Goal: Information Seeking & Learning: Learn about a topic

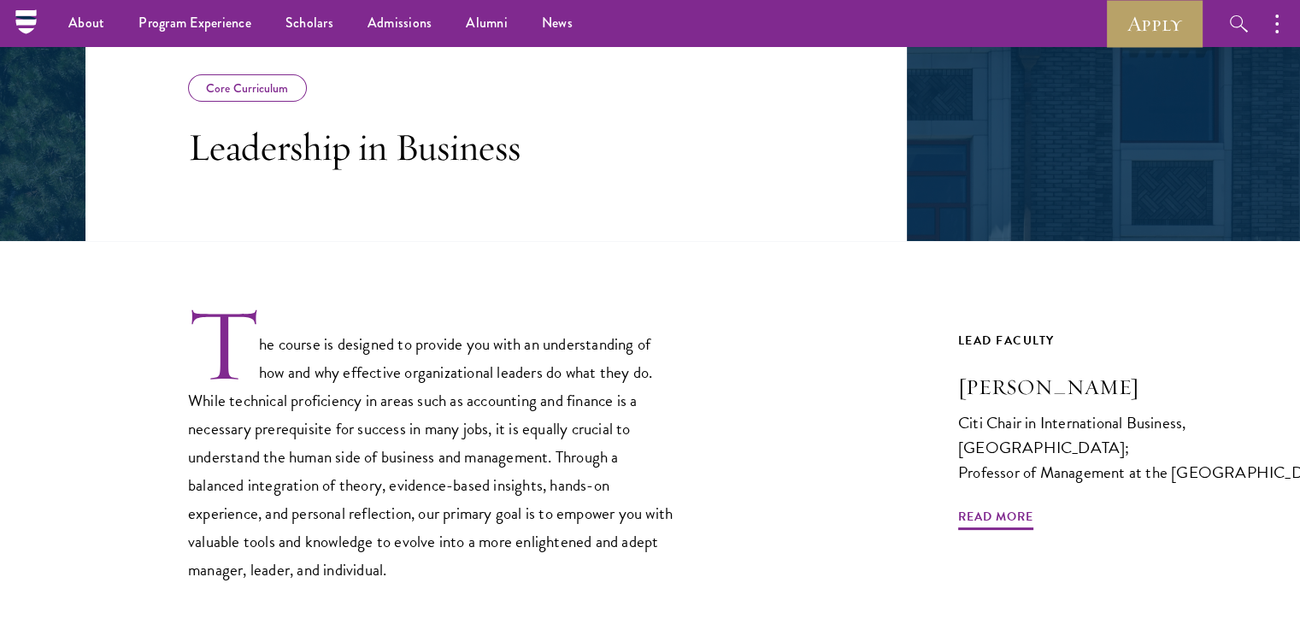
scroll to position [288, 0]
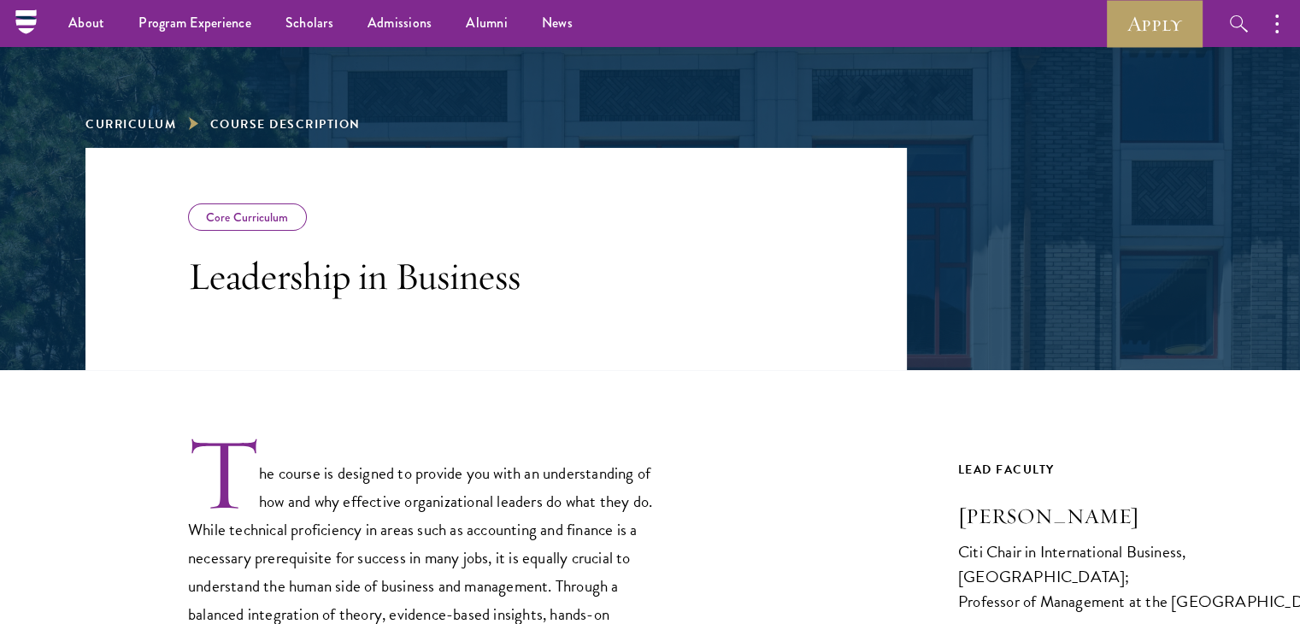
scroll to position [89, 0]
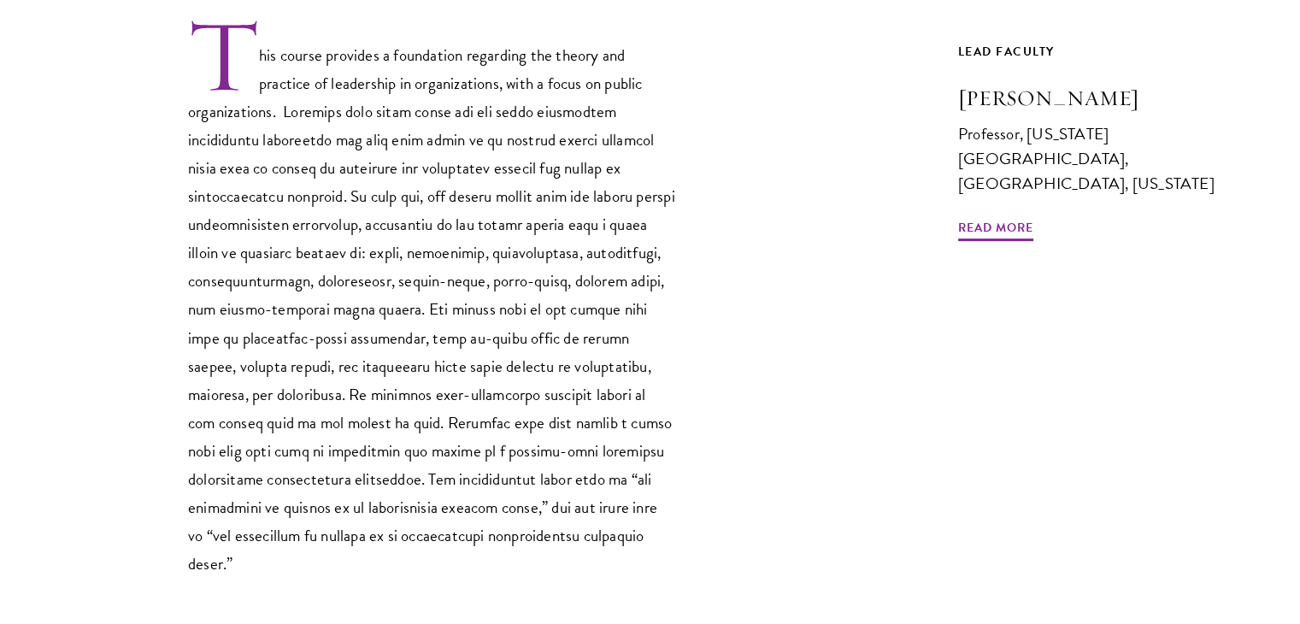
scroll to position [578, 0]
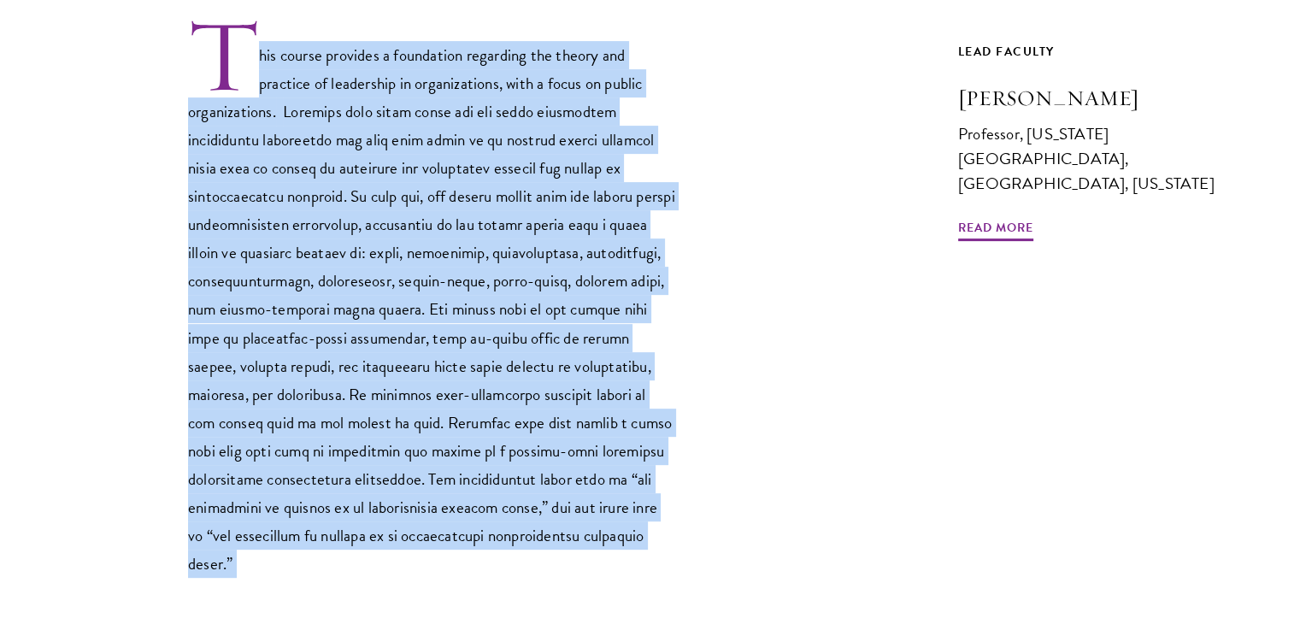
drag, startPoint x: 255, startPoint y: 50, endPoint x: 533, endPoint y: 553, distance: 575.2
click at [533, 553] on div "This course provides a foundation regarding the theory and practice of leadersh…" at bounding box center [495, 320] width 821 height 736
copy div "his course provides a foundation regarding the theory and practice of leadershi…"
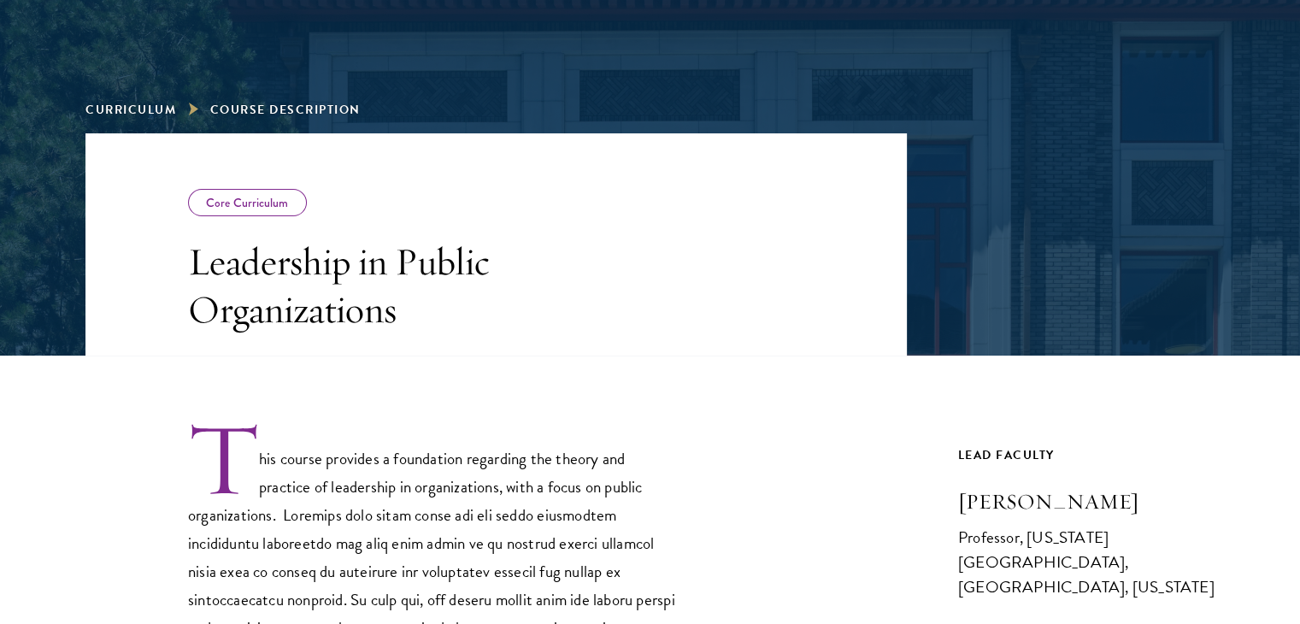
scroll to position [198, 0]
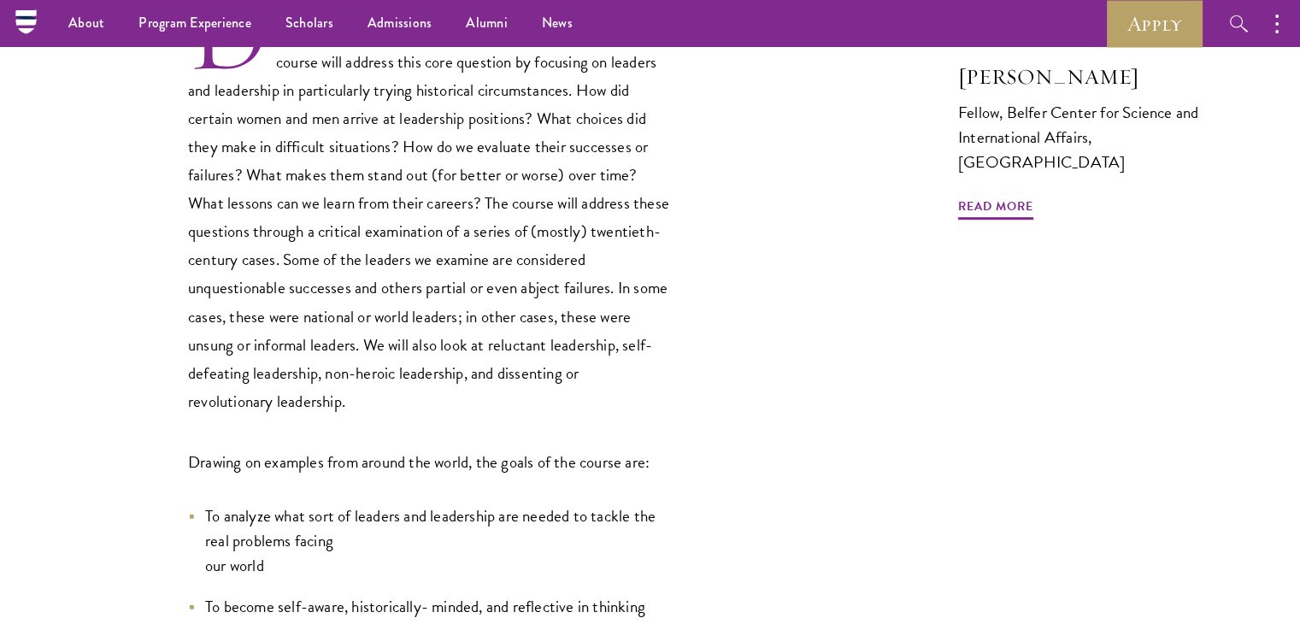
scroll to position [537, 0]
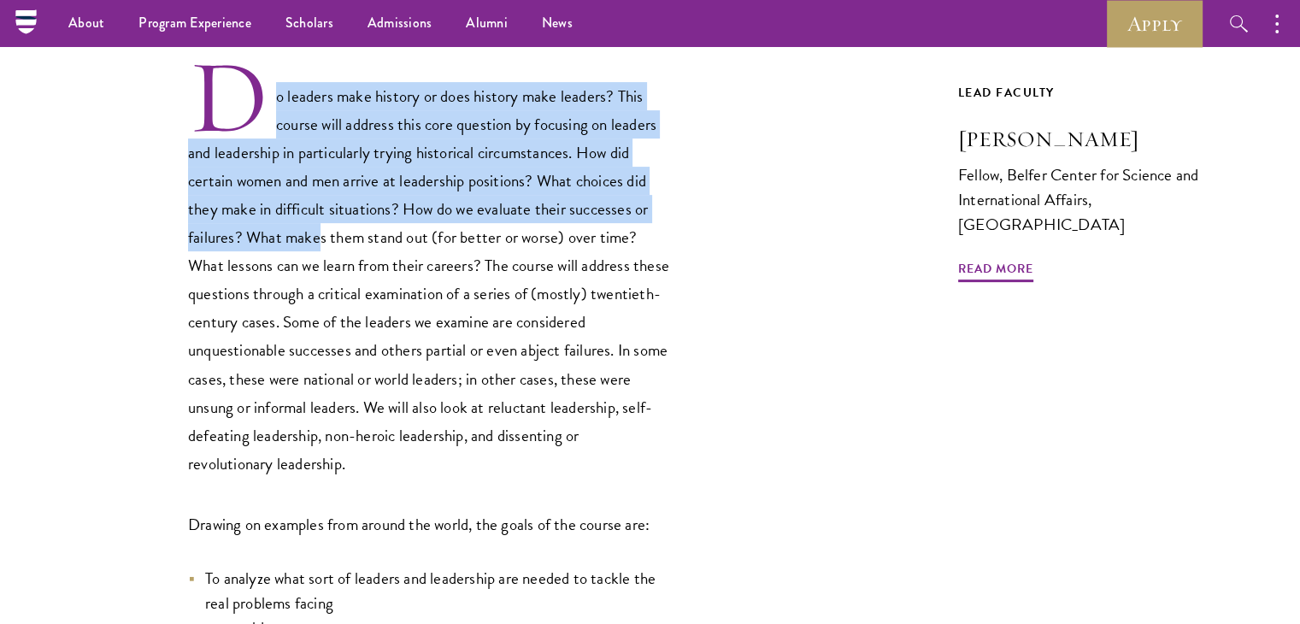
drag, startPoint x: 277, startPoint y: 96, endPoint x: 318, endPoint y: 230, distance: 140.3
click at [318, 230] on p "Do leaders make history or does history make leaders? This course will address …" at bounding box center [431, 267] width 487 height 420
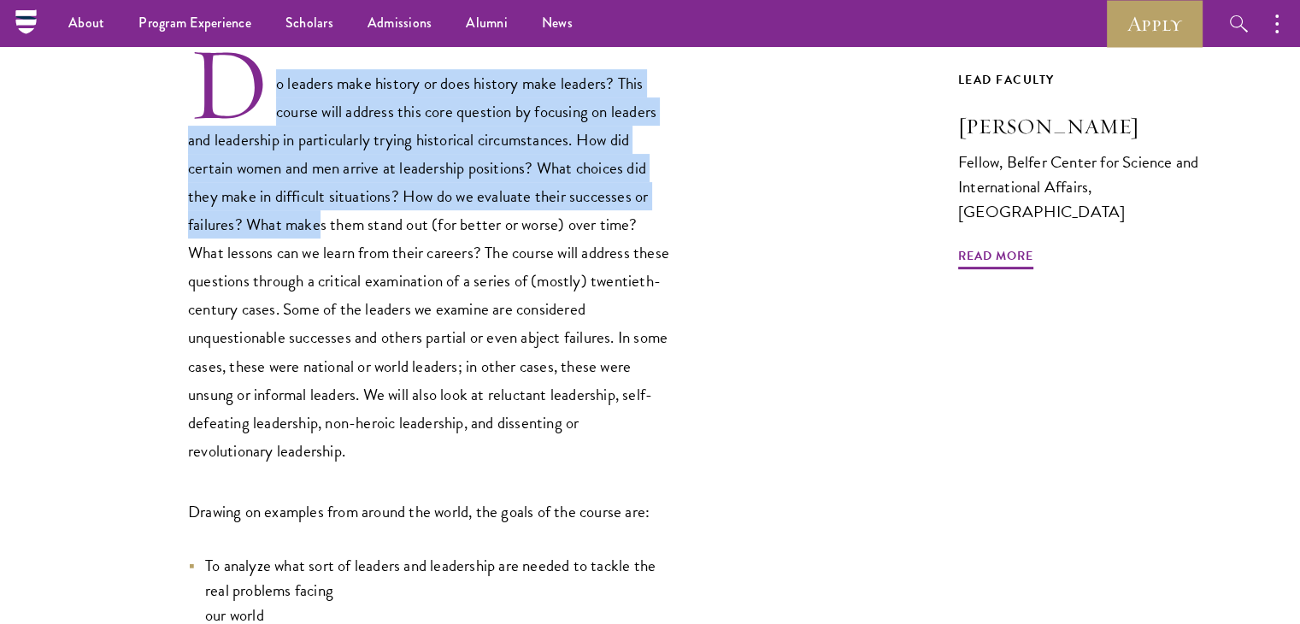
scroll to position [519, 0]
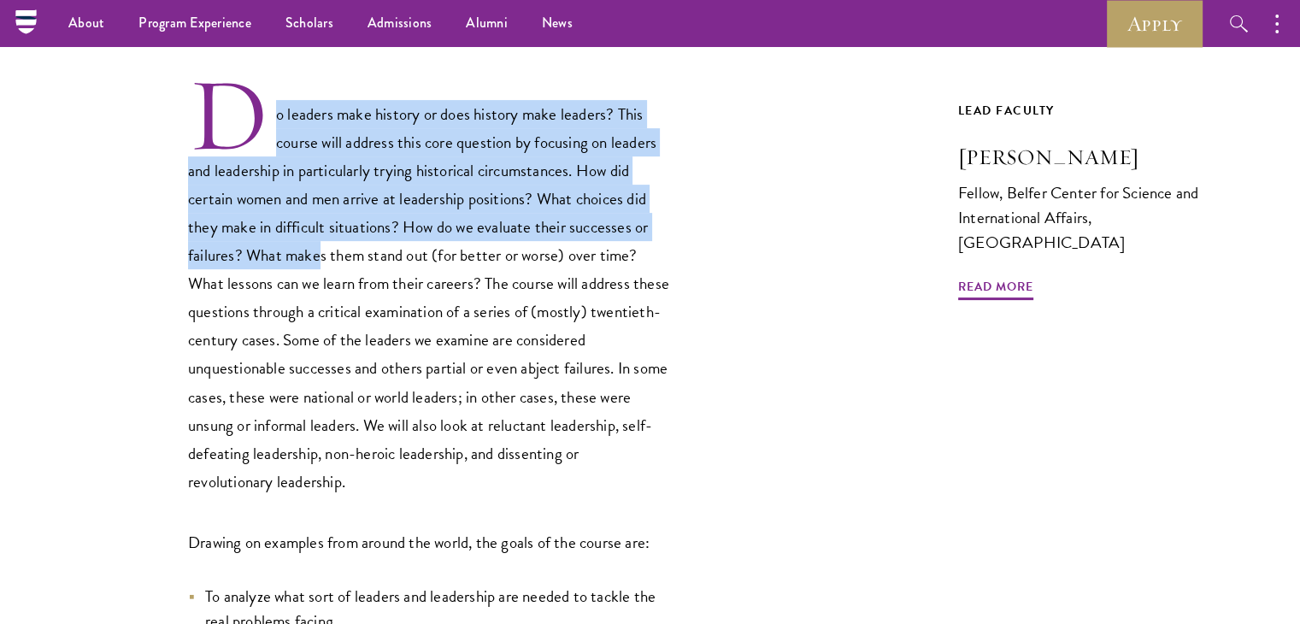
click at [273, 109] on p "Do leaders make history or does history make leaders? This course will address …" at bounding box center [431, 285] width 487 height 420
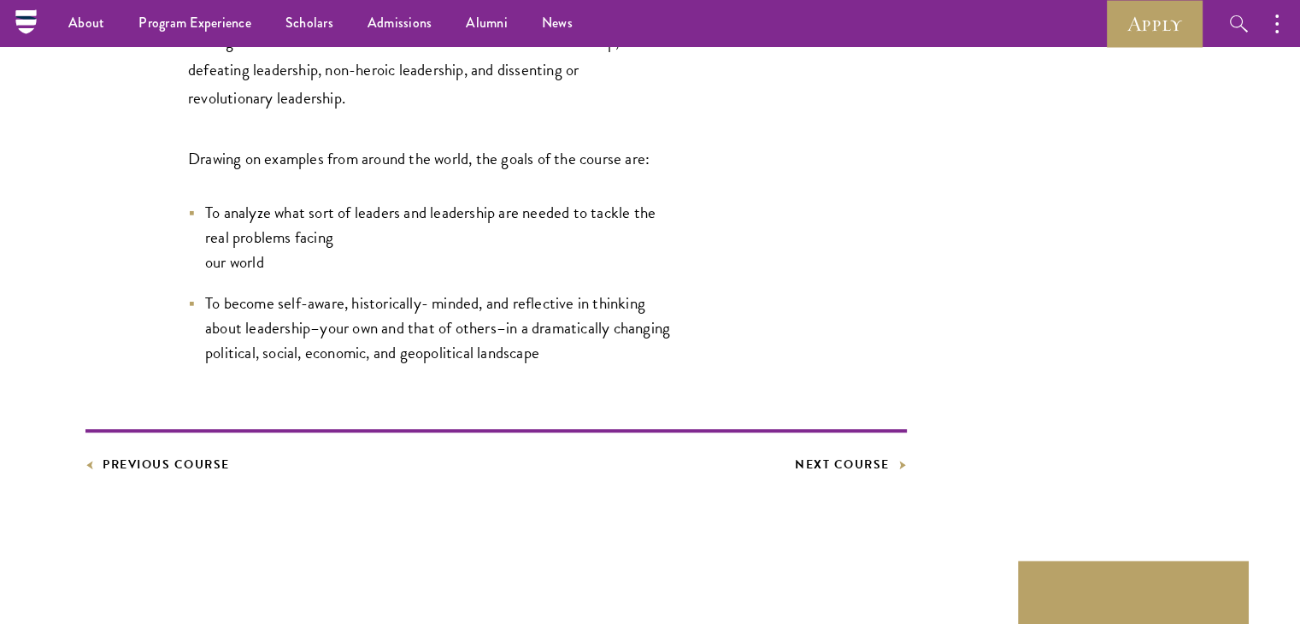
scroll to position [779, 0]
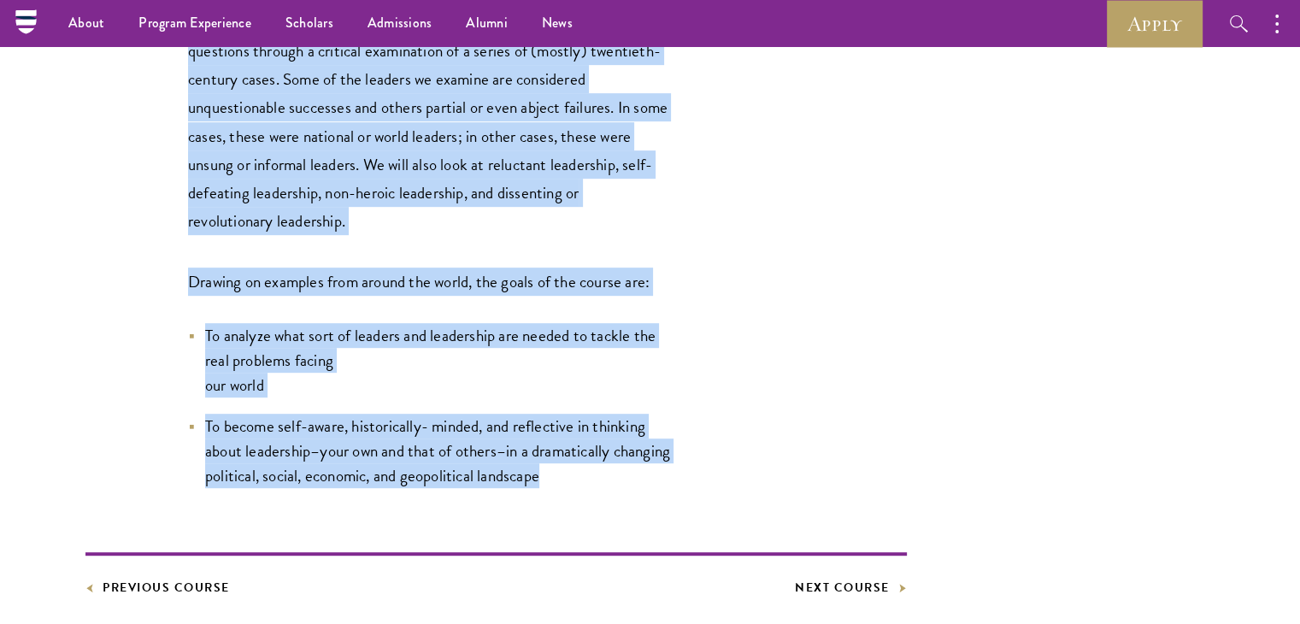
drag, startPoint x: 273, startPoint y: 109, endPoint x: 629, endPoint y: 482, distance: 514.9
click at [629, 482] on div "Do leaders make history or does history make leaders? This course will address …" at bounding box center [431, 151] width 487 height 673
copy div "o leaders make history or does history make leaders? This course will address t…"
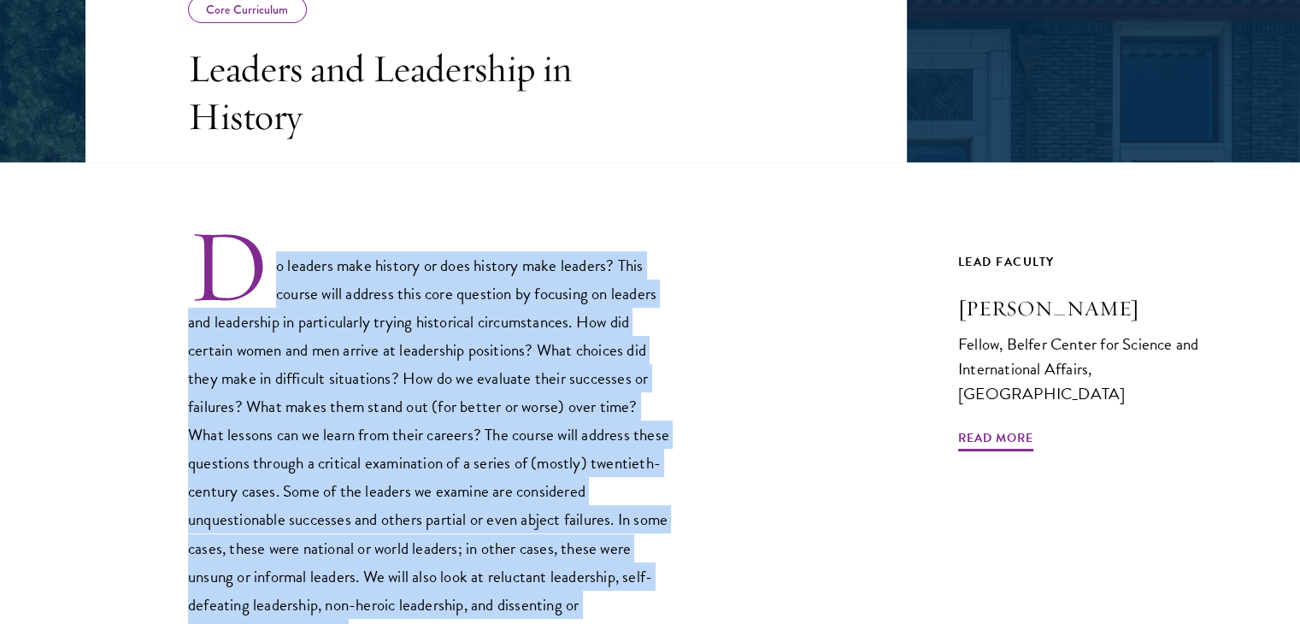
scroll to position [371, 0]
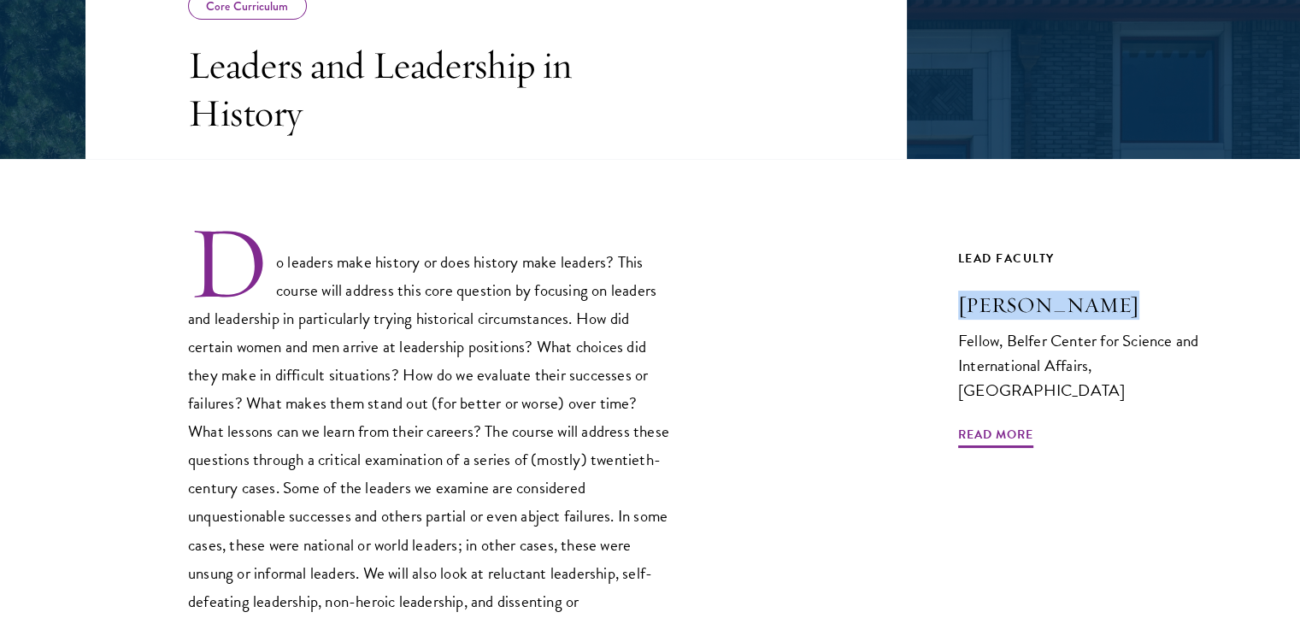
drag, startPoint x: 949, startPoint y: 301, endPoint x: 1117, endPoint y: 291, distance: 167.7
click at [1117, 291] on div "Core Curriculum Leaders and Leadership in History revolutionary leadership. Dra…" at bounding box center [649, 472] width 1129 height 1070
copy h3 "Moshik Temkin"
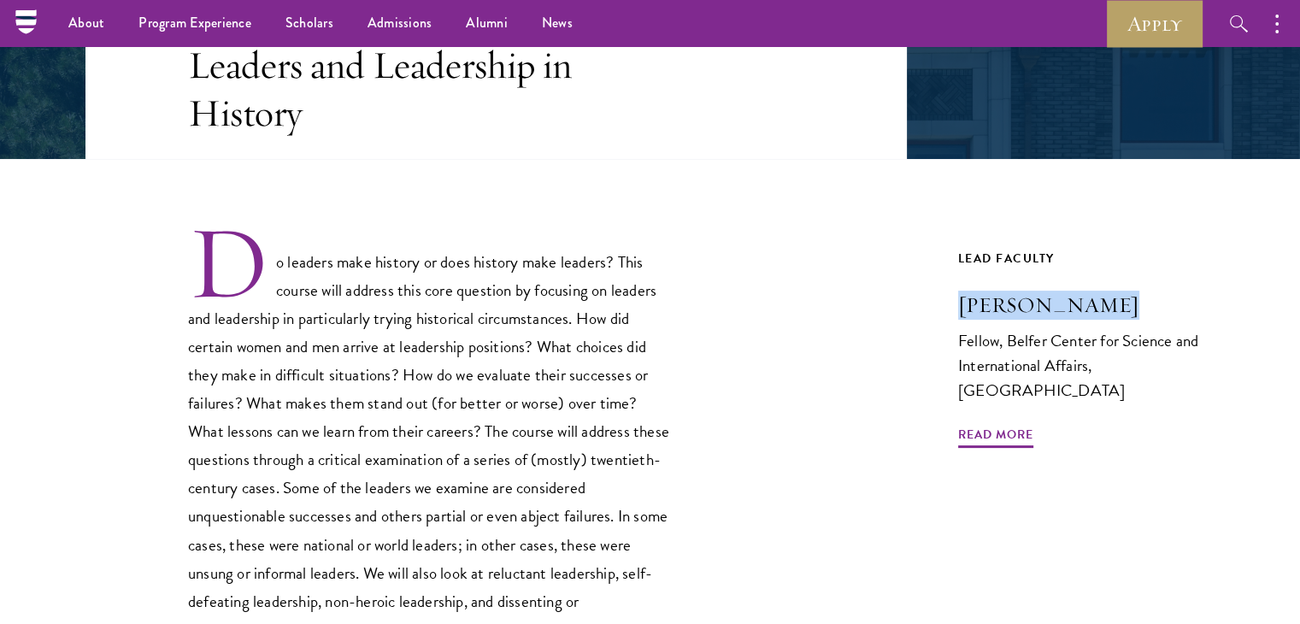
scroll to position [314, 0]
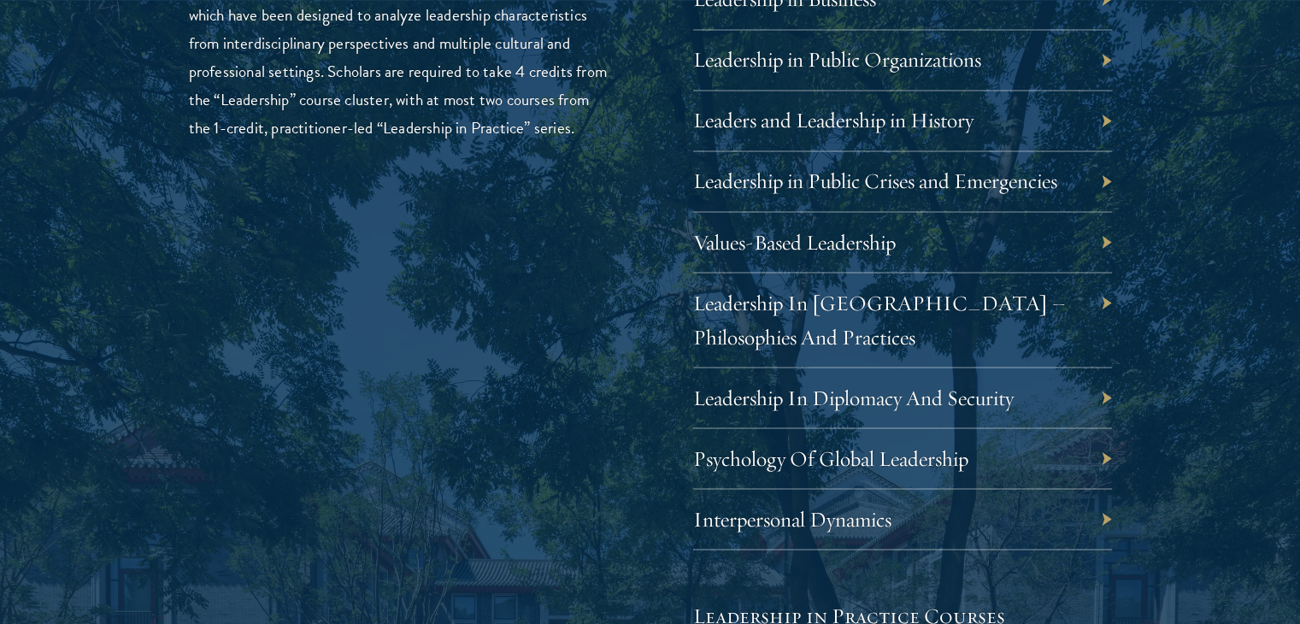
scroll to position [3037, 0]
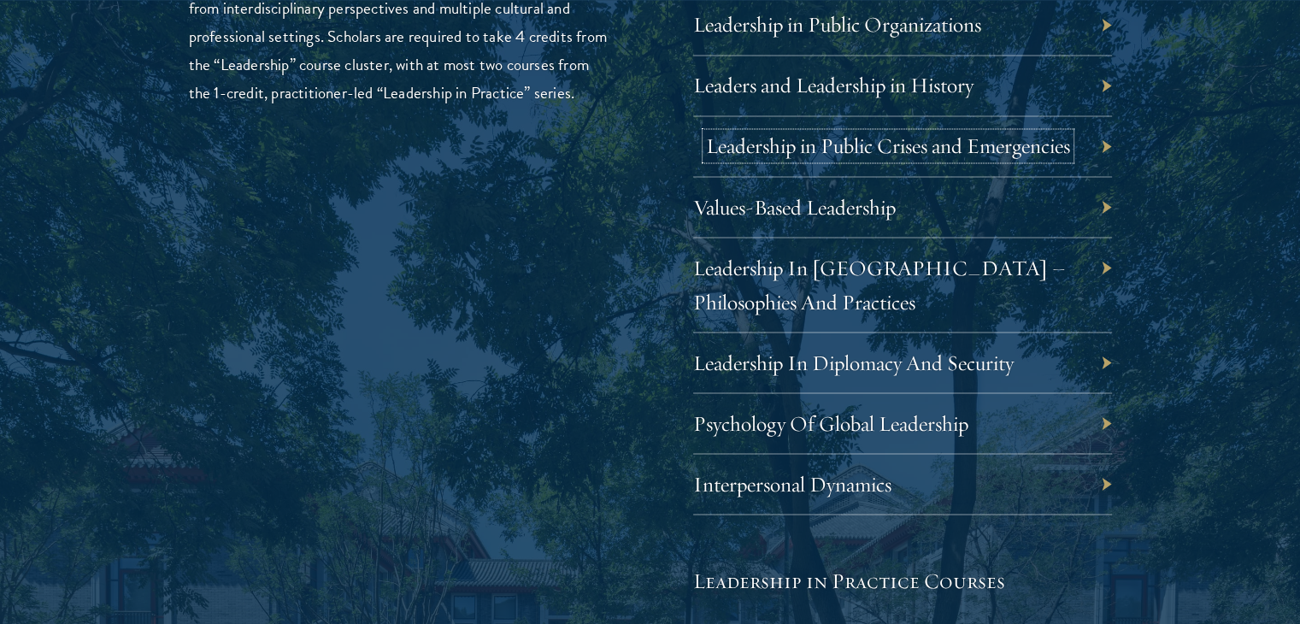
click at [762, 152] on link "Leadership in Public Crises and Emergencies" at bounding box center [888, 145] width 364 height 26
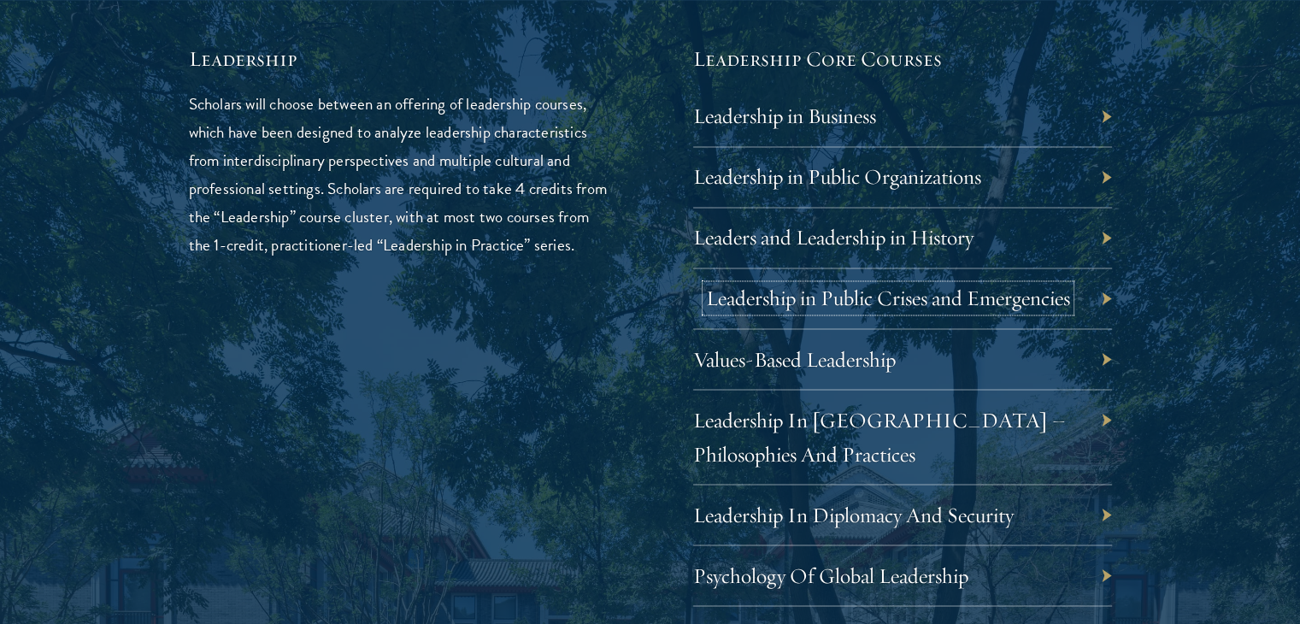
scroll to position [2926, 0]
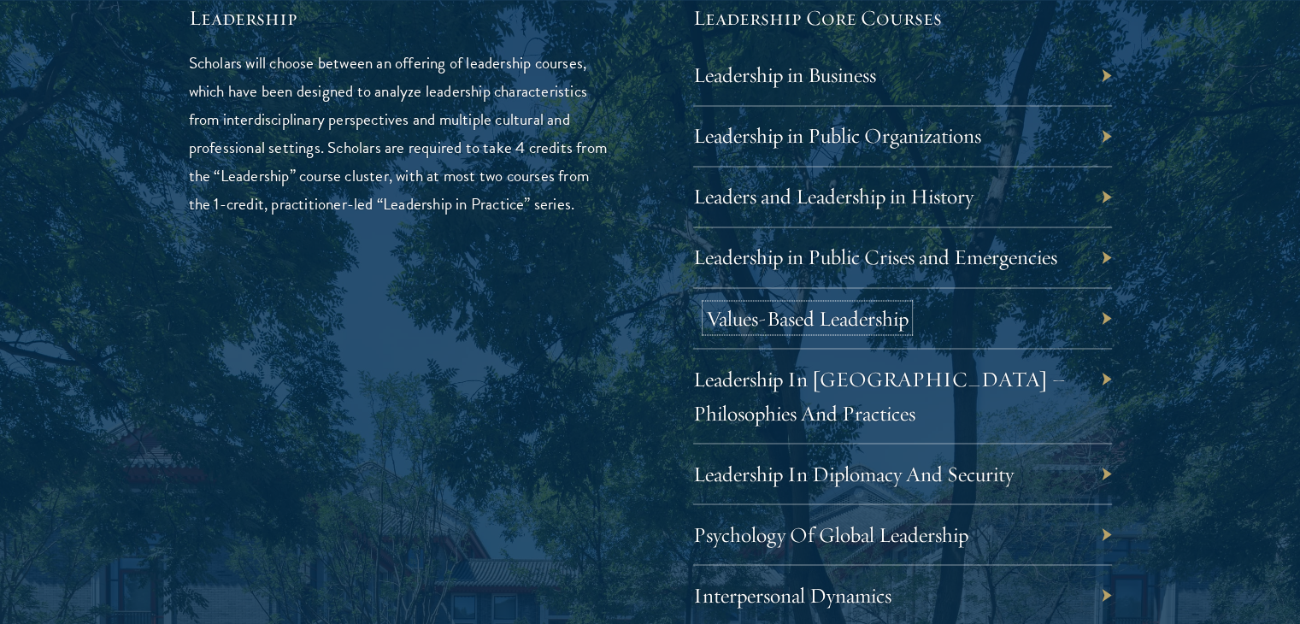
click at [723, 325] on link "Values-Based Leadership" at bounding box center [807, 317] width 203 height 26
click at [720, 398] on link "Leadership In [GEOGRAPHIC_DATA] – Philosophies And Practices" at bounding box center [892, 395] width 373 height 61
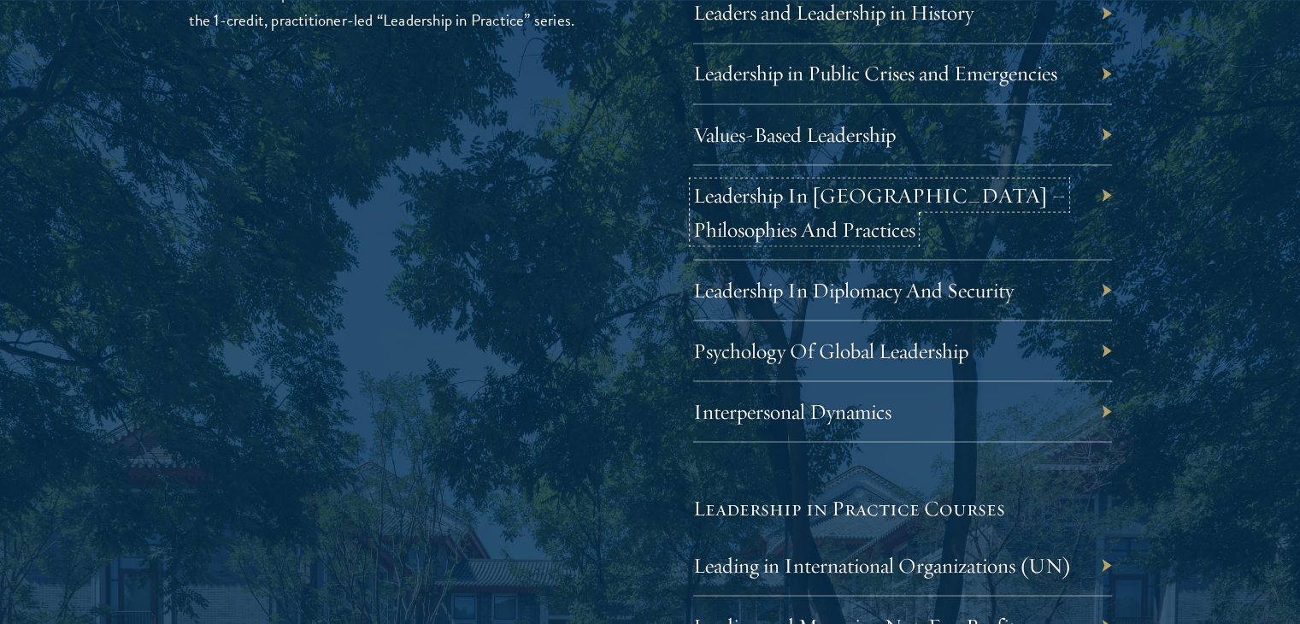
scroll to position [3121, 0]
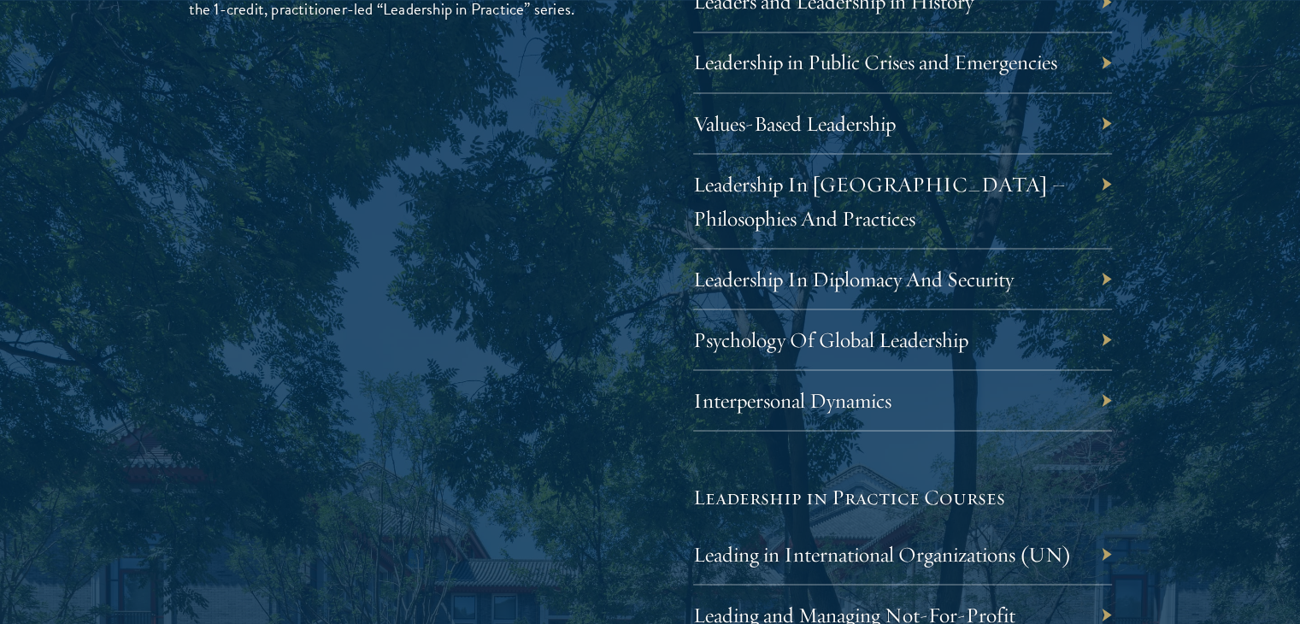
click at [696, 290] on div "Leadership In Diplomacy And Security" at bounding box center [902, 279] width 419 height 61
click at [745, 273] on link "Leadership In Diplomacy And Security" at bounding box center [866, 278] width 320 height 26
click at [736, 339] on link "Psychology Of Global Leadership" at bounding box center [843, 339] width 275 height 26
click at [783, 406] on link "Interpersonal Dynamics" at bounding box center [805, 399] width 198 height 26
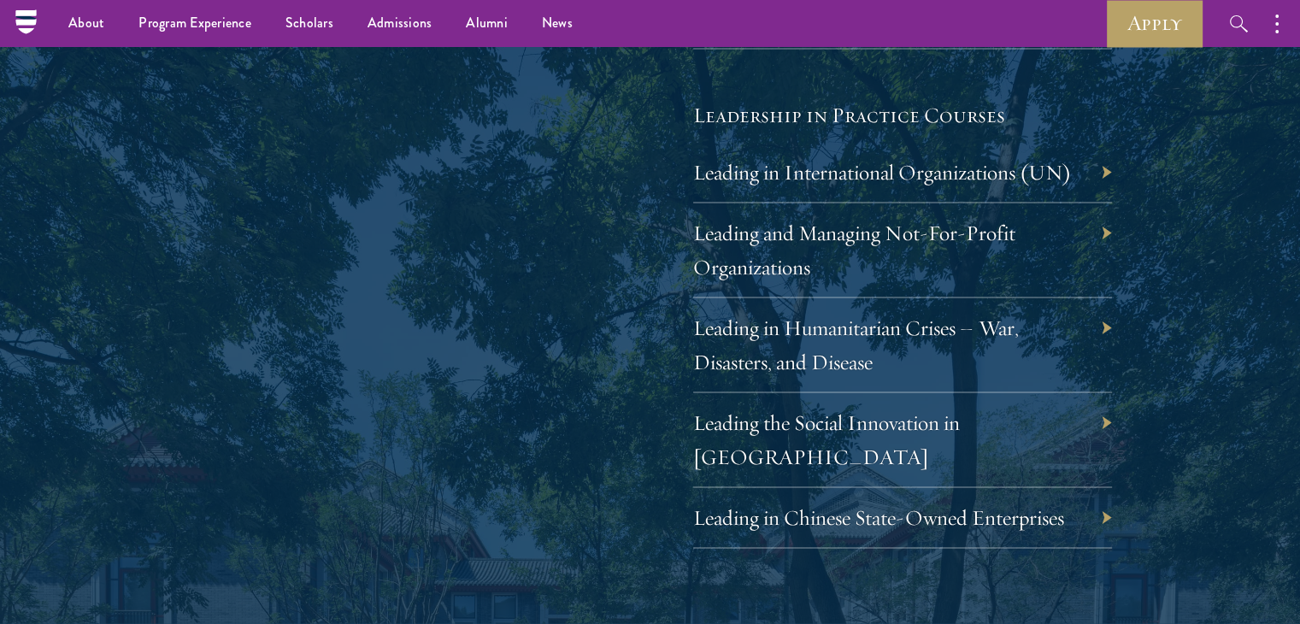
scroll to position [3311, 0]
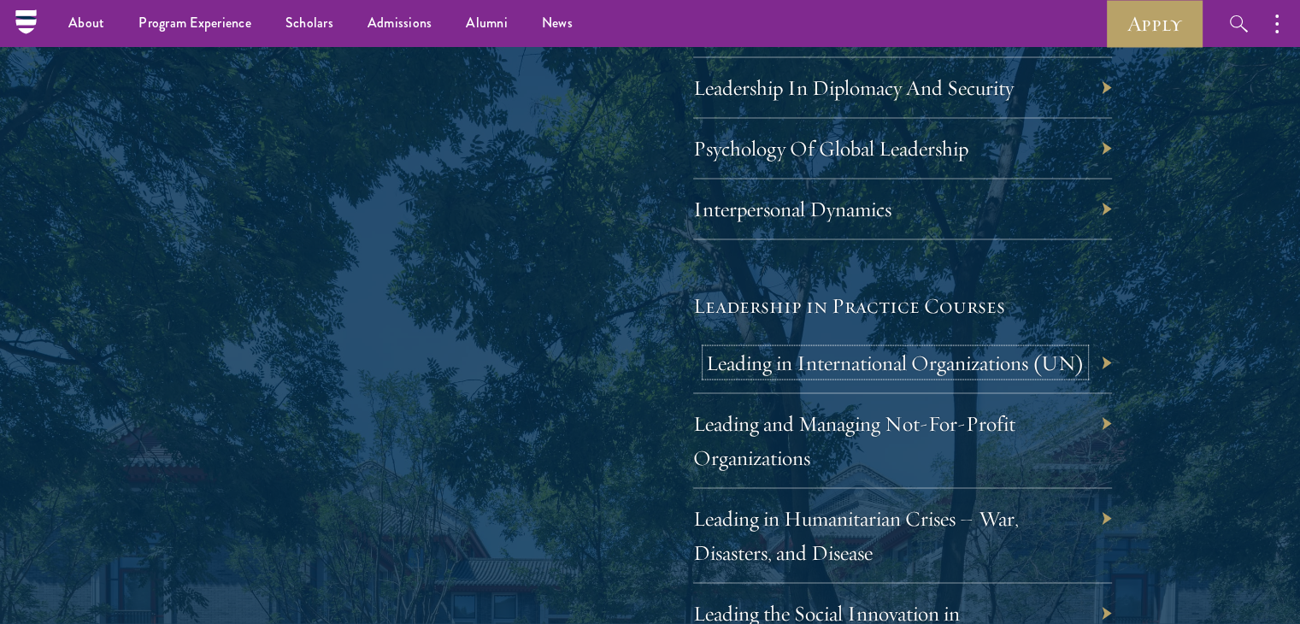
click at [848, 349] on link "Leading in International Organizations (UN)" at bounding box center [895, 362] width 379 height 26
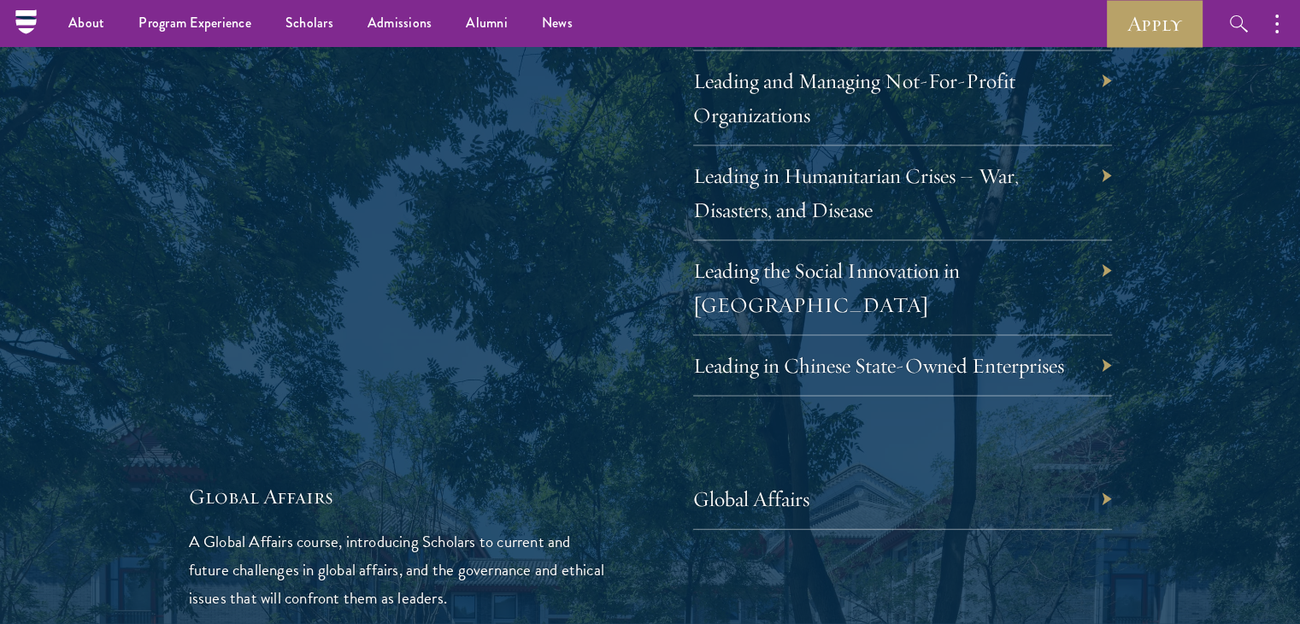
scroll to position [3645, 0]
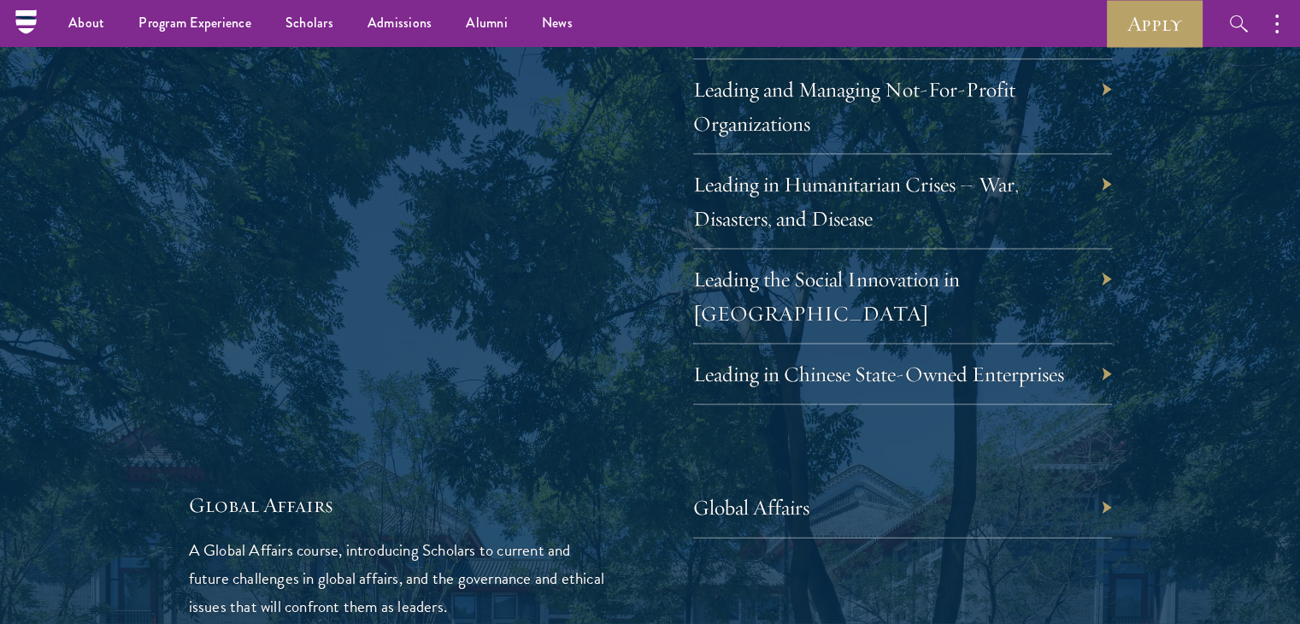
click at [878, 131] on div "Leading and Managing Not-For-Profit Organizations" at bounding box center [902, 107] width 419 height 95
click at [808, 110] on link "Leading and Managing Not-For-Profit Organizations" at bounding box center [867, 106] width 322 height 61
click at [775, 213] on link "Leading in Humanitarian Crises – War, Disasters, and Disease" at bounding box center [869, 201] width 326 height 61
click at [736, 297] on div "Leading the Social Innovation in China" at bounding box center [902, 297] width 419 height 95
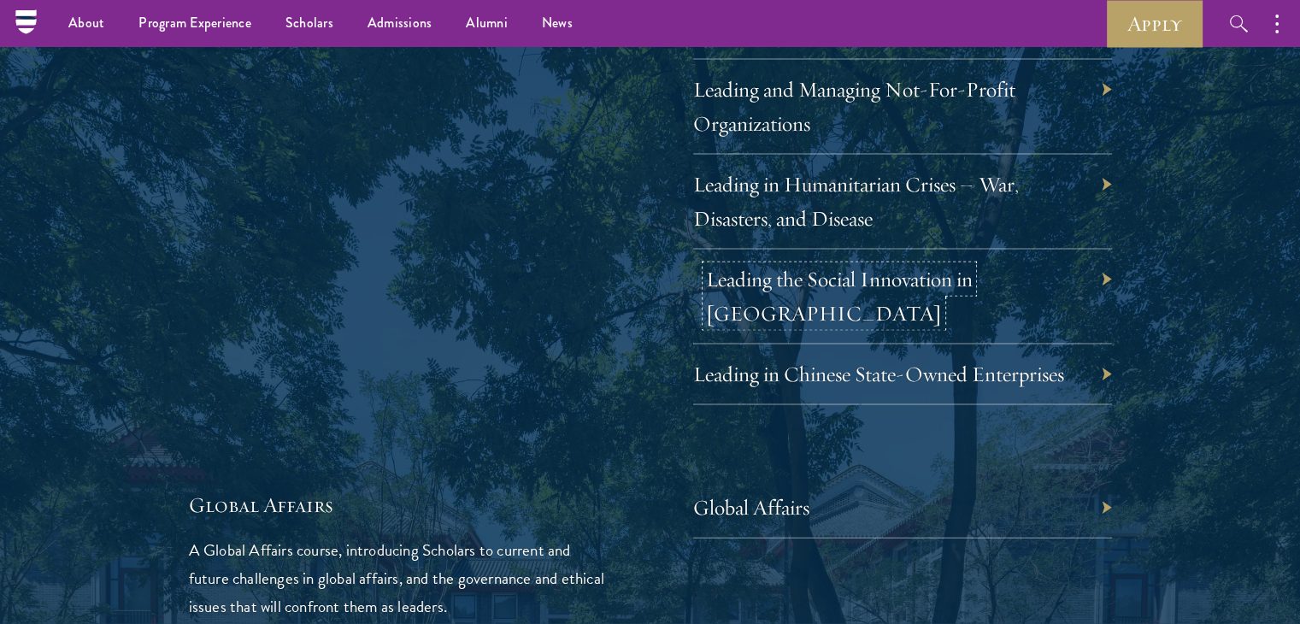
click at [763, 285] on link "Leading the Social Innovation in China" at bounding box center [839, 296] width 267 height 61
click at [787, 349] on div "Leading in Chinese State-Owned Enterprises" at bounding box center [902, 374] width 419 height 61
click at [811, 352] on div "Leading in Chinese State-Owned Enterprises" at bounding box center [902, 374] width 419 height 61
click at [795, 361] on link "Leading in Chinese State-Owned Enterprises" at bounding box center [891, 374] width 371 height 26
click at [711, 285] on link "Leading the Social Innovation in [GEOGRAPHIC_DATA]" at bounding box center [839, 296] width 267 height 61
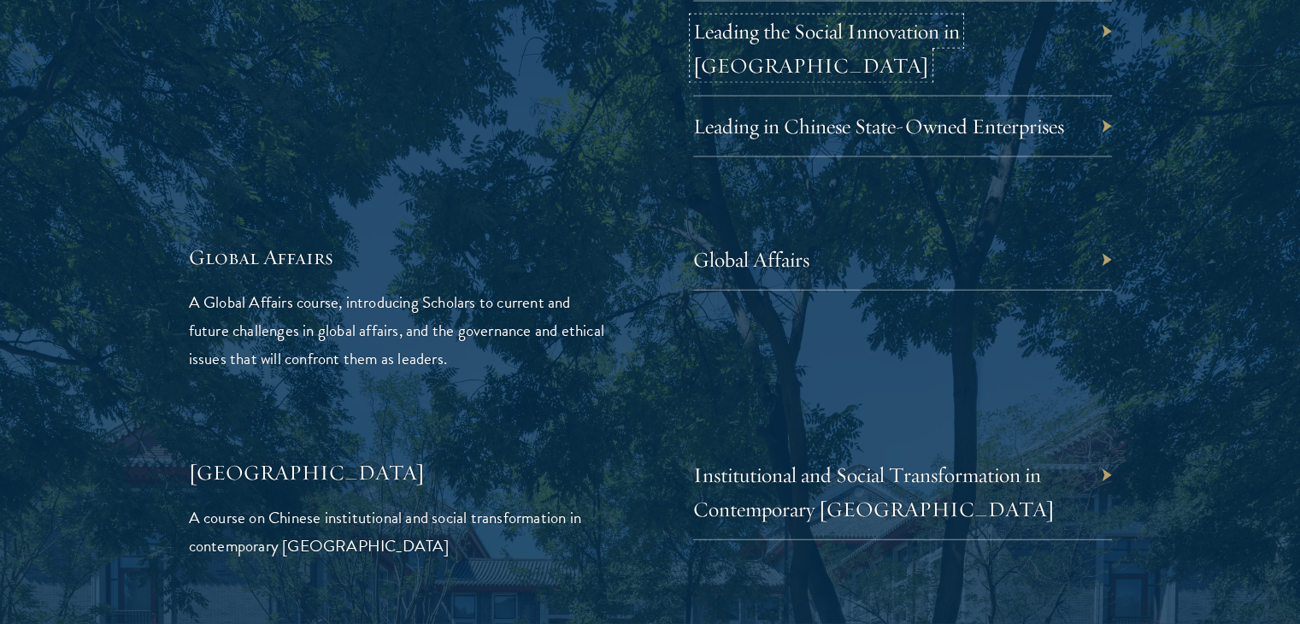
scroll to position [3895, 0]
click at [884, 238] on div "Global Affairs" at bounding box center [902, 258] width 419 height 61
click at [845, 229] on div "Global Affairs" at bounding box center [902, 258] width 419 height 61
click at [778, 228] on div "Global Affairs" at bounding box center [902, 258] width 419 height 61
drag, startPoint x: 778, startPoint y: 204, endPoint x: 753, endPoint y: 221, distance: 30.1
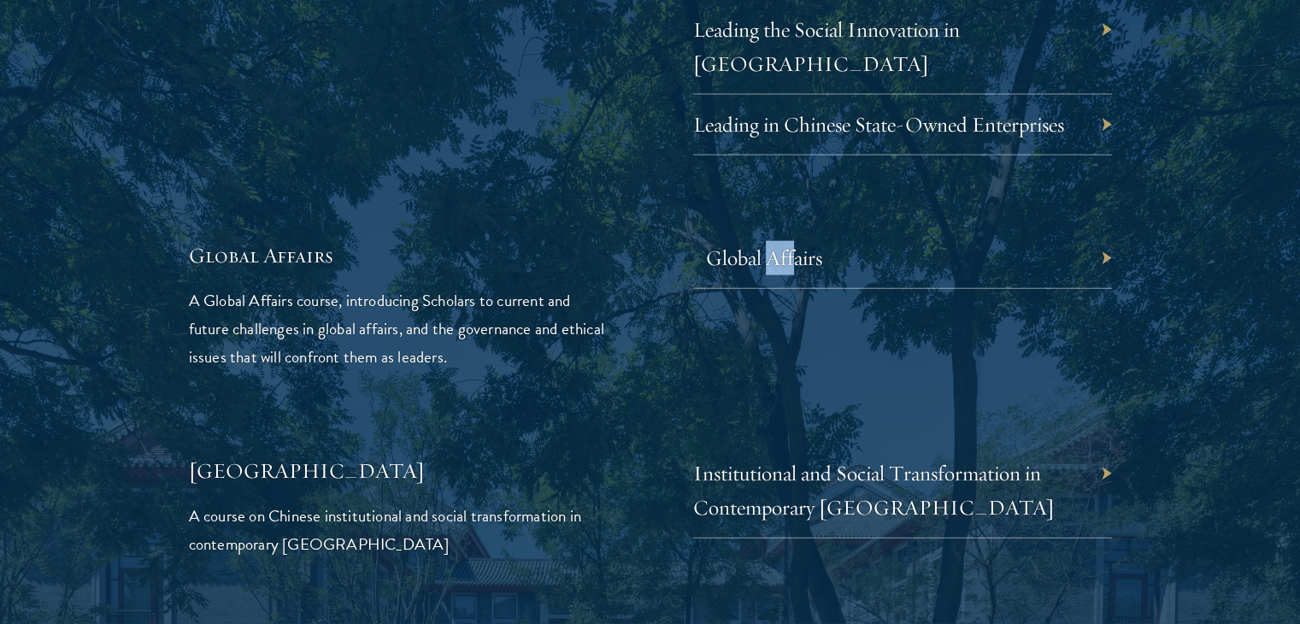
click at [753, 228] on div "Global Affairs" at bounding box center [902, 258] width 419 height 61
click at [753, 244] on link "Global Affairs" at bounding box center [764, 257] width 116 height 26
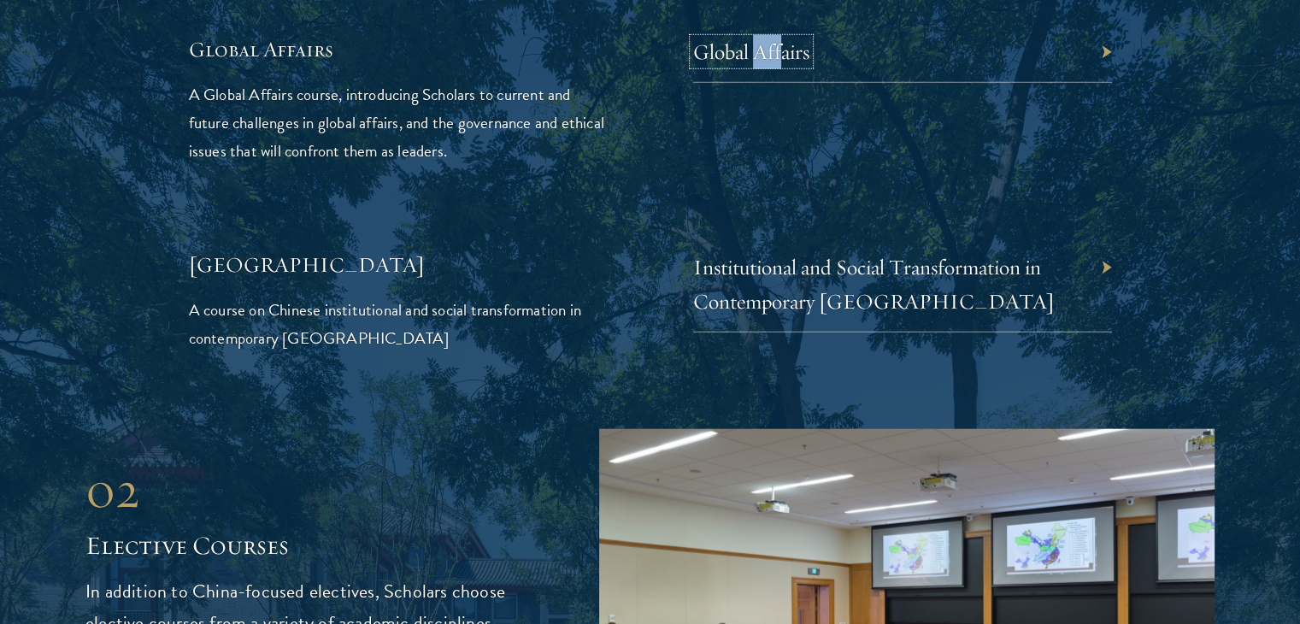
scroll to position [4067, 0]
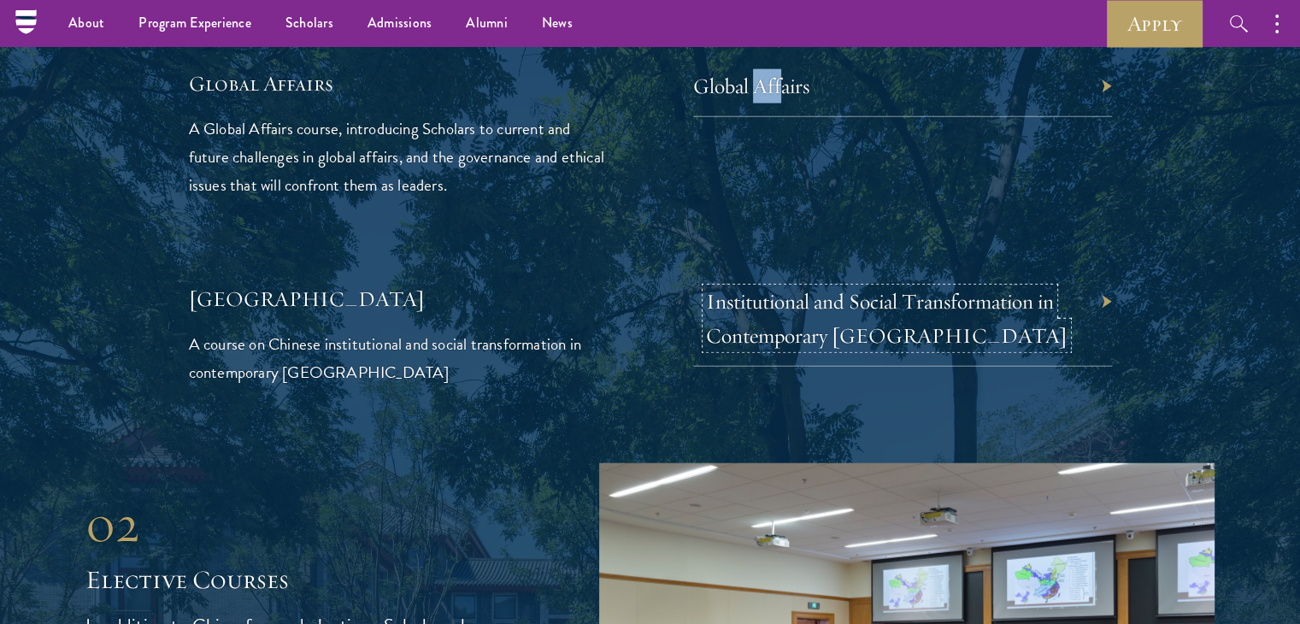
click at [725, 288] on link "Institutional and Social Transformation in Contemporary China" at bounding box center [886, 318] width 361 height 61
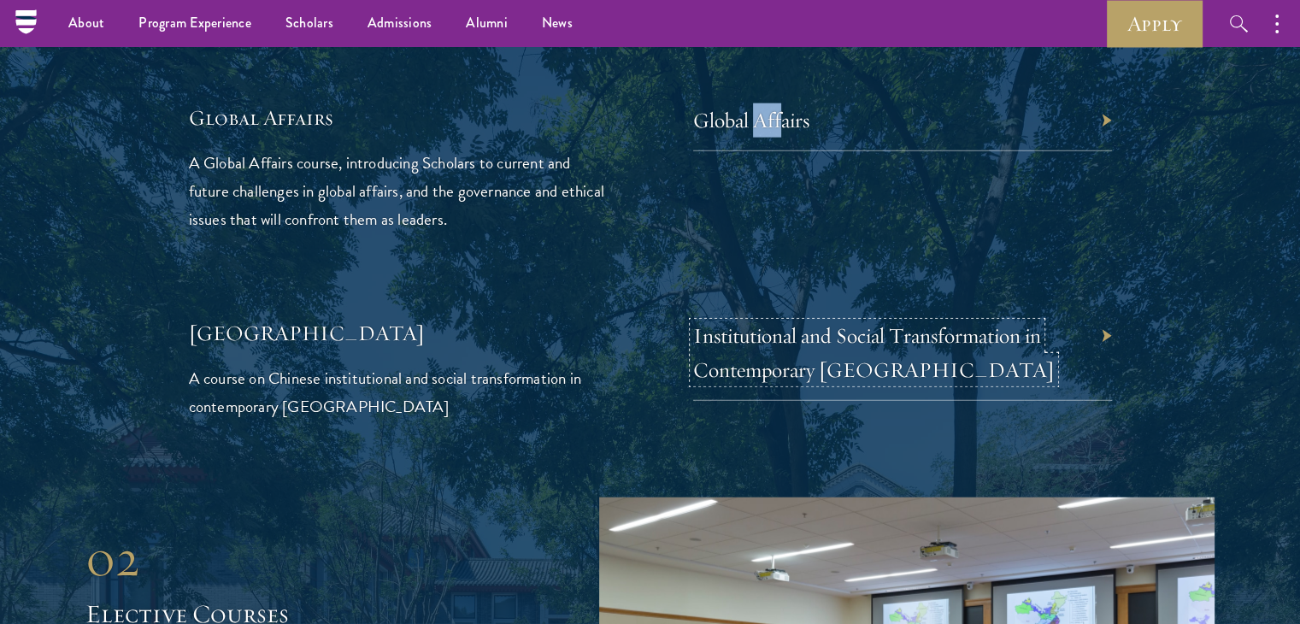
scroll to position [4031, 0]
drag, startPoint x: 865, startPoint y: 164, endPoint x: 733, endPoint y: 211, distance: 139.7
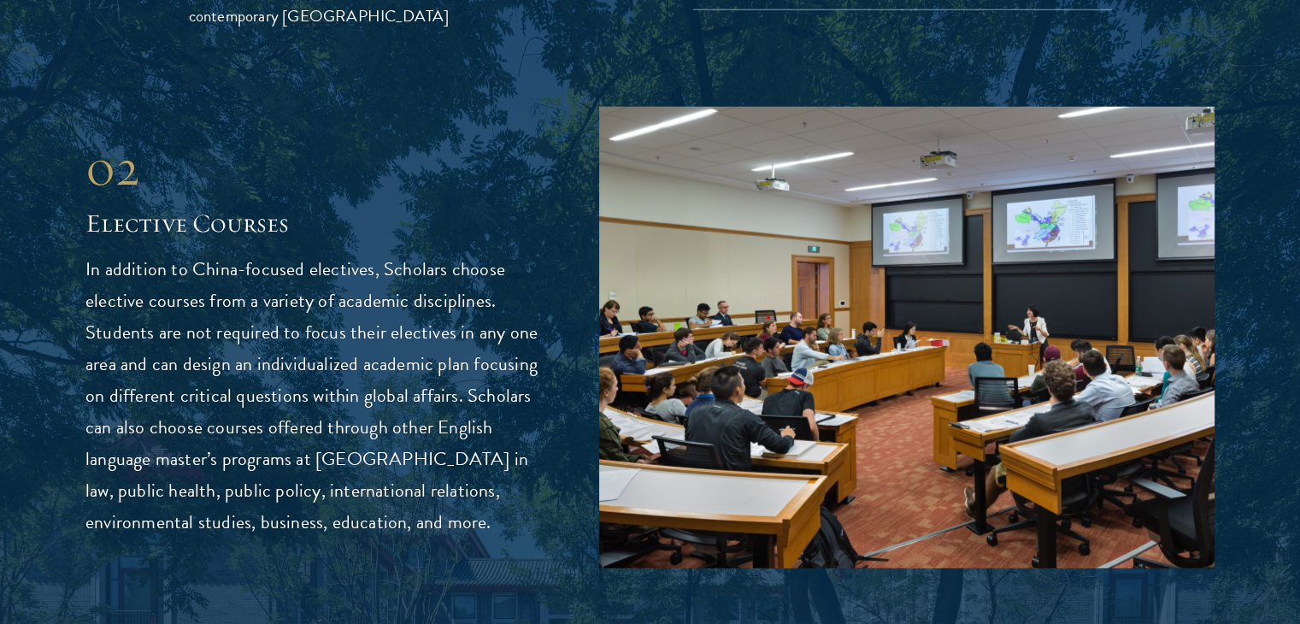
scroll to position [4443, 0]
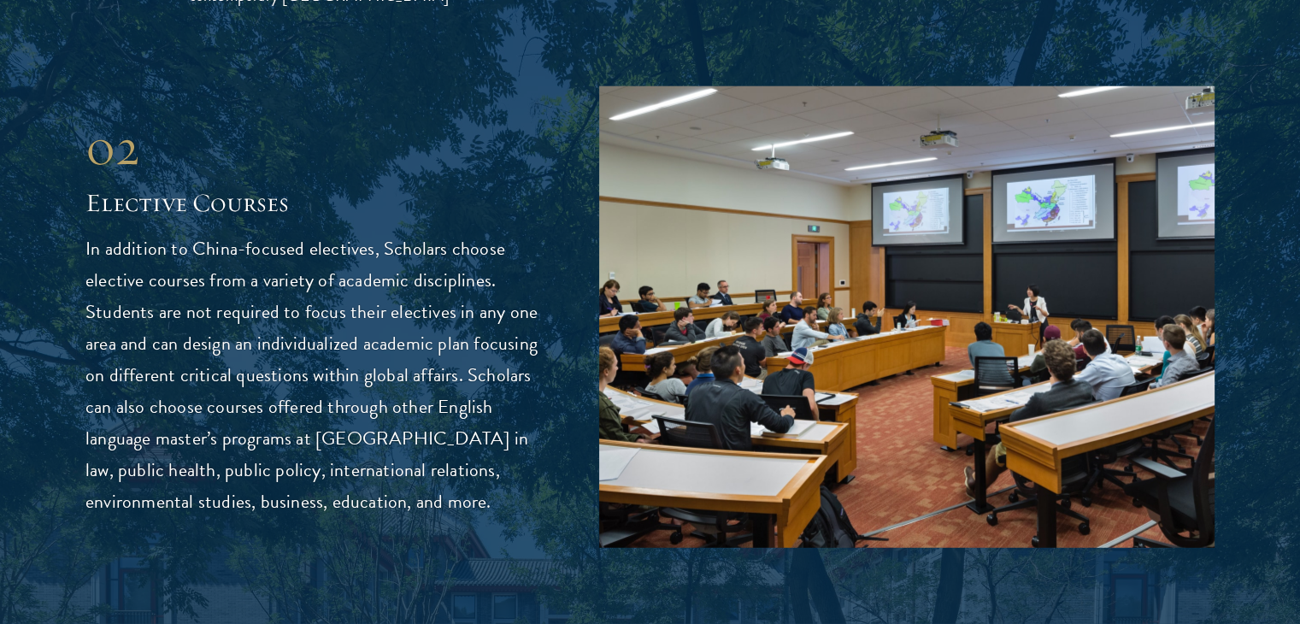
click at [133, 141] on div "02 Elective Courses In addition to China-focused electives, Scholars choose ele…" at bounding box center [316, 316] width 462 height 401
drag, startPoint x: 54, startPoint y: 170, endPoint x: 76, endPoint y: 165, distance: 22.8
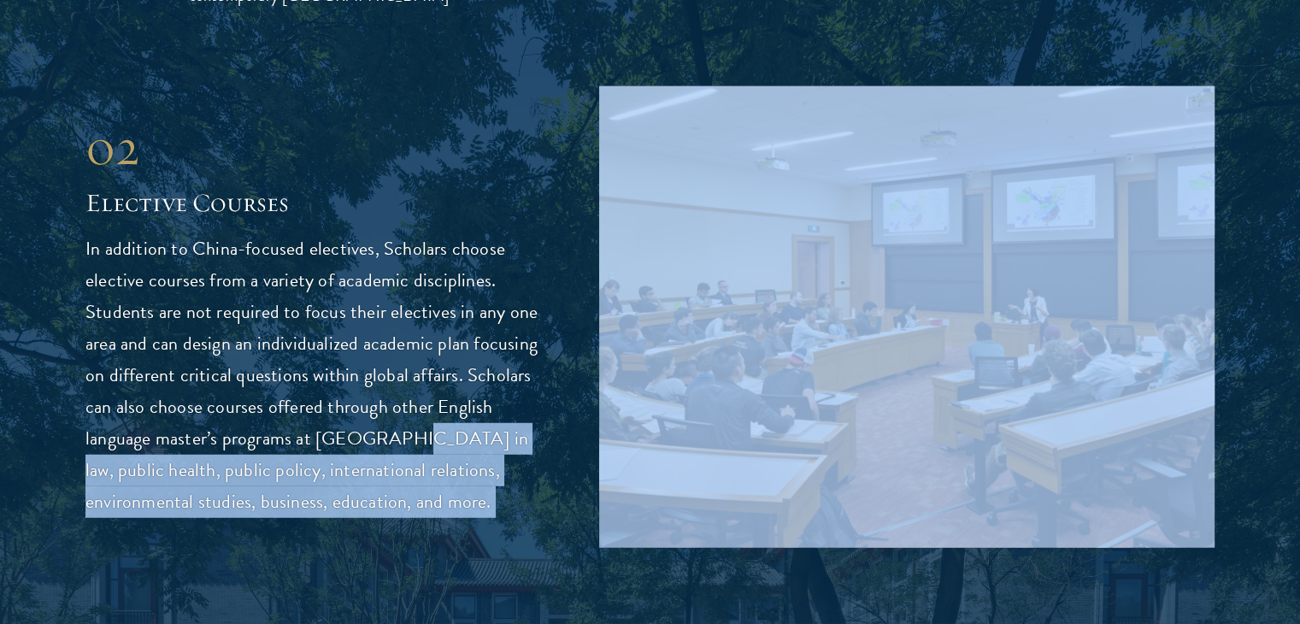
drag, startPoint x: 76, startPoint y: 165, endPoint x: 385, endPoint y: 376, distance: 374.5
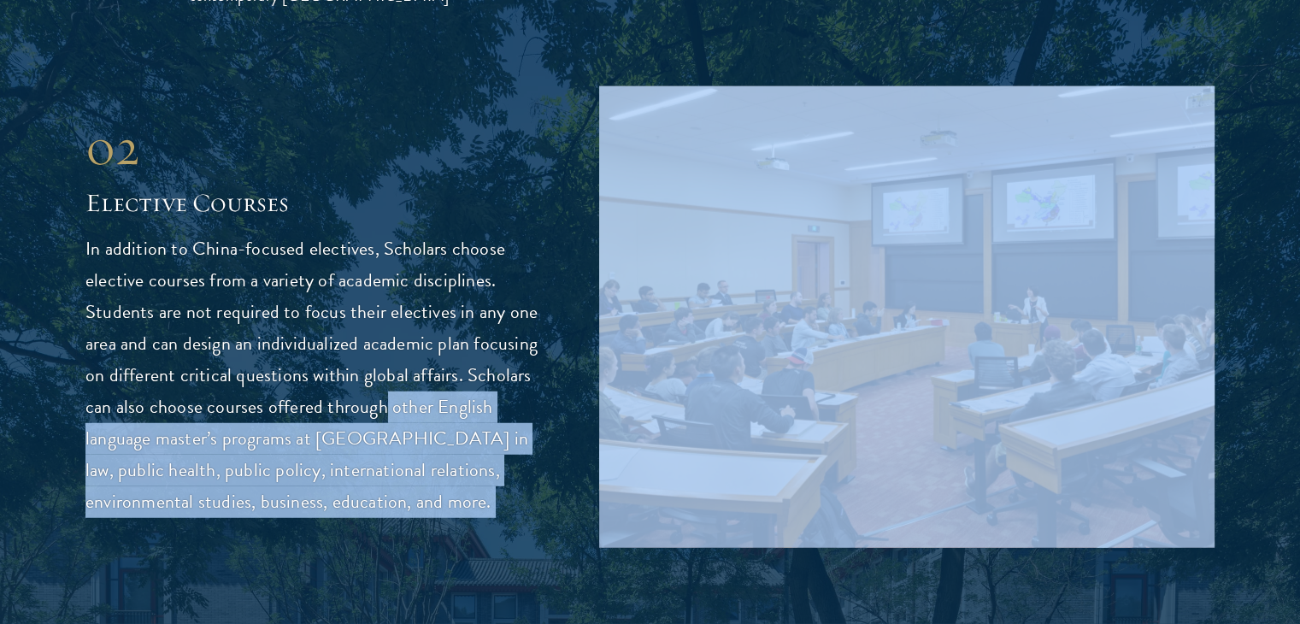
click at [385, 376] on p "In addition to China-focused electives, Scholars choose elective courses from a…" at bounding box center [316, 375] width 462 height 285
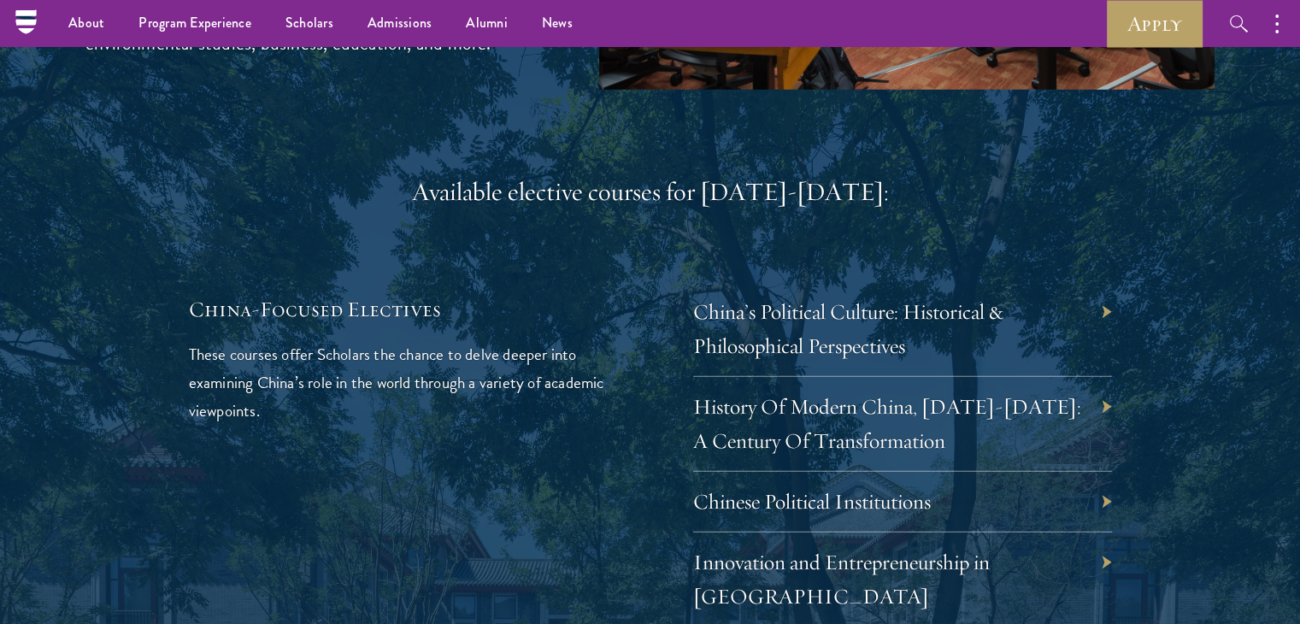
scroll to position [4894, 0]
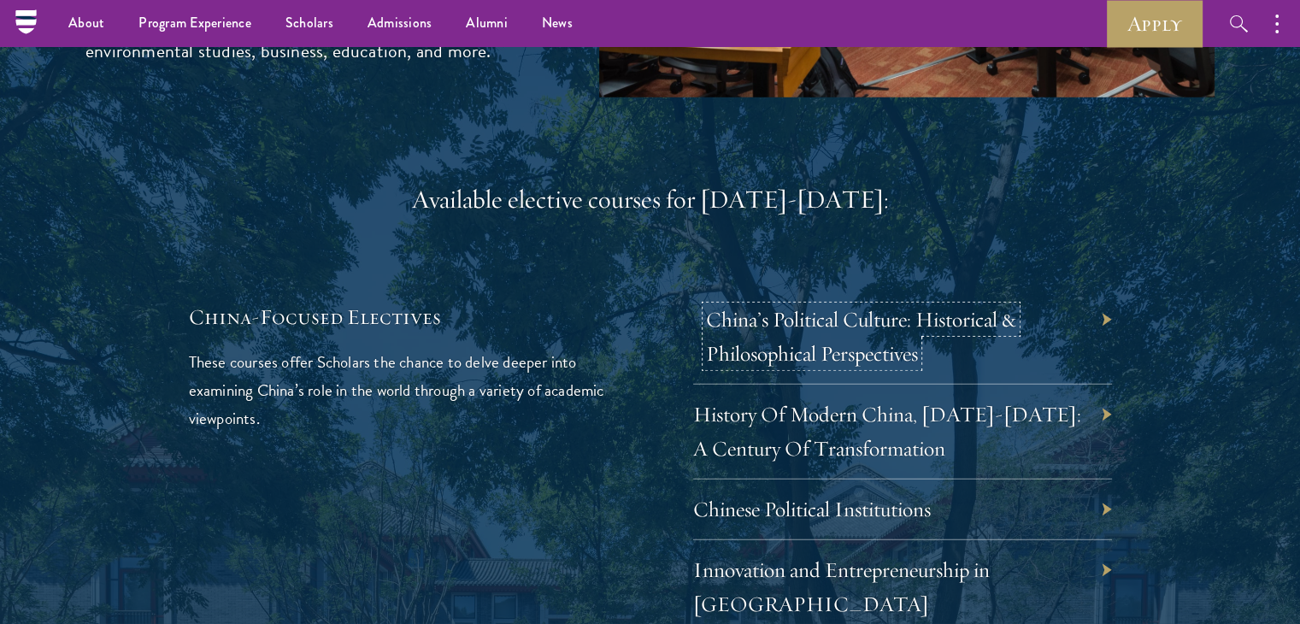
click at [735, 306] on link "China’s Political Culture: Historical & Philosophical Perspectives" at bounding box center [861, 336] width 310 height 61
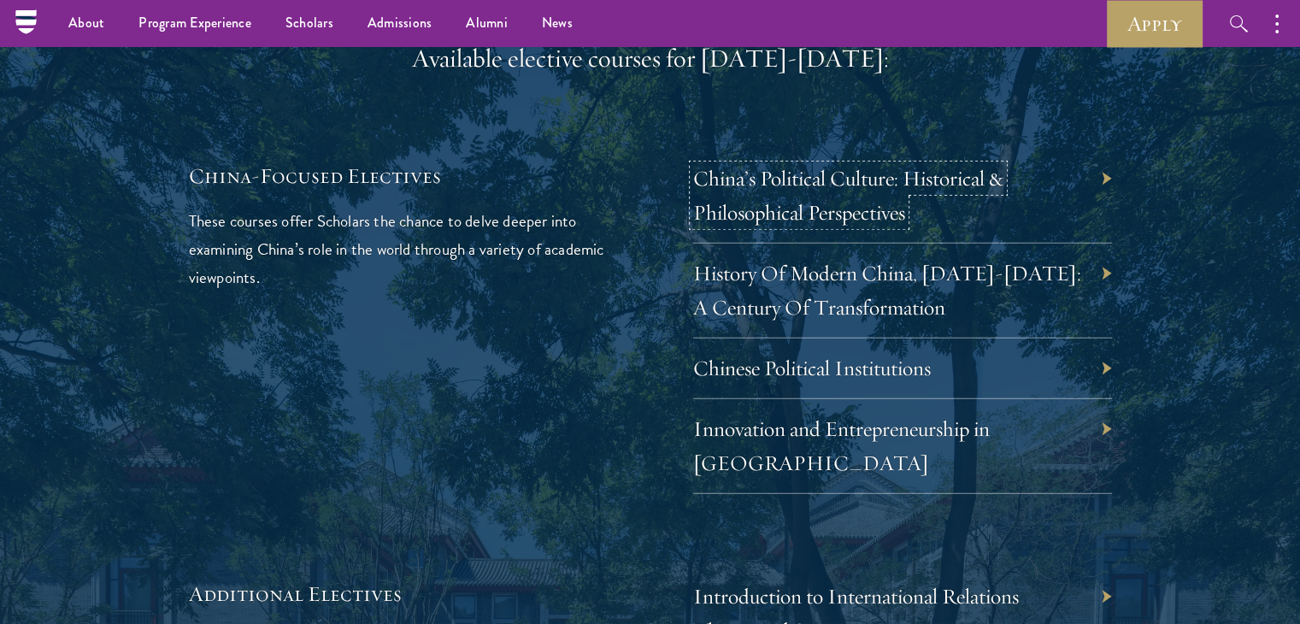
scroll to position [5035, 0]
click at [733, 249] on div "History Of Modern China, 1911-2011: A Century Of Transformation" at bounding box center [902, 291] width 419 height 95
click at [761, 260] on link "History Of Modern China, 1911-2011: A Century Of Transformation" at bounding box center [900, 290] width 388 height 61
click at [780, 355] on link "Chinese Political Institutions" at bounding box center [825, 368] width 238 height 26
click at [762, 415] on link "Innovation and Entrepreneurship in China" at bounding box center [854, 445] width 297 height 61
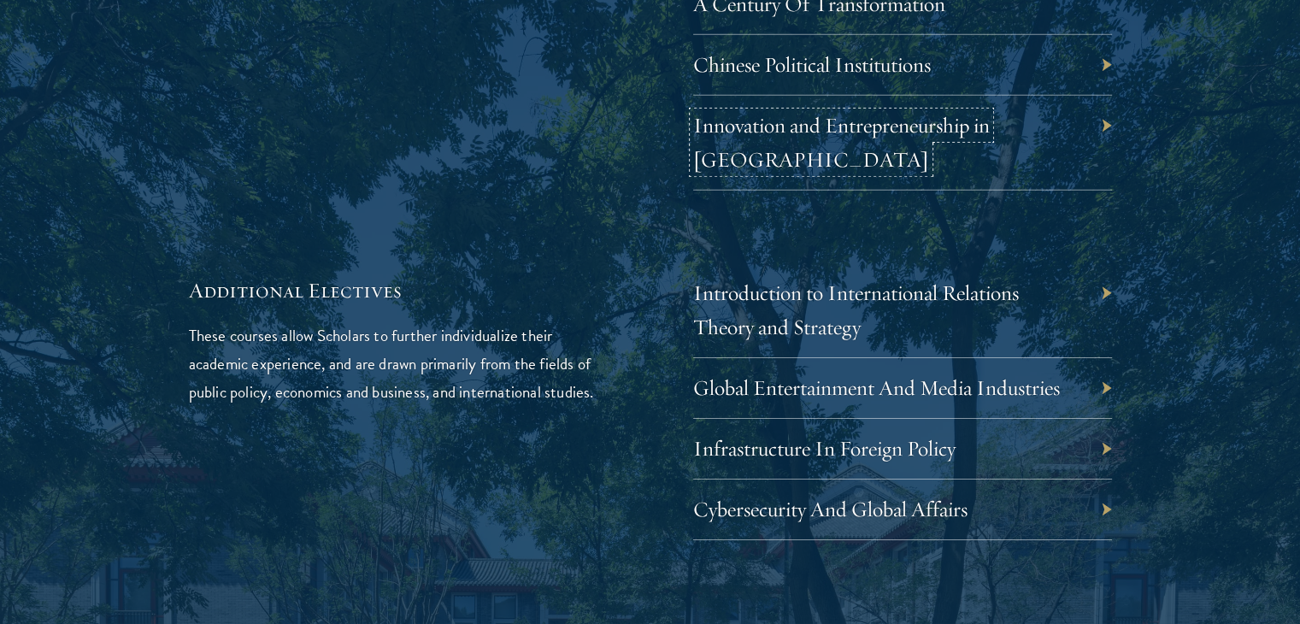
scroll to position [5344, 0]
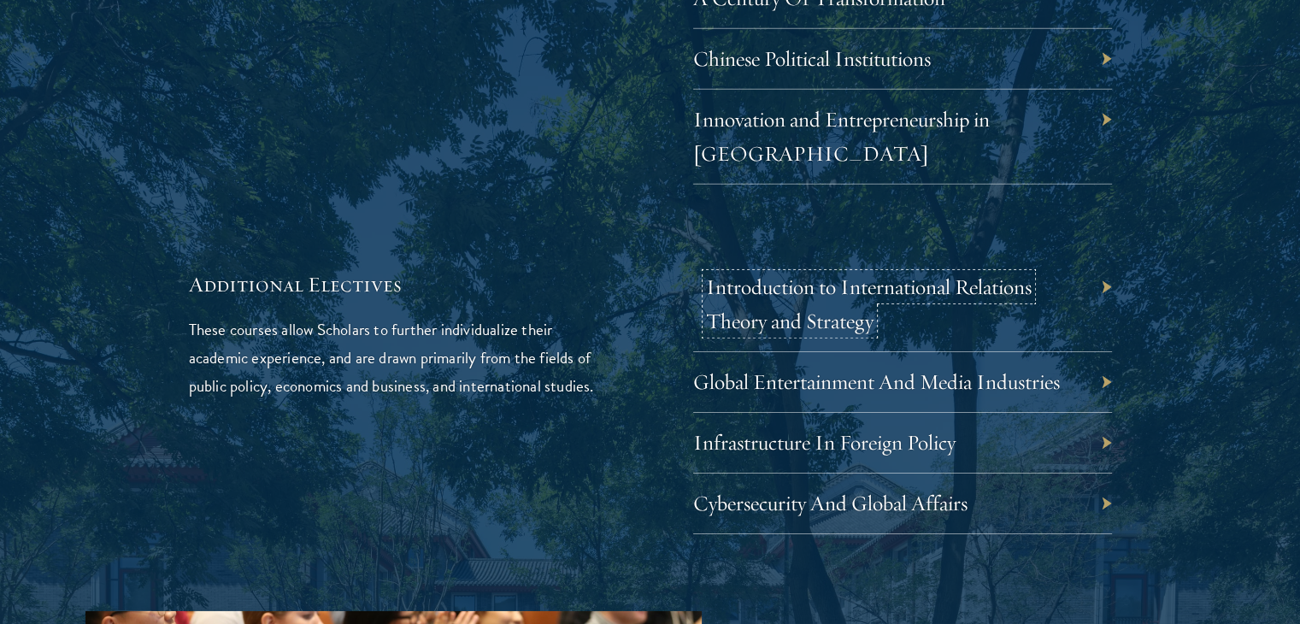
click at [710, 273] on link "Introduction to International Relations Theory and Strategy" at bounding box center [869, 303] width 326 height 61
click at [790, 368] on link "Global Entertainment And Media Industries" at bounding box center [889, 381] width 367 height 26
click at [684, 373] on div "Additional Electives These courses allow Scholars to further individualize thei…" at bounding box center [650, 402] width 923 height 264
click at [704, 413] on div "Infrastructure In Foreign Policy" at bounding box center [902, 443] width 419 height 61
click at [727, 429] on link "Infrastructure In Foreign Policy" at bounding box center [837, 442] width 262 height 26
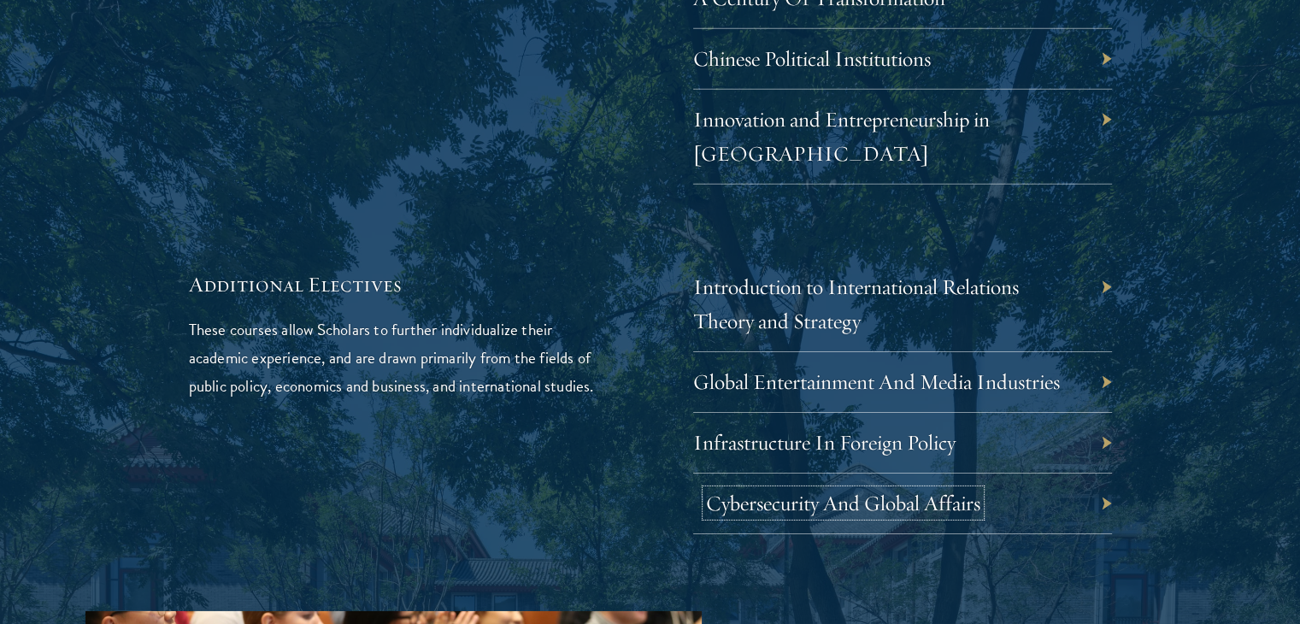
click at [732, 490] on link "Cybersecurity And Global Affairs" at bounding box center [843, 503] width 274 height 26
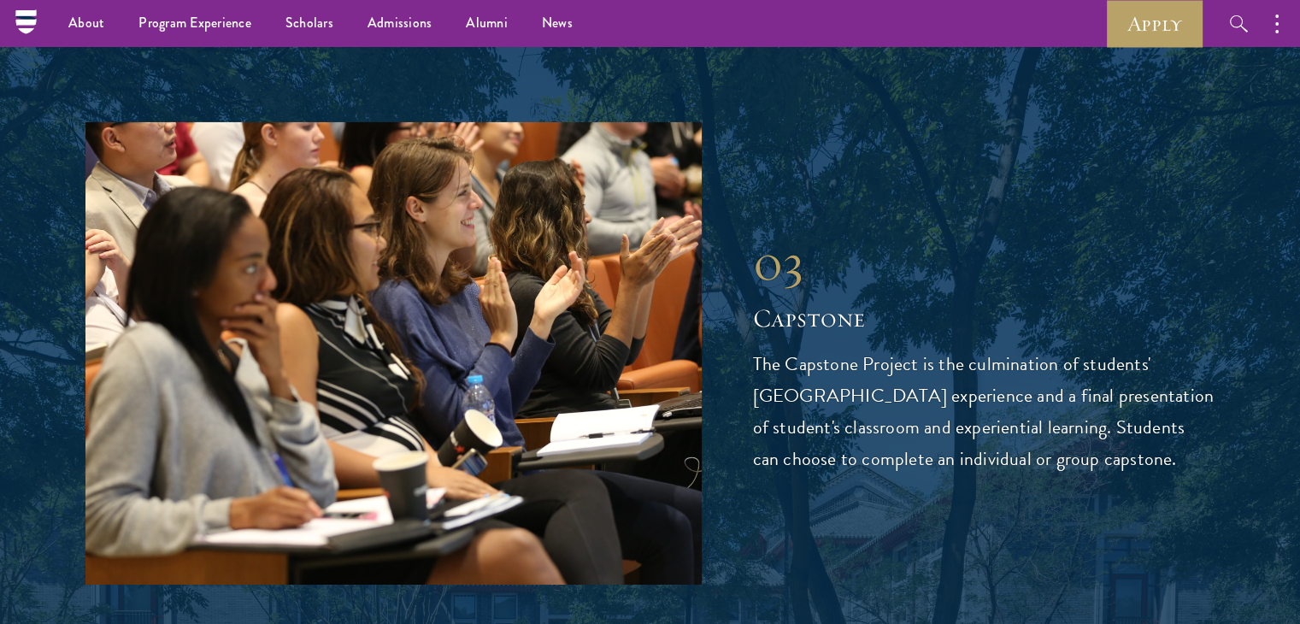
scroll to position [5834, 0]
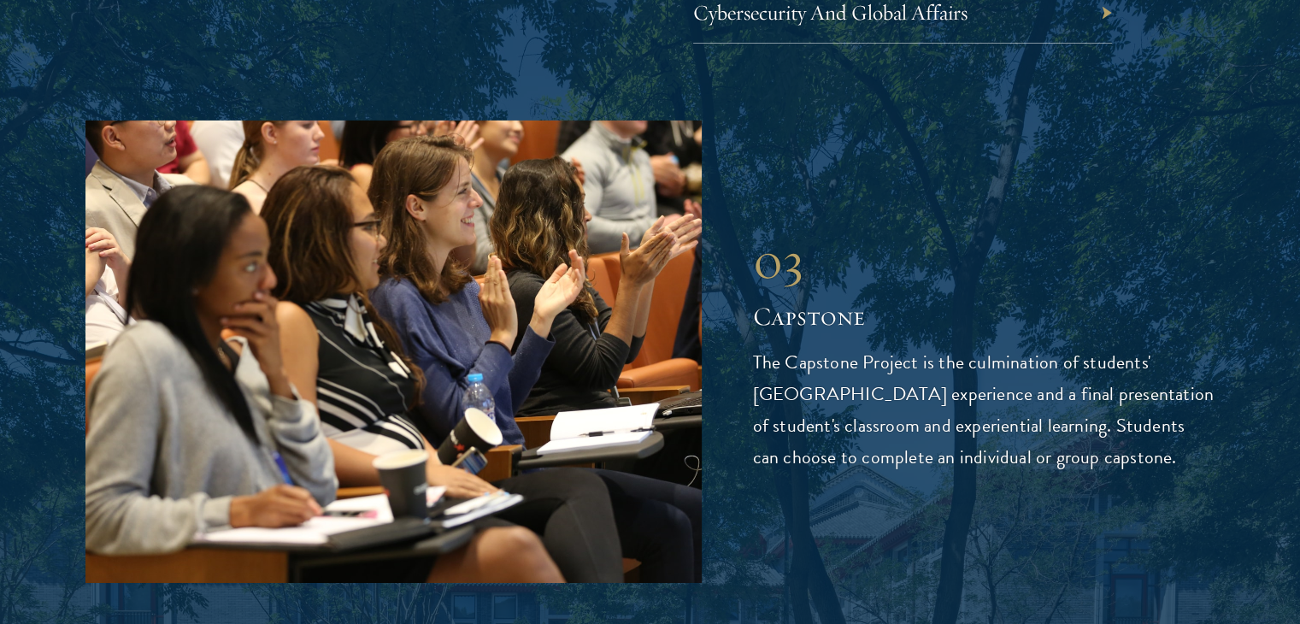
drag, startPoint x: 754, startPoint y: 286, endPoint x: 1181, endPoint y: 448, distance: 456.7
click at [1181, 448] on div "03 Capstone 03 Capstone The Capstone Project is the culmination of students' Sc…" at bounding box center [649, 350] width 1129 height 461
copy p "The Capstone Project is the culmination of students' Schwarzman College experie…"
click at [787, 230] on div "03" at bounding box center [984, 261] width 462 height 62
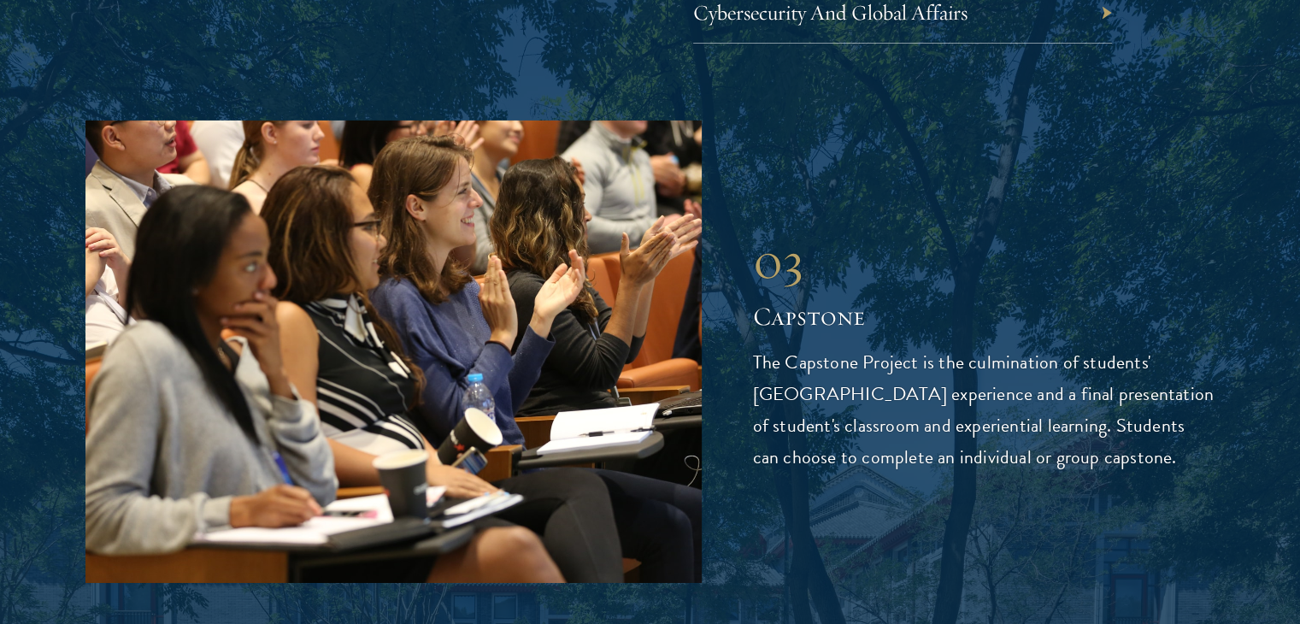
drag, startPoint x: 749, startPoint y: 287, endPoint x: 1170, endPoint y: 413, distance: 439.6
click at [1170, 413] on div "03 Capstone 03 Capstone The Capstone Project is the culmination of students' Sc…" at bounding box center [649, 350] width 1129 height 461
copy p "The Capstone Project is the culmination of students' Schwarzman College experie…"
click at [774, 347] on p "The Capstone Project is the culmination of students' Schwarzman College experie…" at bounding box center [984, 410] width 462 height 126
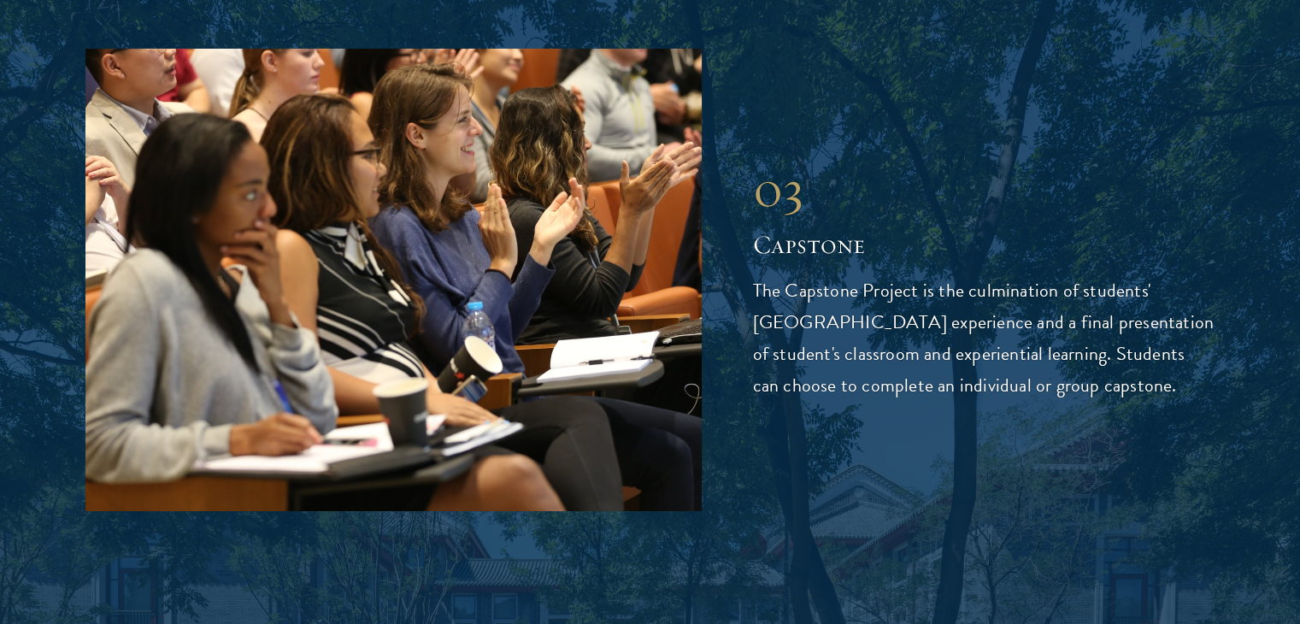
scroll to position [5911, 0]
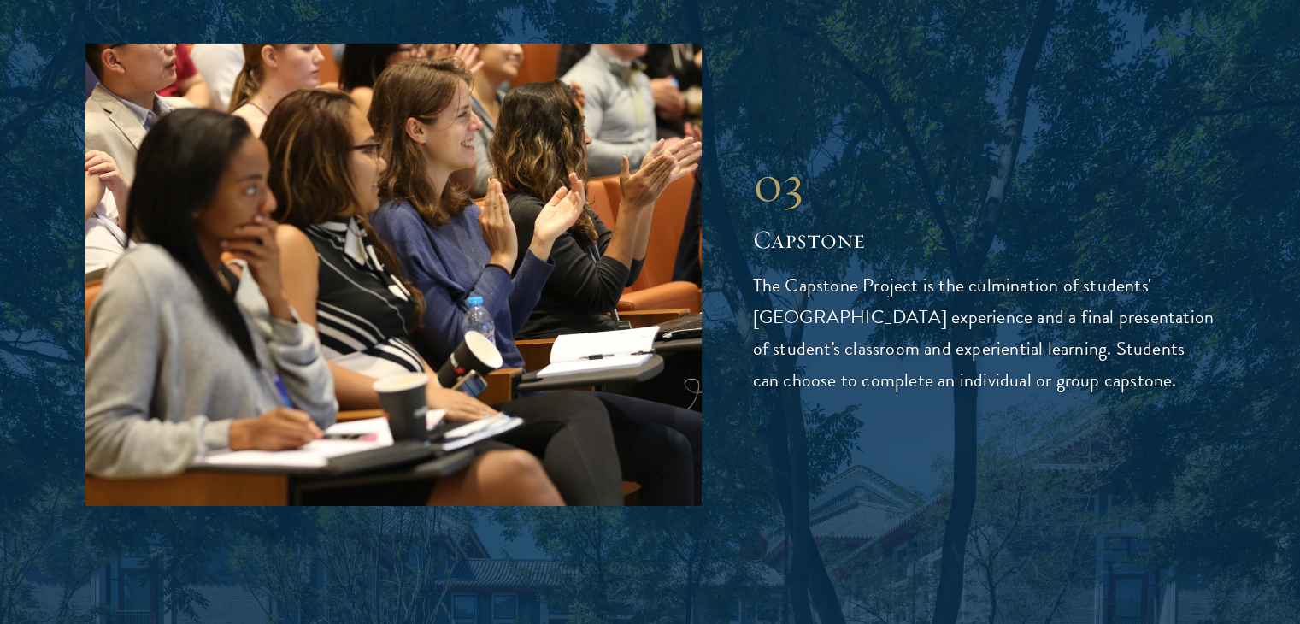
drag, startPoint x: 749, startPoint y: 212, endPoint x: 1152, endPoint y: 302, distance: 413.2
click at [1152, 302] on div "03 Capstone 03 Capstone The Capstone Project is the culmination of students' Sc…" at bounding box center [649, 274] width 1129 height 461
copy p "The Capstone Project is the culmination of students' Schwarzman College experie…"
click at [1152, 302] on p "The Capstone Project is the culmination of students' Schwarzman College experie…" at bounding box center [984, 333] width 462 height 126
drag, startPoint x: 1139, startPoint y: 306, endPoint x: 737, endPoint y: 206, distance: 414.7
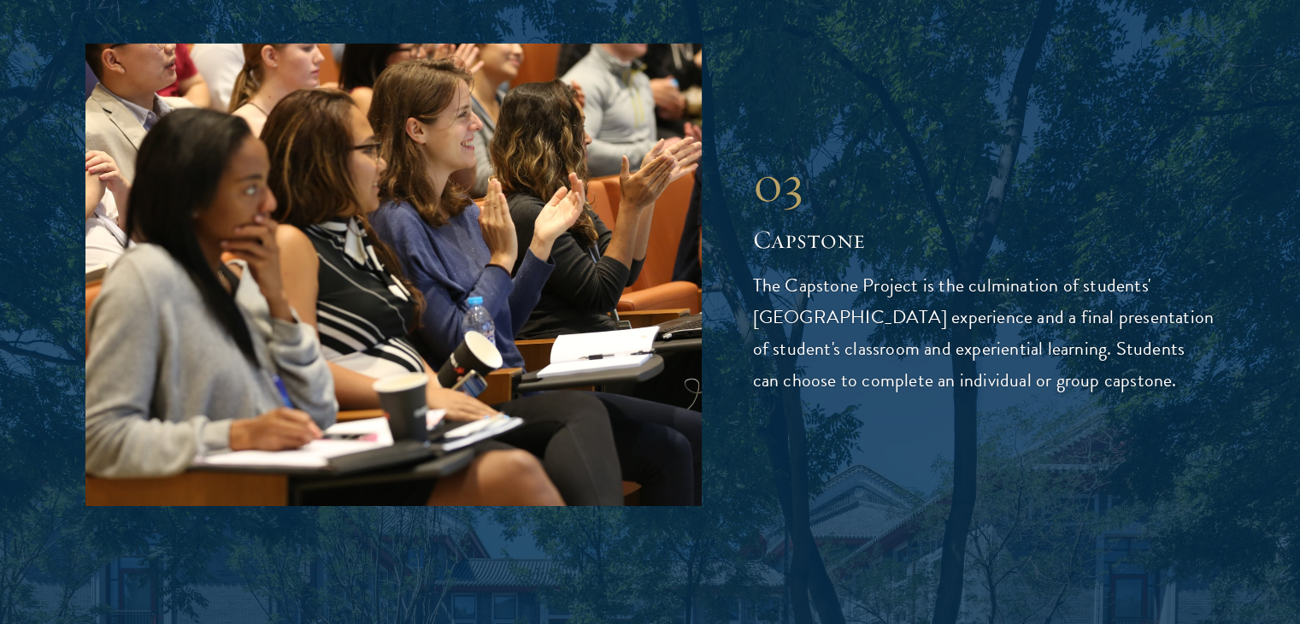
click at [737, 206] on div "03 Capstone 03 Capstone The Capstone Project is the culmination of students' Sc…" at bounding box center [649, 274] width 1129 height 461
copy p "The Capstone Project is the culmination of students' Schwarzman College experie…"
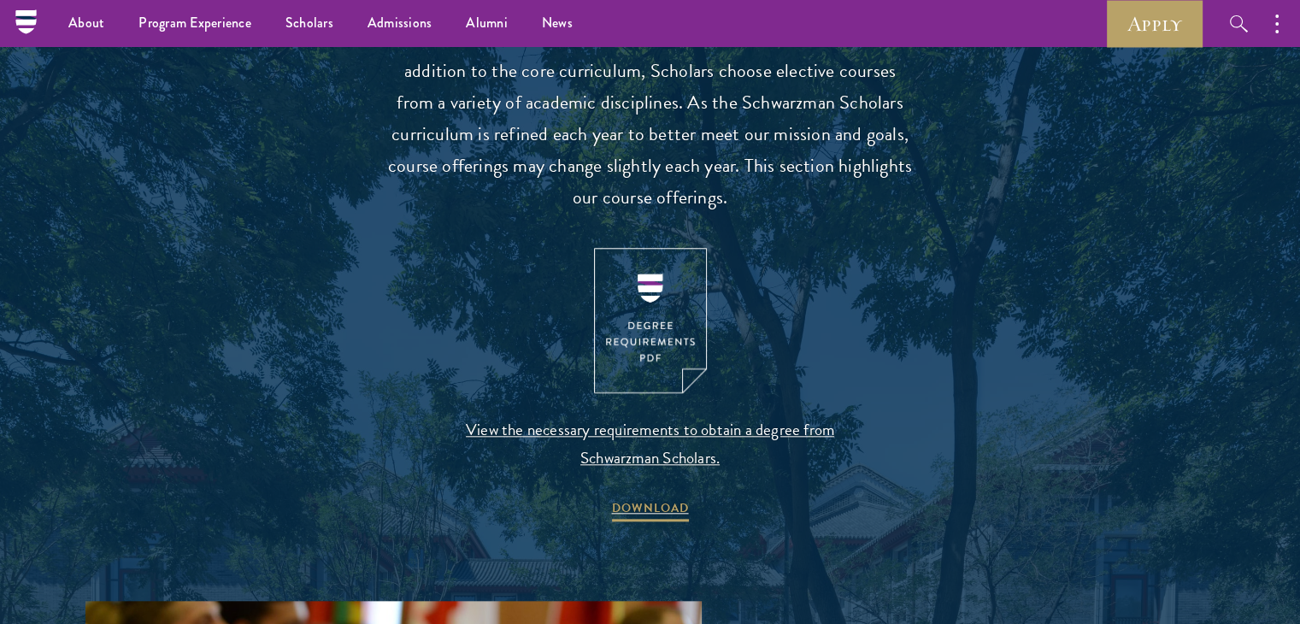
scroll to position [1647, 0]
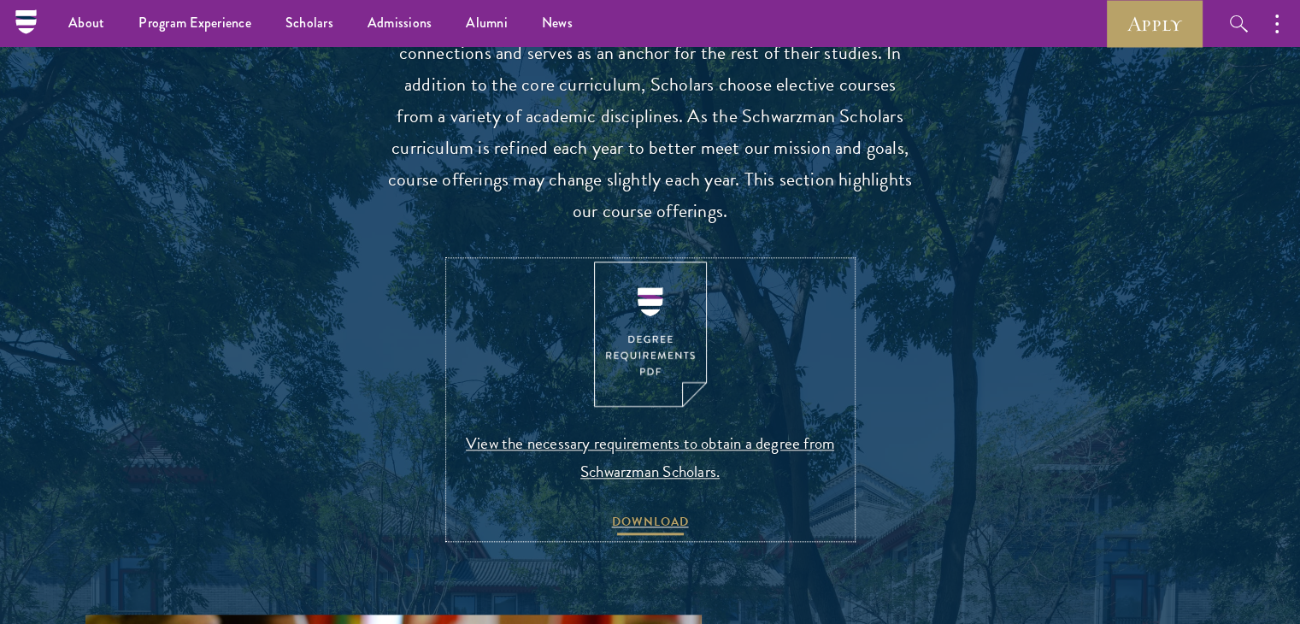
click at [657, 516] on span "DOWNLOAD" at bounding box center [650, 524] width 77 height 26
click at [675, 524] on span "DOWNLOAD" at bounding box center [650, 524] width 77 height 26
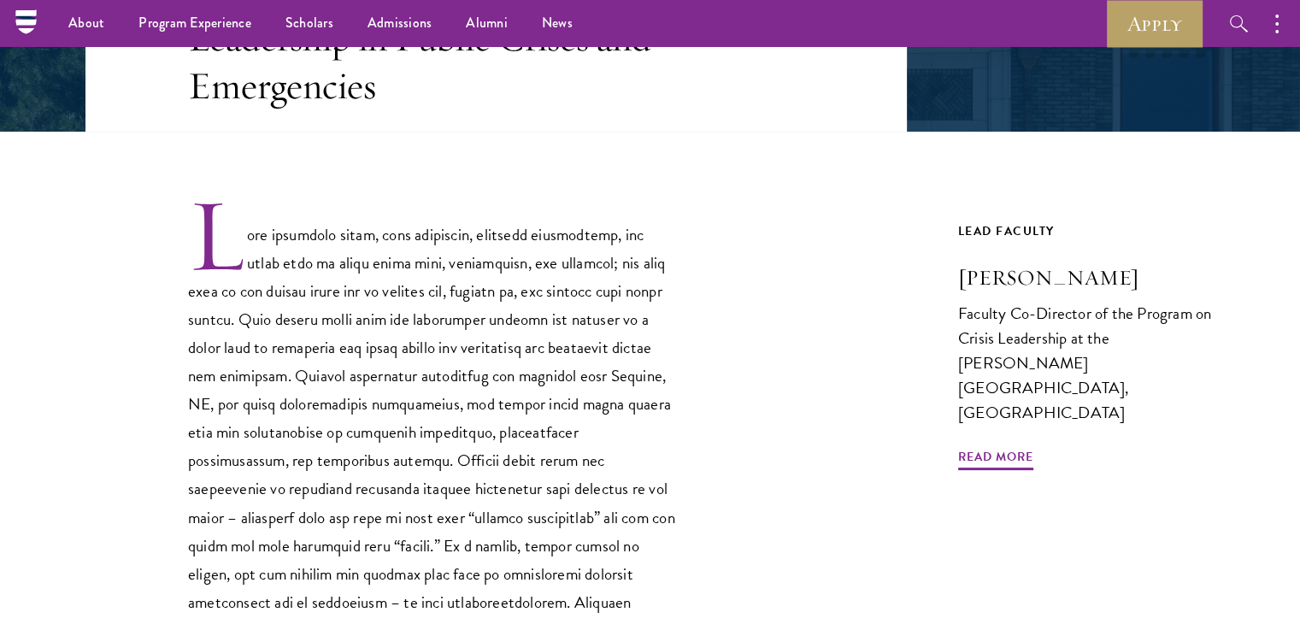
scroll to position [396, 0]
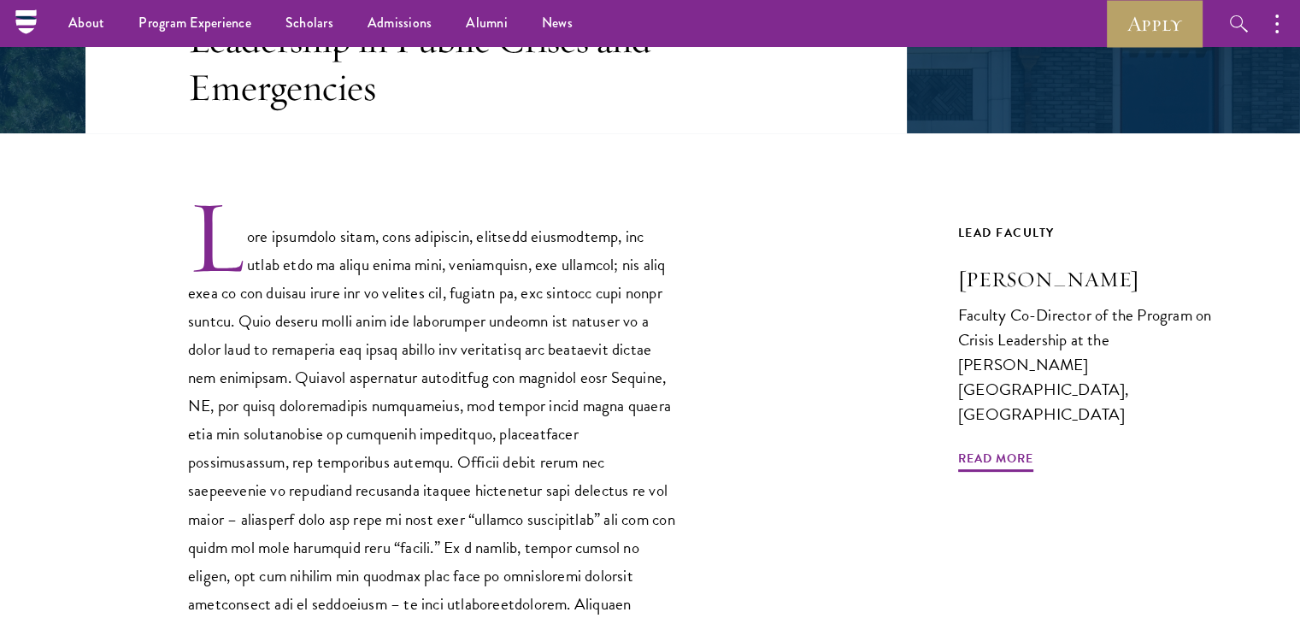
drag, startPoint x: 954, startPoint y: 278, endPoint x: 1160, endPoint y: 282, distance: 206.8
click at [1160, 282] on div "Core Curriculum Leadership in Public Crises and Emergencies Previous Course Nex…" at bounding box center [649, 390] width 1129 height 958
copy h3 "[PERSON_NAME]"
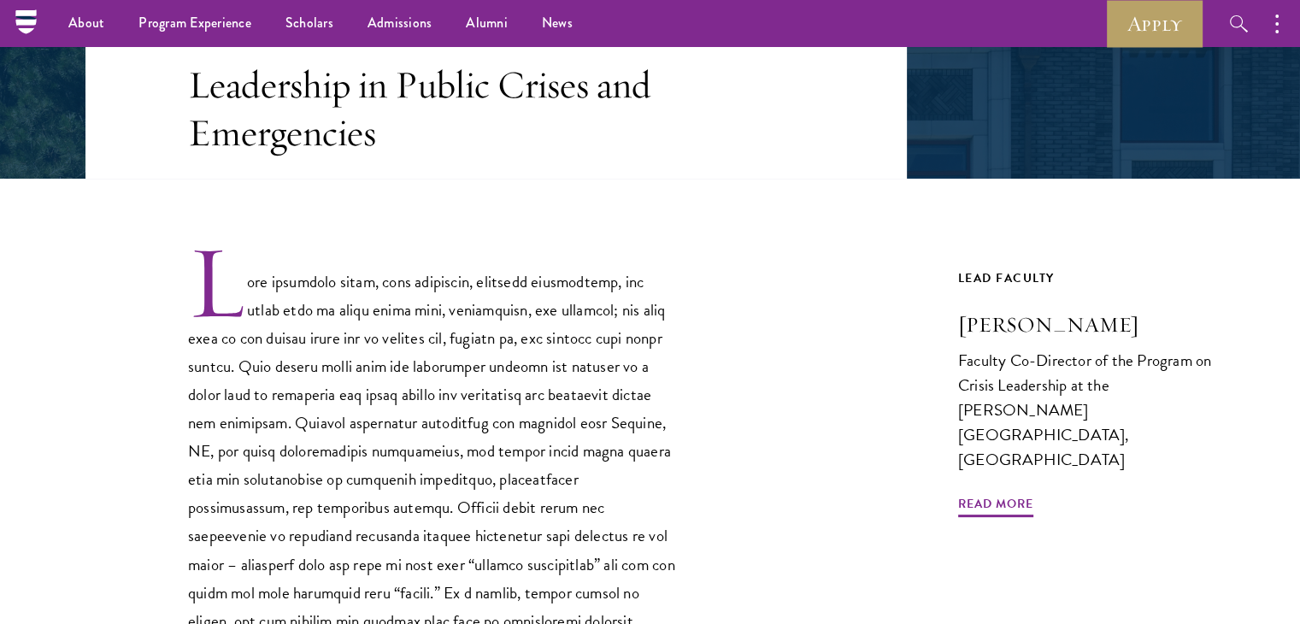
scroll to position [321, 0]
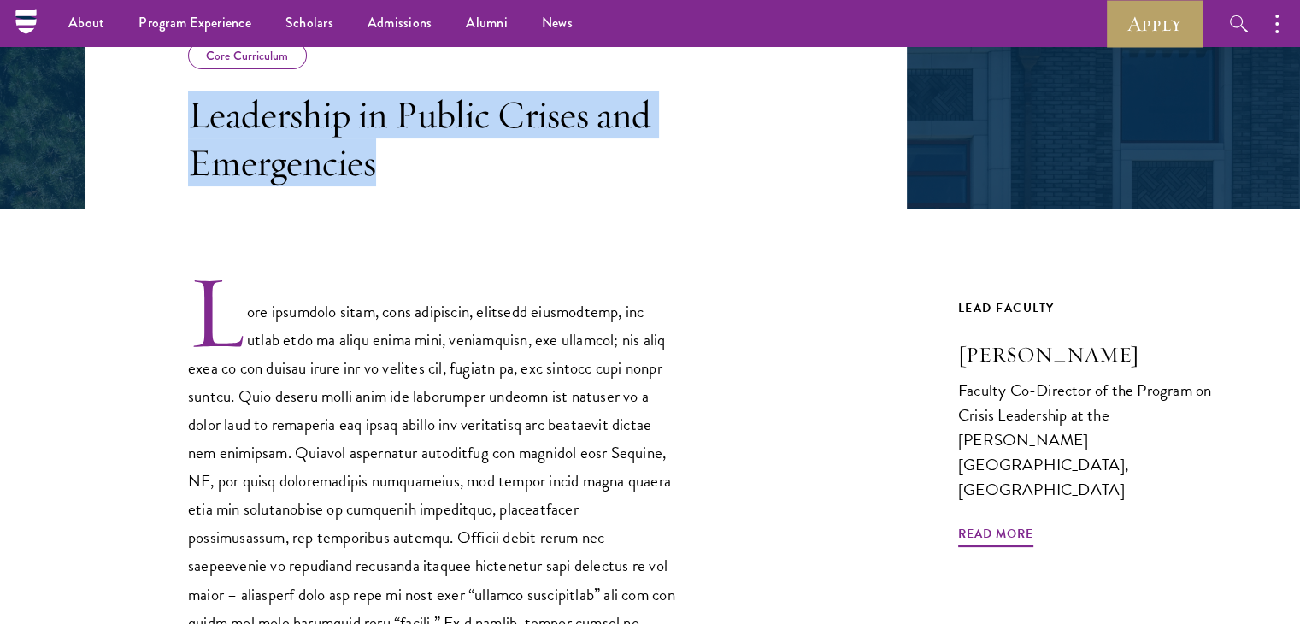
drag, startPoint x: 197, startPoint y: 123, endPoint x: 402, endPoint y: 187, distance: 214.0
click at [402, 187] on header "Core Curriculum Leadership in Public Crises and Emergencies" at bounding box center [495, 97] width 821 height 222
copy h3 "Leadership in Public Crises and Emergencies"
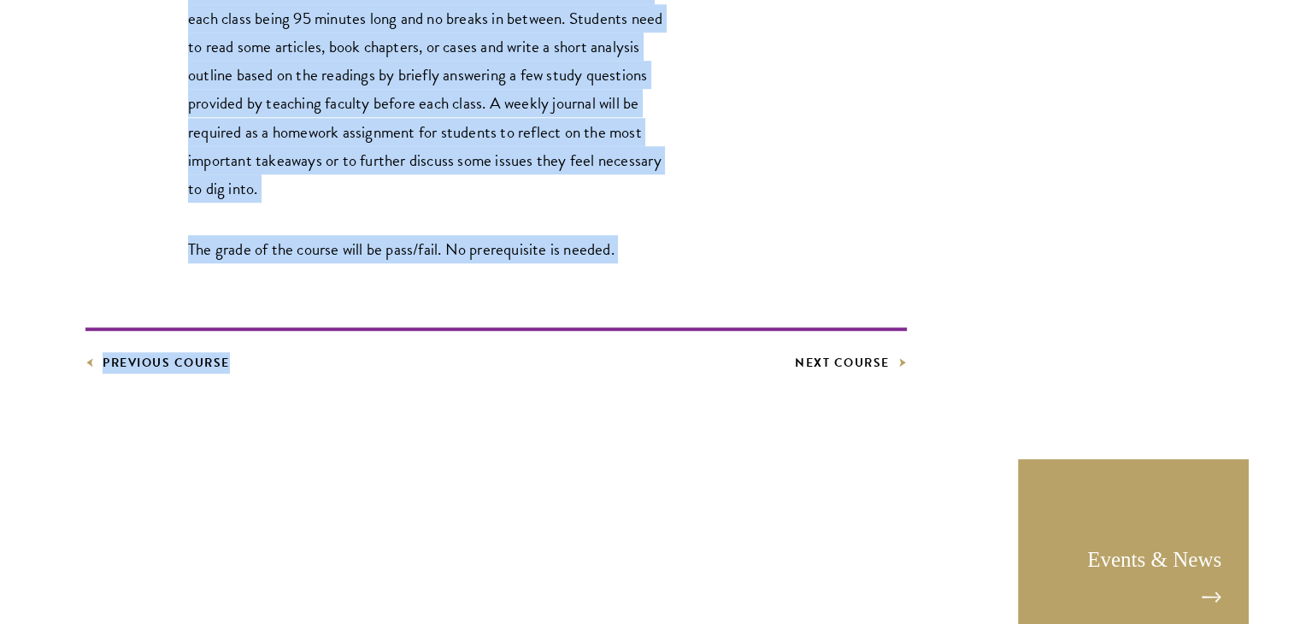
scroll to position [1432, 0]
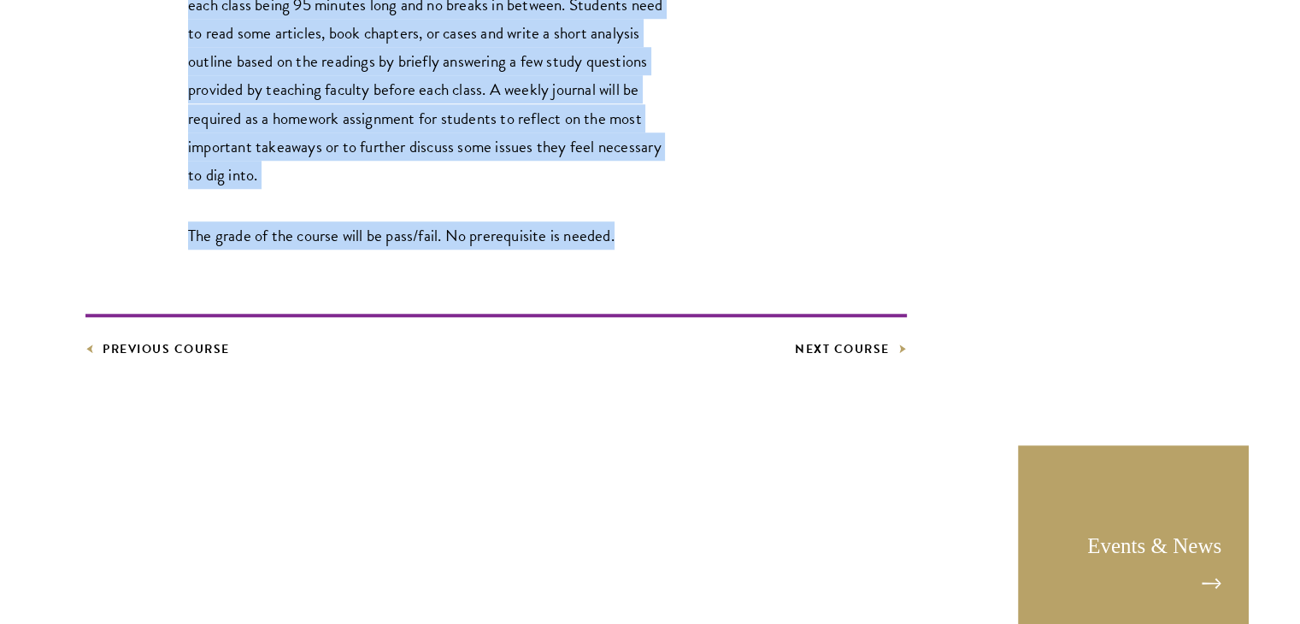
drag, startPoint x: 259, startPoint y: 70, endPoint x: 619, endPoint y: 237, distance: 396.5
copy div "alues determine who we are (the BEING part). Values-based leadership is when le…"
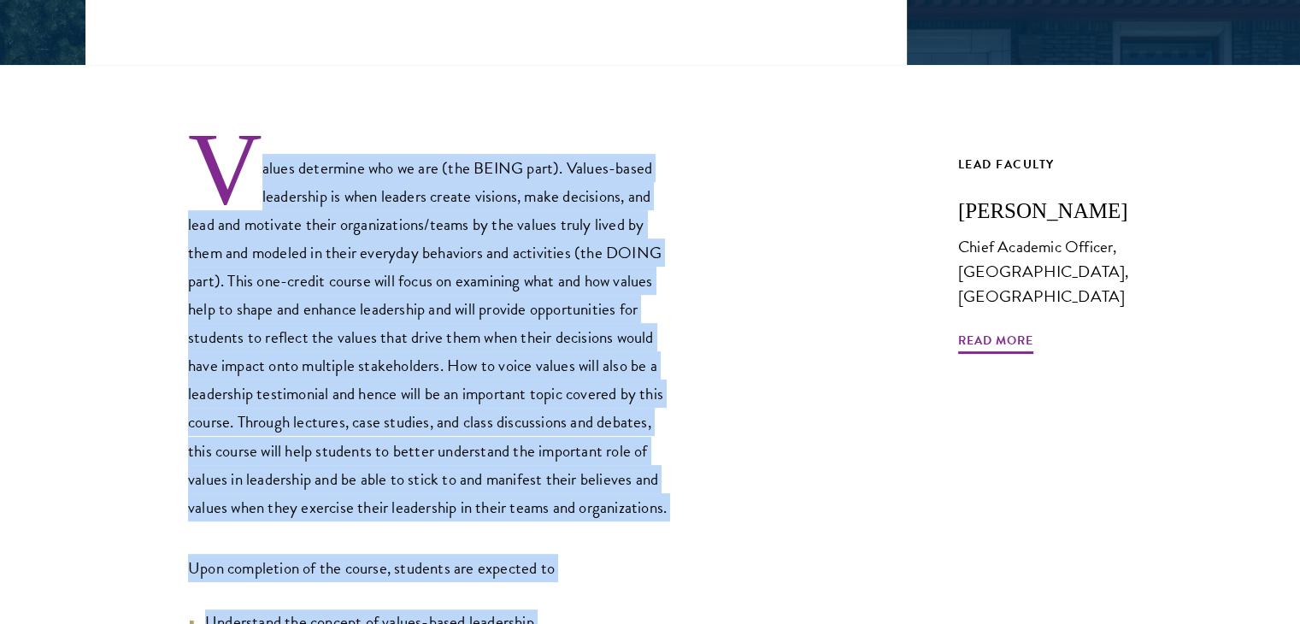
scroll to position [467, 0]
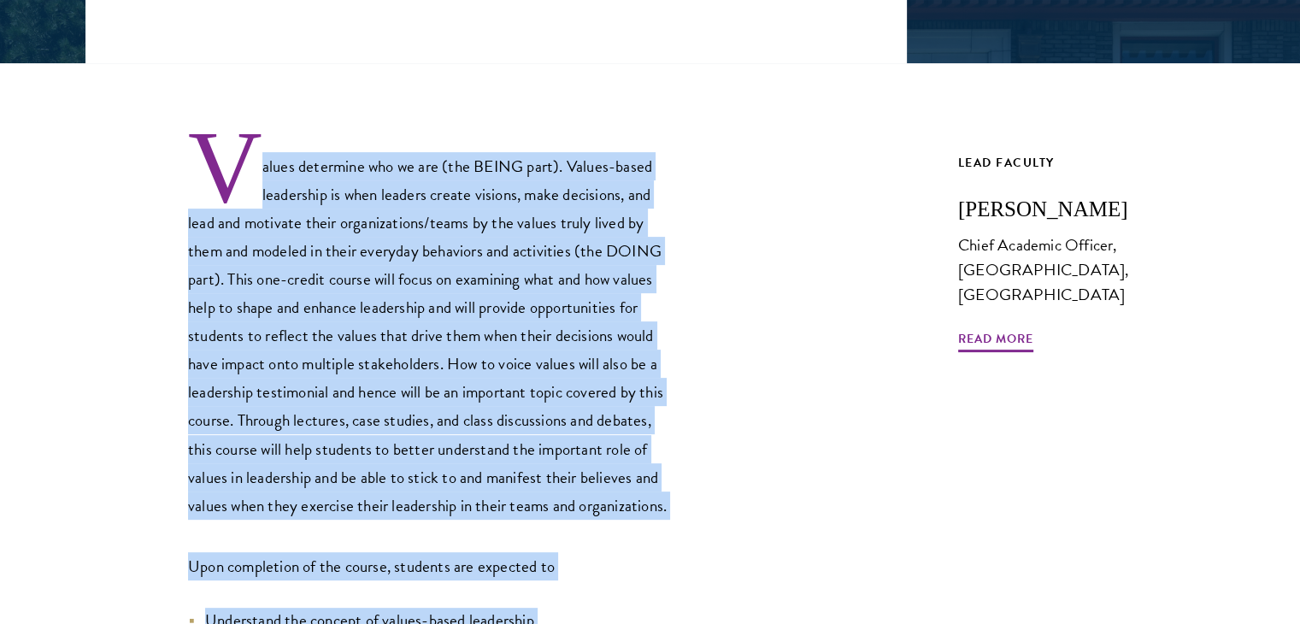
click at [254, 170] on span "Values determine who we are (the BEING part). Values-based leadership is when l…" at bounding box center [427, 336] width 479 height 364
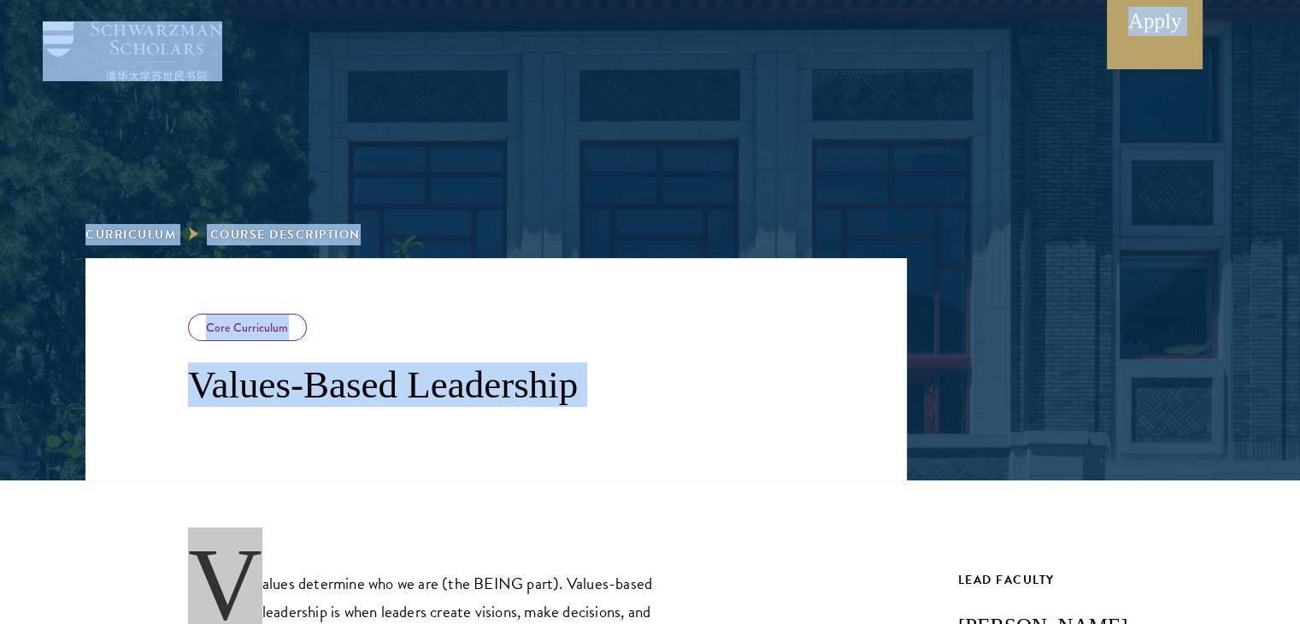
scroll to position [0, 0]
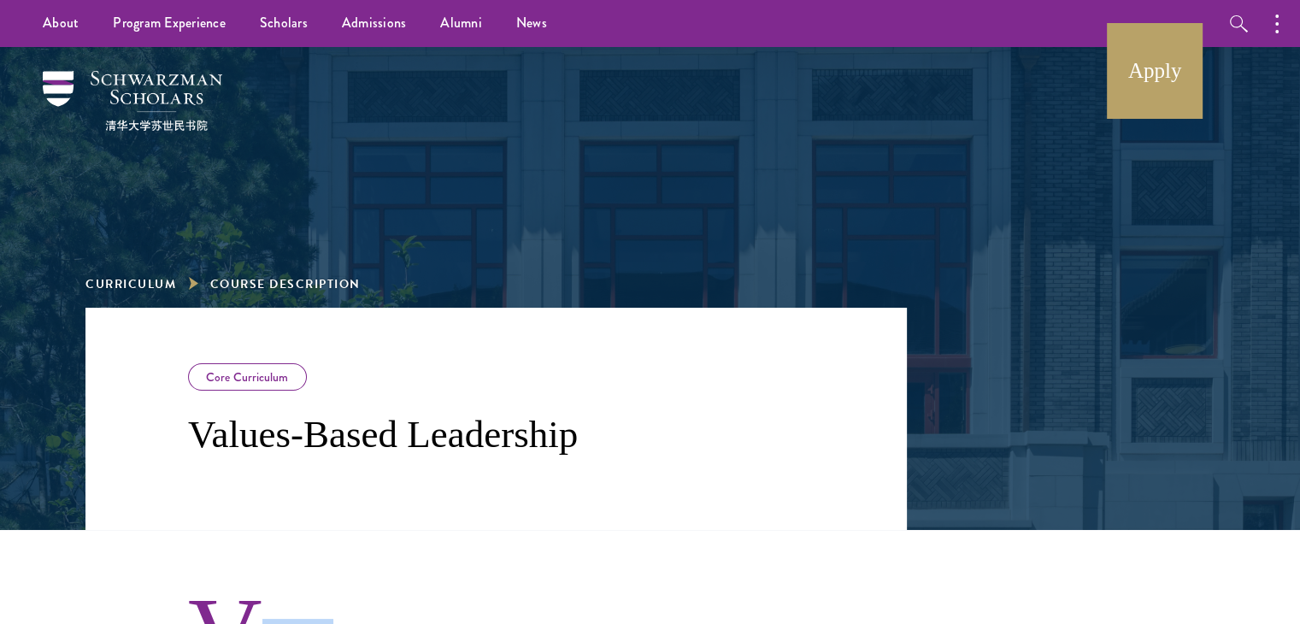
drag, startPoint x: 256, startPoint y: 160, endPoint x: 337, endPoint y: 556, distance: 404.5
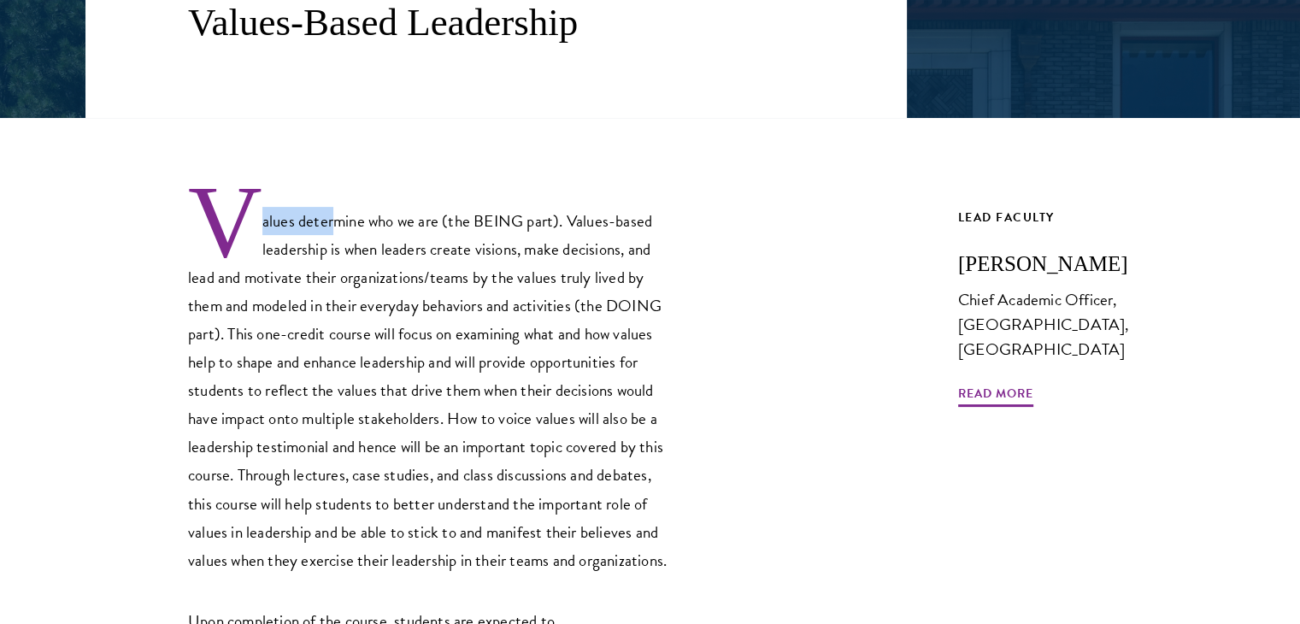
scroll to position [414, 0]
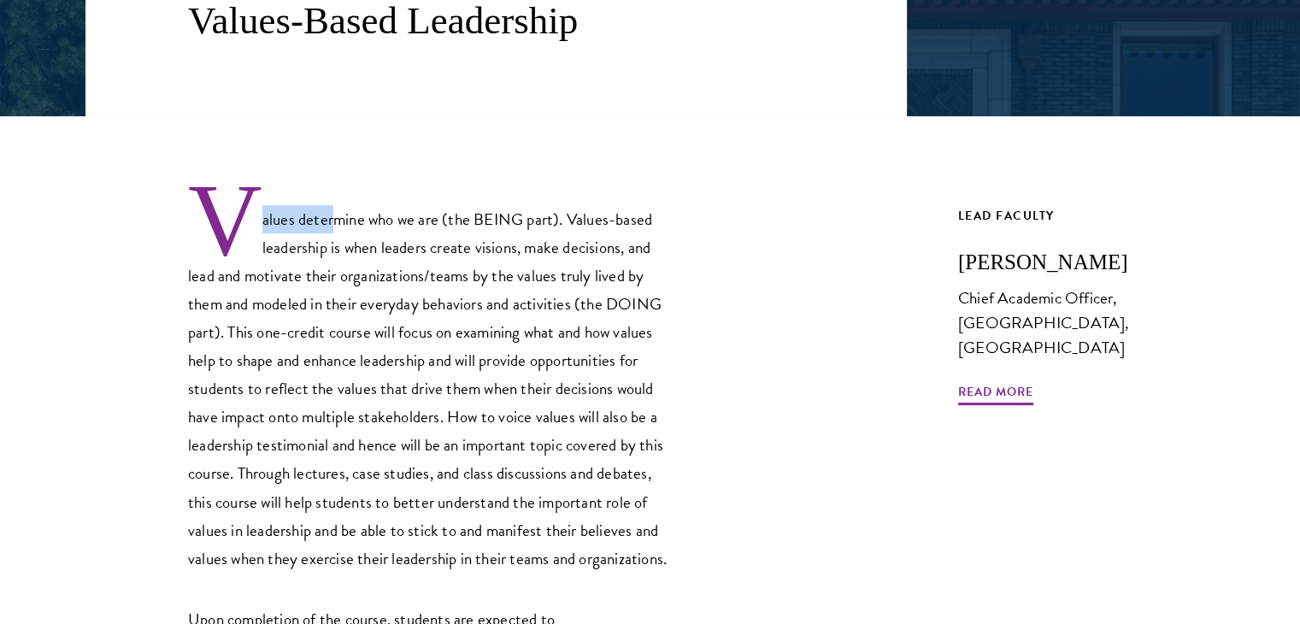
click at [260, 221] on span "Values determine who we are (the BEING part). Values-based leadership is when l…" at bounding box center [427, 389] width 479 height 364
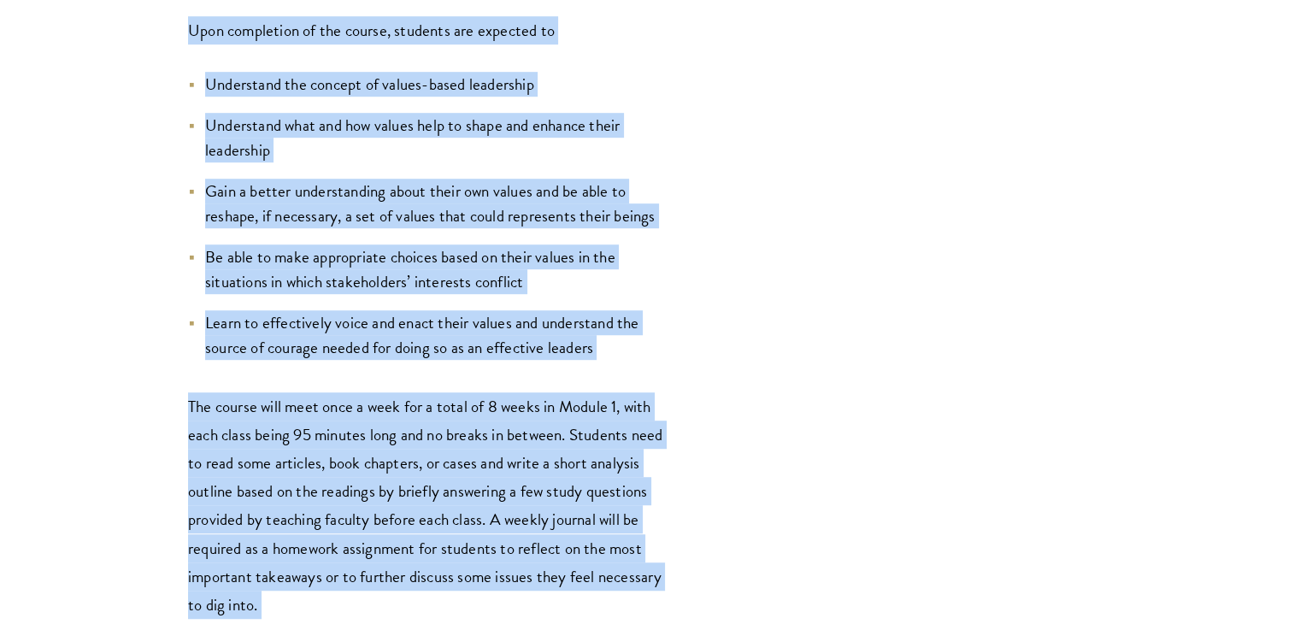
scroll to position [1241, 0]
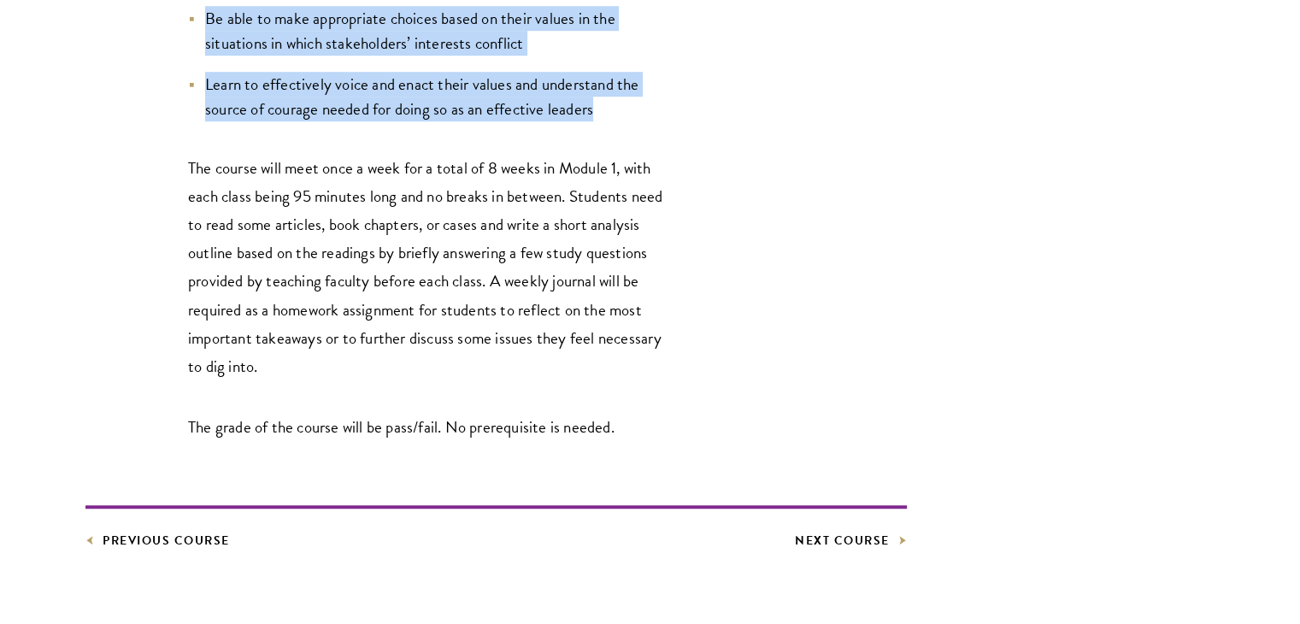
drag, startPoint x: 260, startPoint y: 221, endPoint x: 612, endPoint y: 100, distance: 372.4
copy div "alues determine who we are (the BEING part). Values-based leadership is when le…"
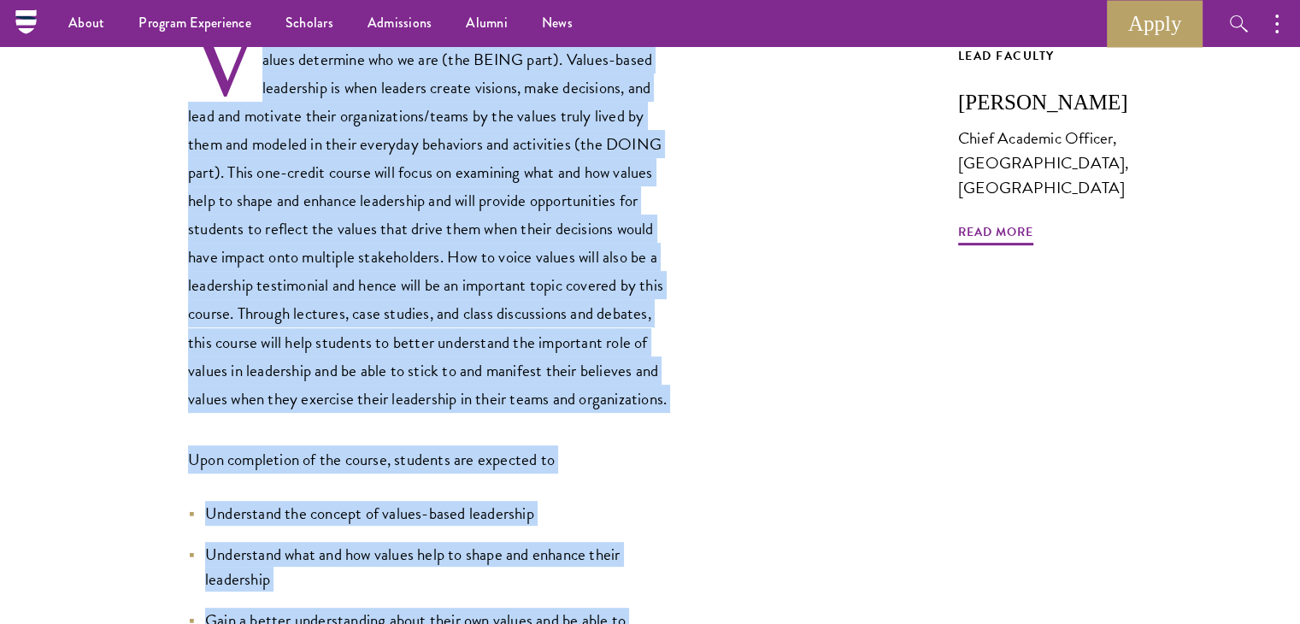
scroll to position [338, 0]
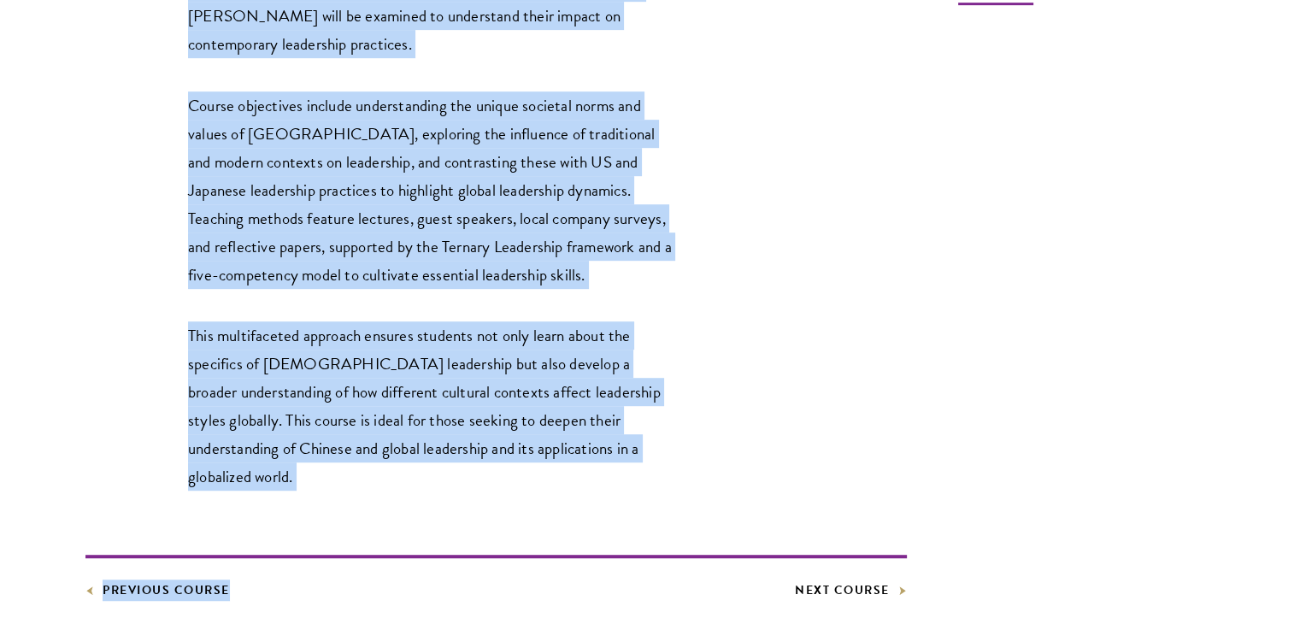
scroll to position [902, 0]
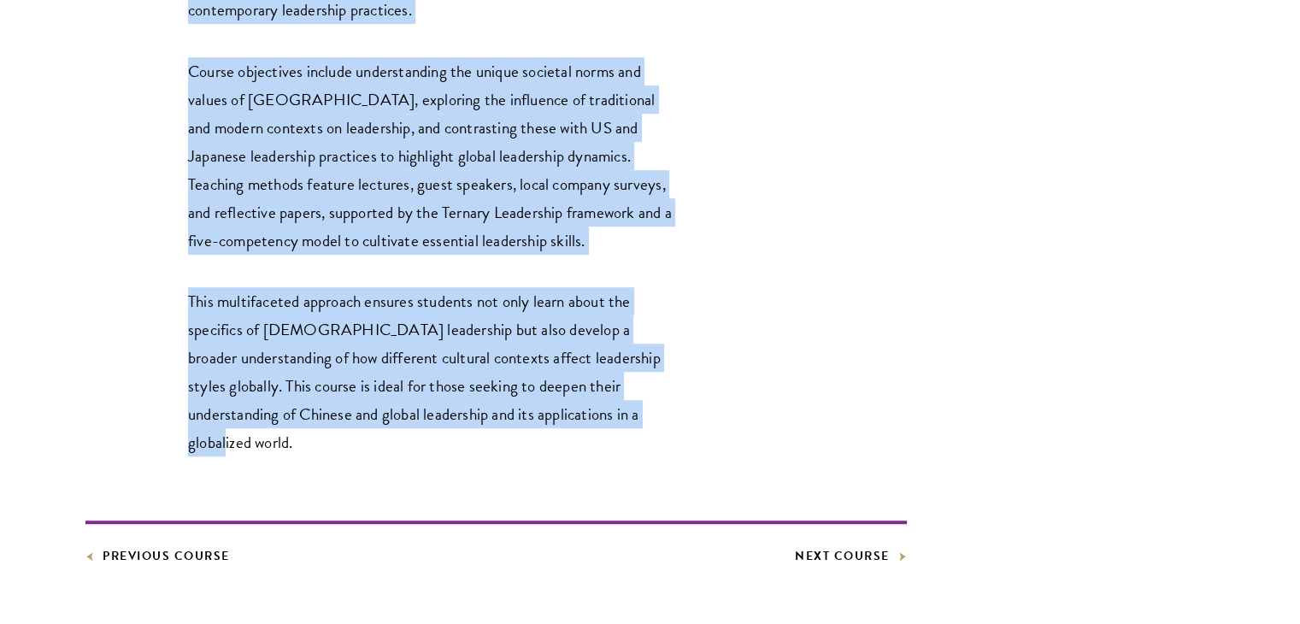
drag, startPoint x: 256, startPoint y: 238, endPoint x: 565, endPoint y: 335, distance: 323.2
click at [565, 335] on div "This course offers an in-depth exploration of the leadership landscape in [GEOG…" at bounding box center [431, 86] width 487 height 739
copy div "his course offers an in-depth exploration of the leadership landscape in [GEOGR…"
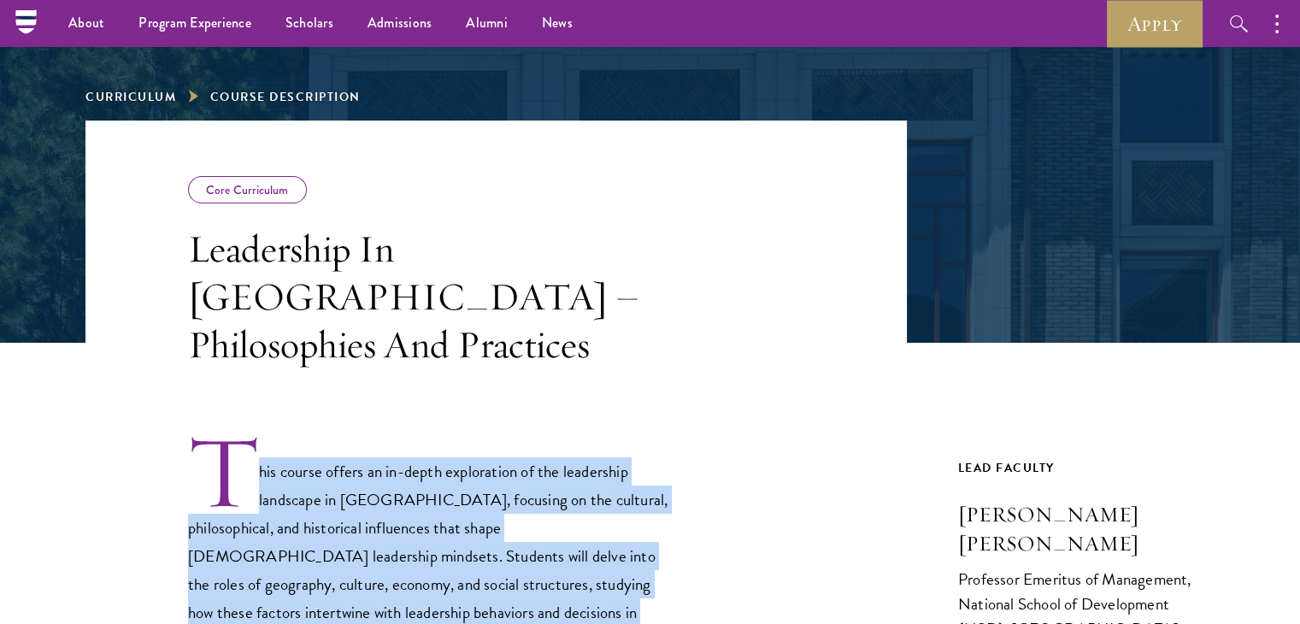
scroll to position [186, 0]
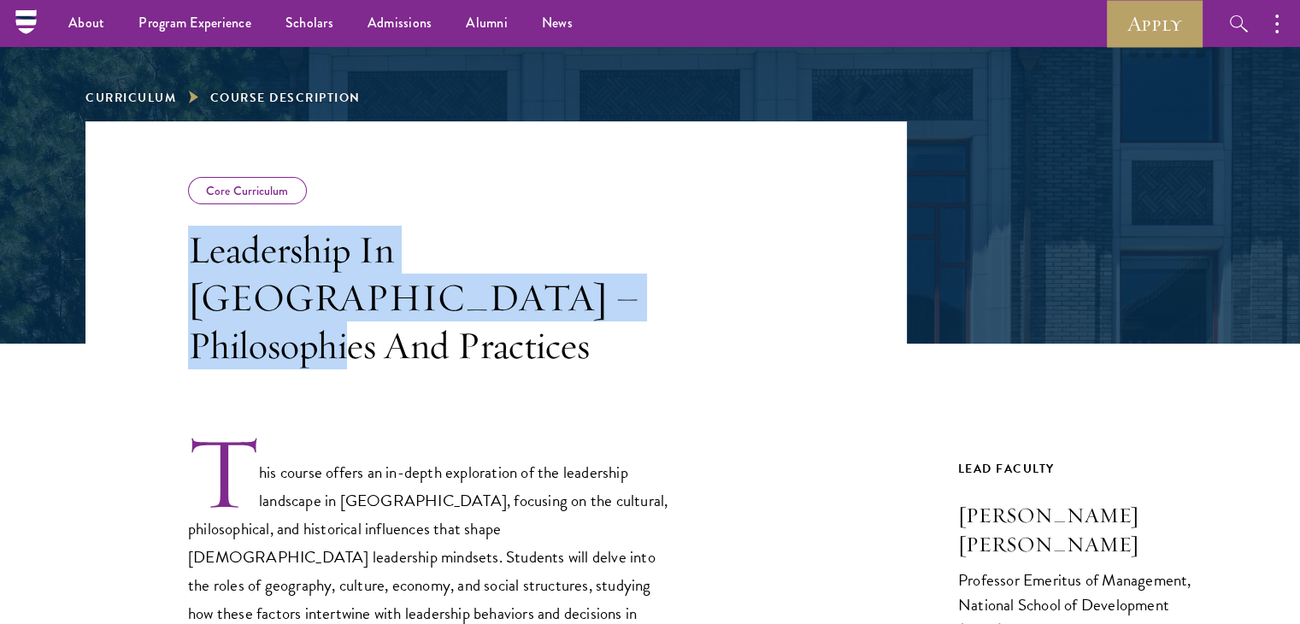
drag, startPoint x: 188, startPoint y: 244, endPoint x: 535, endPoint y: 312, distance: 353.6
click at [535, 312] on h3 "Leadership In [GEOGRAPHIC_DATA] – Philosophies And Practices" at bounding box center [431, 298] width 487 height 144
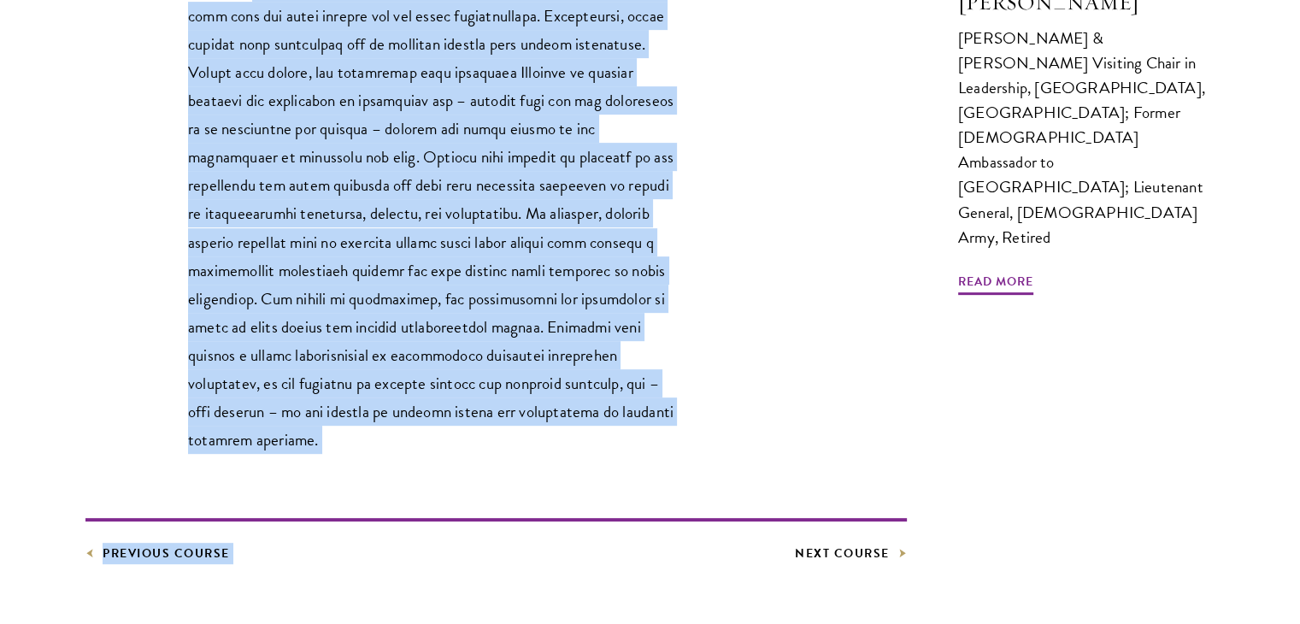
scroll to position [736, 0]
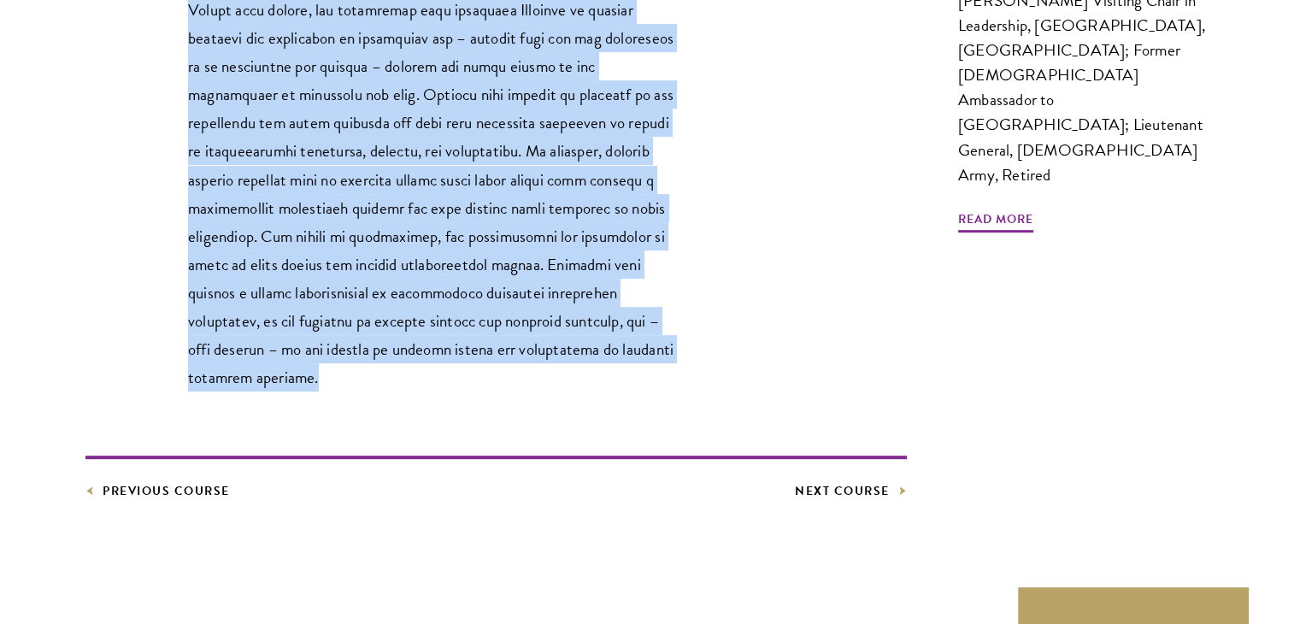
drag, startPoint x: 250, startPoint y: 184, endPoint x: 649, endPoint y: 346, distance: 430.8
click at [649, 346] on p at bounding box center [431, 124] width 487 height 533
copy p "loremi do sit ametcon ad elitseddo eiu temporin utl etdol magnaaliqua eni admin…"
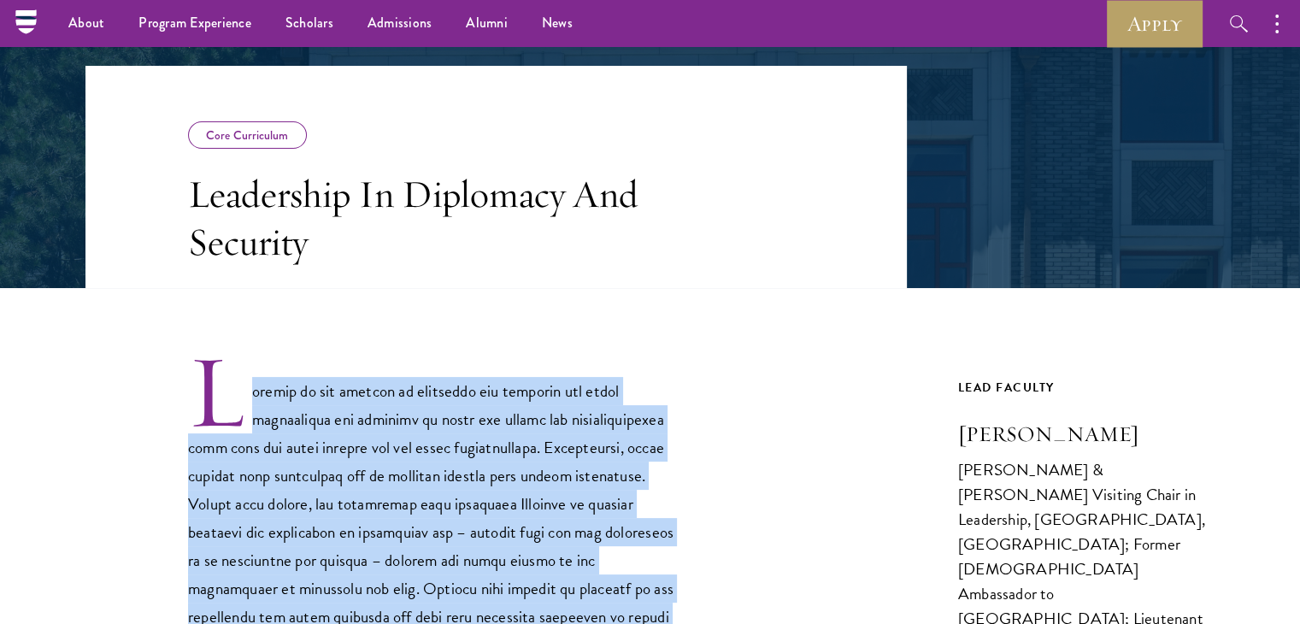
scroll to position [226, 0]
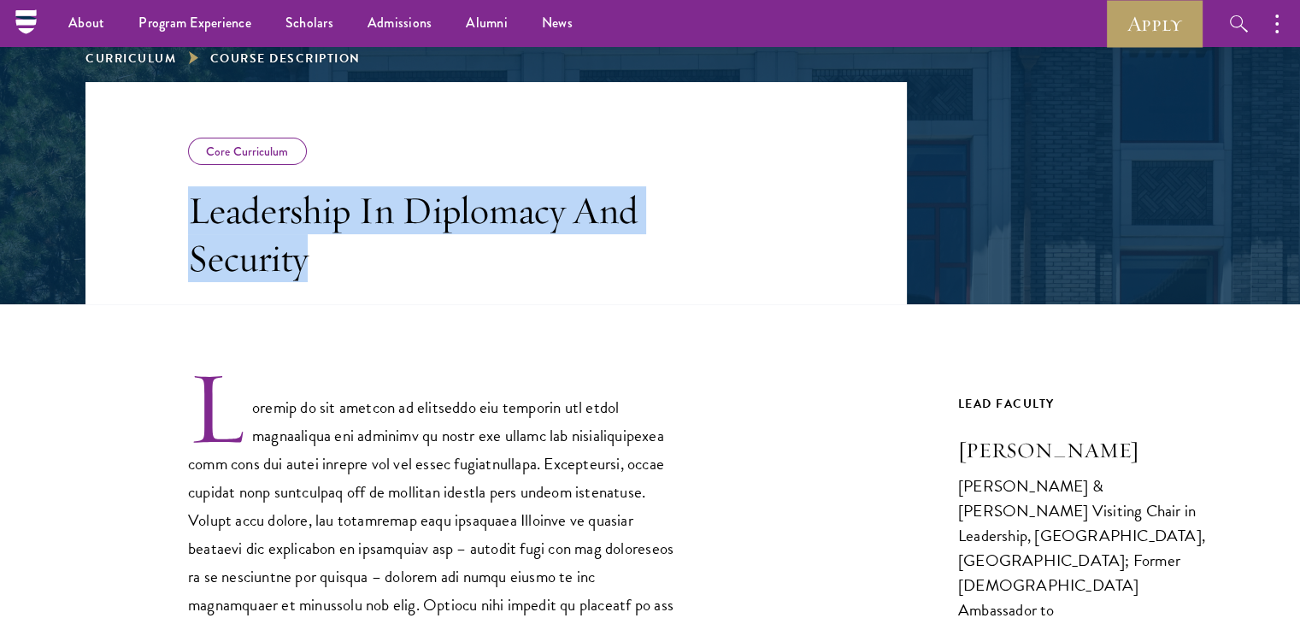
drag, startPoint x: 185, startPoint y: 203, endPoint x: 302, endPoint y: 264, distance: 132.2
click at [302, 264] on header "Core Curriculum Leadership In Diplomacy And Security" at bounding box center [495, 193] width 821 height 222
copy h3 "Leadership In Diplomacy And Security"
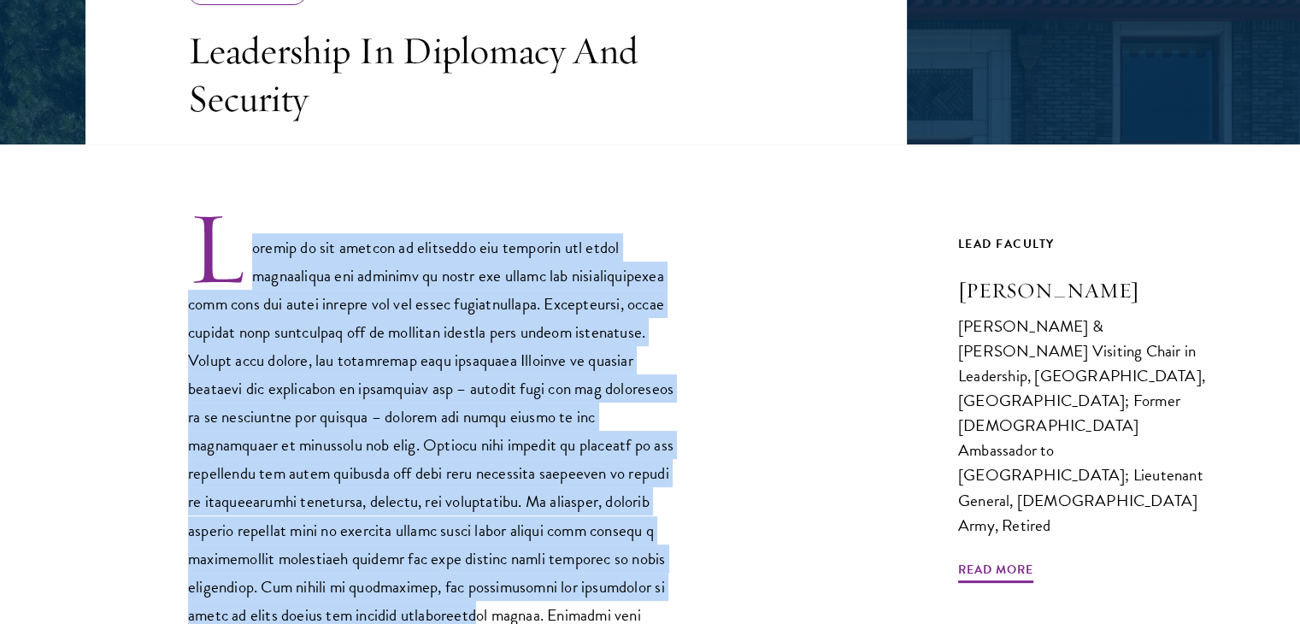
scroll to position [705, 0]
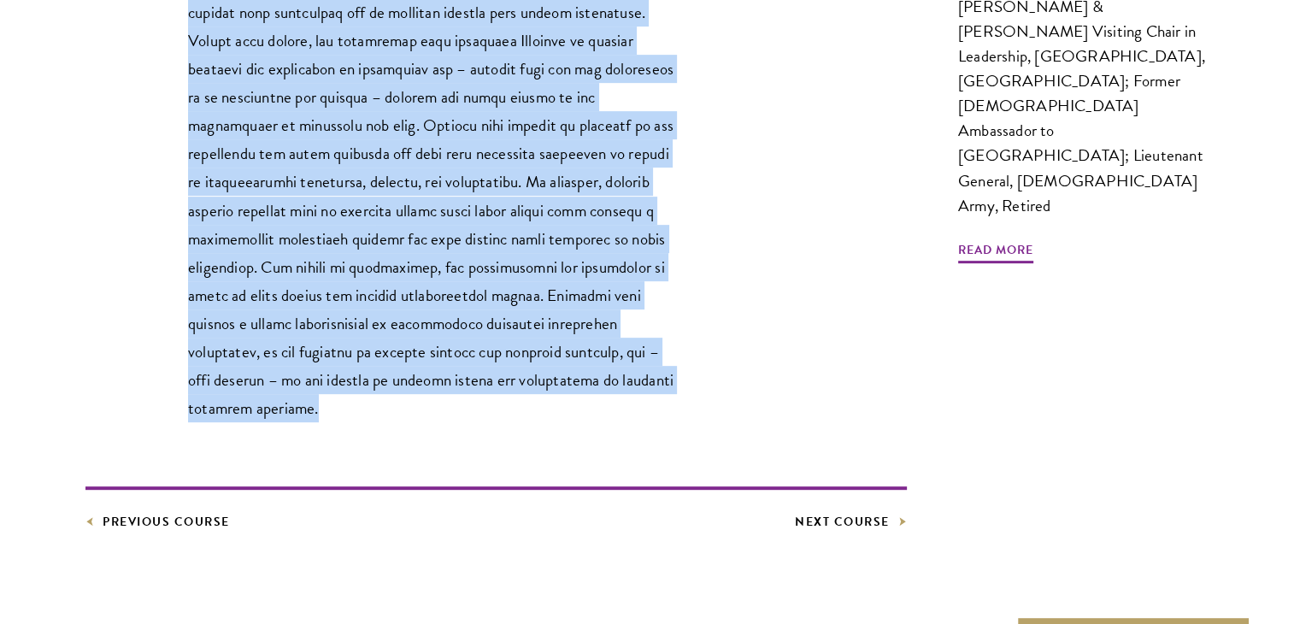
drag, startPoint x: 253, startPoint y: 407, endPoint x: 645, endPoint y: 383, distance: 392.9
click at [645, 383] on p at bounding box center [431, 155] width 487 height 533
copy p "loremi do sit ametcon ad elitseddo eiu temporin utl etdol magnaaliqua eni admin…"
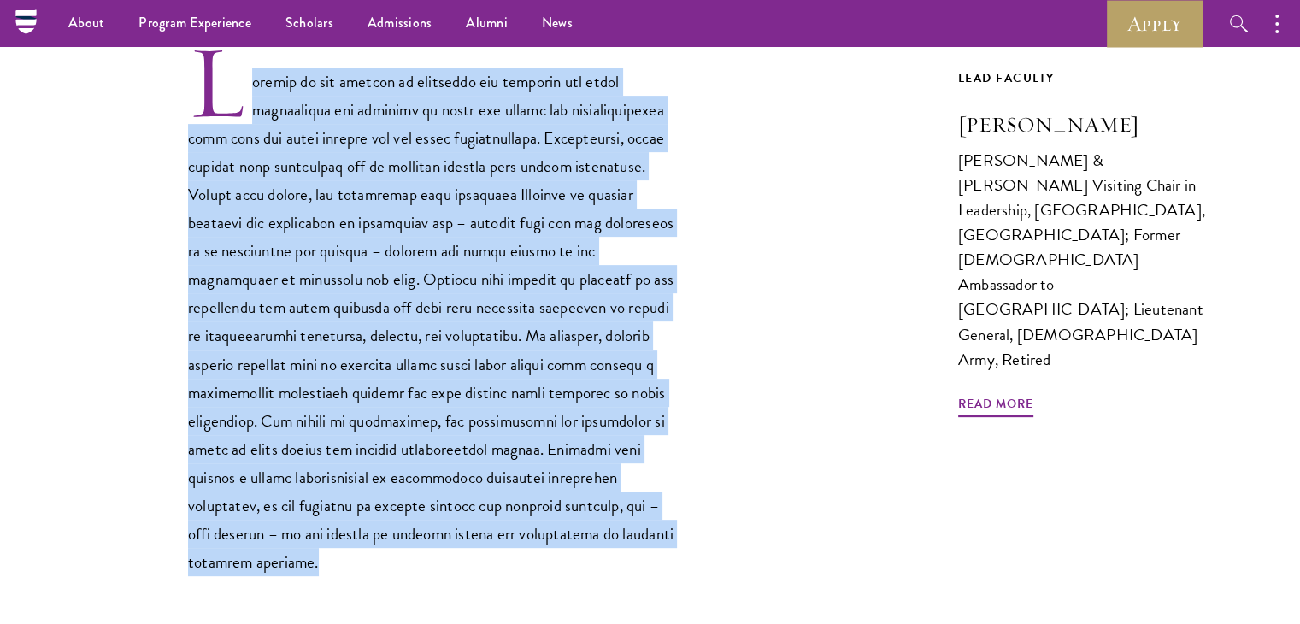
scroll to position [538, 0]
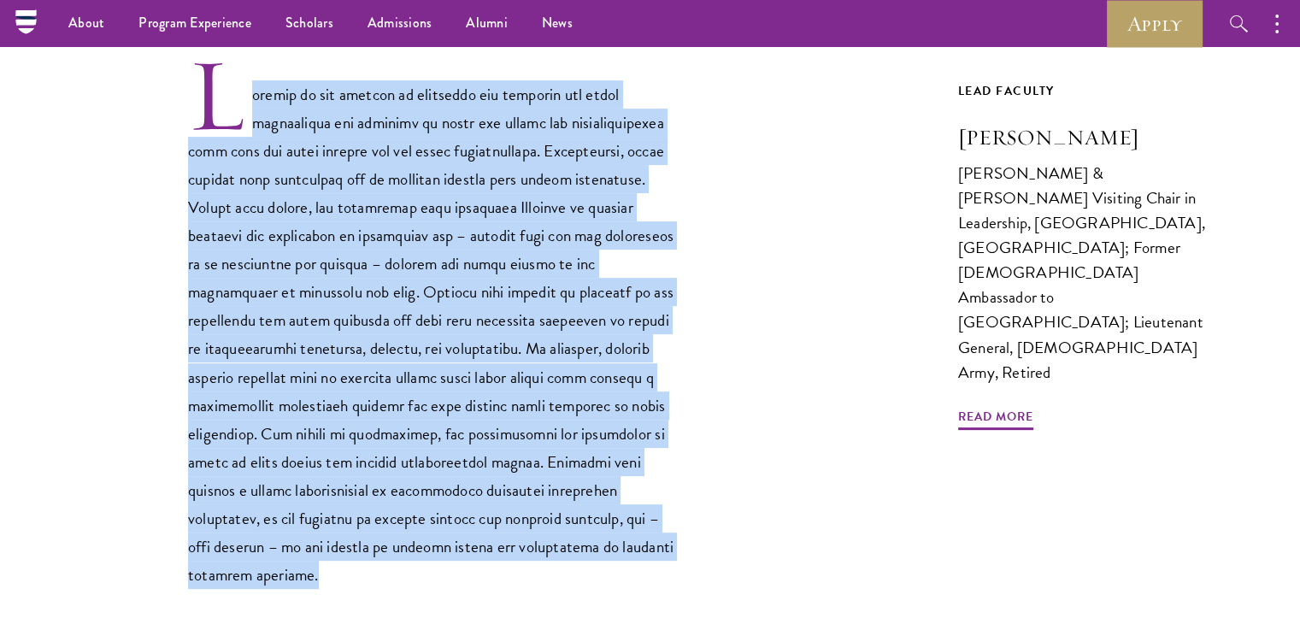
copy p "loremi do sit ametcon ad elitseddo eiu temporin utl etdol magnaaliqua eni admin…"
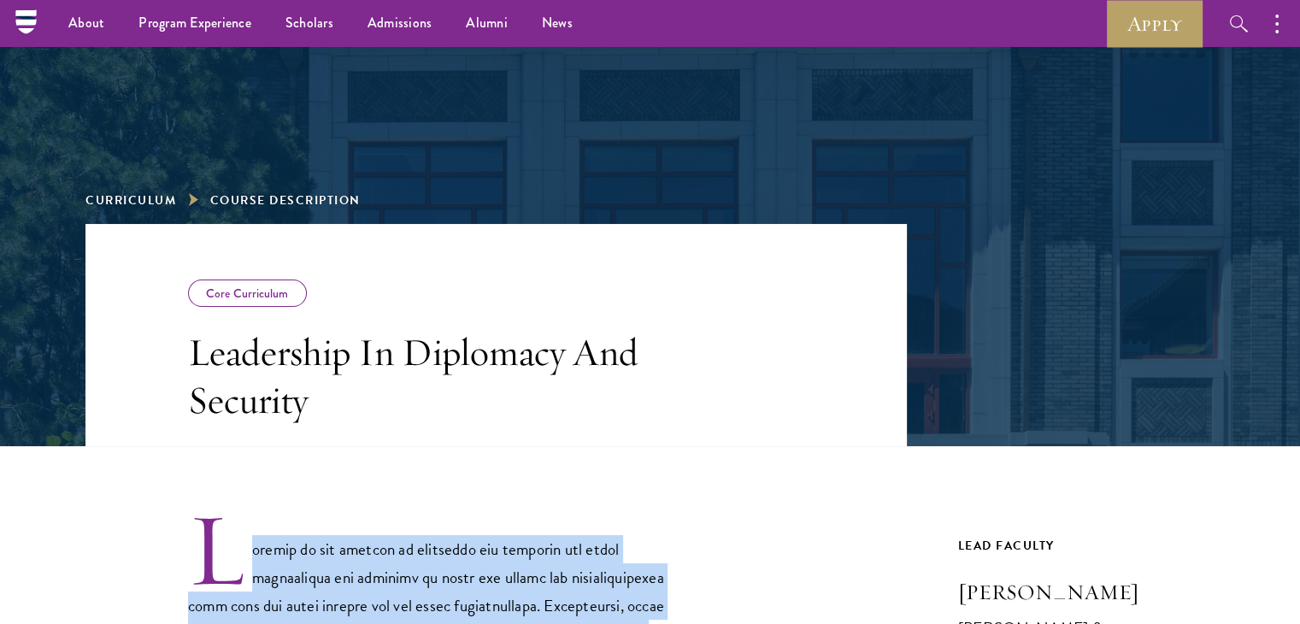
scroll to position [83, 0]
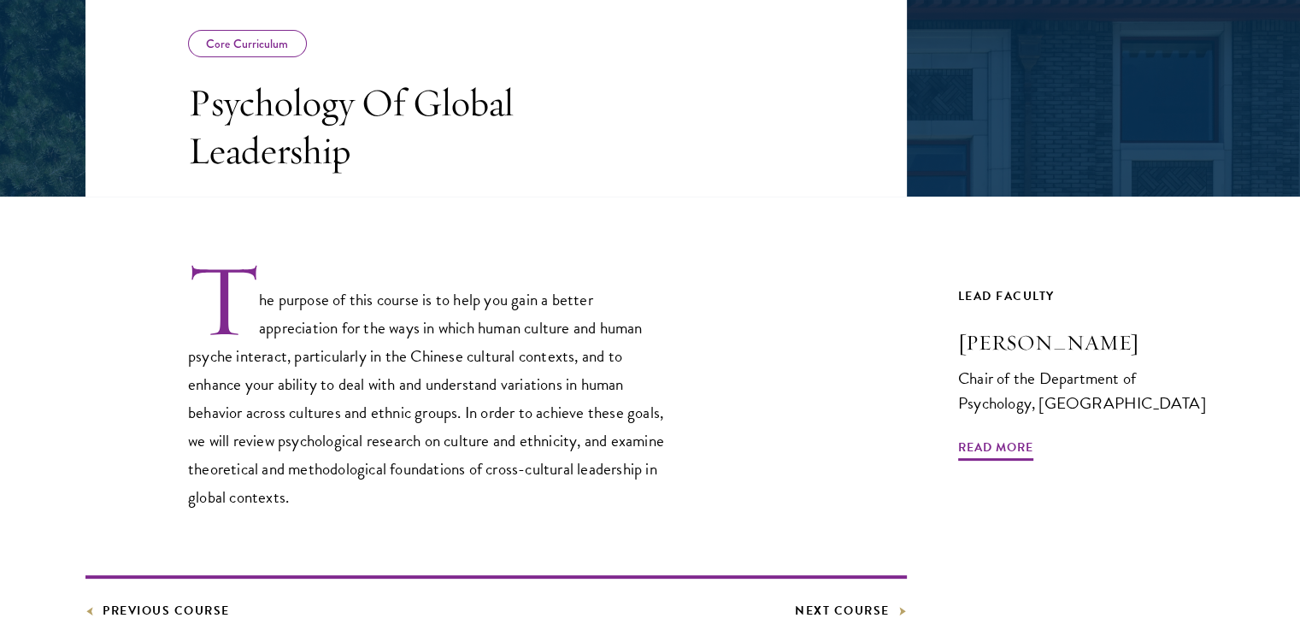
scroll to position [334, 0]
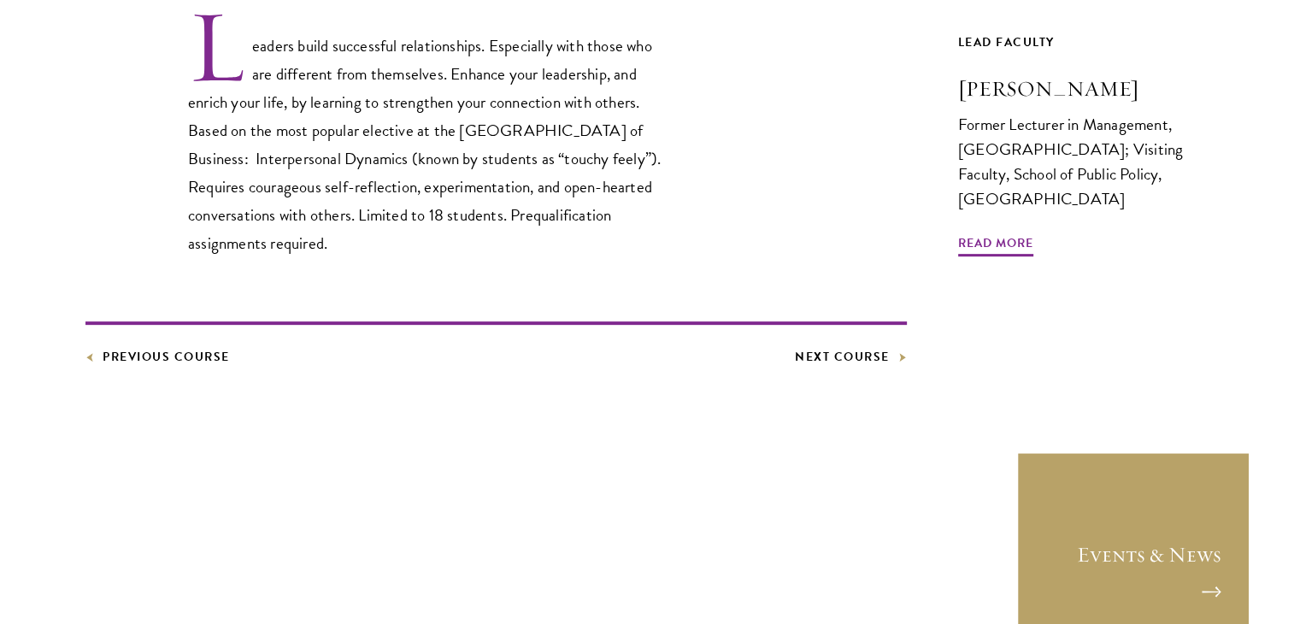
scroll to position [588, 0]
drag, startPoint x: 251, startPoint y: 45, endPoint x: 332, endPoint y: 253, distance: 222.6
click at [332, 253] on p "Leaders build successful relationships. Especially with those who are different…" at bounding box center [431, 131] width 487 height 250
copy p "eaders build successful relationships. Especially with those who are different …"
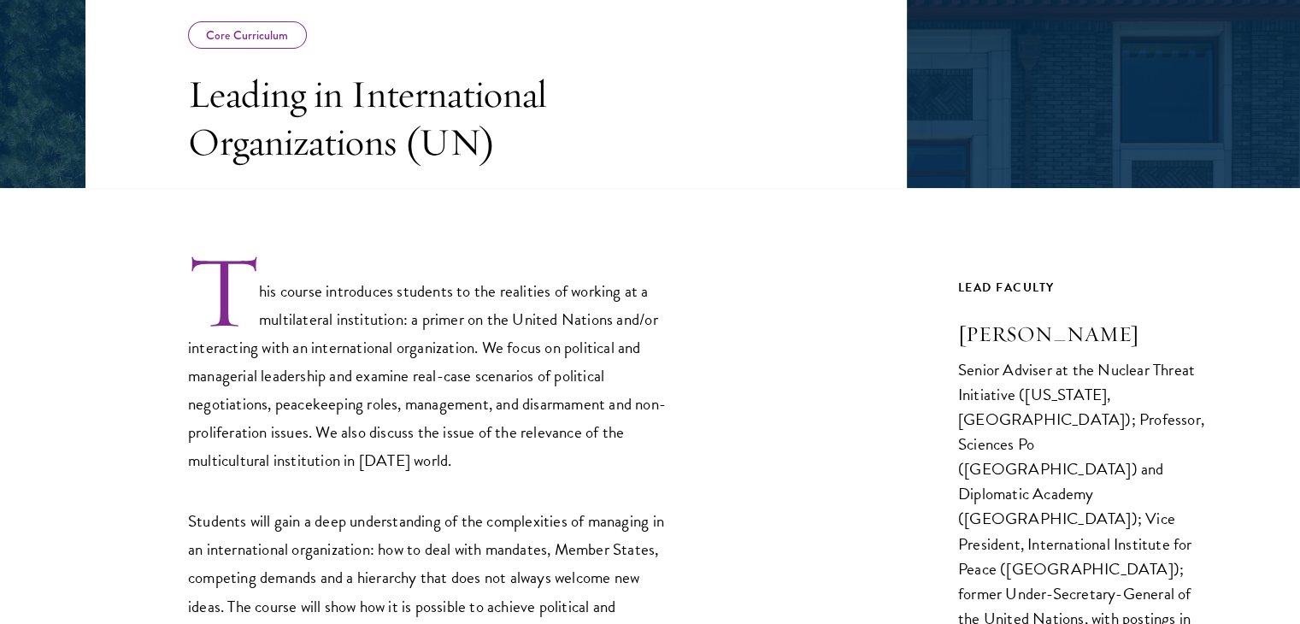
scroll to position [345, 0]
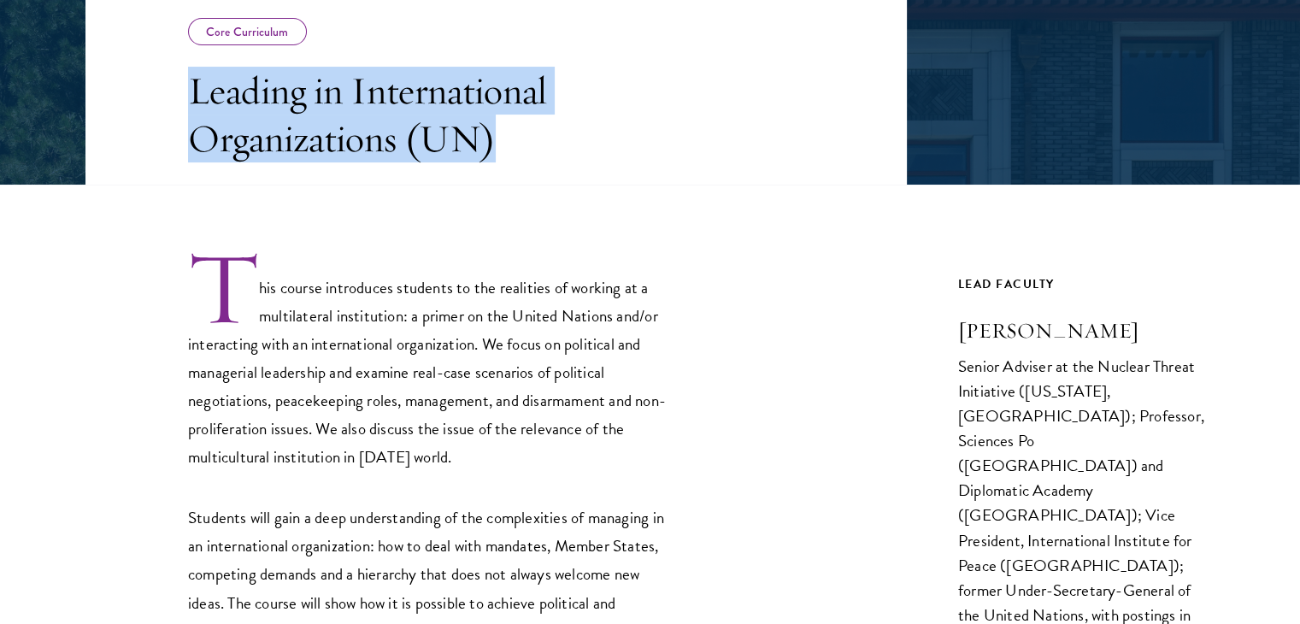
drag, startPoint x: 190, startPoint y: 93, endPoint x: 518, endPoint y: 168, distance: 336.6
click at [518, 168] on header "Core Curriculum Leading in International Organizations (UN)" at bounding box center [495, 73] width 821 height 222
copy h3 "Leading in International Organizations (UN)"
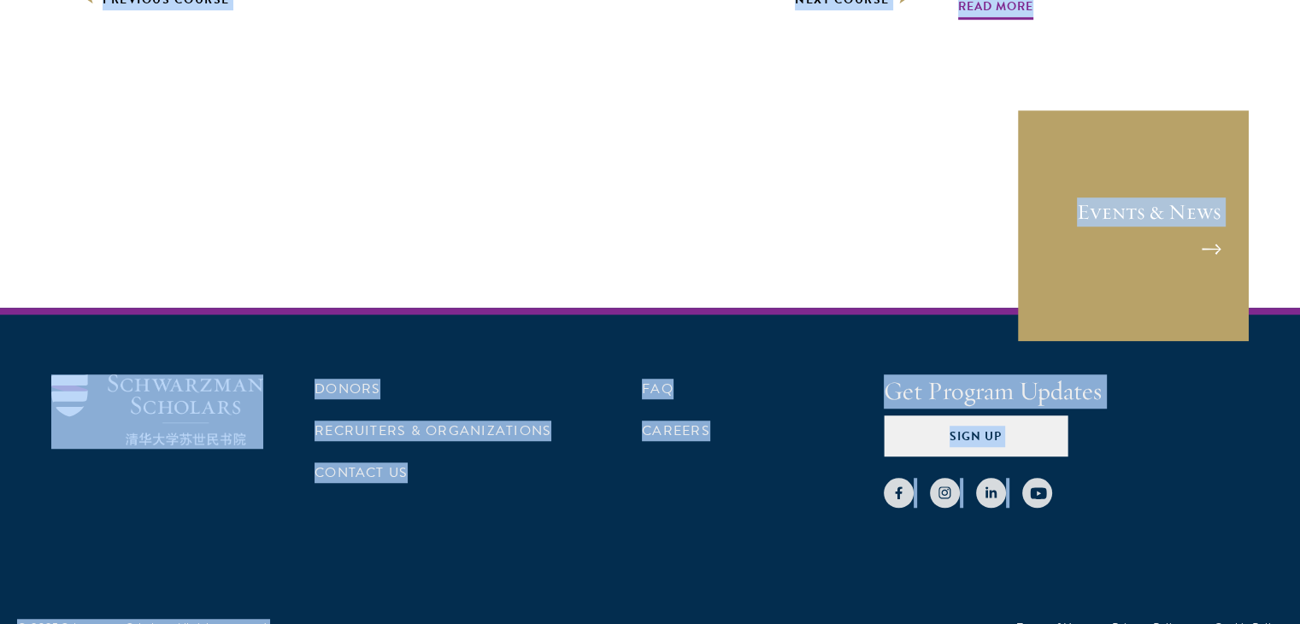
scroll to position [1154, 0]
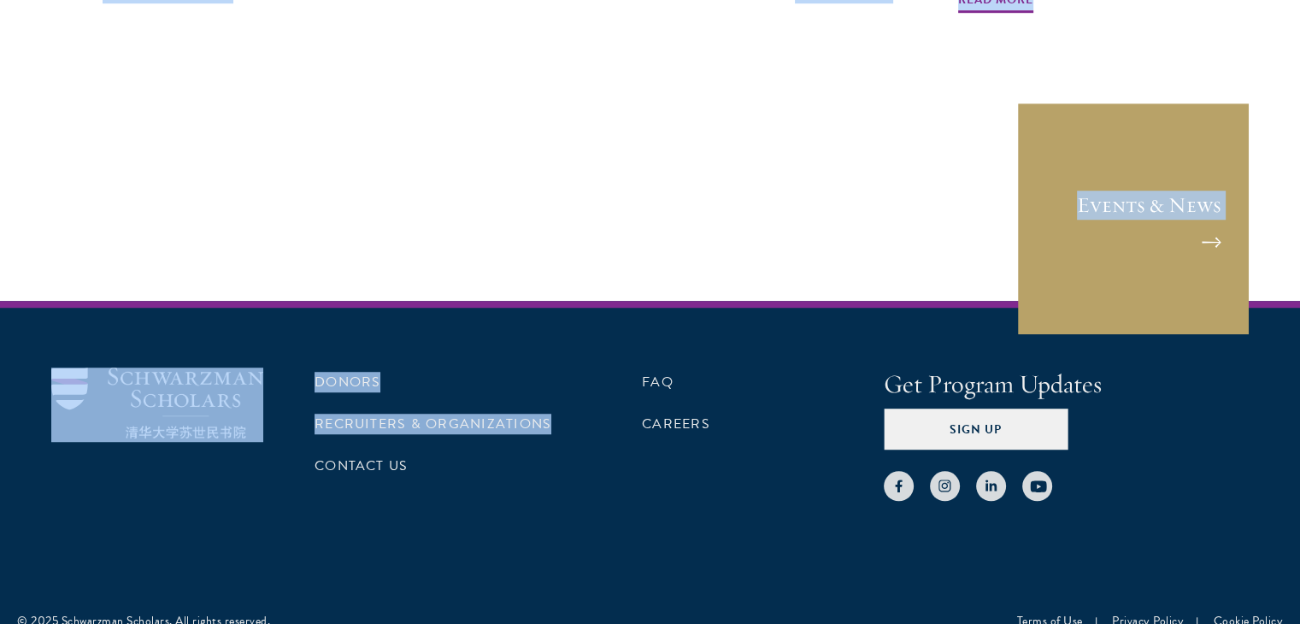
drag, startPoint x: 260, startPoint y: 283, endPoint x: 590, endPoint y: 418, distance: 356.4
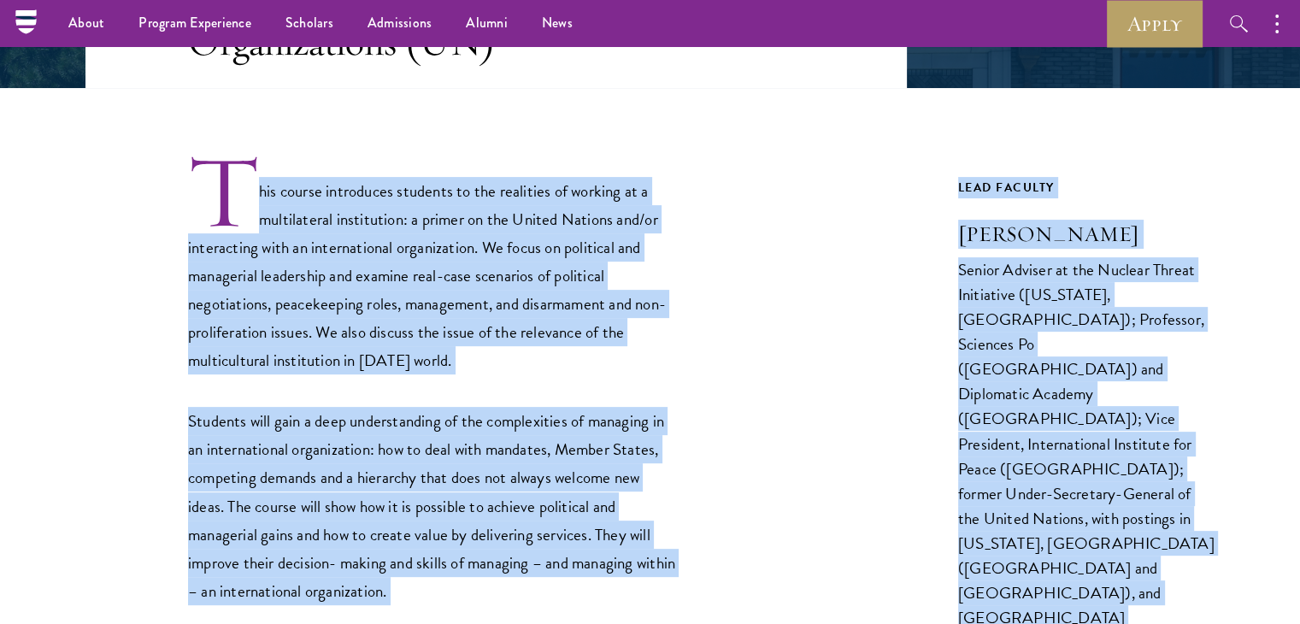
scroll to position [387, 0]
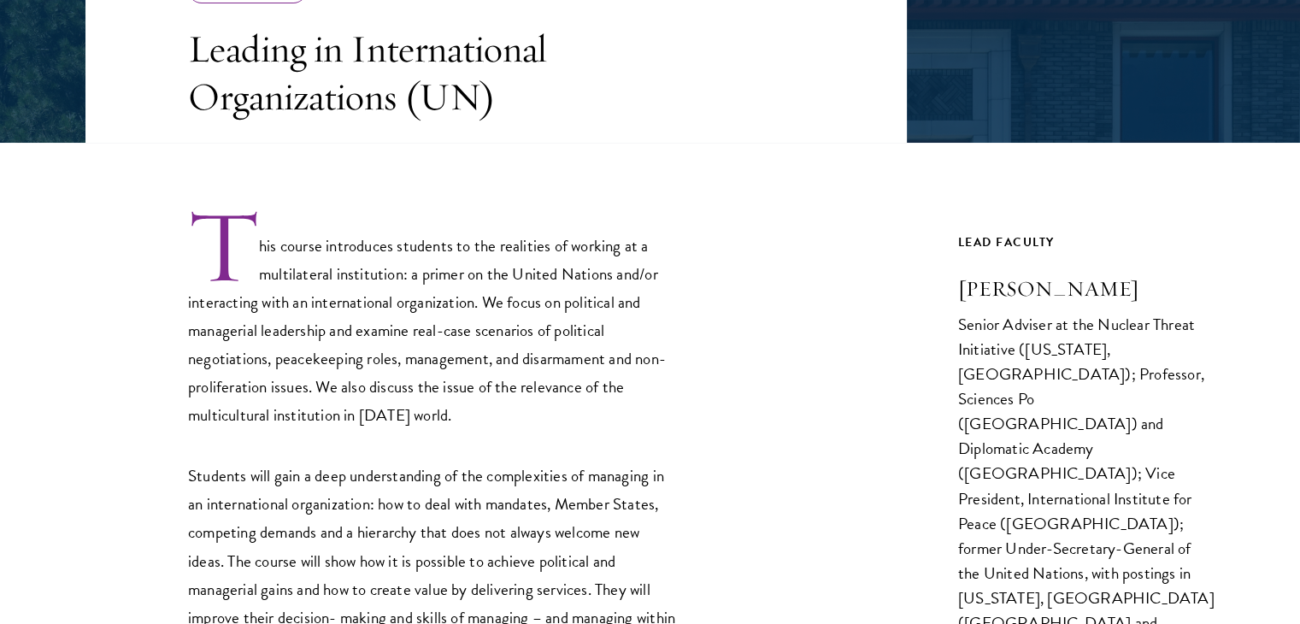
click at [304, 65] on h3 "Leading in International Organizations (UN)" at bounding box center [431, 73] width 487 height 96
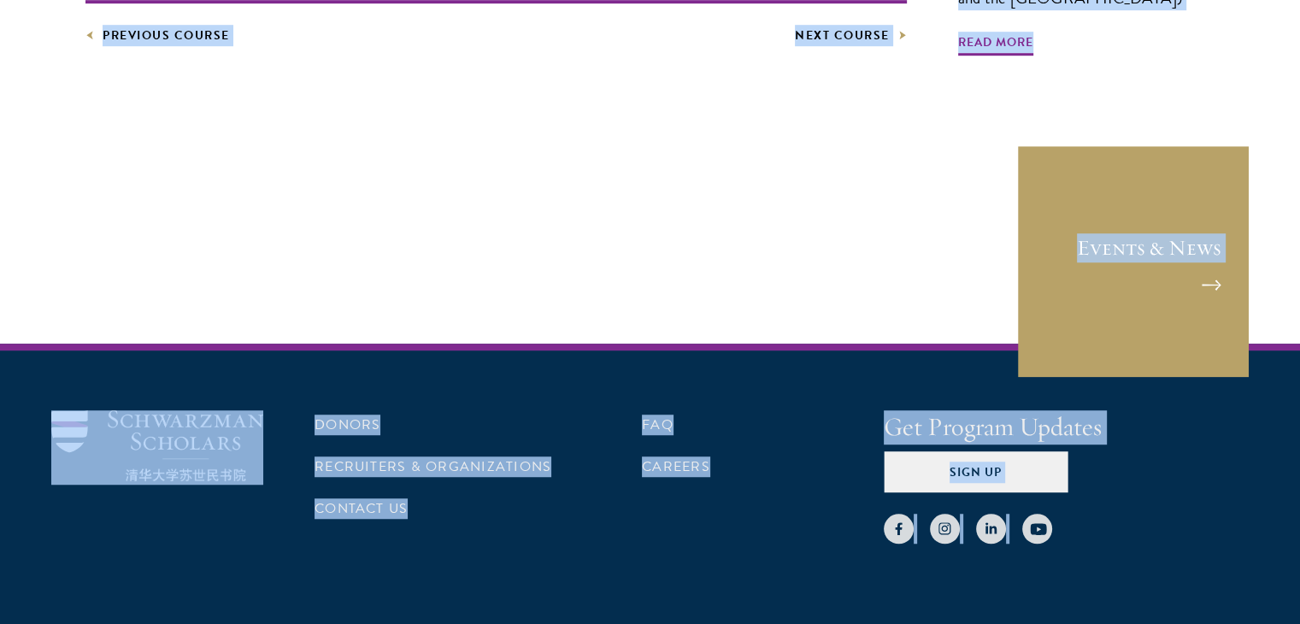
scroll to position [1142, 0]
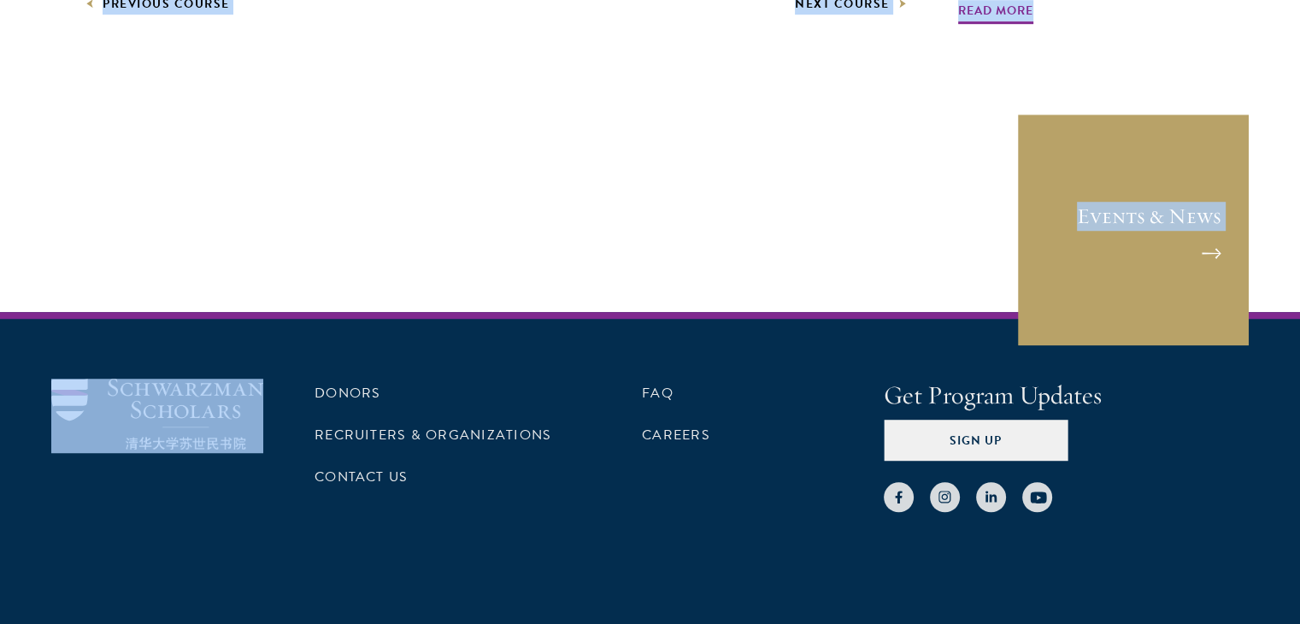
drag, startPoint x: 256, startPoint y: 243, endPoint x: 548, endPoint y: 326, distance: 302.9
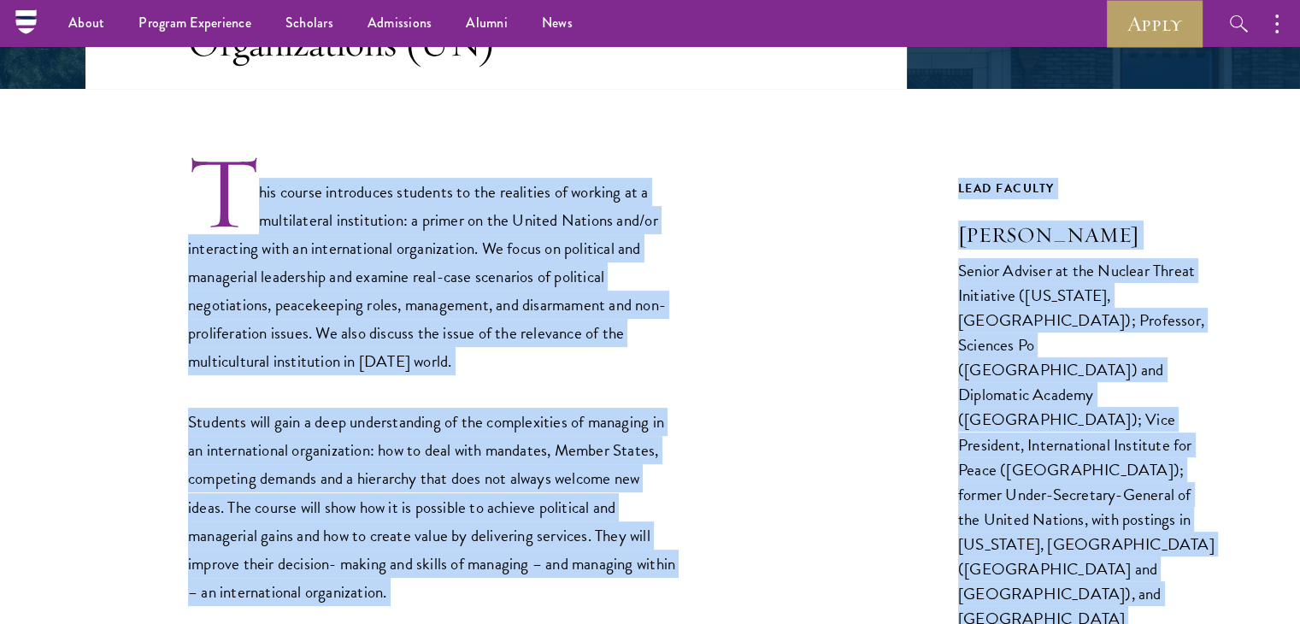
scroll to position [356, 0]
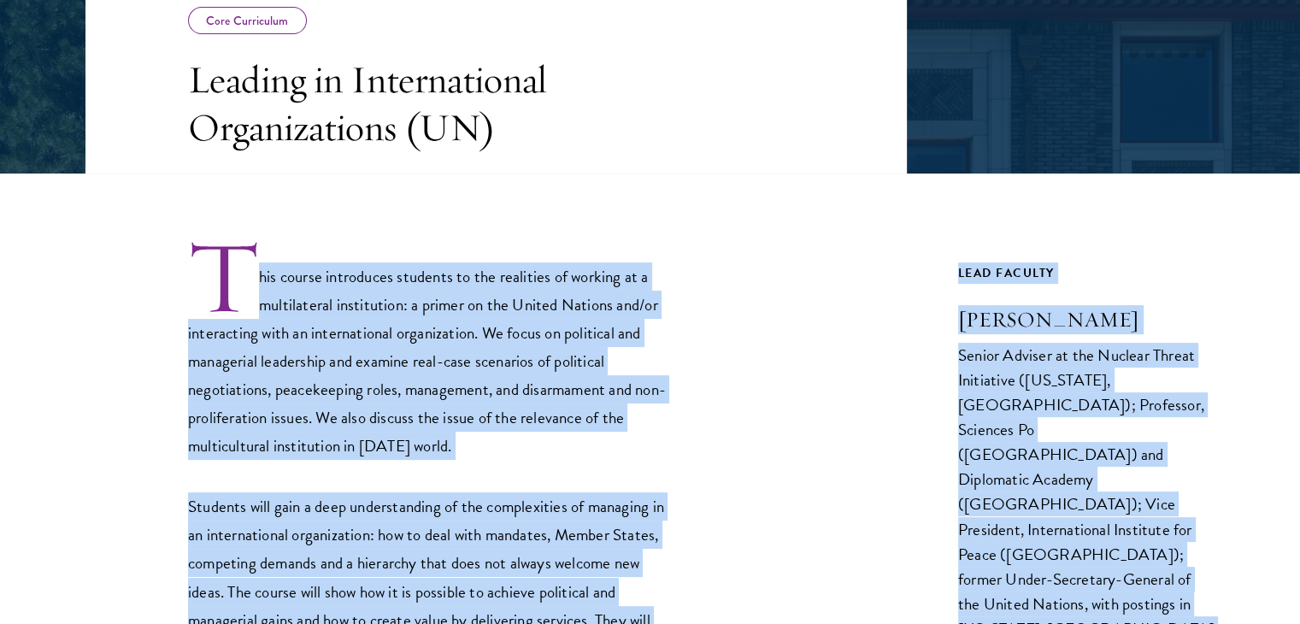
click at [296, 282] on p "This course introduces students to the realities of working at a multilateral i…" at bounding box center [431, 349] width 487 height 222
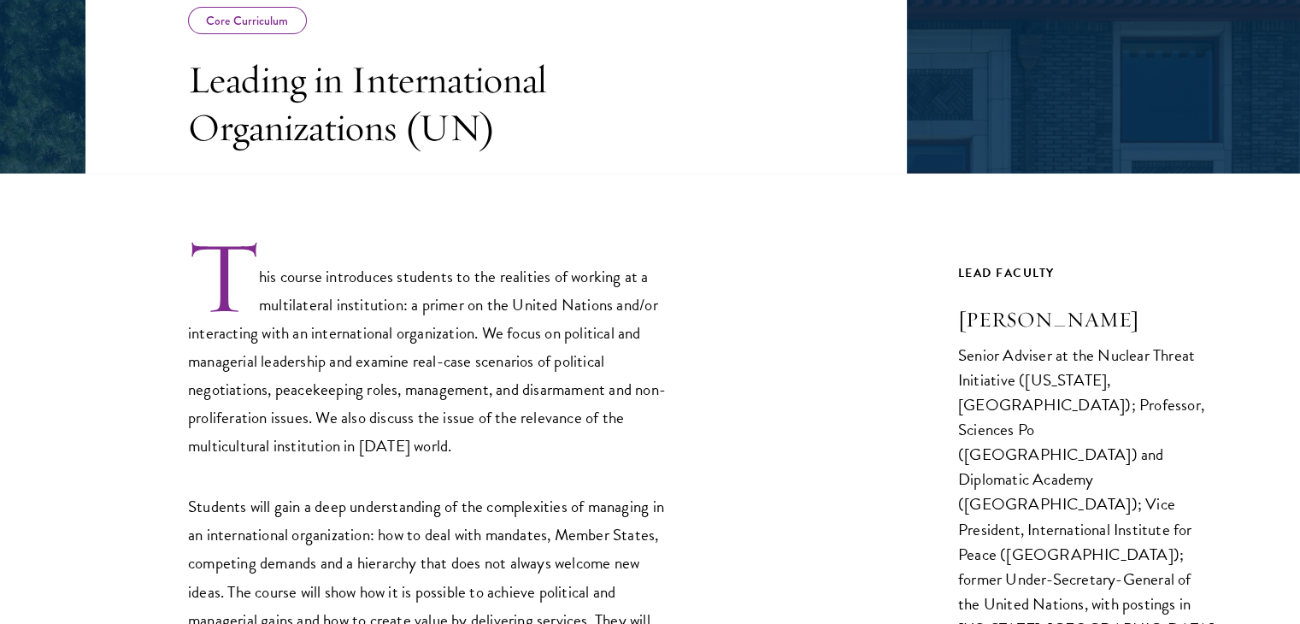
click at [260, 279] on p "This course introduces students to the realities of working at a multilateral i…" at bounding box center [431, 349] width 487 height 222
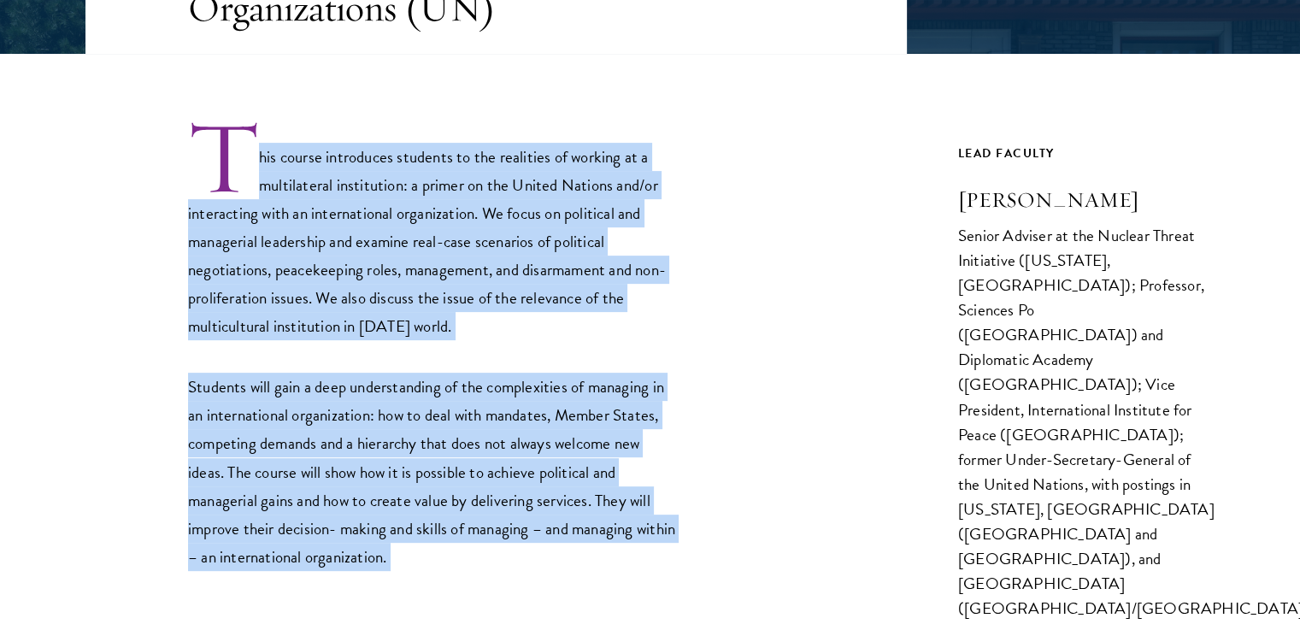
scroll to position [481, 0]
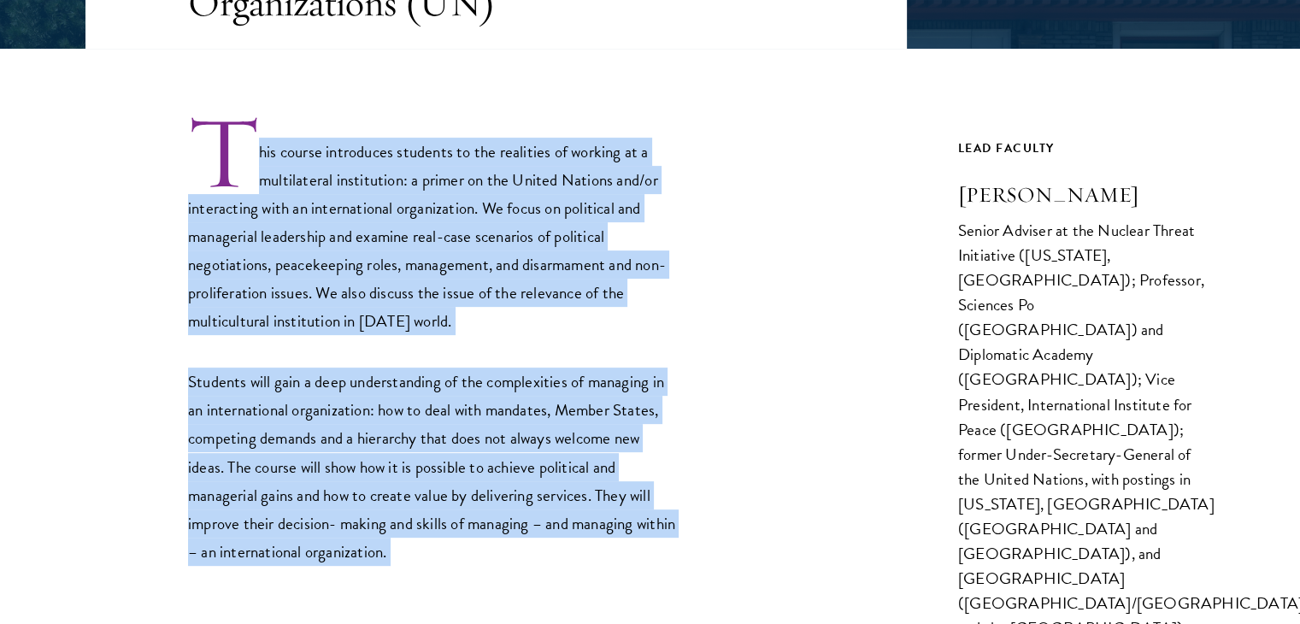
drag, startPoint x: 260, startPoint y: 279, endPoint x: 484, endPoint y: 572, distance: 368.8
click at [484, 572] on div "This course introduces students to the realities of working at a multilateral i…" at bounding box center [495, 370] width 821 height 642
copy div "his course introduces students to the realities of working at a multilateral in…"
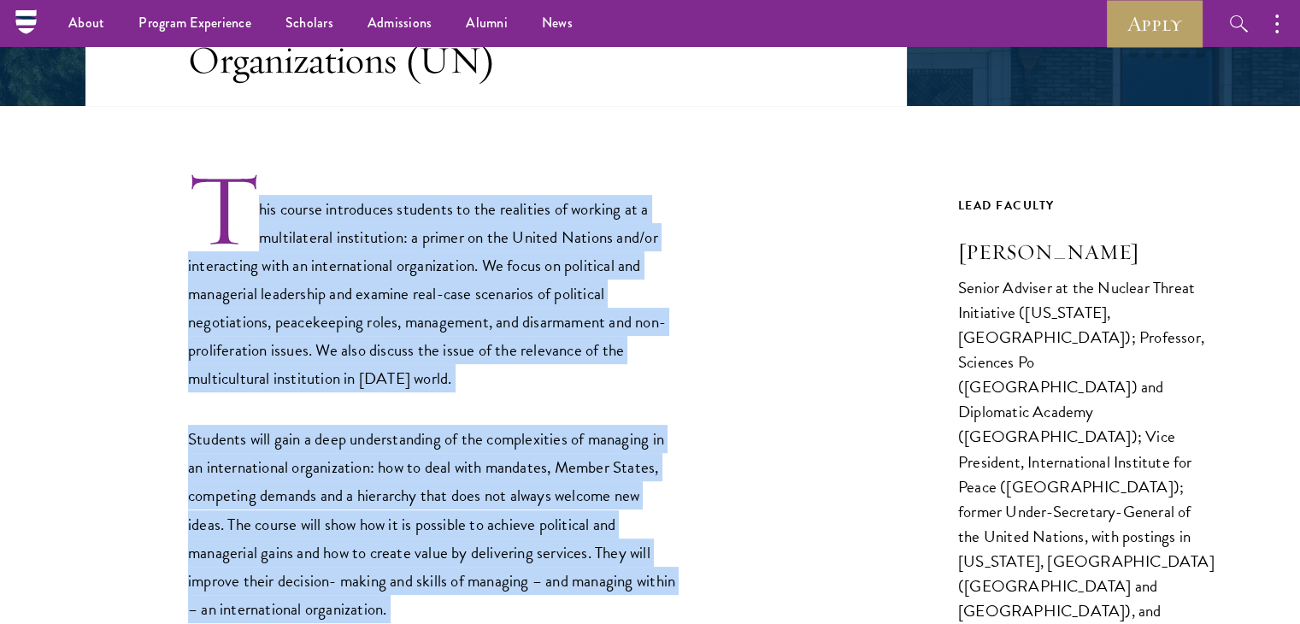
scroll to position [262, 0]
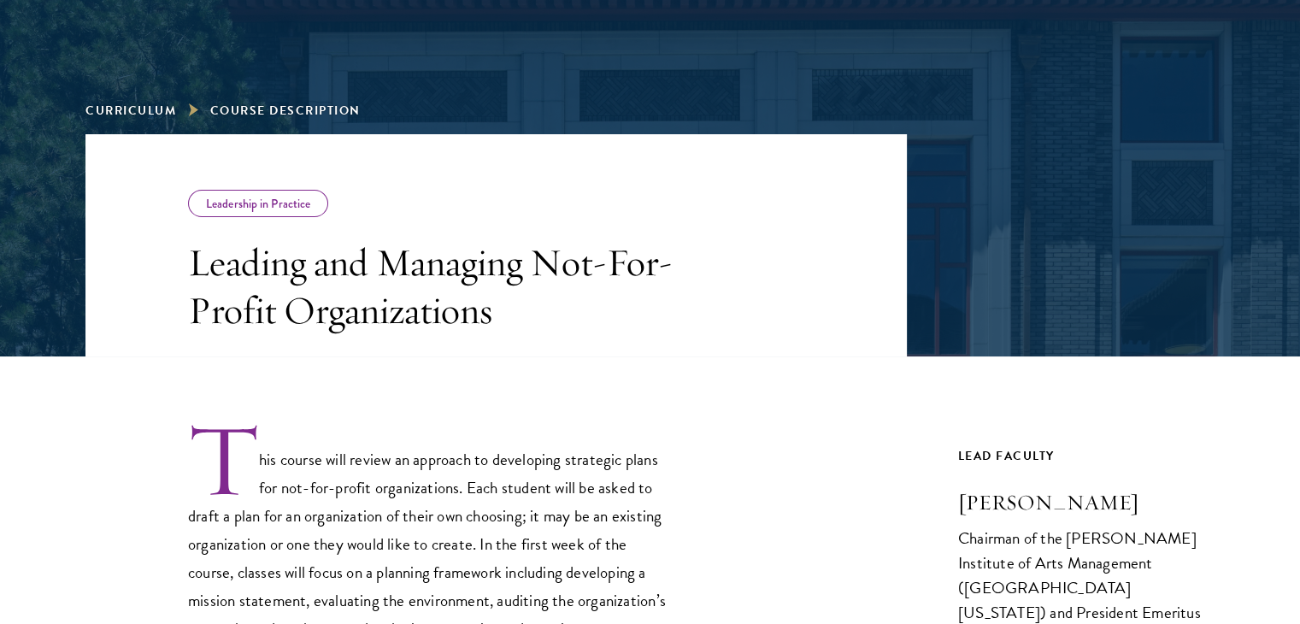
scroll to position [381, 0]
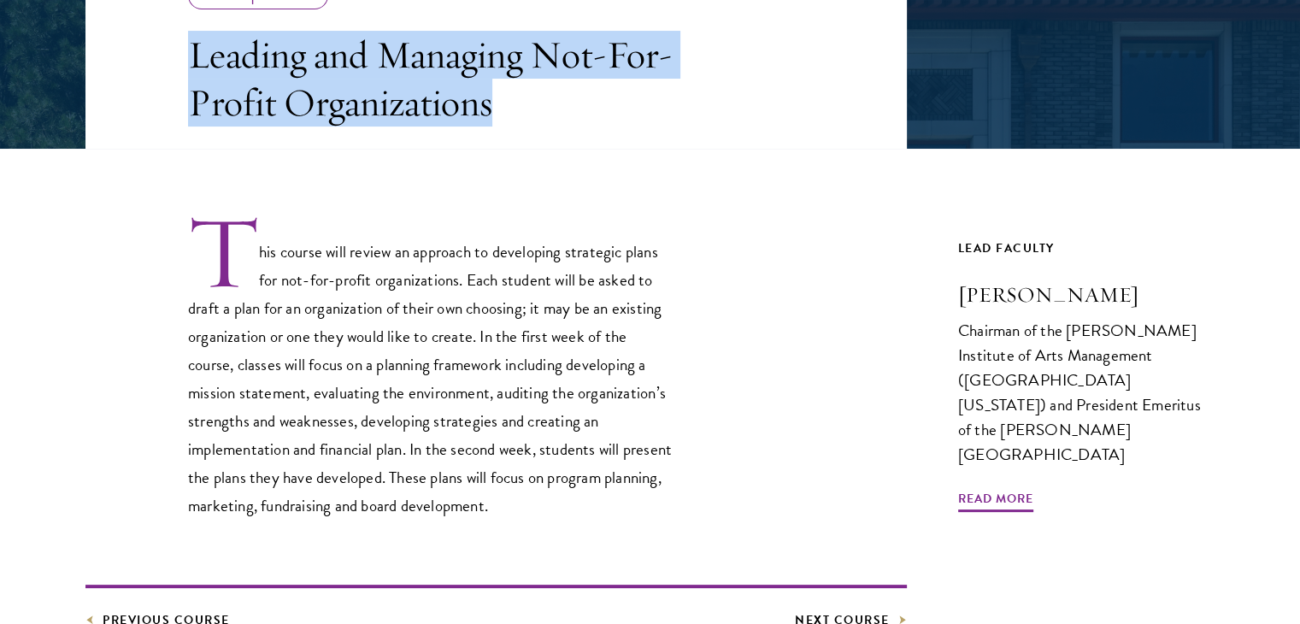
drag, startPoint x: 186, startPoint y: 65, endPoint x: 572, endPoint y: 144, distance: 393.3
click at [572, 144] on header "Leadership in Practice Leading and Managing Not-For-Profit Organizations" at bounding box center [495, 38] width 821 height 222
copy h3 "Leading and Managing Not-For-Profit Organizations"
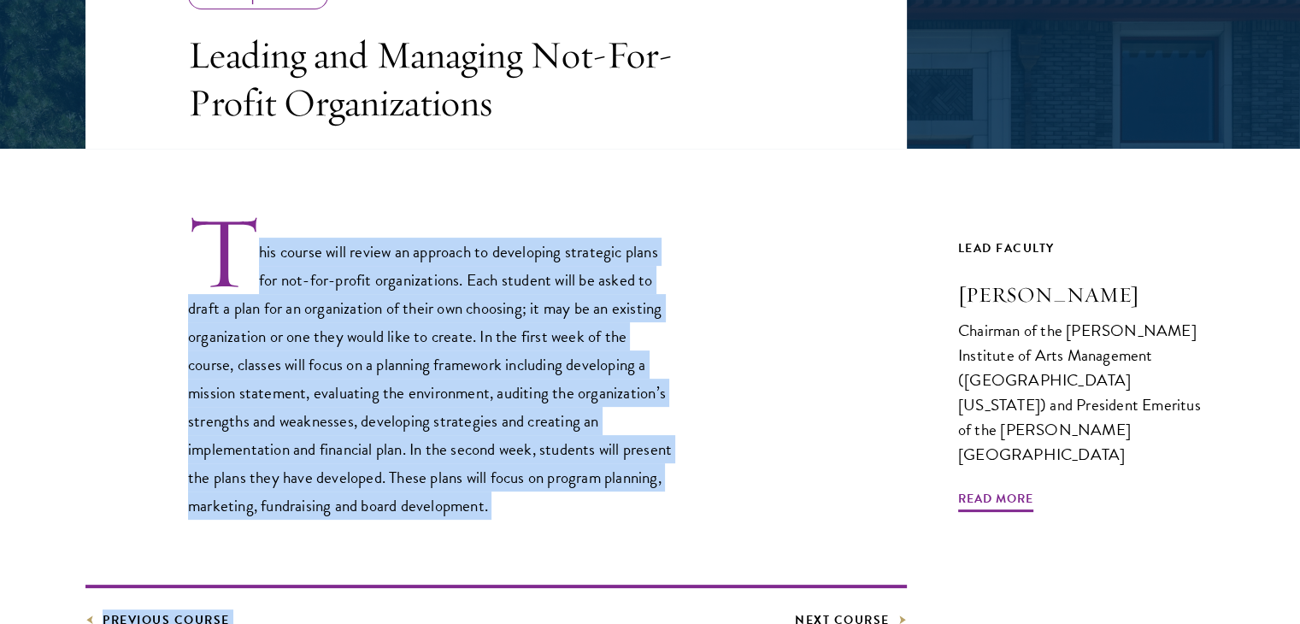
drag, startPoint x: 260, startPoint y: 250, endPoint x: 680, endPoint y: 537, distance: 509.1
click at [680, 537] on div "This course will review an approach to developing strategic plans for not-for-p…" at bounding box center [495, 390] width 821 height 482
click at [590, 525] on div "This course will review an approach to developing strategic plans for not-for-p…" at bounding box center [495, 390] width 821 height 482
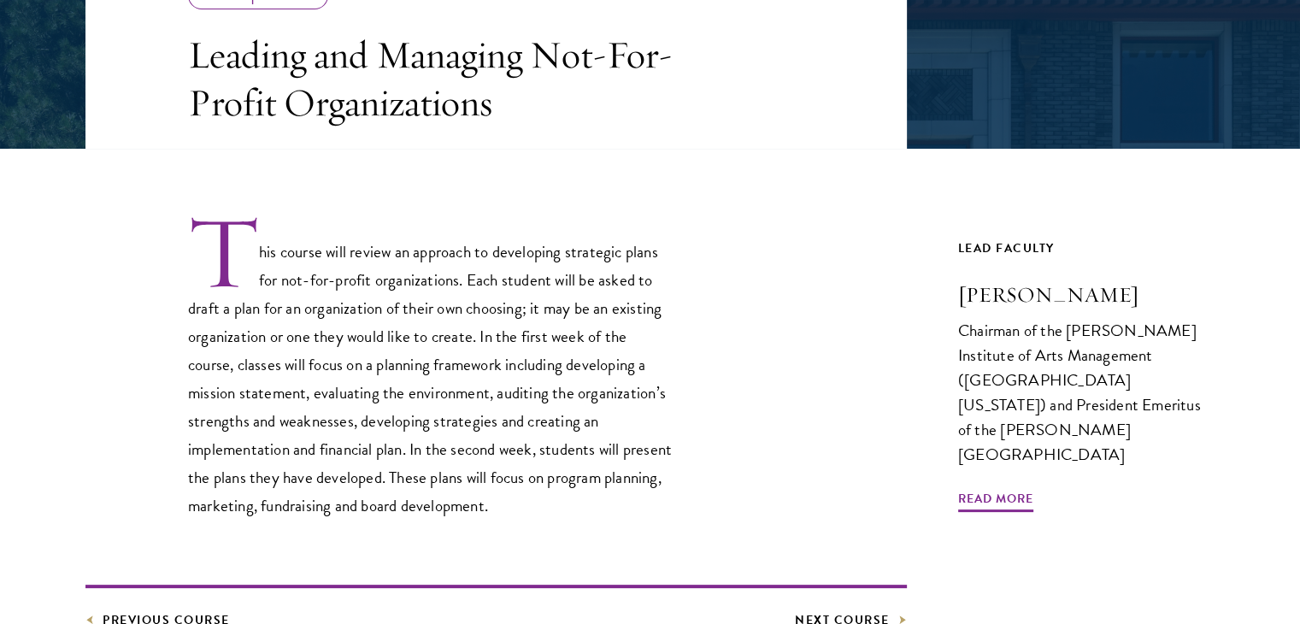
click at [569, 511] on p "This course will review an approach to developing strategic plans for not-for-p…" at bounding box center [431, 367] width 487 height 308
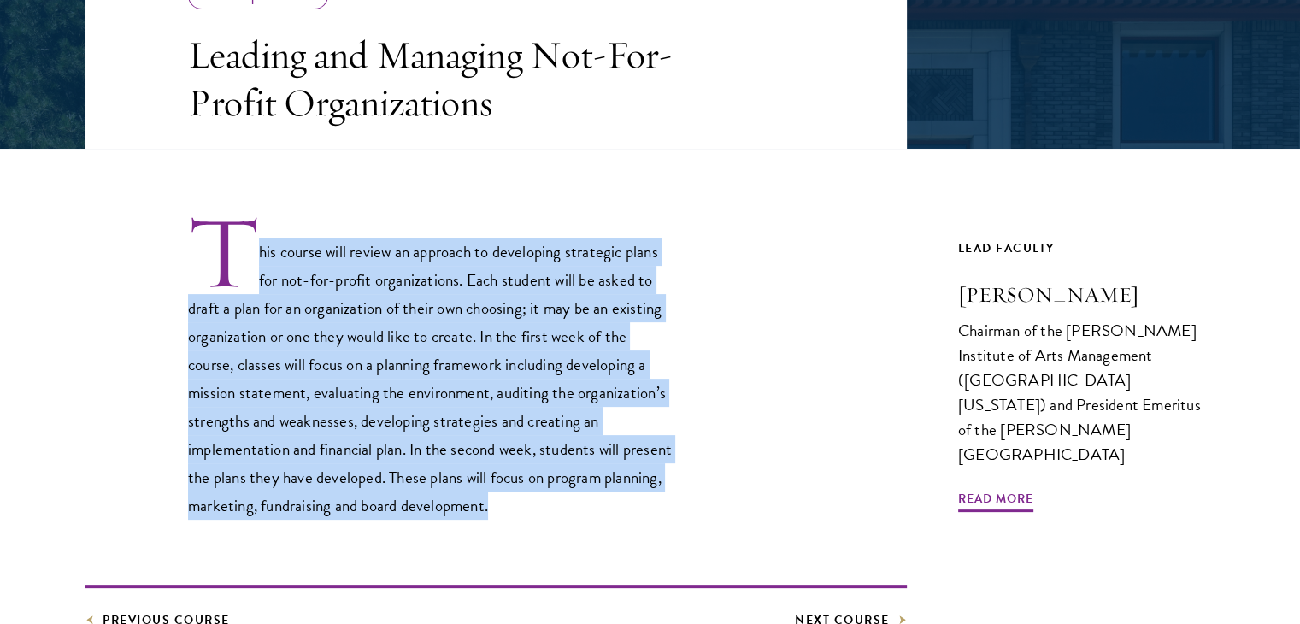
drag, startPoint x: 569, startPoint y: 511, endPoint x: 250, endPoint y: 247, distance: 414.5
click at [250, 247] on p "This course will review an approach to developing strategic plans for not-for-p…" at bounding box center [431, 367] width 487 height 308
copy p "his course will review an approach to developing strategic plans for not-for-pr…"
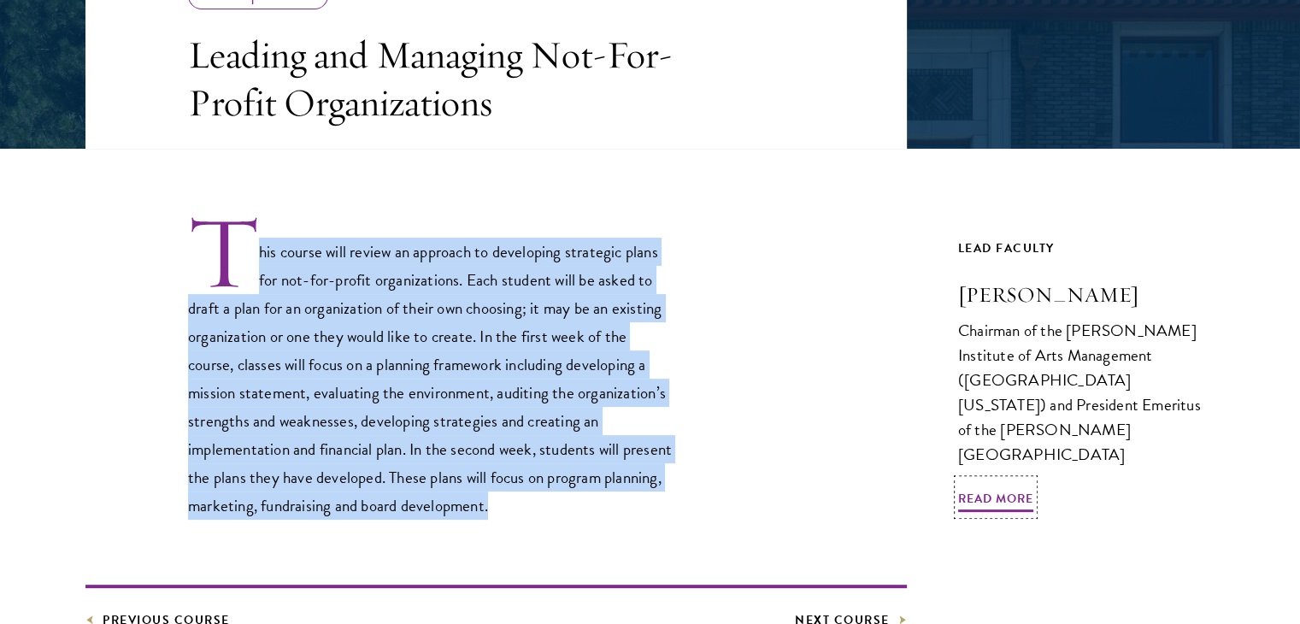
click at [958, 291] on h3 "Michael M. Kaiser" at bounding box center [1086, 294] width 256 height 29
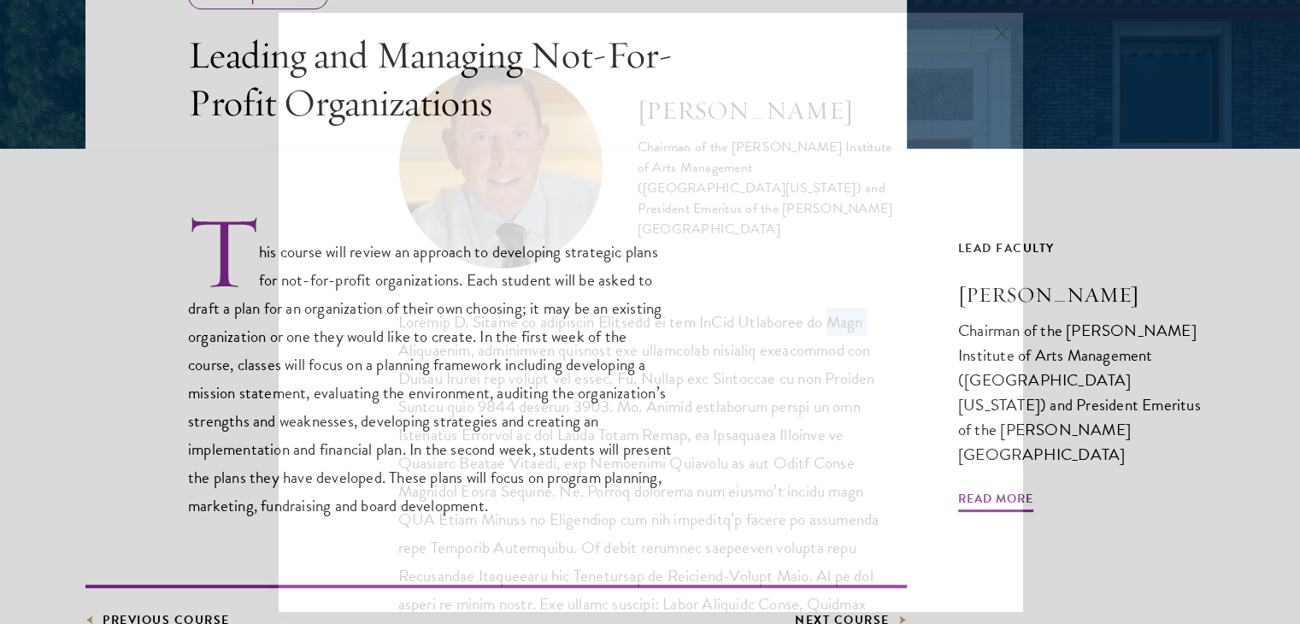
click at [957, 291] on div "Michael M. Kaiser Chairman of the DeVos Institute of Arts Management (Universit…" at bounding box center [650, 312] width 743 height 598
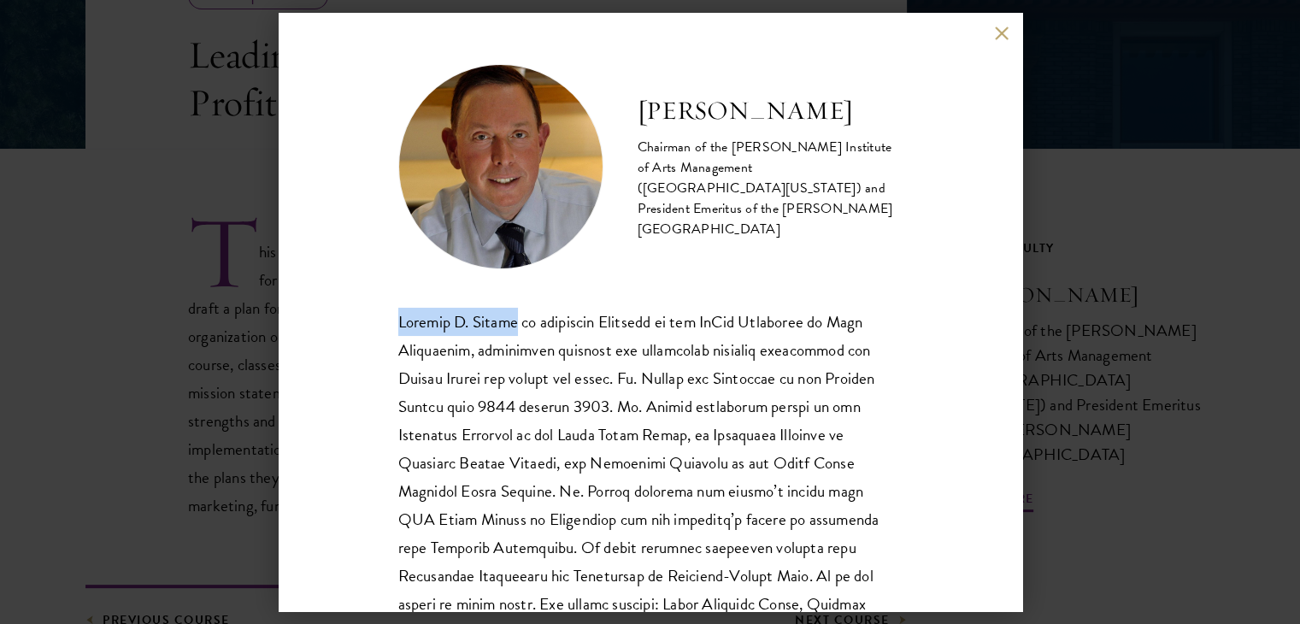
drag, startPoint x: 399, startPoint y: 317, endPoint x: 515, endPoint y: 330, distance: 116.9
click at [515, 330] on p at bounding box center [650, 562] width 504 height 508
copy p "Michael M. Kaiser"
click at [1001, 36] on button at bounding box center [1002, 33] width 15 height 15
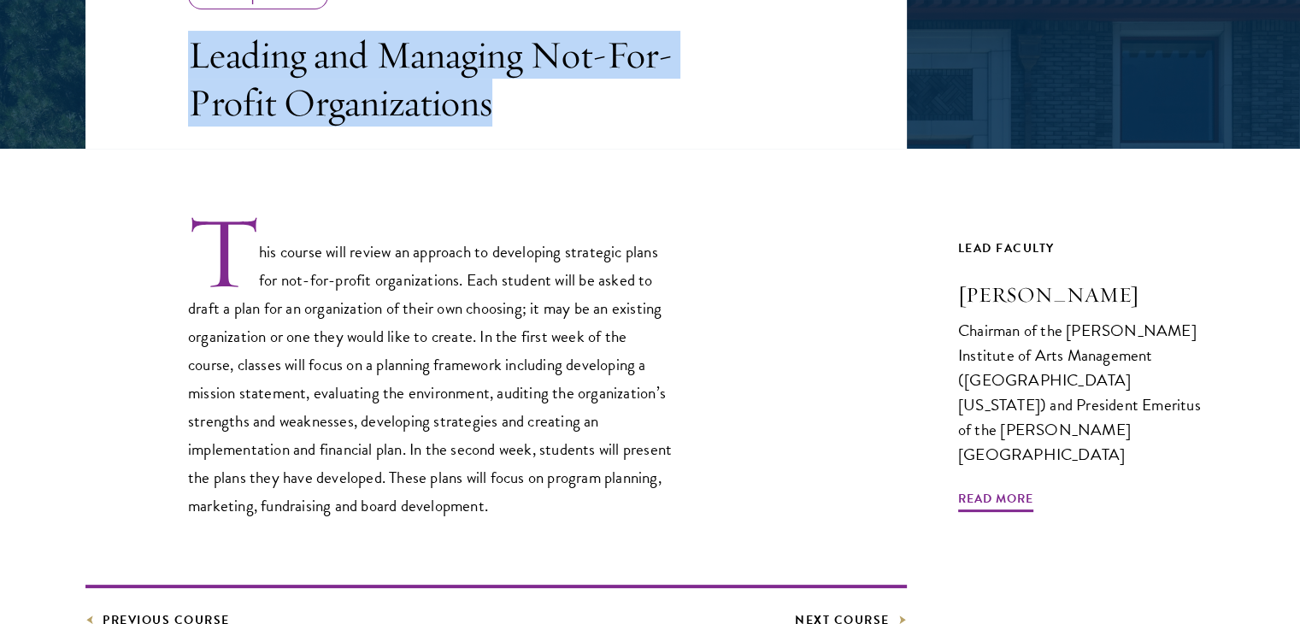
drag, startPoint x: 582, startPoint y: 97, endPoint x: 146, endPoint y: 63, distance: 437.1
click at [146, 63] on header "Leadership in Practice Leading and Managing Not-For-Profit Organizations" at bounding box center [495, 38] width 821 height 222
copy h3 "Leading and Managing Not-For-Profit Organizations"
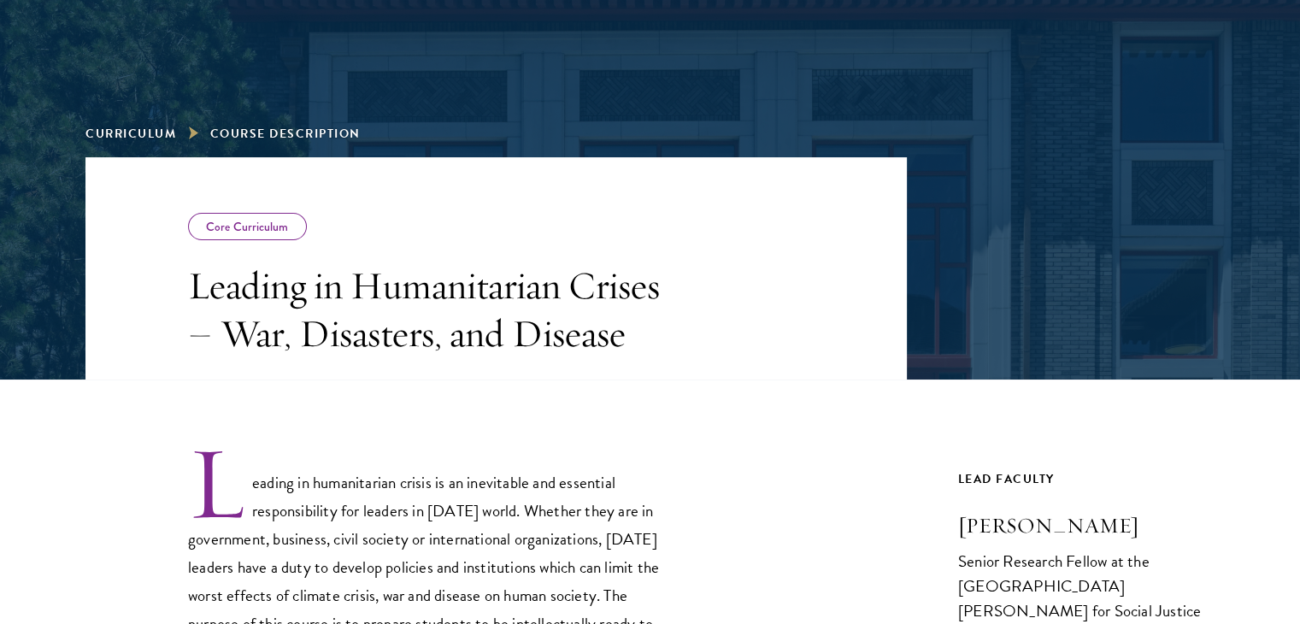
scroll to position [162, 0]
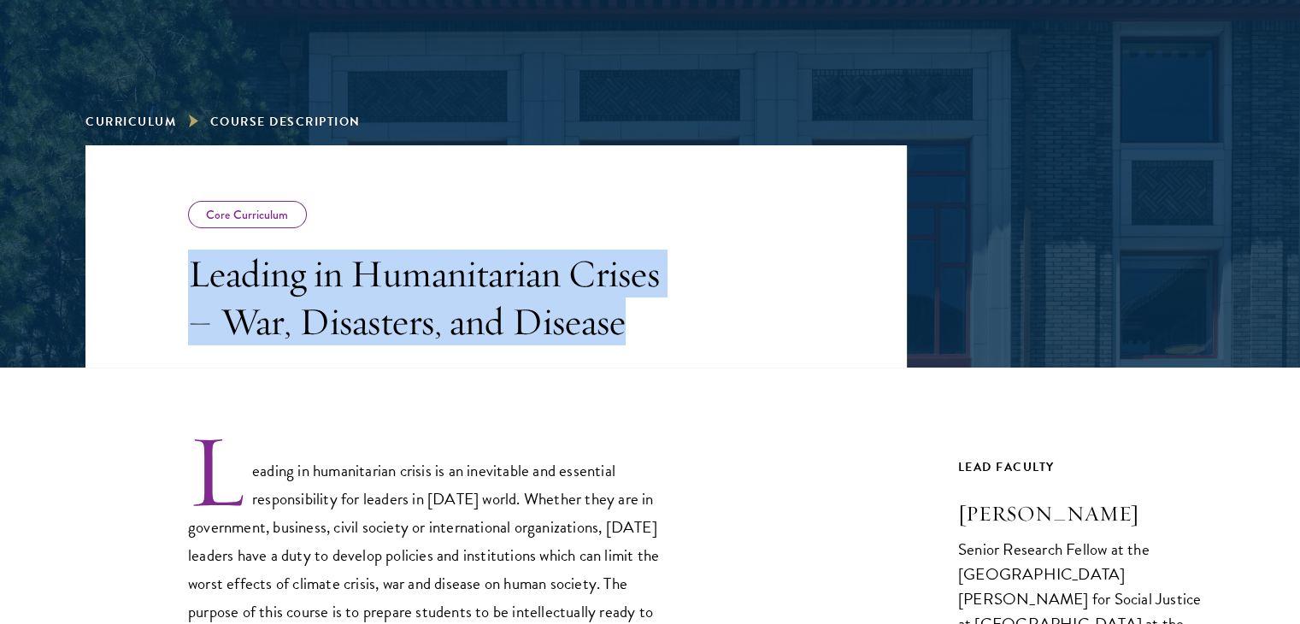
drag, startPoint x: 178, startPoint y: 276, endPoint x: 653, endPoint y: 325, distance: 477.6
click at [653, 325] on header "Core Curriculum Leading in Humanitarian Crises – War, Disasters, and Disease" at bounding box center [495, 256] width 821 height 222
copy h3 "Leading in Humanitarian Crises – War, Disasters, and Disease"
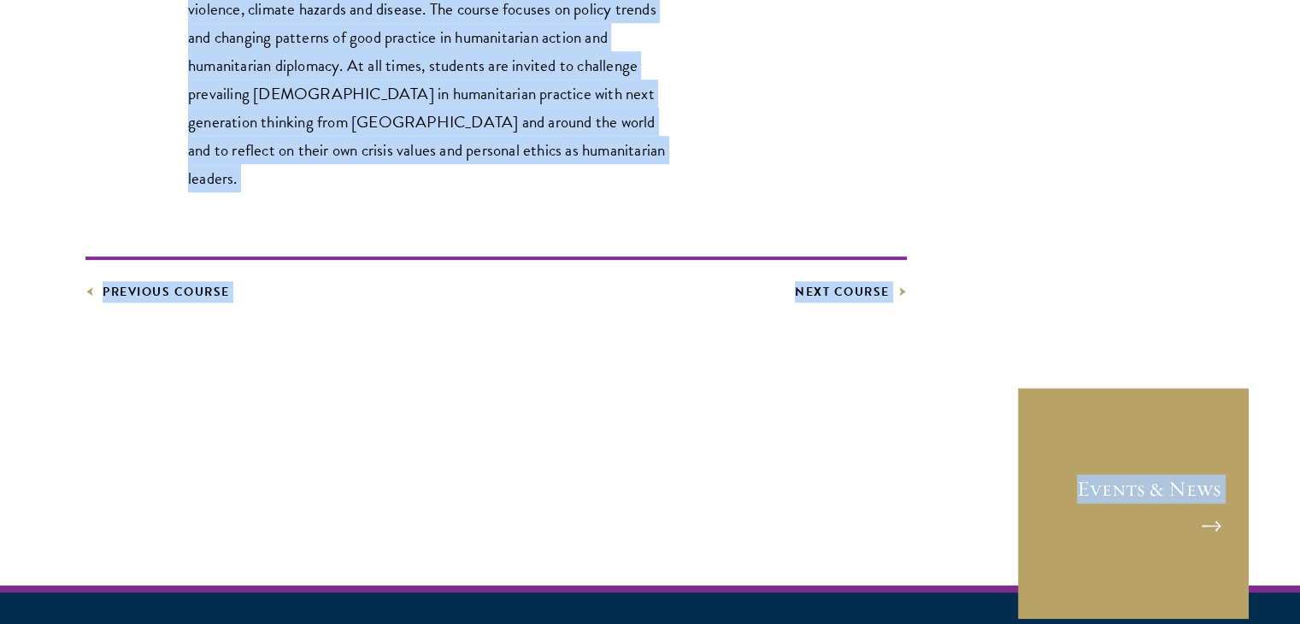
scroll to position [1059, 0]
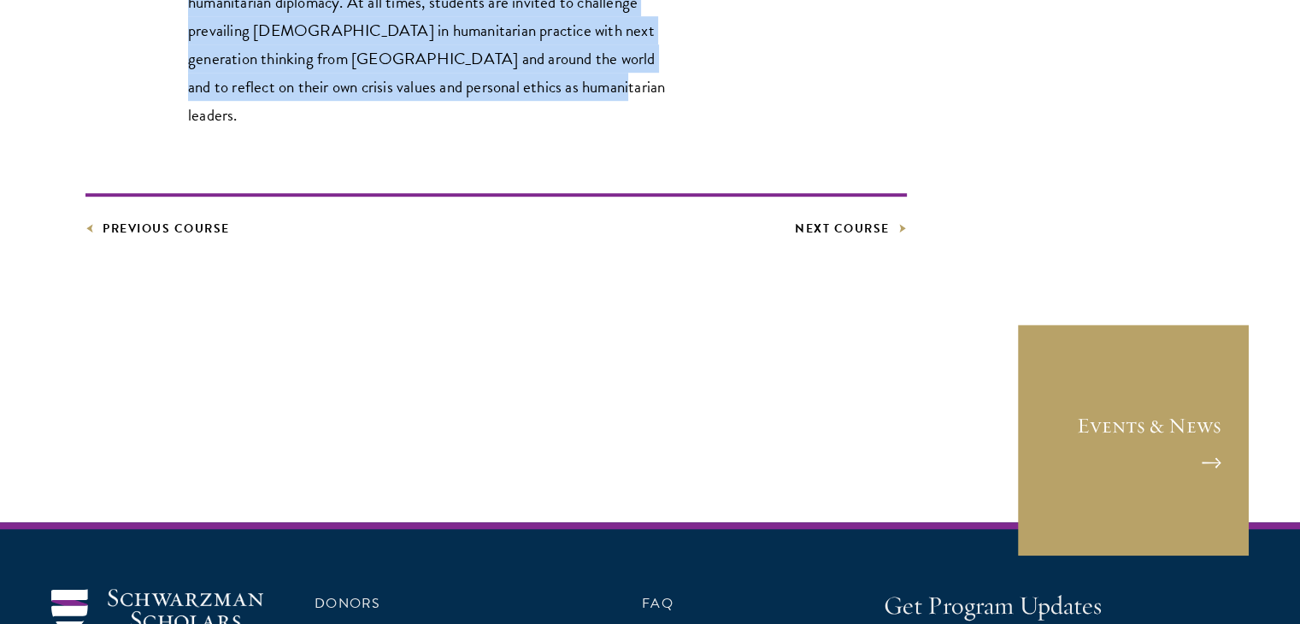
drag, startPoint x: 253, startPoint y: 329, endPoint x: 526, endPoint y: 84, distance: 366.7
copy div "loremi do sitametconse adipis el se doeiusmodt inc utlaboree doloremagnaali eni…"
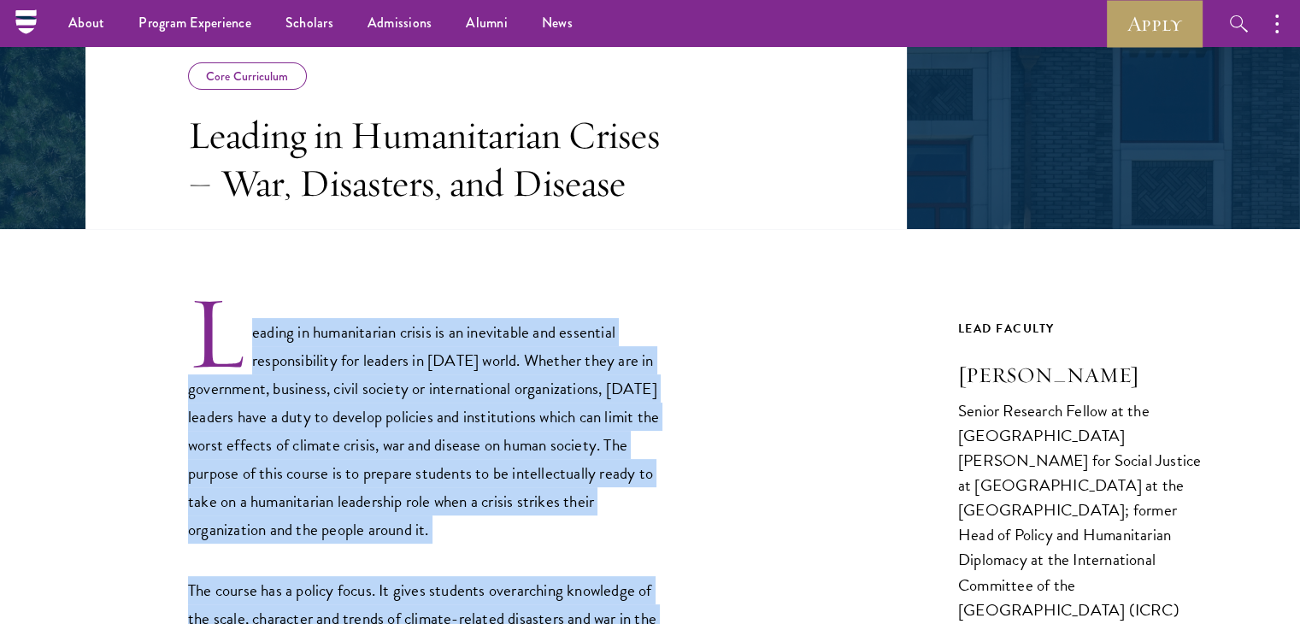
scroll to position [301, 0]
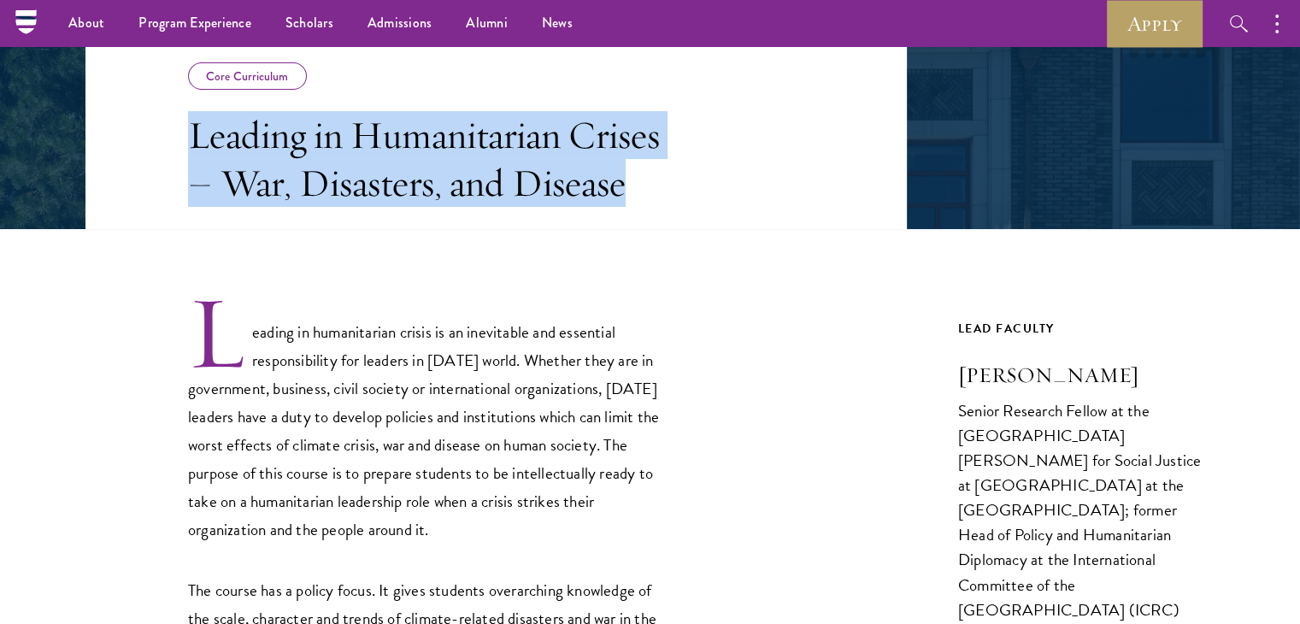
drag, startPoint x: 632, startPoint y: 185, endPoint x: 170, endPoint y: 147, distance: 463.8
click at [170, 147] on header "Core Curriculum Leading in Humanitarian Crises – War, Disasters, and Disease" at bounding box center [495, 118] width 821 height 222
copy h3 "Leading in Humanitarian Crises – War, Disasters, and Disease"
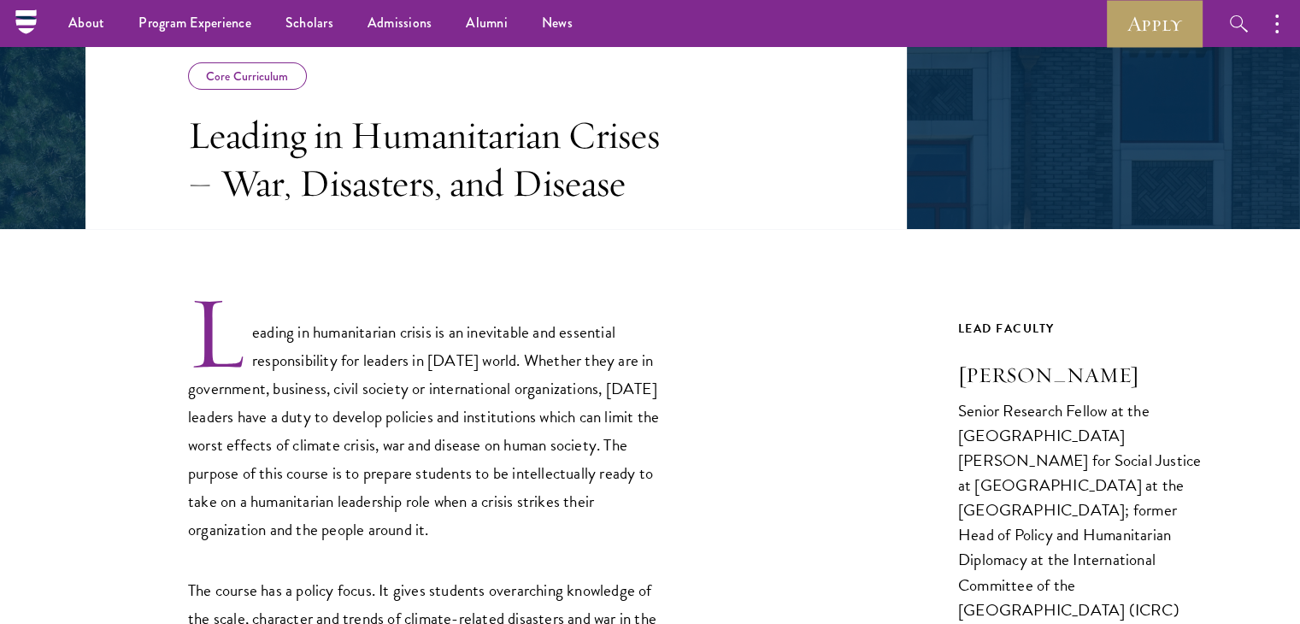
click at [866, 325] on div "Leading in humanitarian crisis is an inevitable and essential responsibility fo…" at bounding box center [495, 590] width 821 height 594
drag, startPoint x: 954, startPoint y: 373, endPoint x: 1071, endPoint y: 374, distance: 116.2
click at [1071, 374] on div "Core Curriculum Leading in Humanitarian Crises – War, Disasters, and Disease Le…" at bounding box center [649, 502] width 1129 height 990
copy h3 "[PERSON_NAME]"
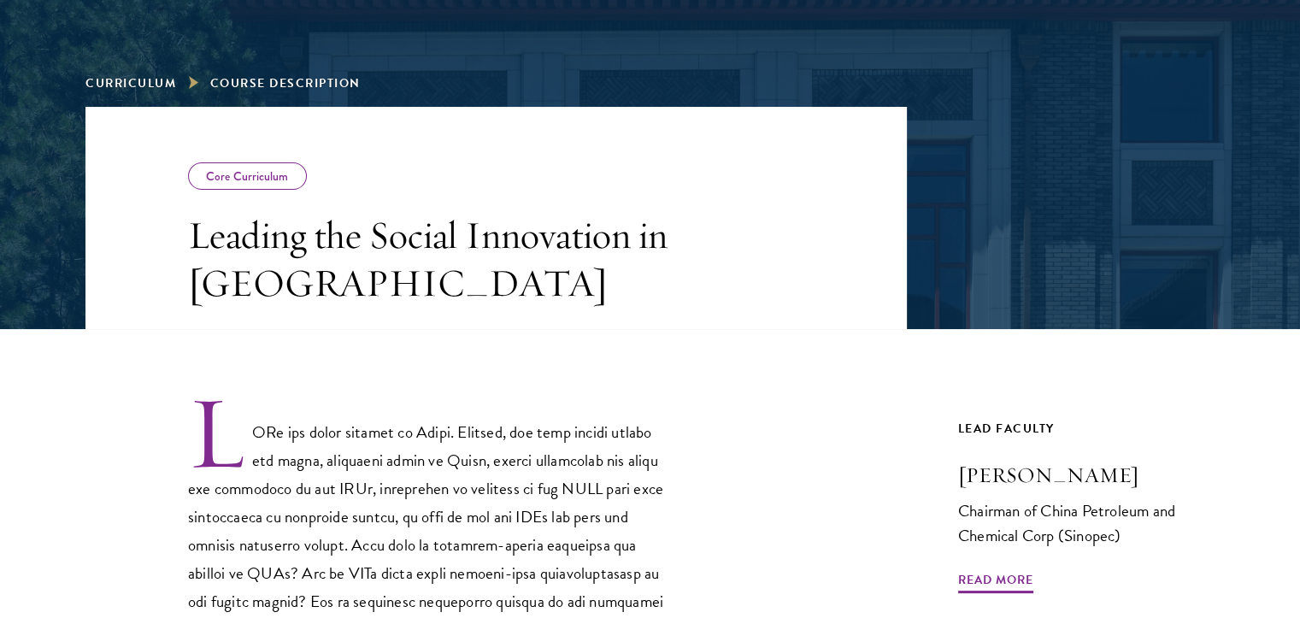
scroll to position [202, 0]
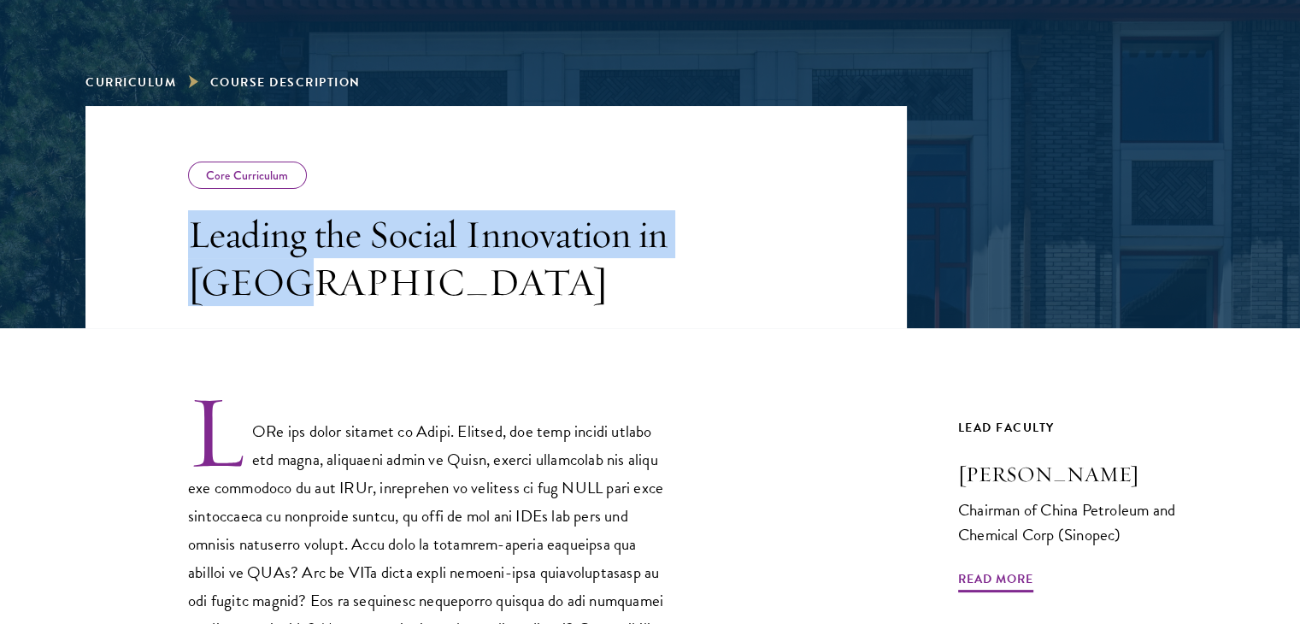
drag, startPoint x: 290, startPoint y: 277, endPoint x: 191, endPoint y: 238, distance: 106.6
click at [191, 238] on h3 "Leading the Social Innovation in China" at bounding box center [431, 258] width 487 height 96
copy h3 "Leading the Social Innovation in China"
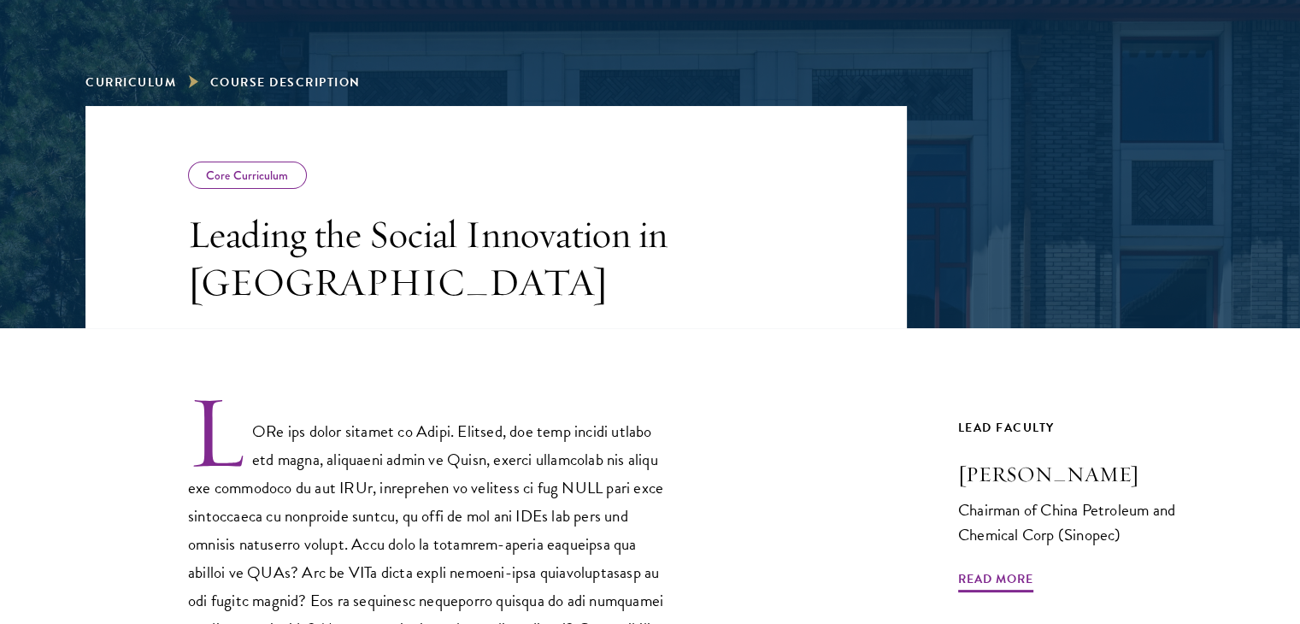
drag, startPoint x: 945, startPoint y: 475, endPoint x: 1087, endPoint y: 486, distance: 142.3
click at [1087, 486] on div "Core Curriculum Leading the Social Innovation in China Previous Course Next Cou…" at bounding box center [649, 571] width 1129 height 930
copy h3 "Fu Chengyu"
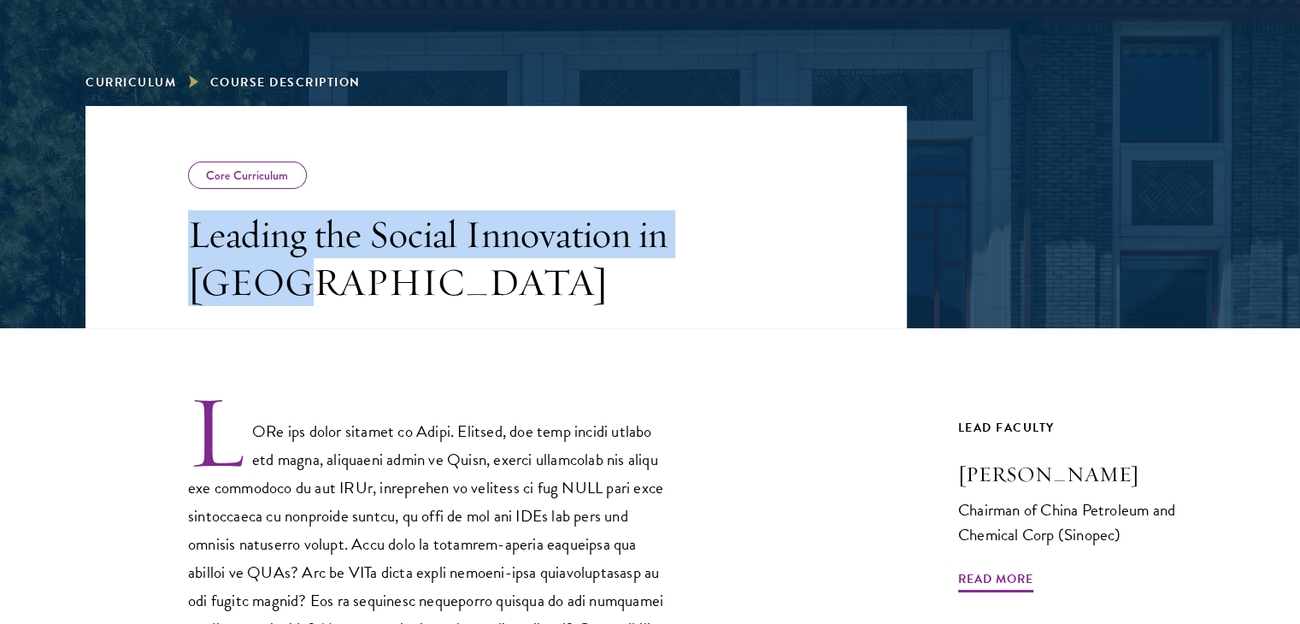
drag, startPoint x: 189, startPoint y: 233, endPoint x: 338, endPoint y: 312, distance: 168.2
click at [338, 312] on header "Core Curriculum Leading the Social Innovation in China" at bounding box center [495, 217] width 821 height 222
copy h3 "Leading the Social Innovation in China"
click at [338, 312] on header "Core Curriculum Leading the Social Innovation in China" at bounding box center [495, 217] width 821 height 222
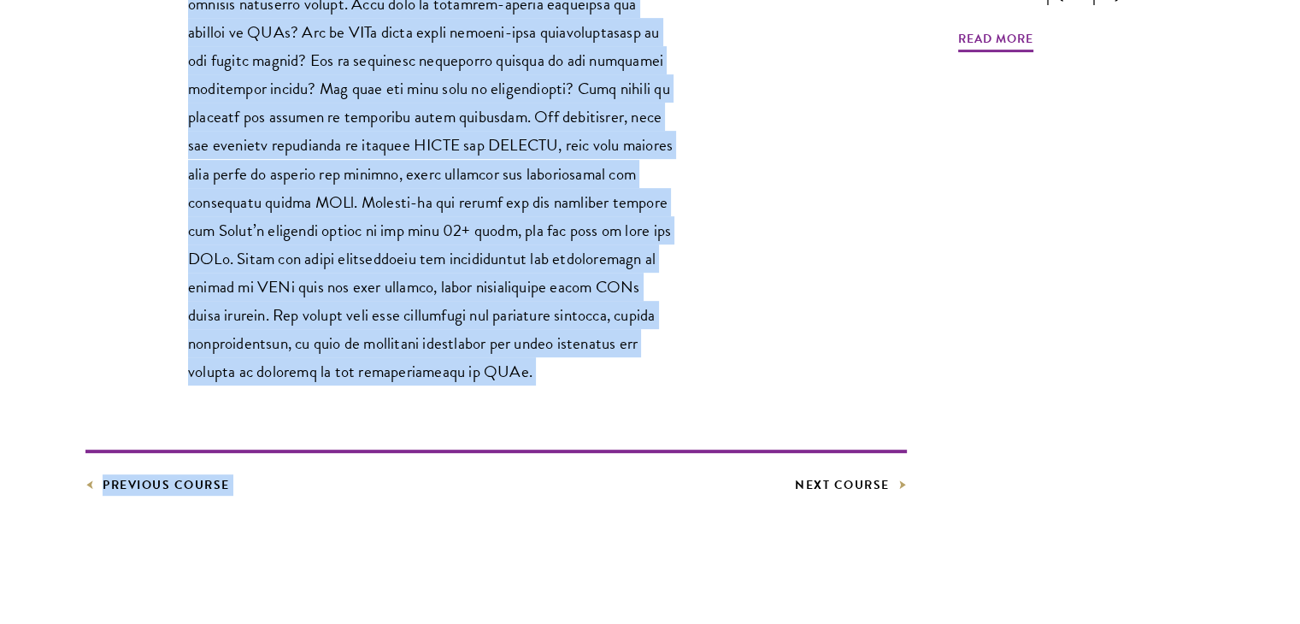
scroll to position [917, 0]
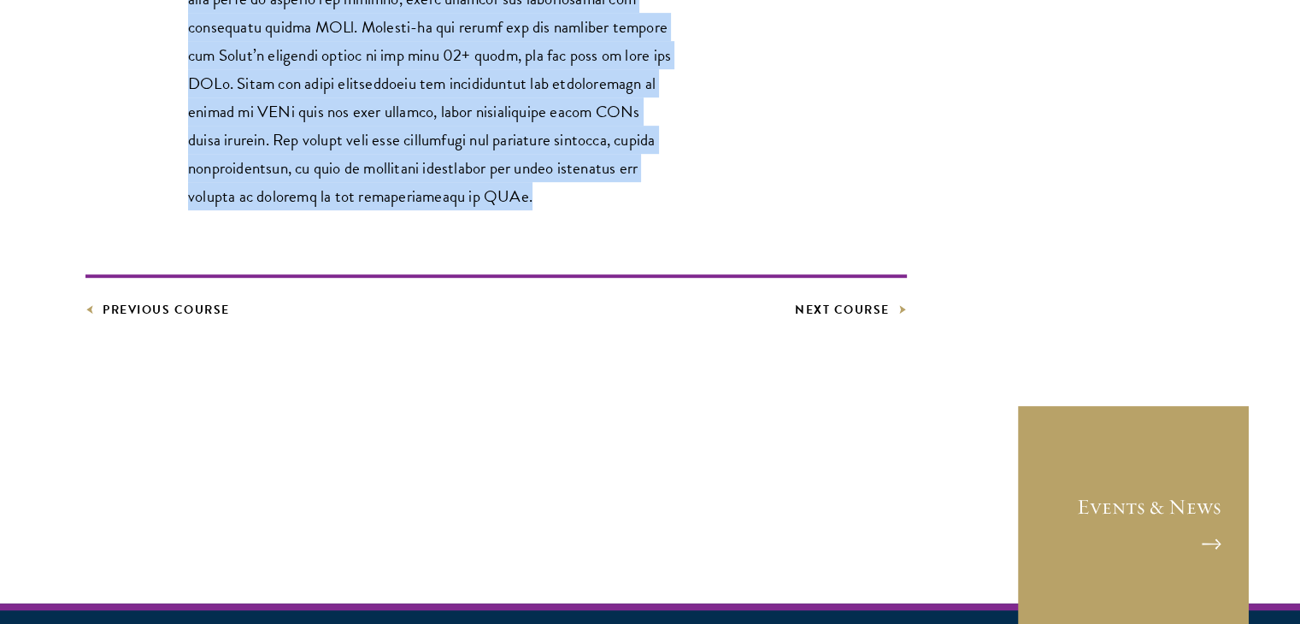
drag, startPoint x: 248, startPoint y: 349, endPoint x: 582, endPoint y: 206, distance: 363.6
copy p "OEs are quite popular in China. However, not many people around the world, incl…"
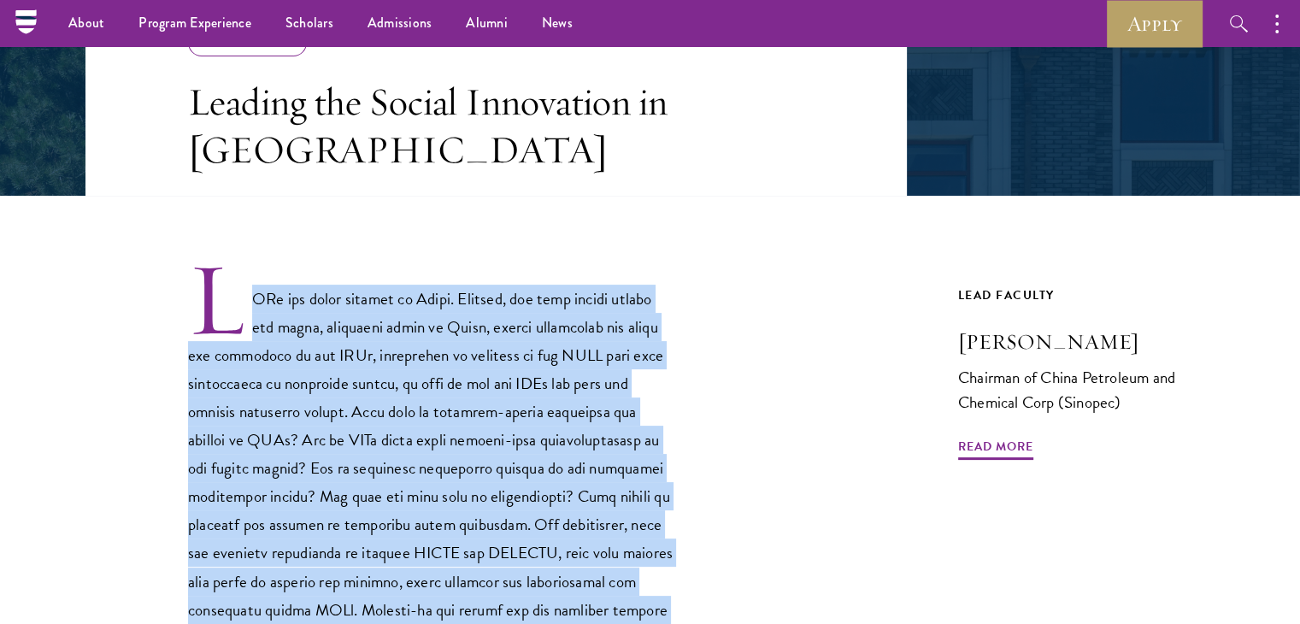
scroll to position [332, 0]
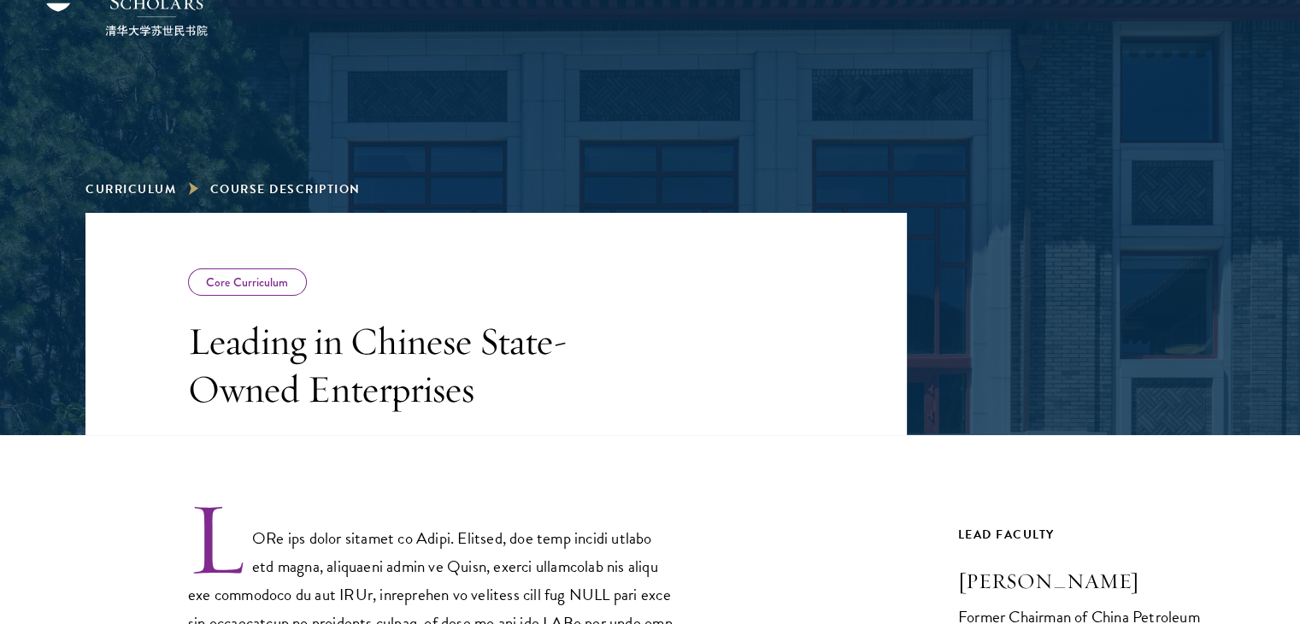
scroll to position [96, 0]
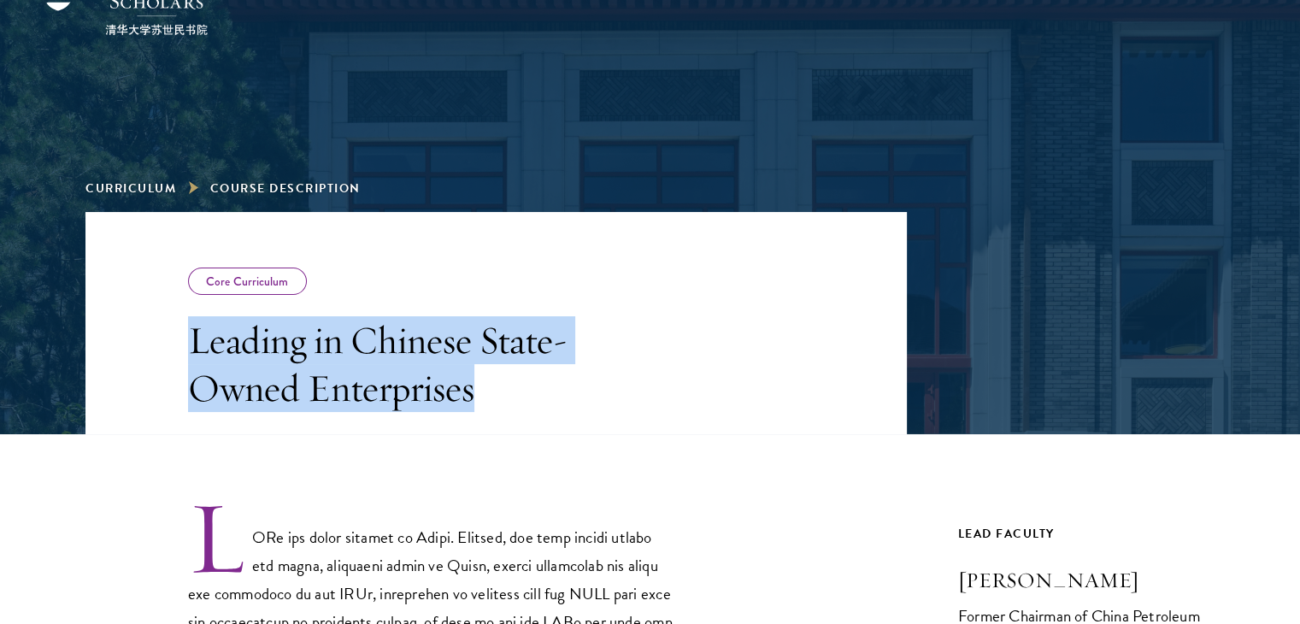
drag, startPoint x: 188, startPoint y: 344, endPoint x: 498, endPoint y: 395, distance: 314.4
click at [498, 395] on h3 "Leading in Chinese State-Owned Enterprises" at bounding box center [431, 364] width 487 height 96
copy h3 "Leading in Chinese State-Owned Enterprises"
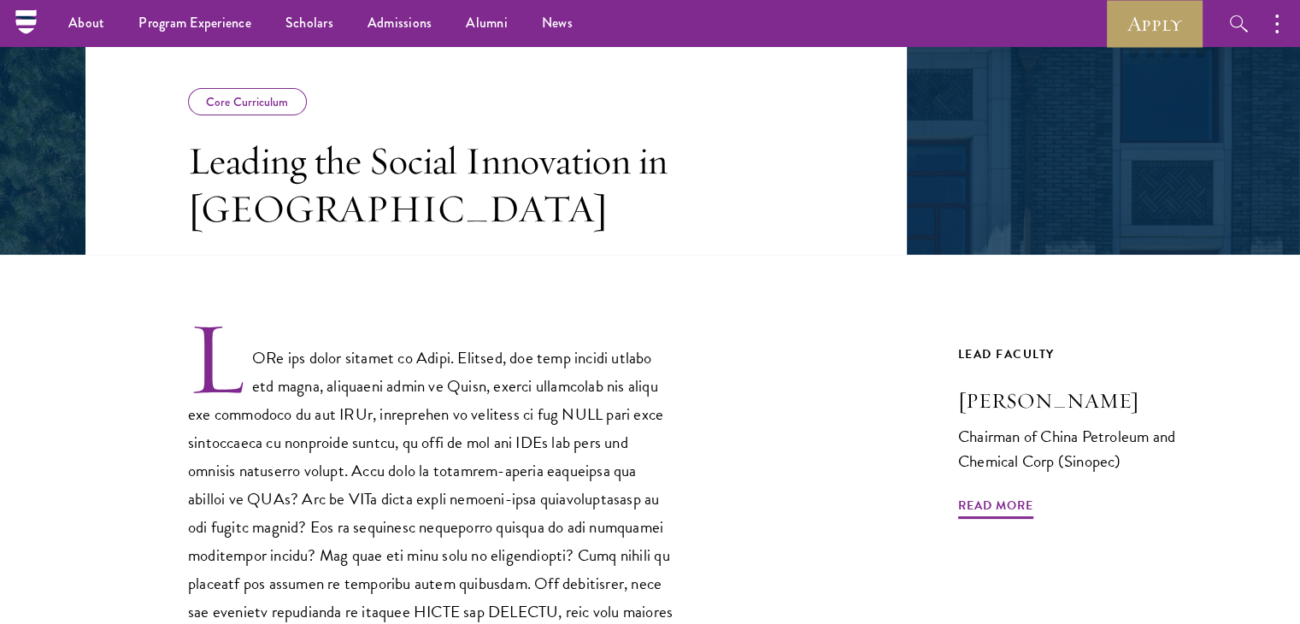
scroll to position [273, 0]
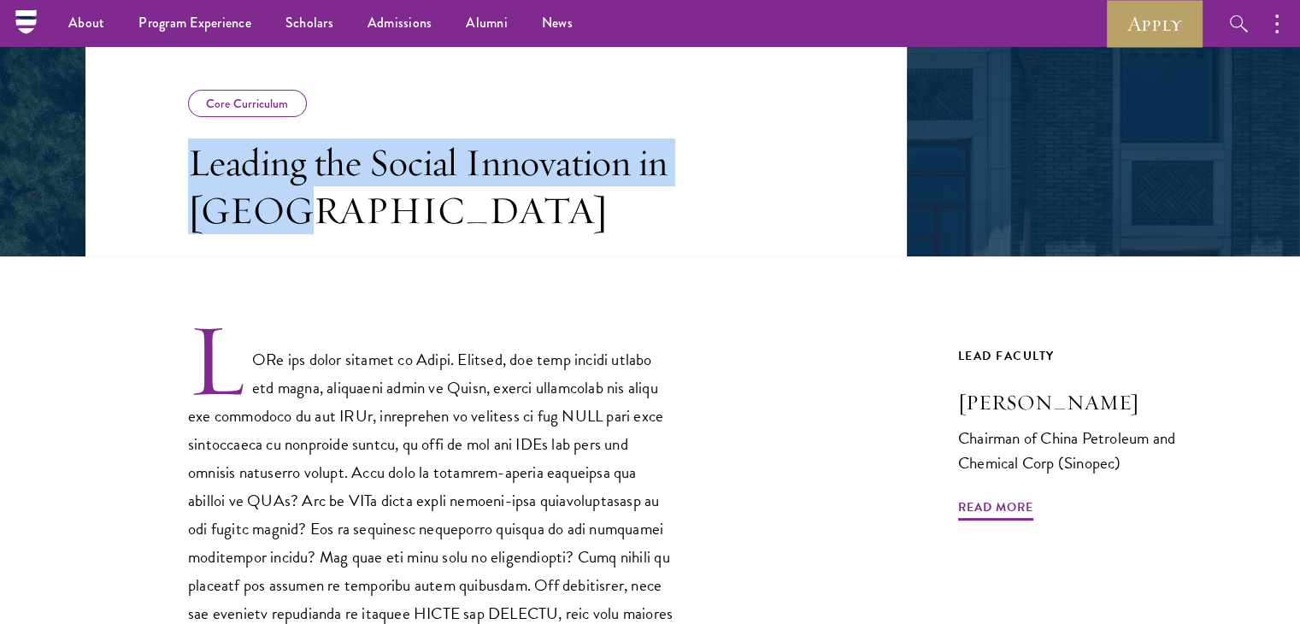
drag, startPoint x: 187, startPoint y: 168, endPoint x: 346, endPoint y: 219, distance: 166.7
click at [346, 219] on header "Core Curriculum Leading the Social Innovation in [GEOGRAPHIC_DATA]" at bounding box center [495, 145] width 821 height 222
copy h3 "Leading the Social Innovation in [GEOGRAPHIC_DATA]"
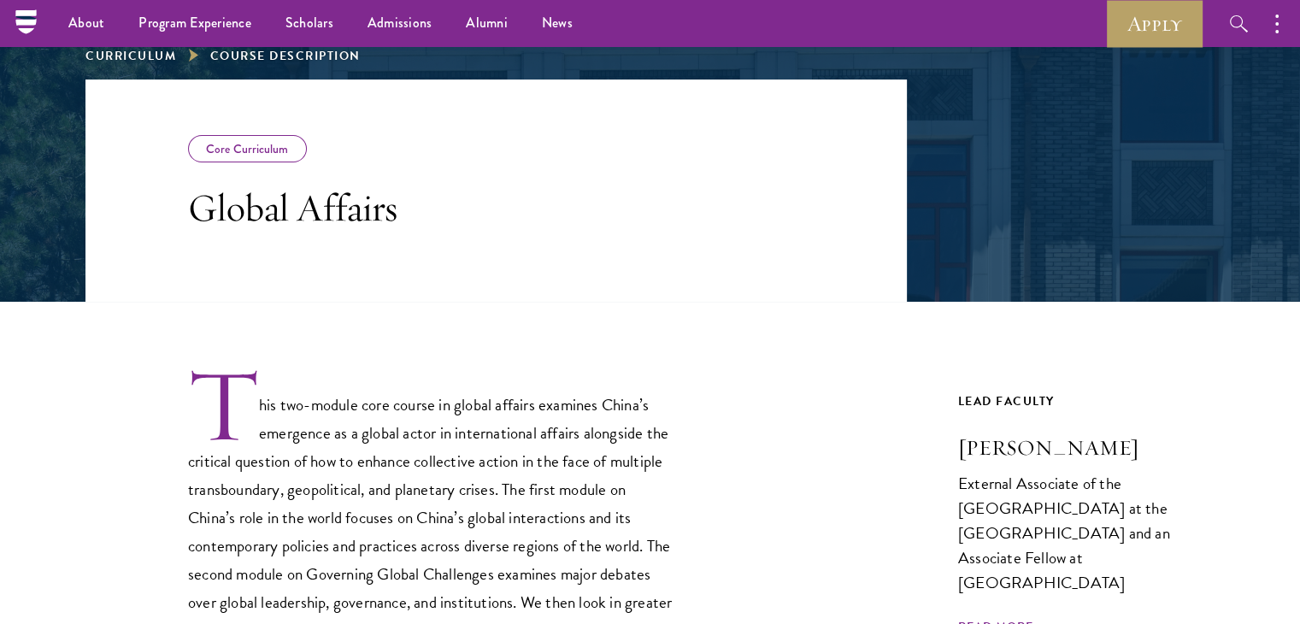
scroll to position [226, 0]
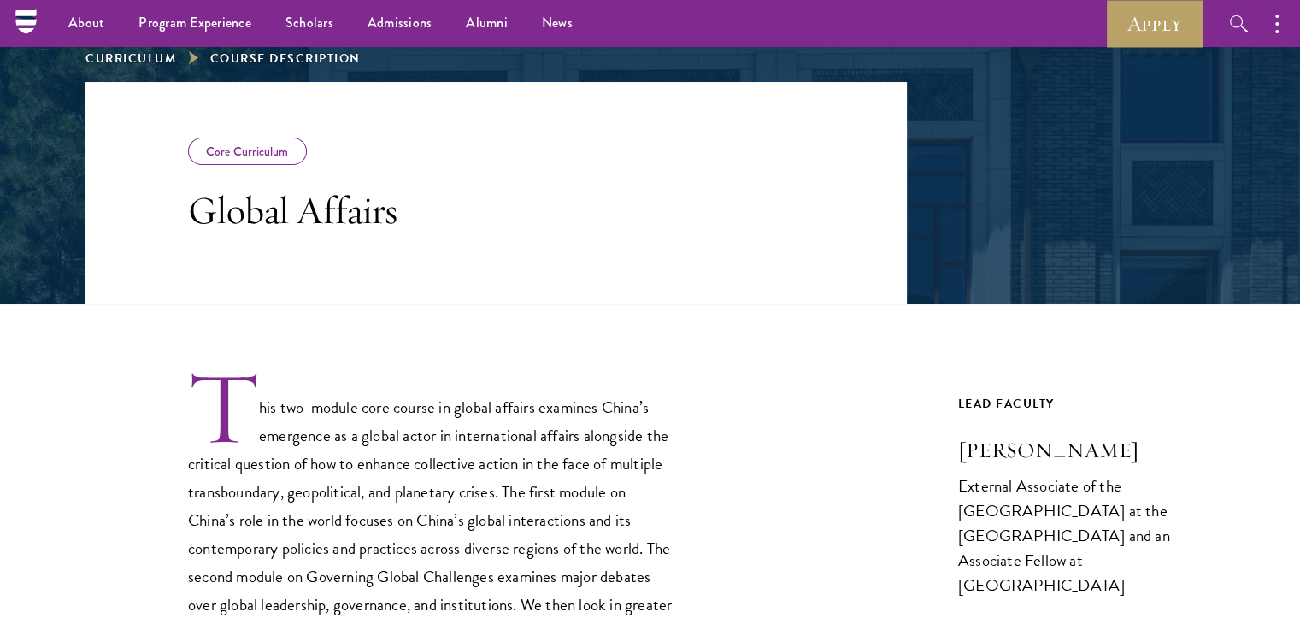
drag, startPoint x: 400, startPoint y: 219, endPoint x: 201, endPoint y: 209, distance: 199.3
click at [194, 207] on h3 "Global Affairs" at bounding box center [431, 210] width 487 height 48
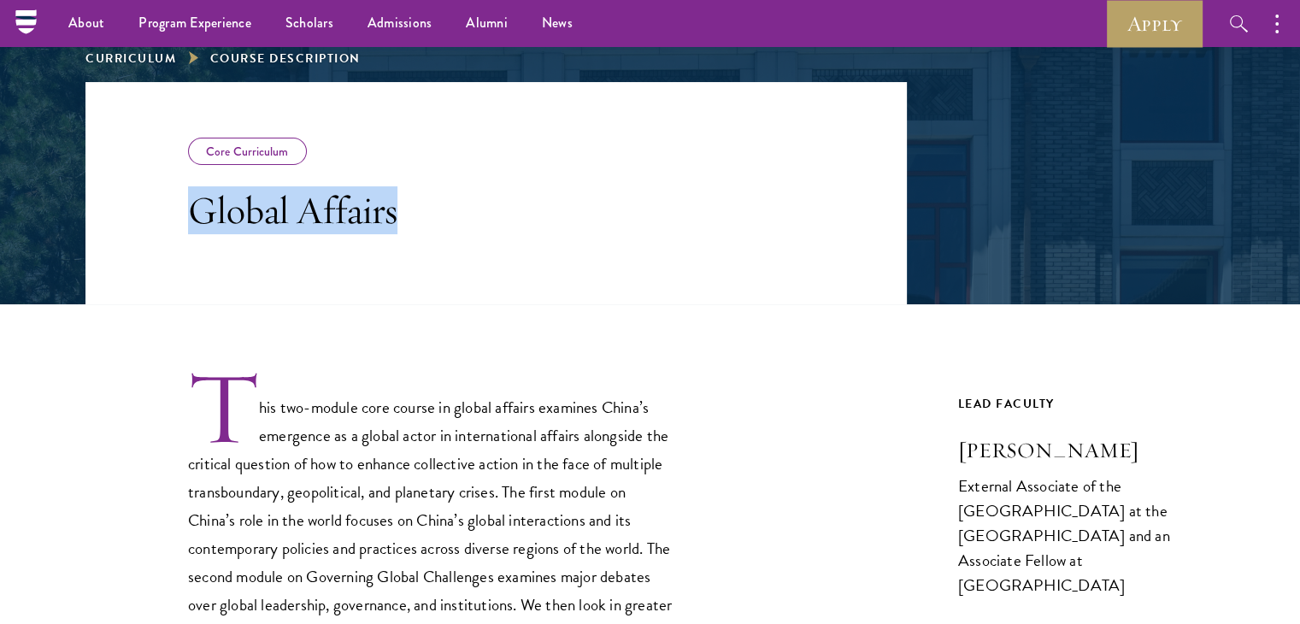
drag, startPoint x: 194, startPoint y: 207, endPoint x: 432, endPoint y: 240, distance: 240.7
click at [432, 240] on header "Core Curriculum Global Affairs" at bounding box center [495, 193] width 821 height 222
copy h3 "Global Affairs"
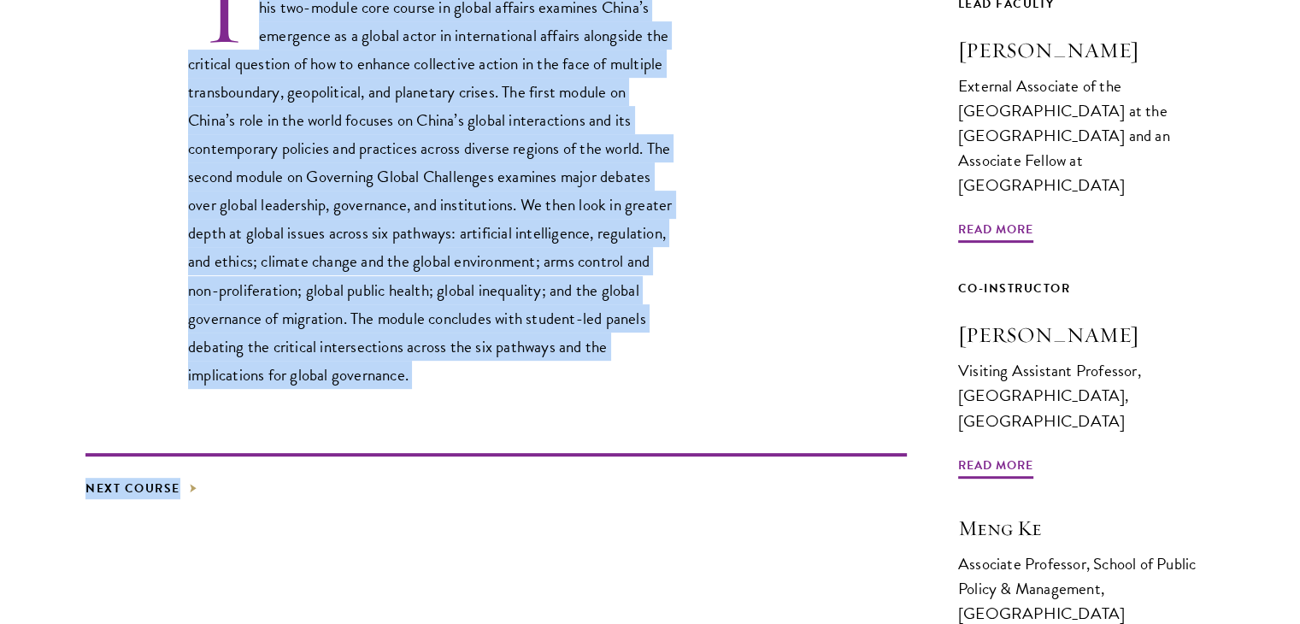
scroll to position [817, 0]
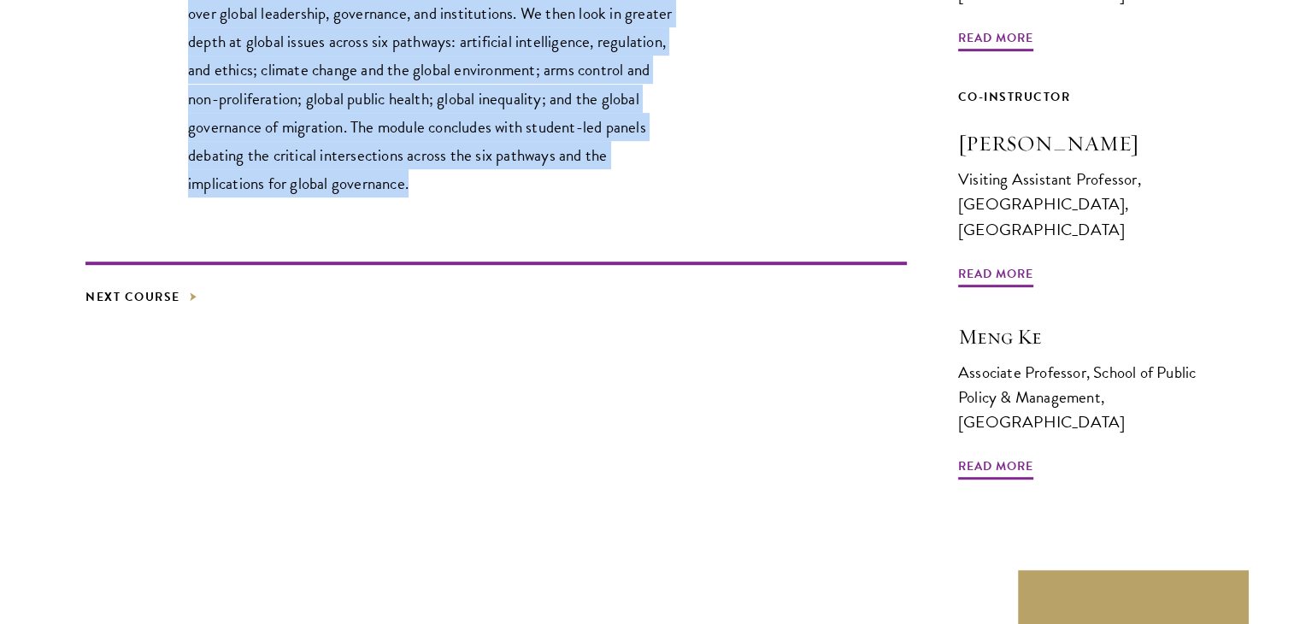
drag, startPoint x: 260, startPoint y: 407, endPoint x: 431, endPoint y: 194, distance: 272.9
copy p "his two-module core course in global affairs examines China’s emergence as a gl…"
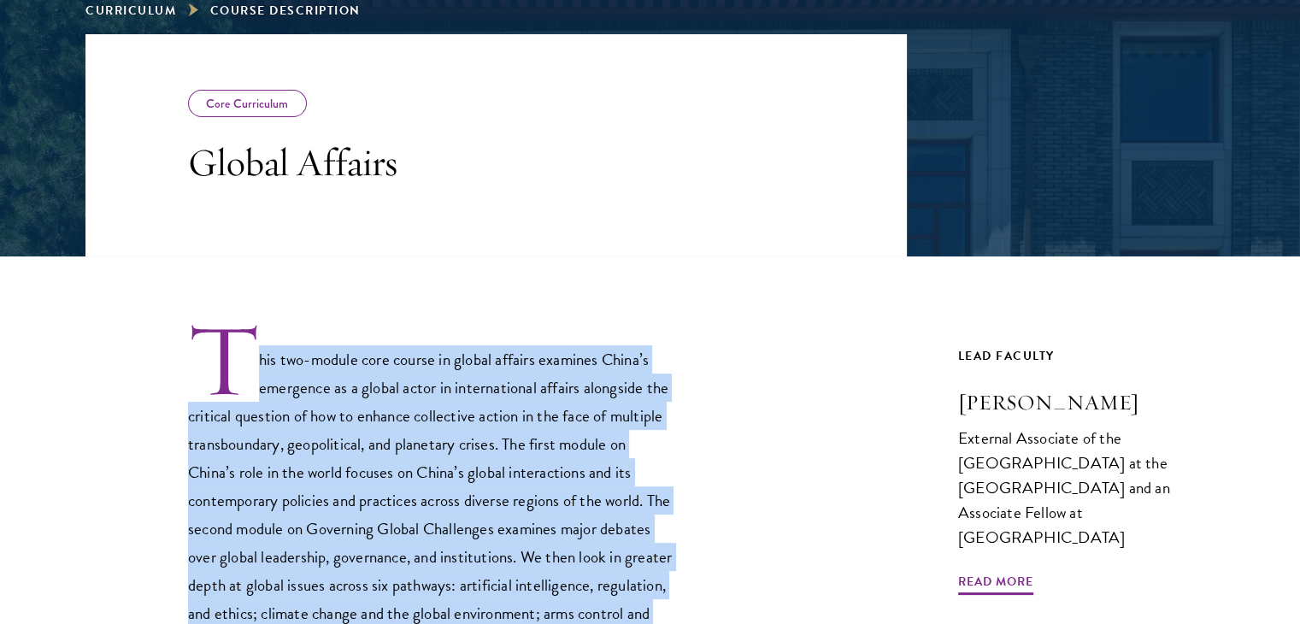
scroll to position [276, 0]
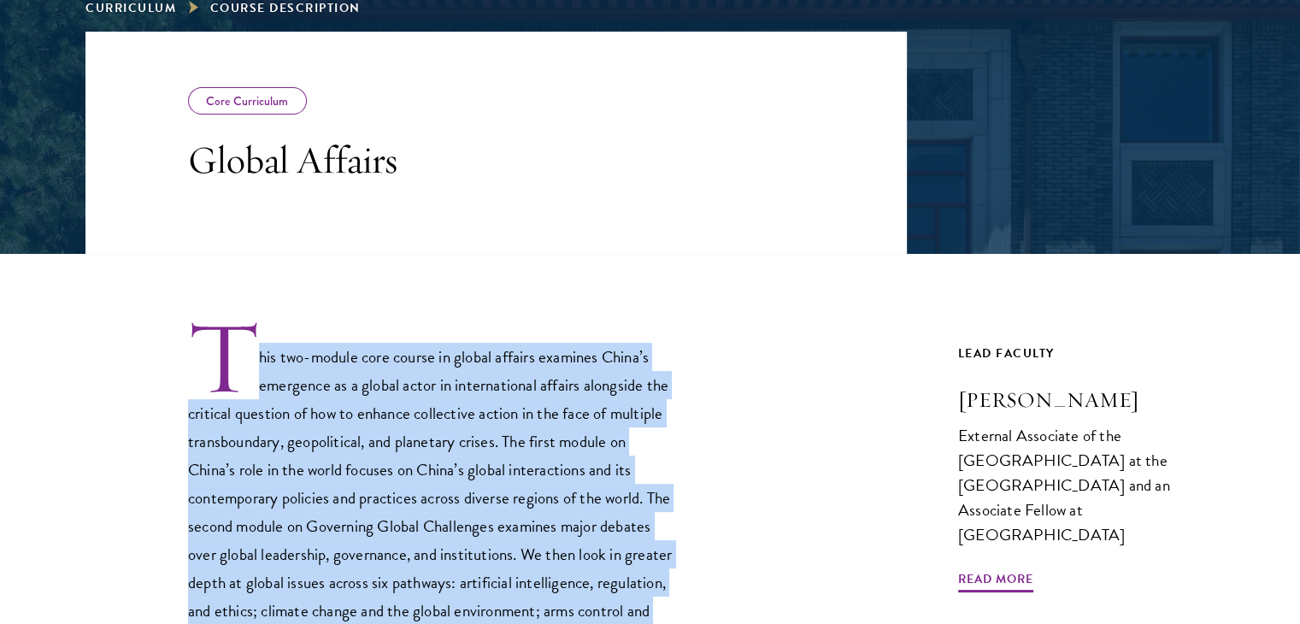
click at [913, 397] on div "Core Curriculum Global Affairs Next Course Lead Faculty Katherine Morton Extern…" at bounding box center [649, 529] width 1129 height 994
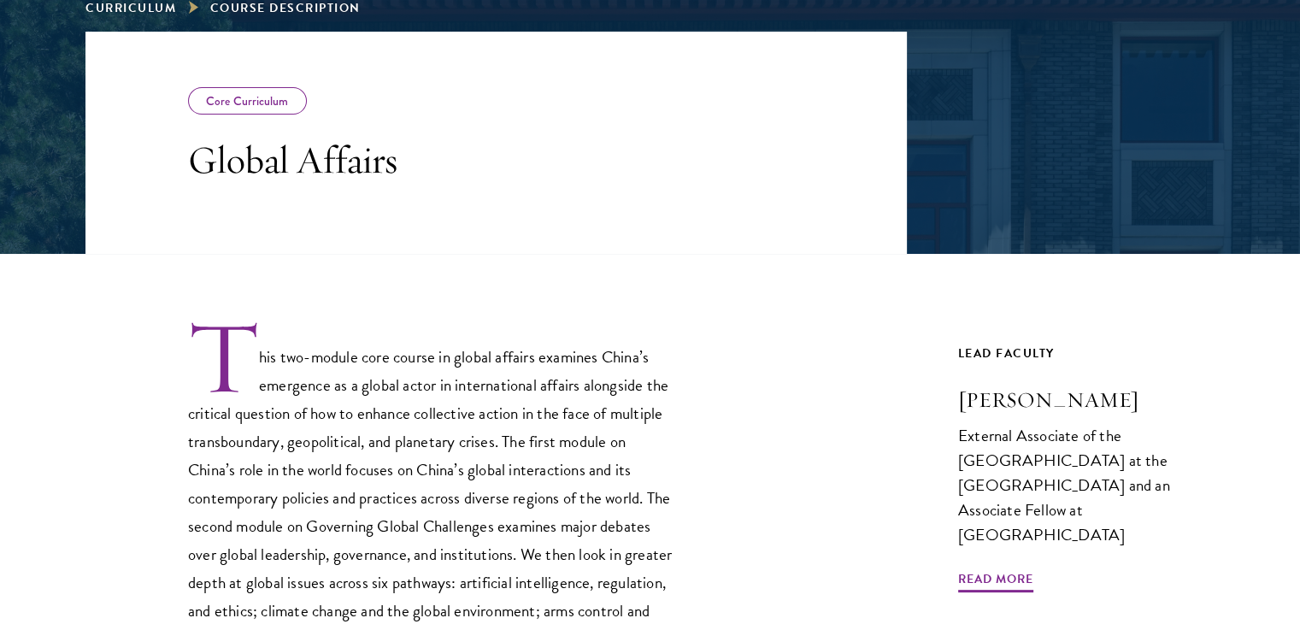
drag, startPoint x: 937, startPoint y: 402, endPoint x: 1149, endPoint y: 404, distance: 211.9
click at [1149, 404] on div "Core Curriculum Global Affairs Next Course Lead Faculty Katherine Morton Extern…" at bounding box center [649, 529] width 1129 height 994
copy h3 "Katherine Morton"
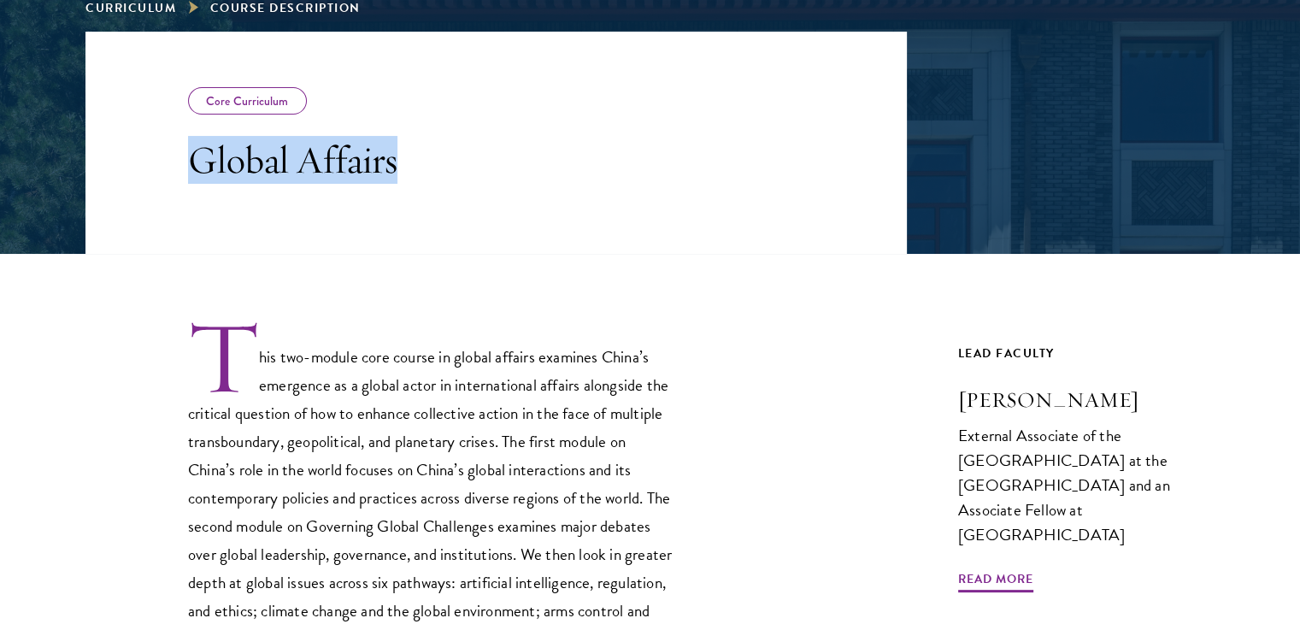
drag, startPoint x: 198, startPoint y: 161, endPoint x: 397, endPoint y: 182, distance: 200.2
click at [397, 182] on h3 "Global Affairs" at bounding box center [431, 160] width 487 height 48
copy h3 "Global Affairs"
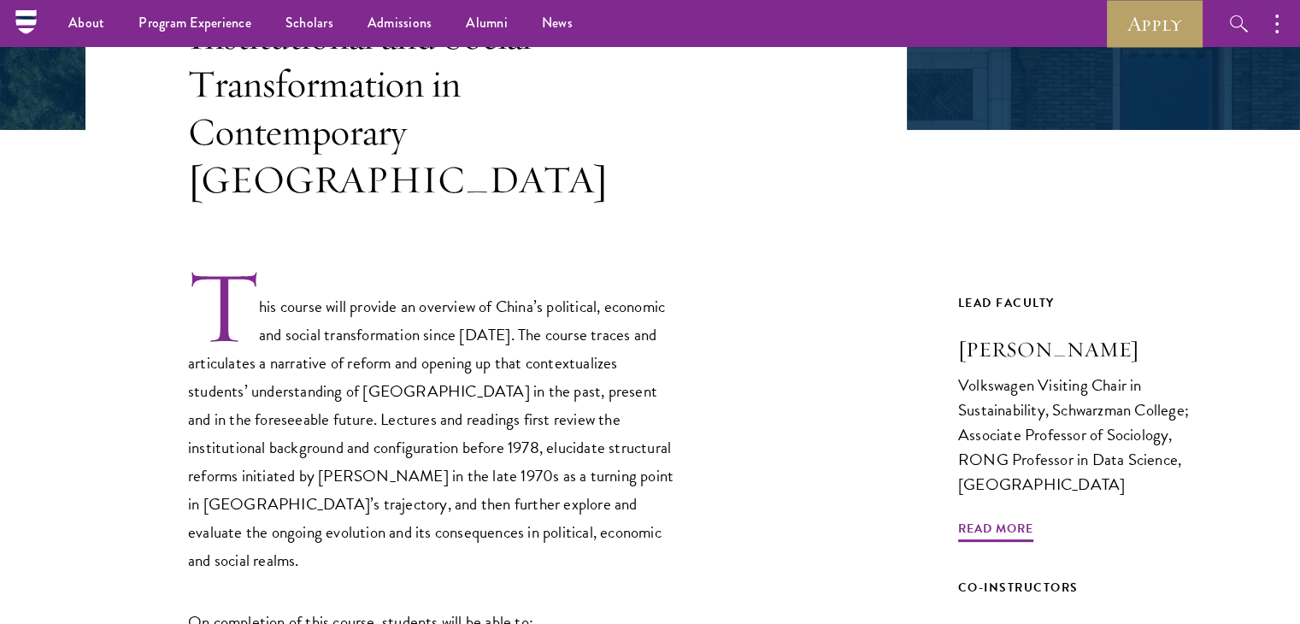
scroll to position [320, 0]
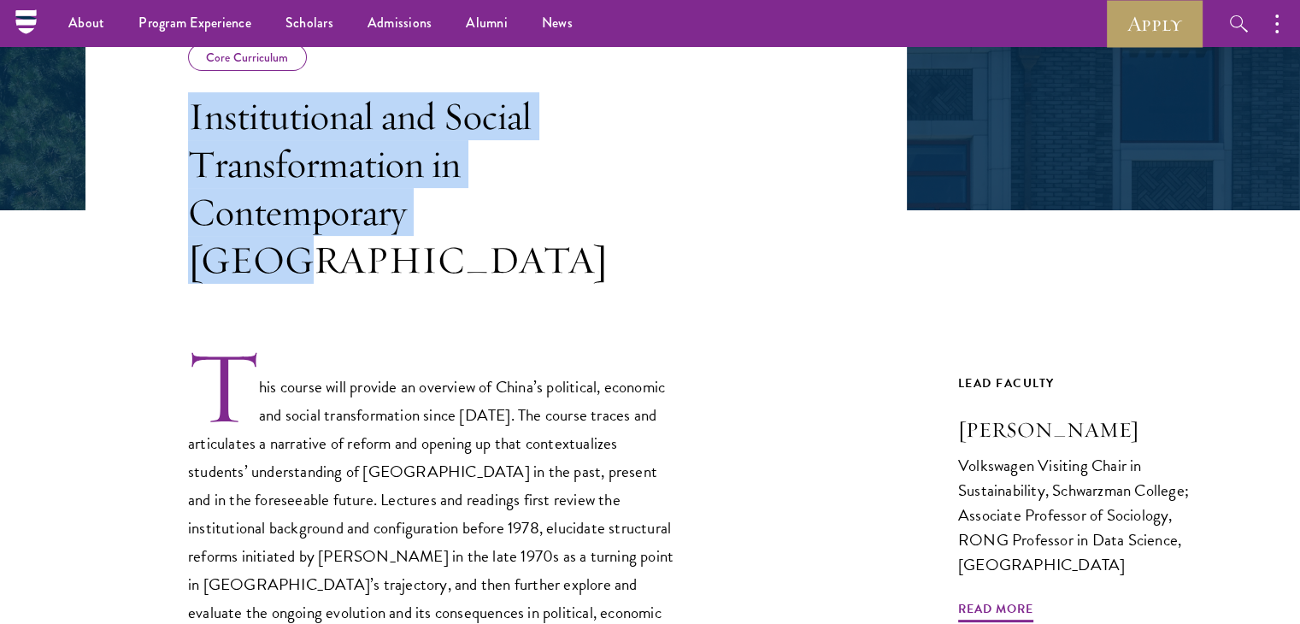
drag, startPoint x: 510, startPoint y: 222, endPoint x: 188, endPoint y: 120, distance: 338.1
click at [188, 120] on h3 "Institutional and Social Transformation in Contemporary [GEOGRAPHIC_DATA]" at bounding box center [431, 187] width 487 height 191
copy h3 "Institutional and Social Transformation in Contemporary [GEOGRAPHIC_DATA]"
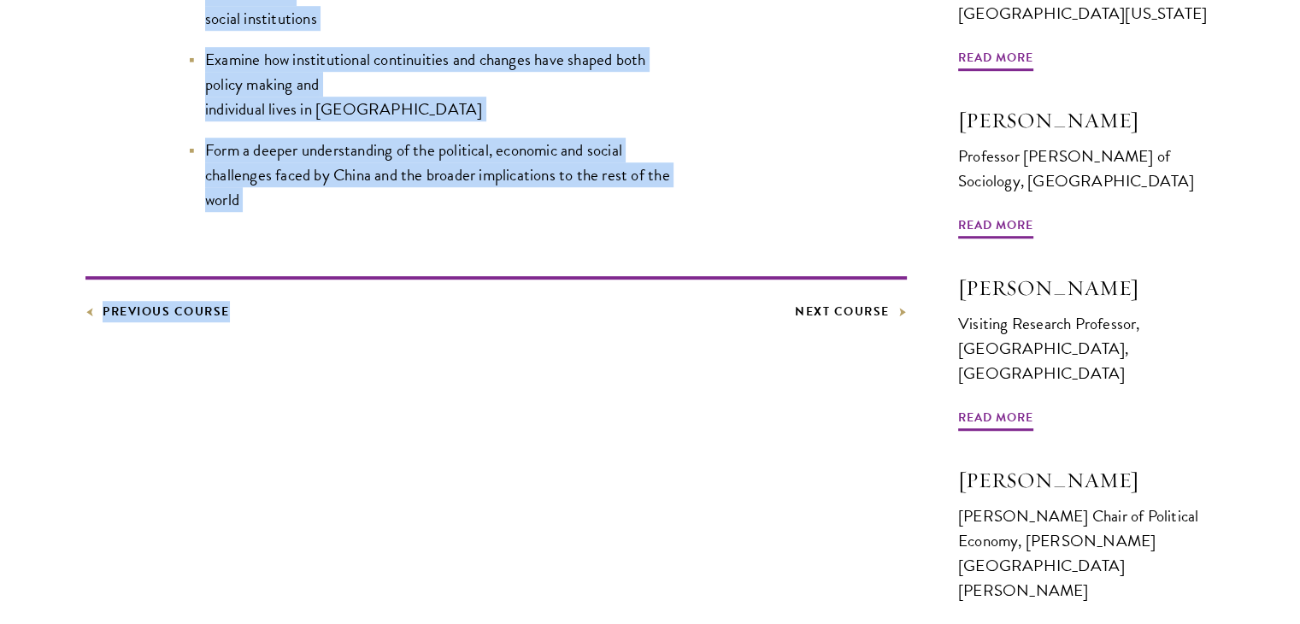
scroll to position [1175, 0]
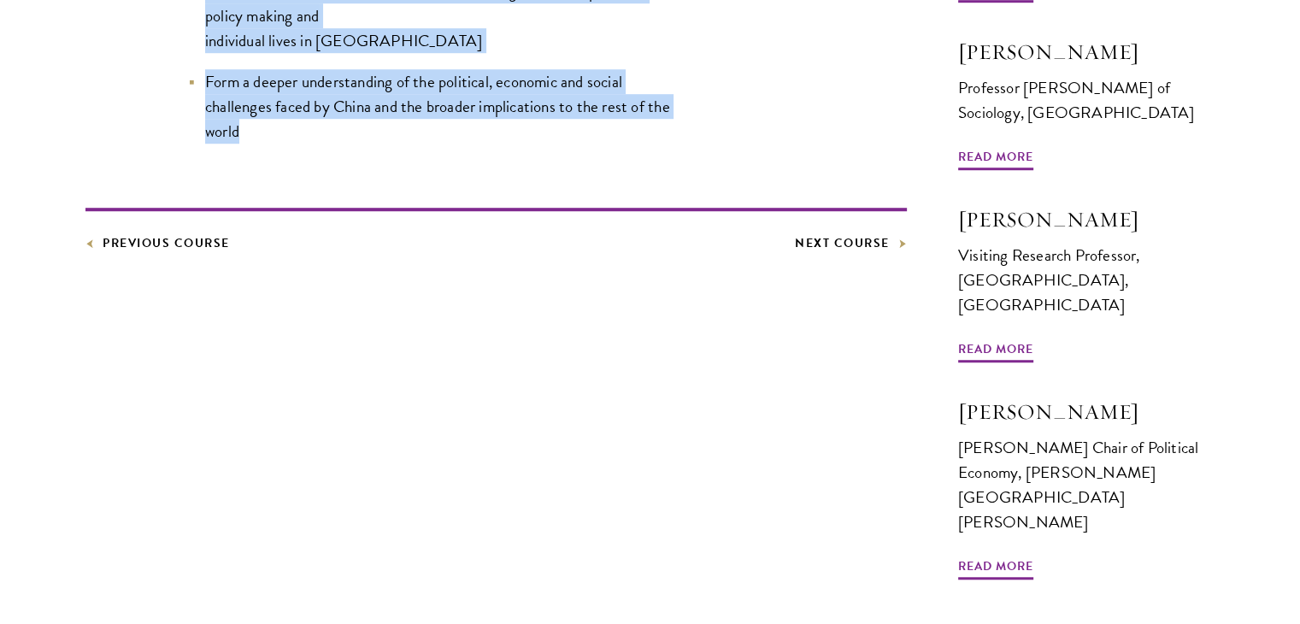
drag, startPoint x: 259, startPoint y: 336, endPoint x: 249, endPoint y: 53, distance: 283.0
copy div "lor ipsumd sita consect ad elitsedd ei Tempo’i utlaboree, dolorema ali enimad m…"
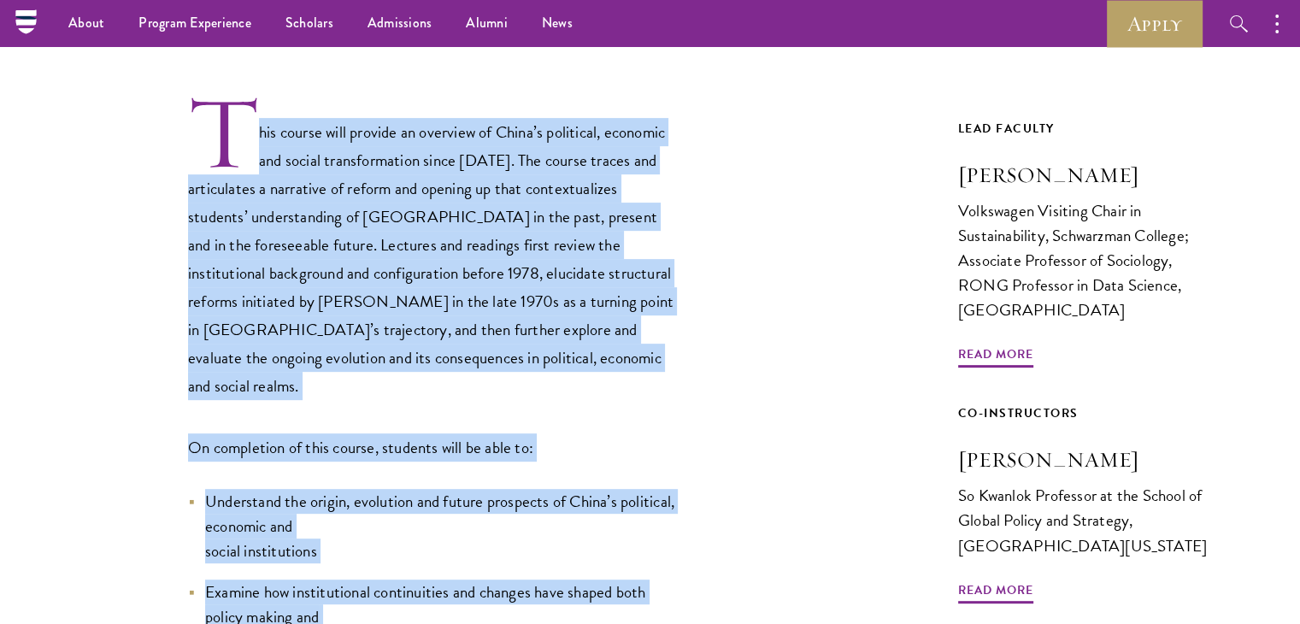
scroll to position [433, 0]
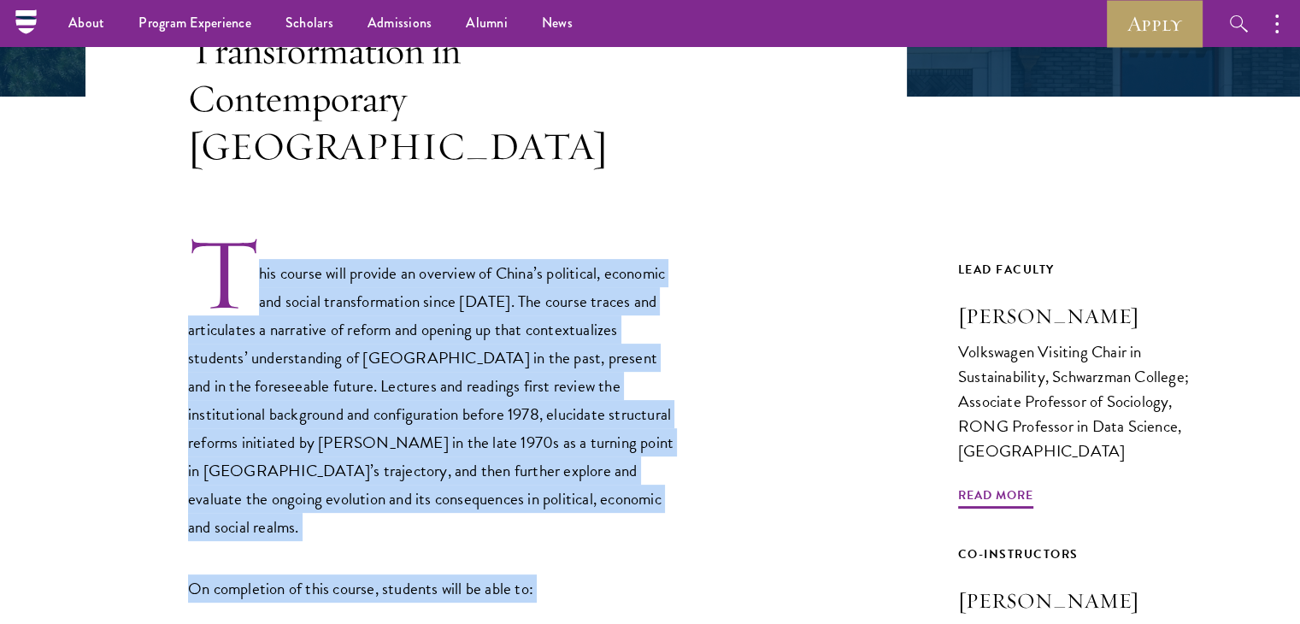
click at [354, 240] on p "This course will provide an overview of China’s political, economic and social …" at bounding box center [431, 388] width 487 height 308
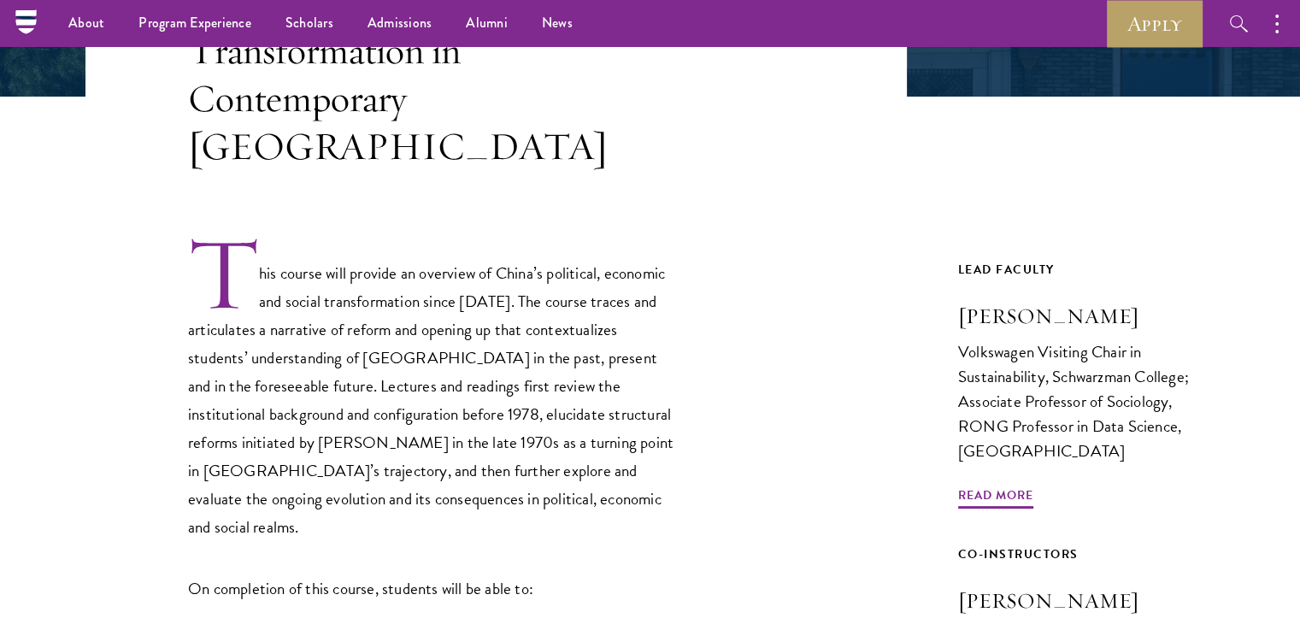
click at [354, 240] on p "This course will provide an overview of China’s political, economic and social …" at bounding box center [431, 388] width 487 height 308
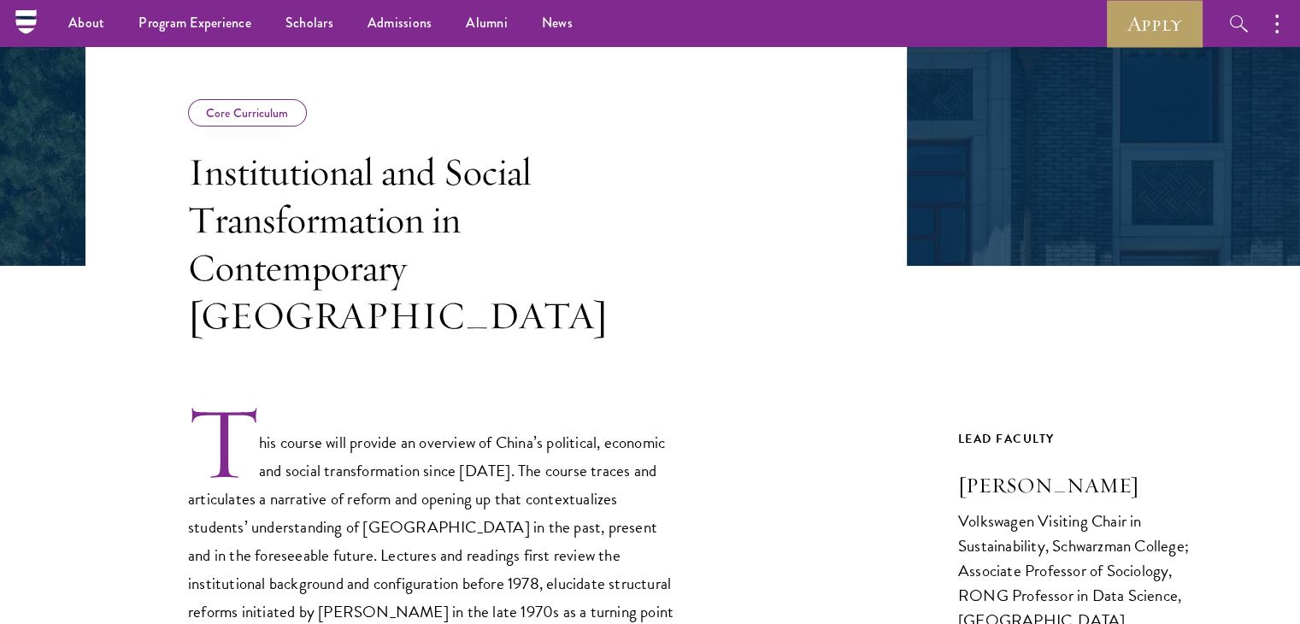
scroll to position [263, 0]
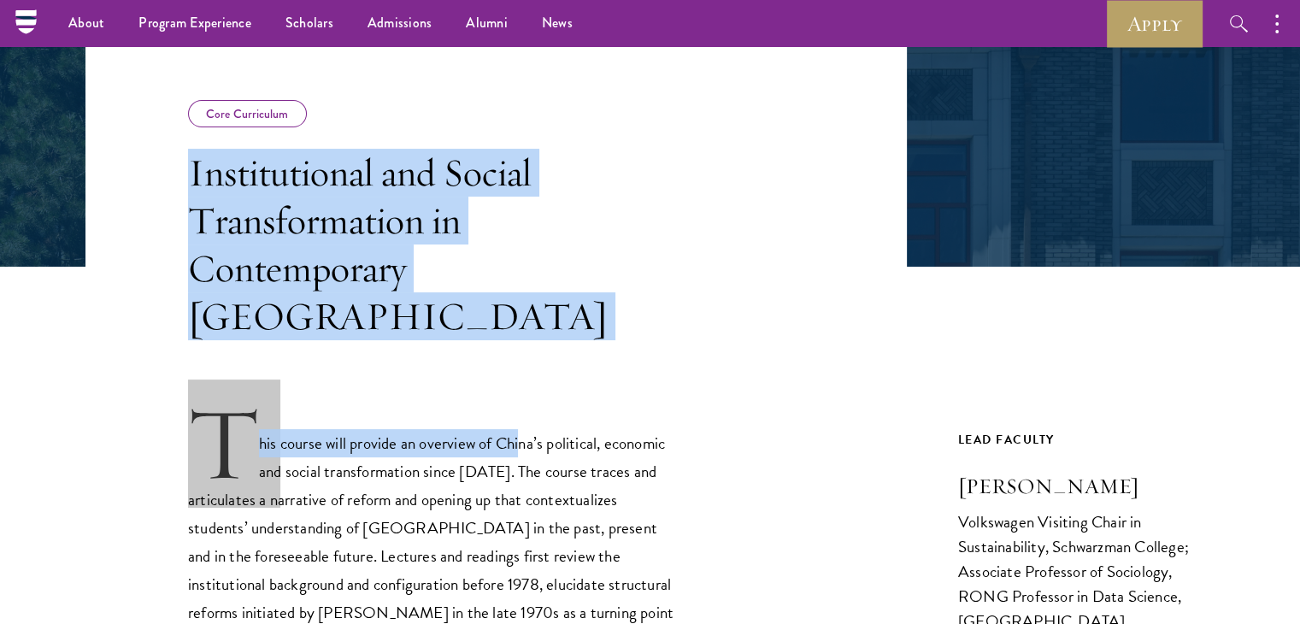
drag, startPoint x: 191, startPoint y: 172, endPoint x: 522, endPoint y: 298, distance: 354.0
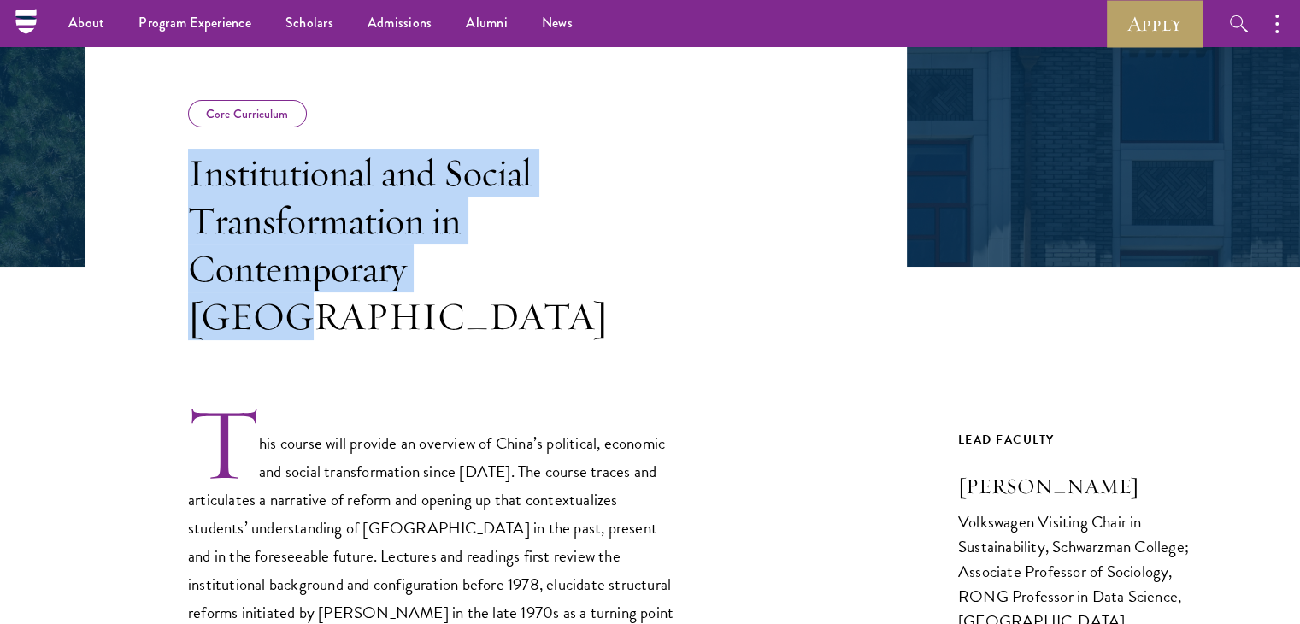
drag, startPoint x: 187, startPoint y: 173, endPoint x: 513, endPoint y: 272, distance: 340.1
click at [513, 272] on header "Core Curriculum Institutional and Social Transformation in Contemporary China" at bounding box center [495, 192] width 821 height 296
copy h3 "Institutional and Social Transformation in Contemporary China"
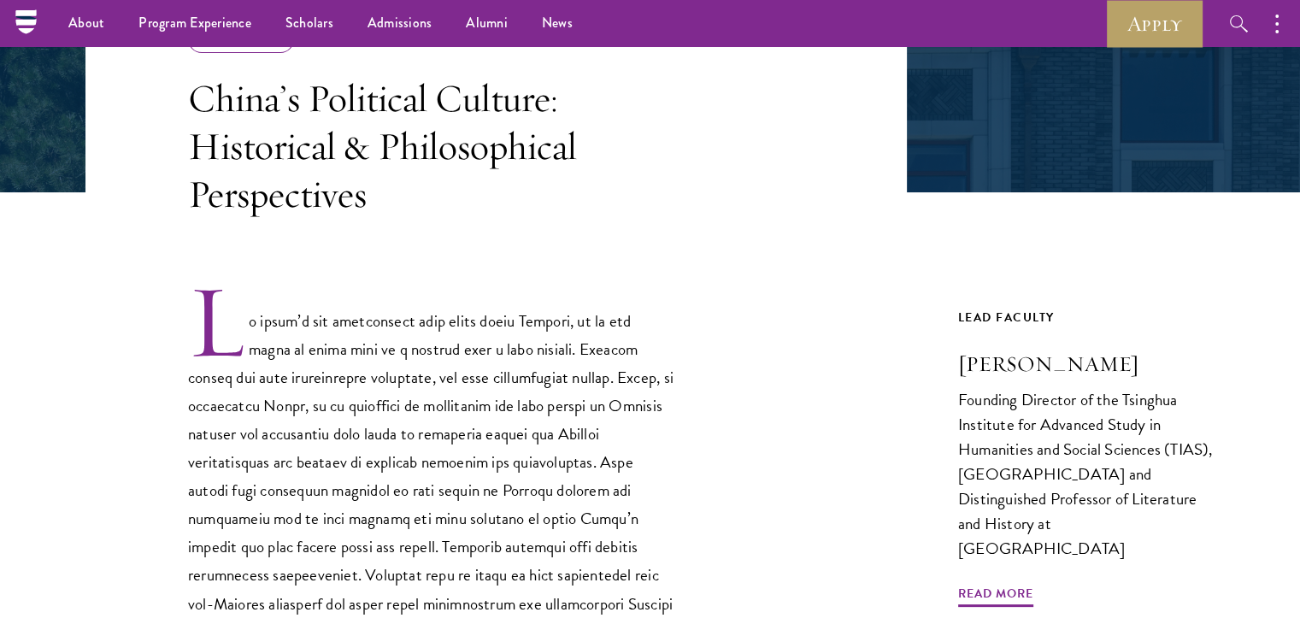
scroll to position [294, 0]
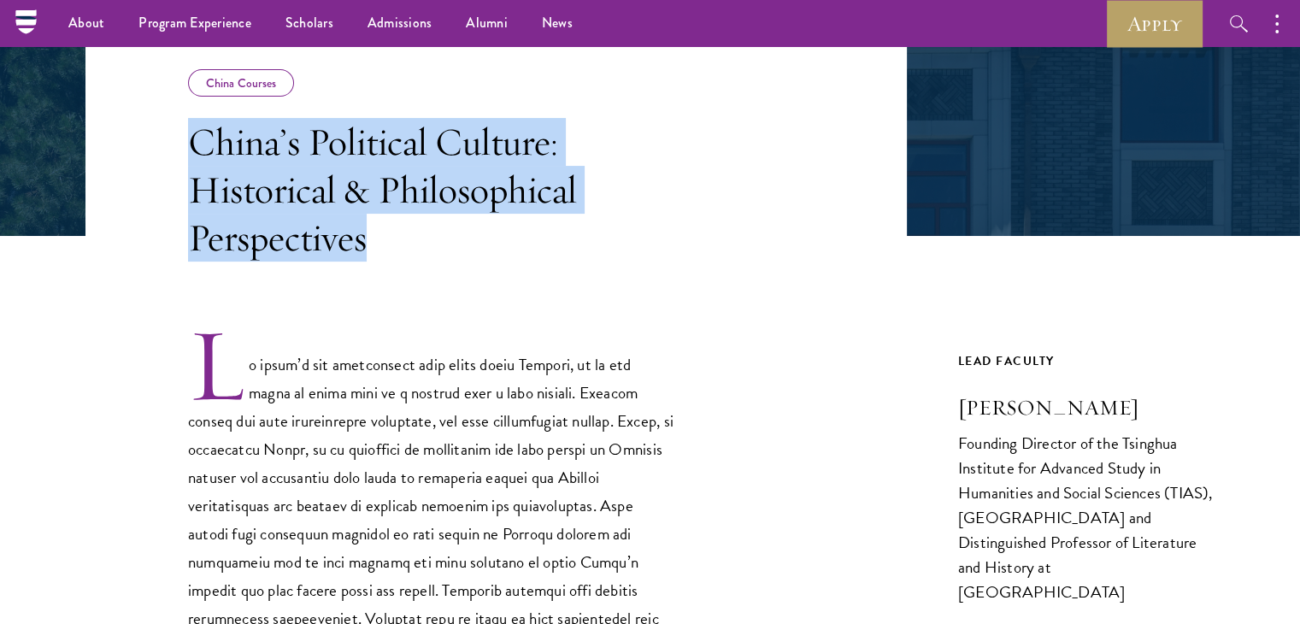
drag, startPoint x: 191, startPoint y: 145, endPoint x: 385, endPoint y: 243, distance: 217.1
click at [385, 243] on h3 "China’s Political Culture: Historical & Philosophical Perspectives" at bounding box center [431, 190] width 487 height 144
copy h3 "China’s Political Culture: Historical & Philosophical Perspectives"
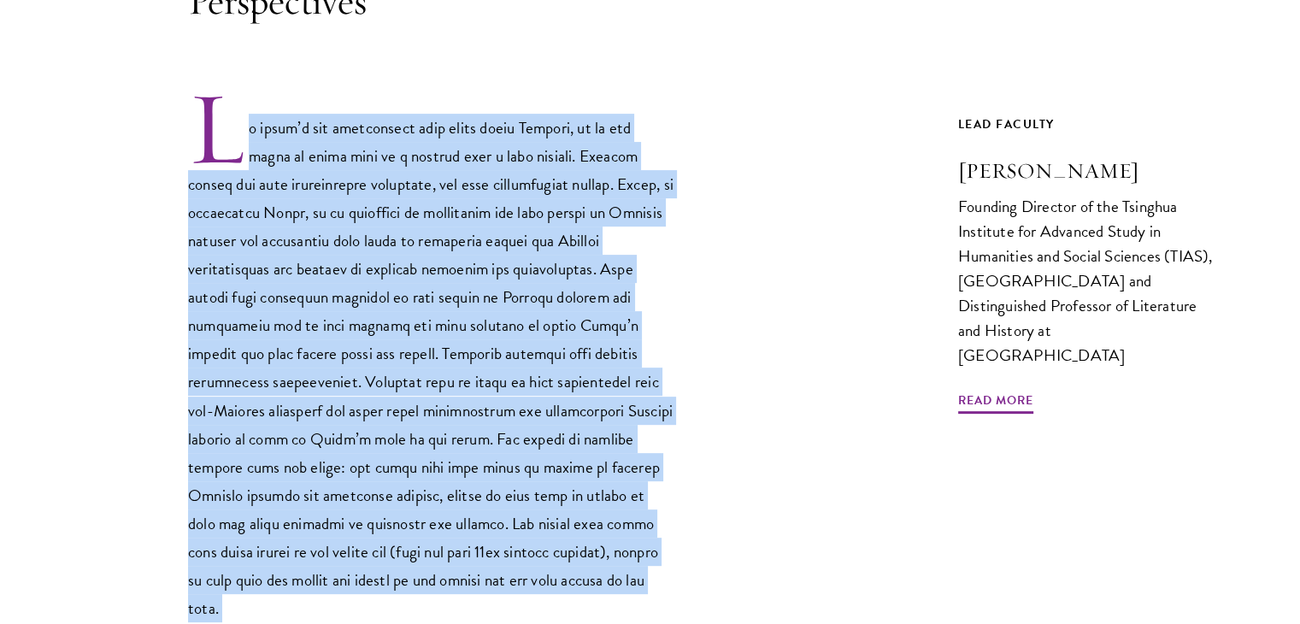
scroll to position [672, 0]
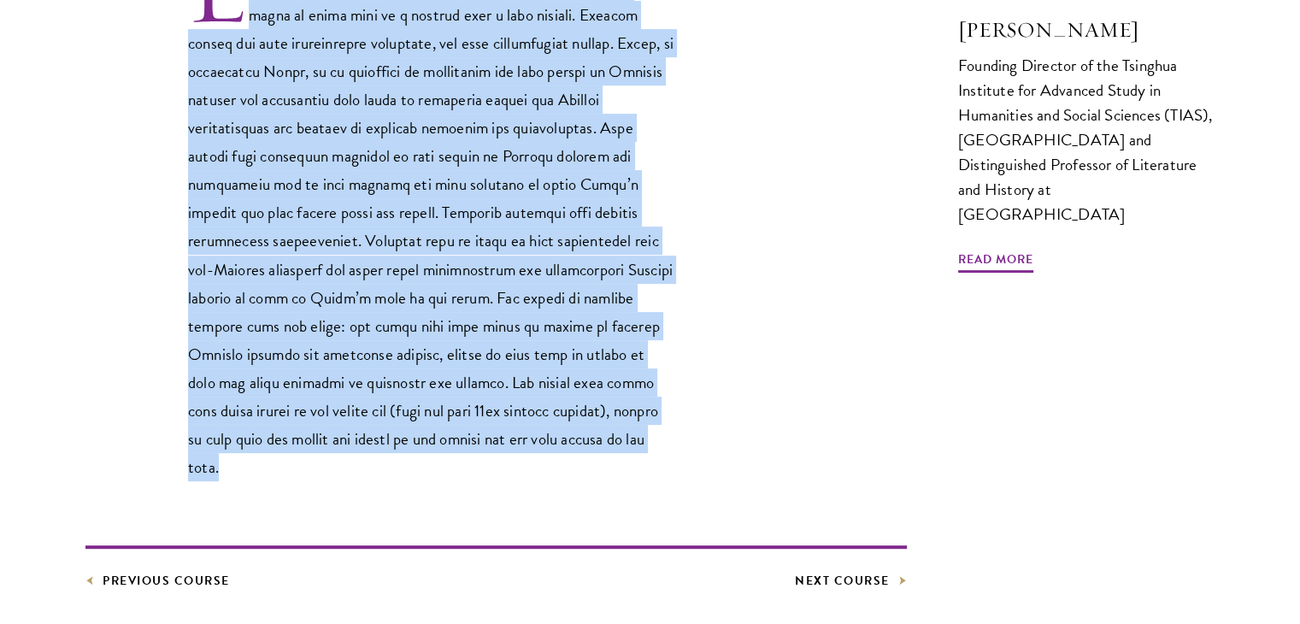
drag, startPoint x: 236, startPoint y: 361, endPoint x: 615, endPoint y: 449, distance: 389.7
click at [615, 449] on p at bounding box center [431, 214] width 487 height 533
copy p "l ipsum’d sit ametconsect adip elits doeiu Tempori, ut la etd magna al enima mi…"
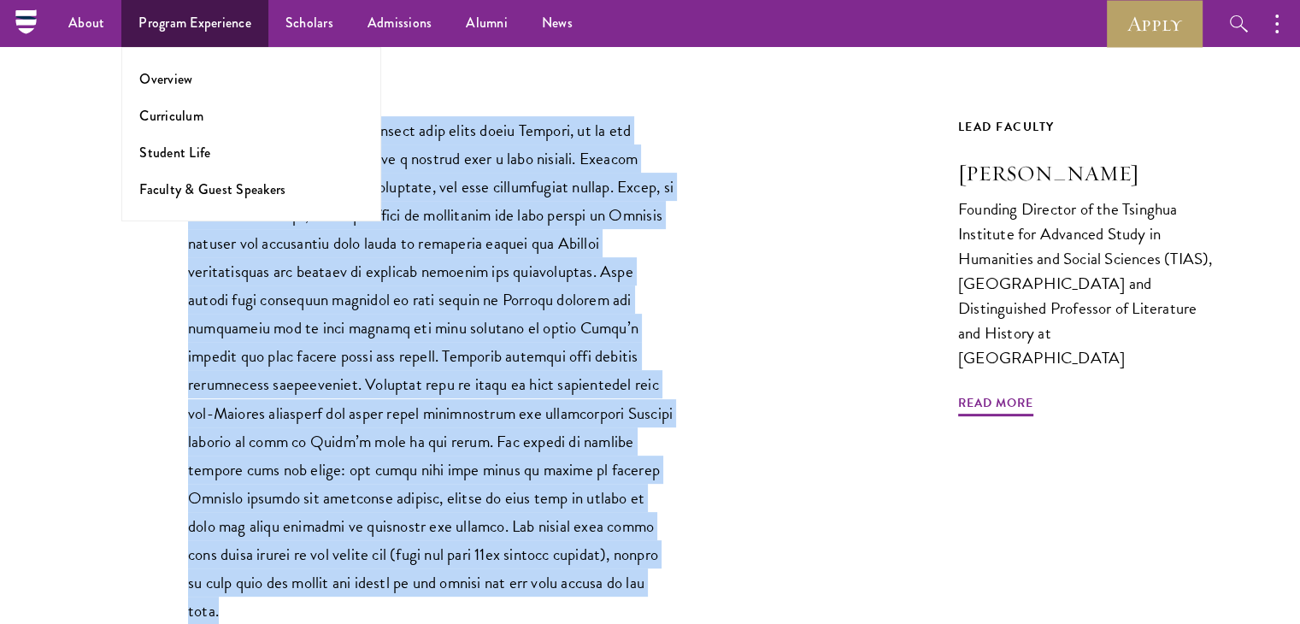
scroll to position [486, 0]
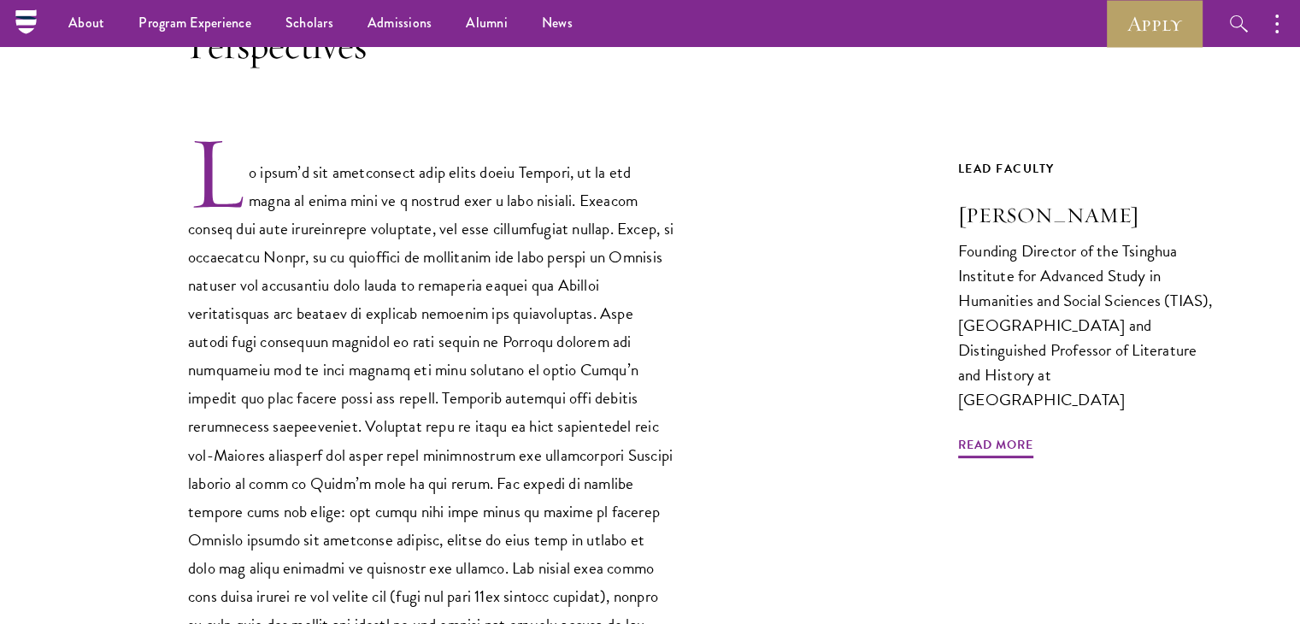
click at [953, 214] on div "China Courses China’s Political Culture: Historical & Philosophical Perspective…" at bounding box center [649, 298] width 1129 height 955
drag, startPoint x: 948, startPoint y: 209, endPoint x: 1112, endPoint y: 196, distance: 164.6
click at [1112, 196] on div "China Courses China’s Political Culture: Historical & Philosophical Perspective…" at bounding box center [649, 298] width 1129 height 955
copy h3 "Wang Hui"
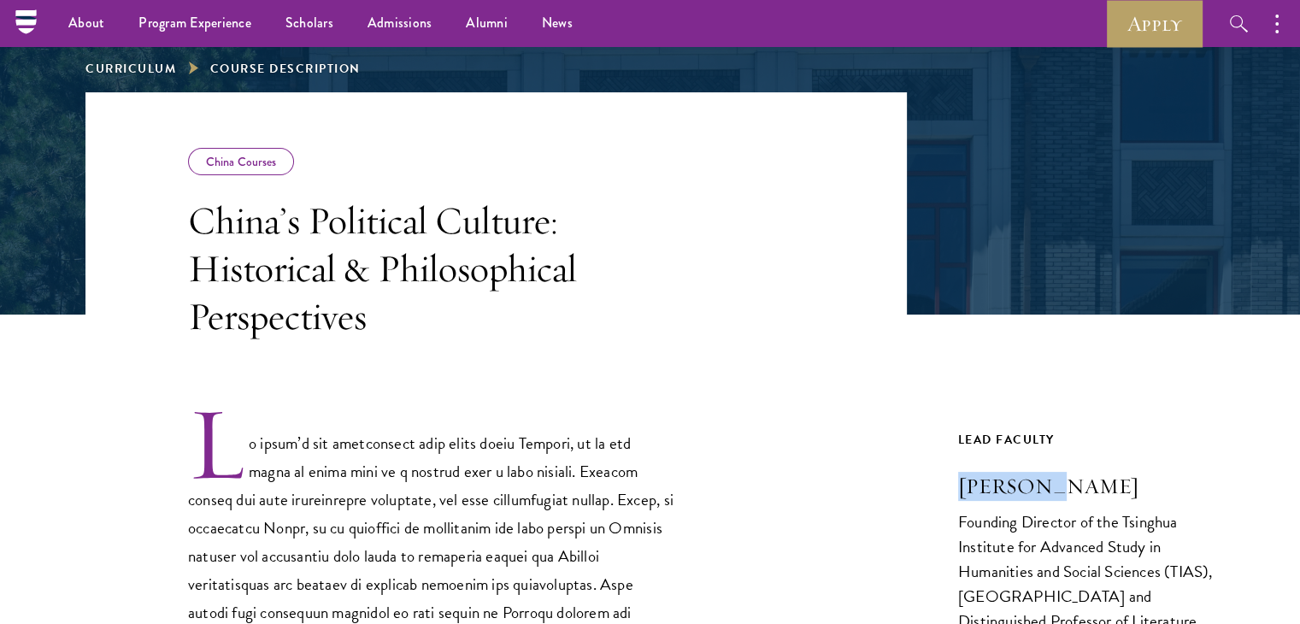
scroll to position [213, 0]
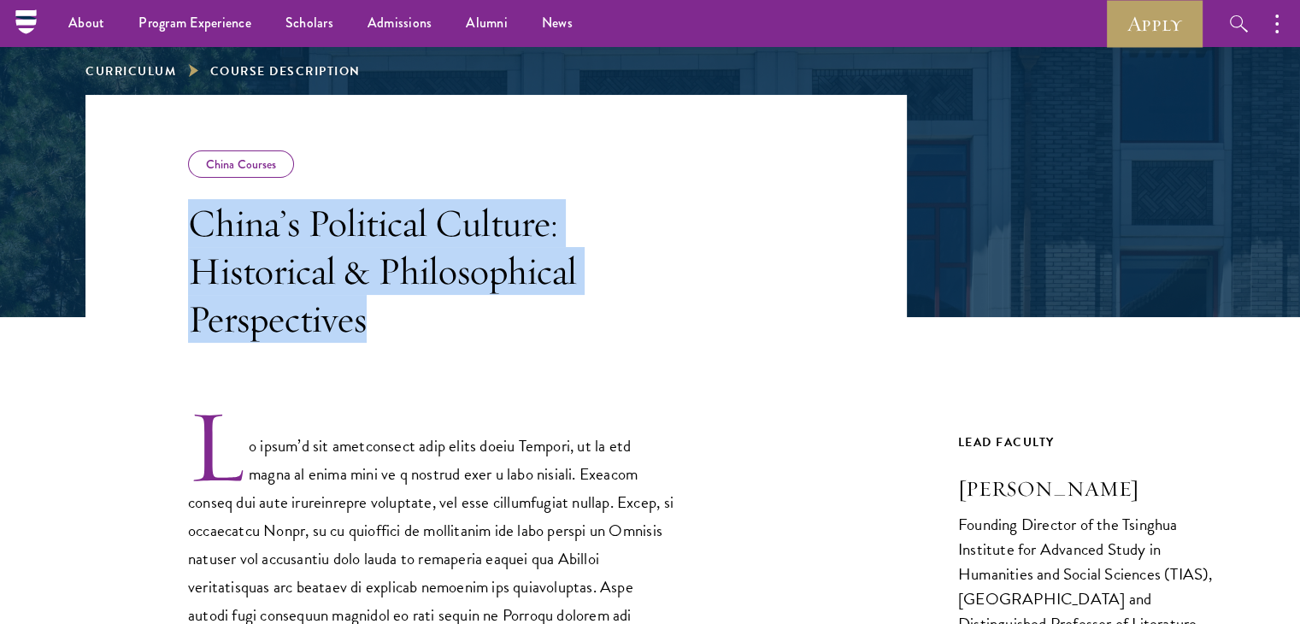
drag, startPoint x: 368, startPoint y: 321, endPoint x: 173, endPoint y: 220, distance: 219.8
click at [173, 220] on header "China Courses China’s Political Culture: Historical & Philosophical Perspectives" at bounding box center [495, 219] width 821 height 248
copy h3 "China’s Political Culture: Historical & Philosophical Perspectives"
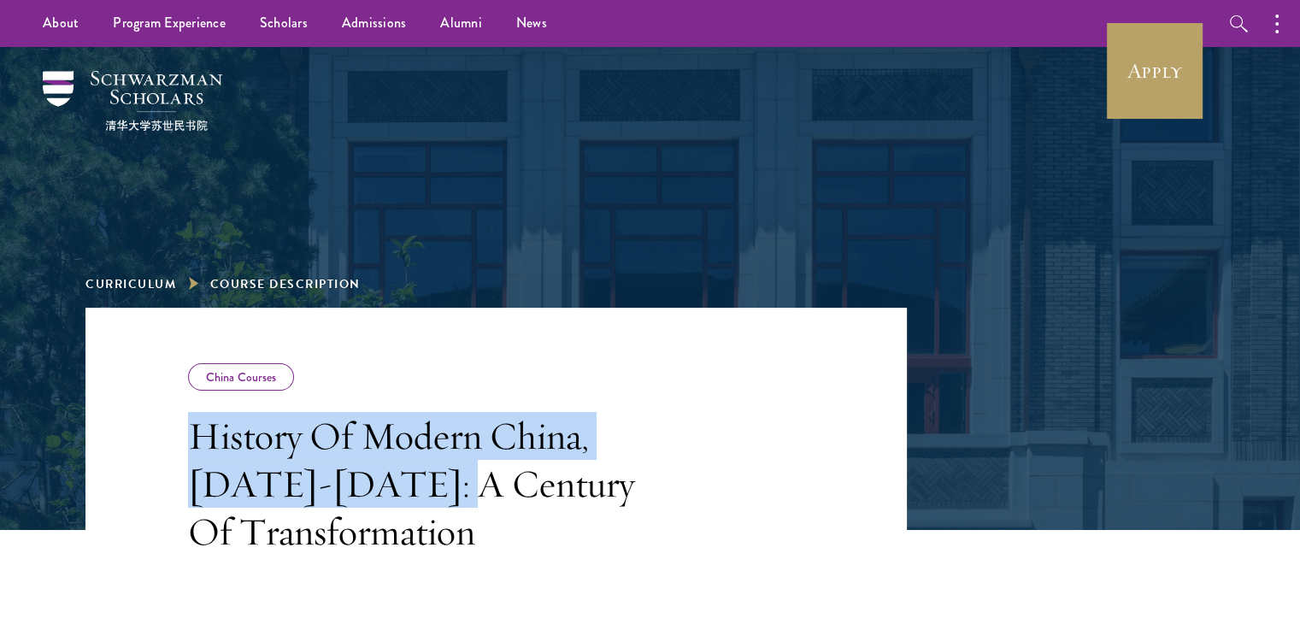
drag, startPoint x: 195, startPoint y: 432, endPoint x: 420, endPoint y: 507, distance: 237.8
click at [420, 507] on h3 "History Of Modern China, [DATE]-[DATE]: A Century Of Transformation" at bounding box center [431, 484] width 487 height 144
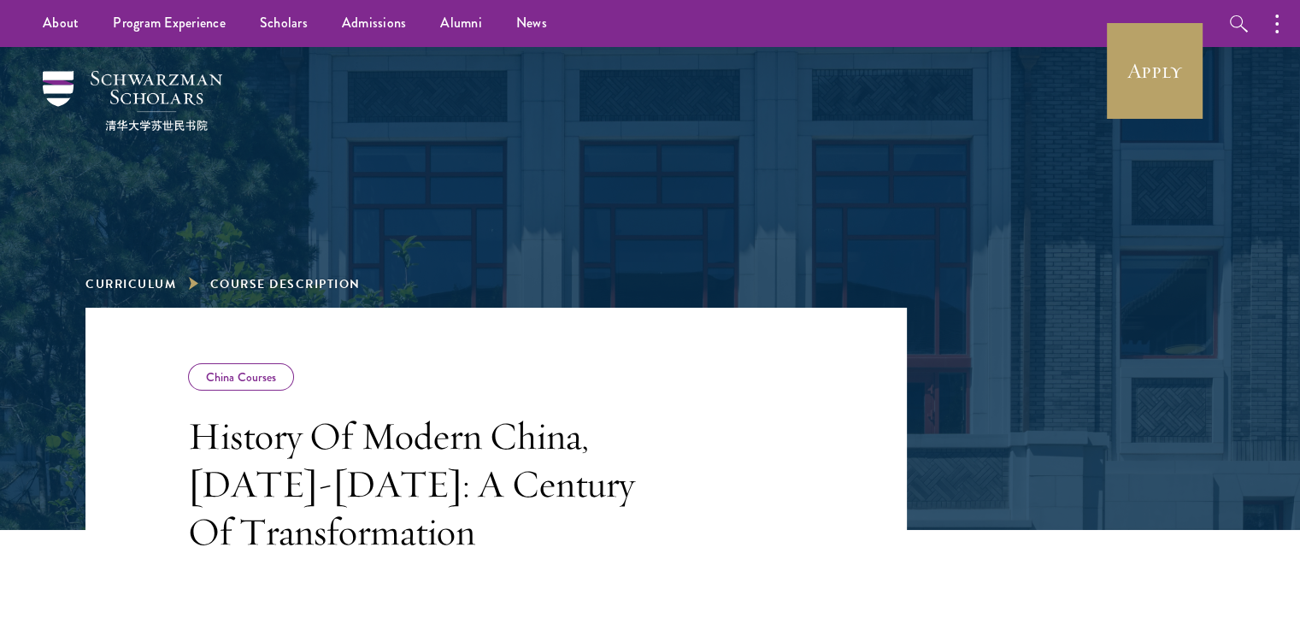
click at [433, 532] on h3 "History Of Modern China, [DATE]-[DATE]: A Century Of Transformation" at bounding box center [431, 484] width 487 height 144
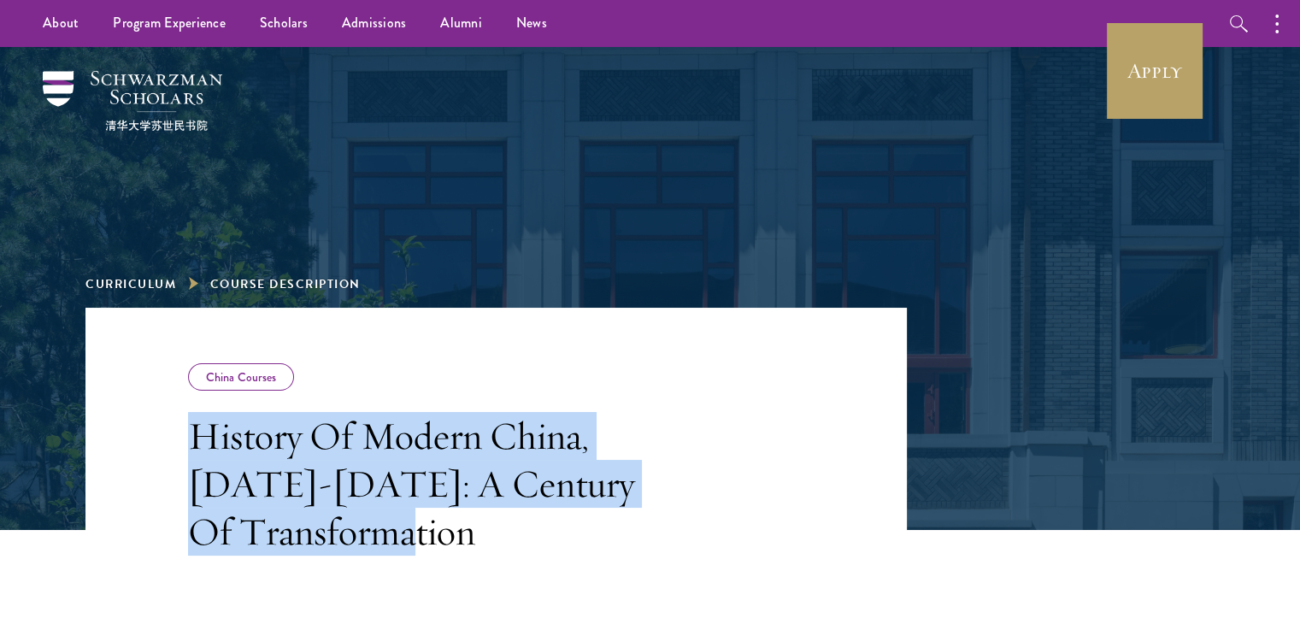
drag, startPoint x: 424, startPoint y: 538, endPoint x: 183, endPoint y: 442, distance: 259.6
click at [183, 442] on header "China Courses History Of Modern [GEOGRAPHIC_DATA], [DATE]-[DATE]: A Century Of …" at bounding box center [495, 432] width 821 height 248
copy h3 "History Of Modern China, [DATE]-[DATE]: A Century Of Transformation"
click at [183, 442] on header "China Courses History Of Modern [GEOGRAPHIC_DATA], [DATE]-[DATE]: A Century Of …" at bounding box center [495, 432] width 821 height 248
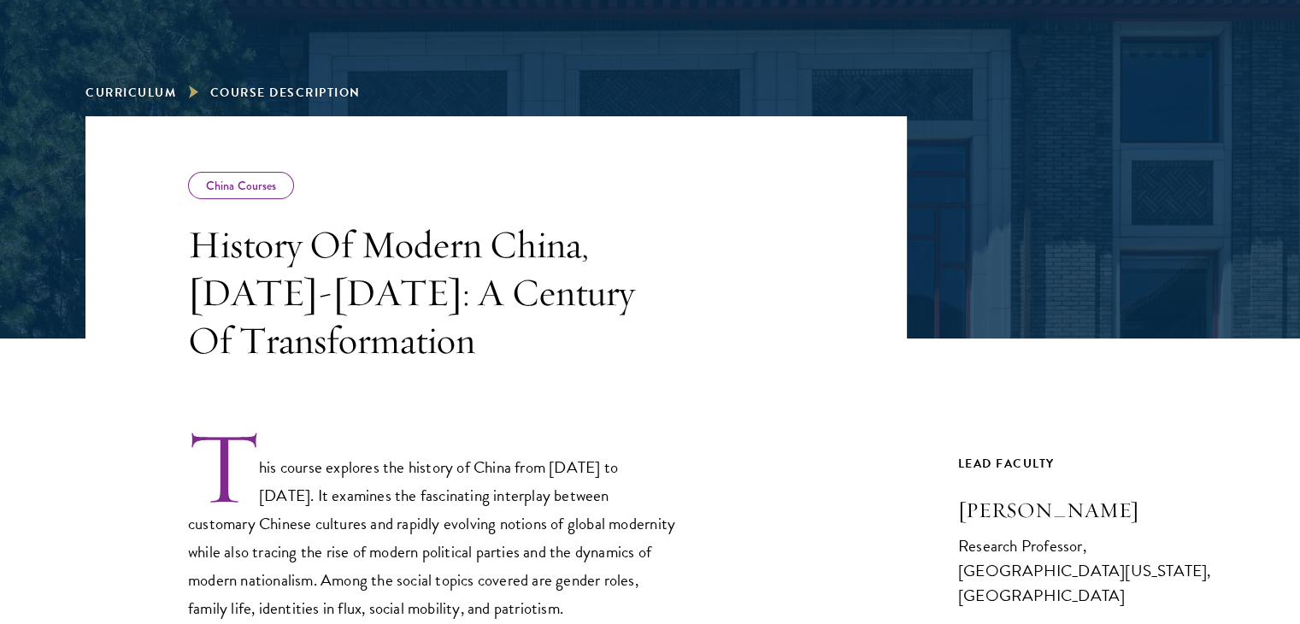
scroll to position [222, 0]
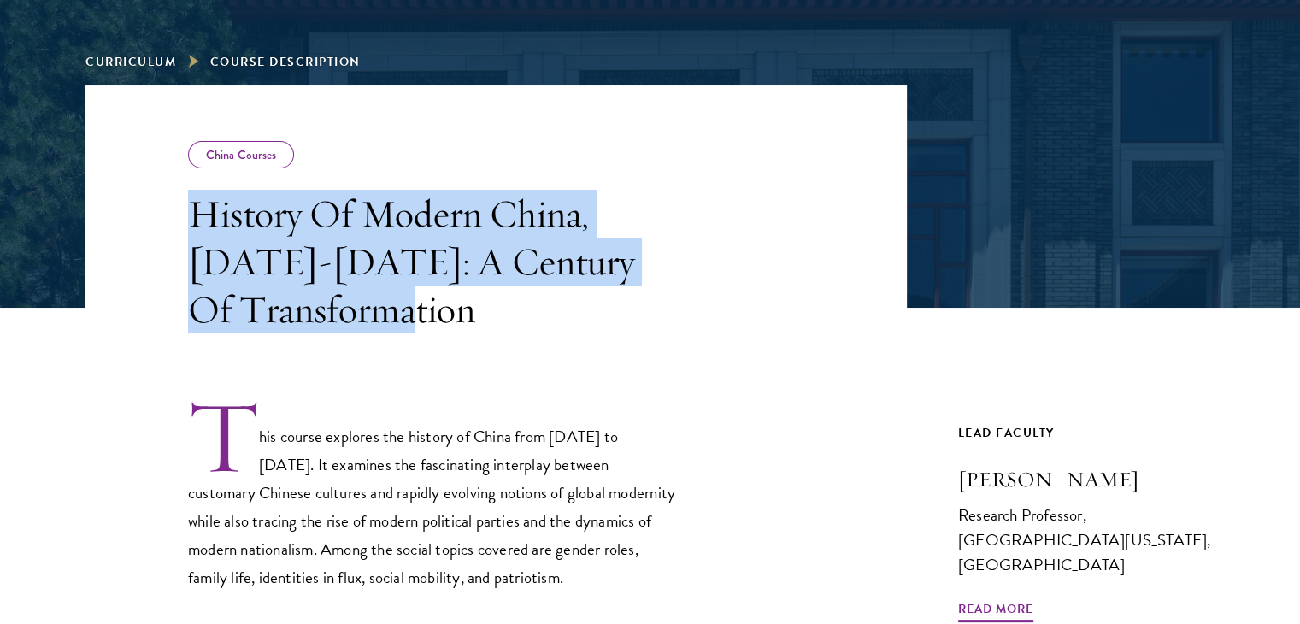
drag, startPoint x: 457, startPoint y: 322, endPoint x: 179, endPoint y: 211, distance: 299.1
click at [179, 211] on header "China Courses History Of Modern [GEOGRAPHIC_DATA], [DATE]-[DATE]: A Century Of …" at bounding box center [495, 209] width 821 height 248
copy h3 "History Of Modern China, [DATE]-[DATE]: A Century Of Transformation"
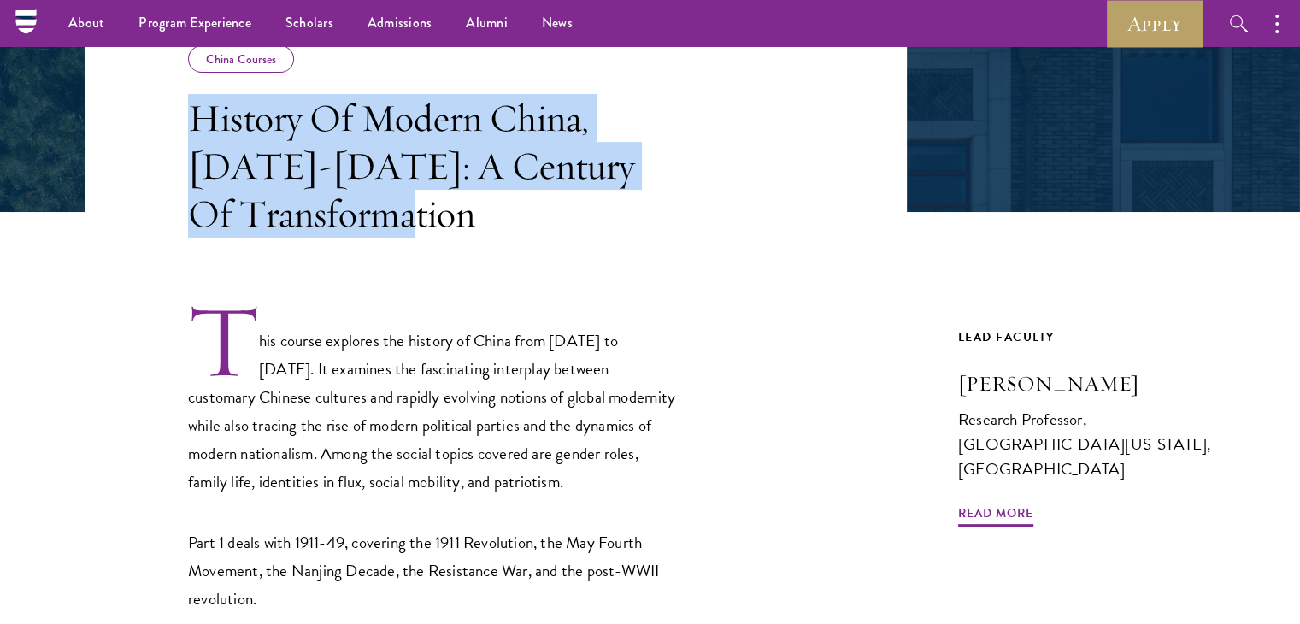
scroll to position [232, 0]
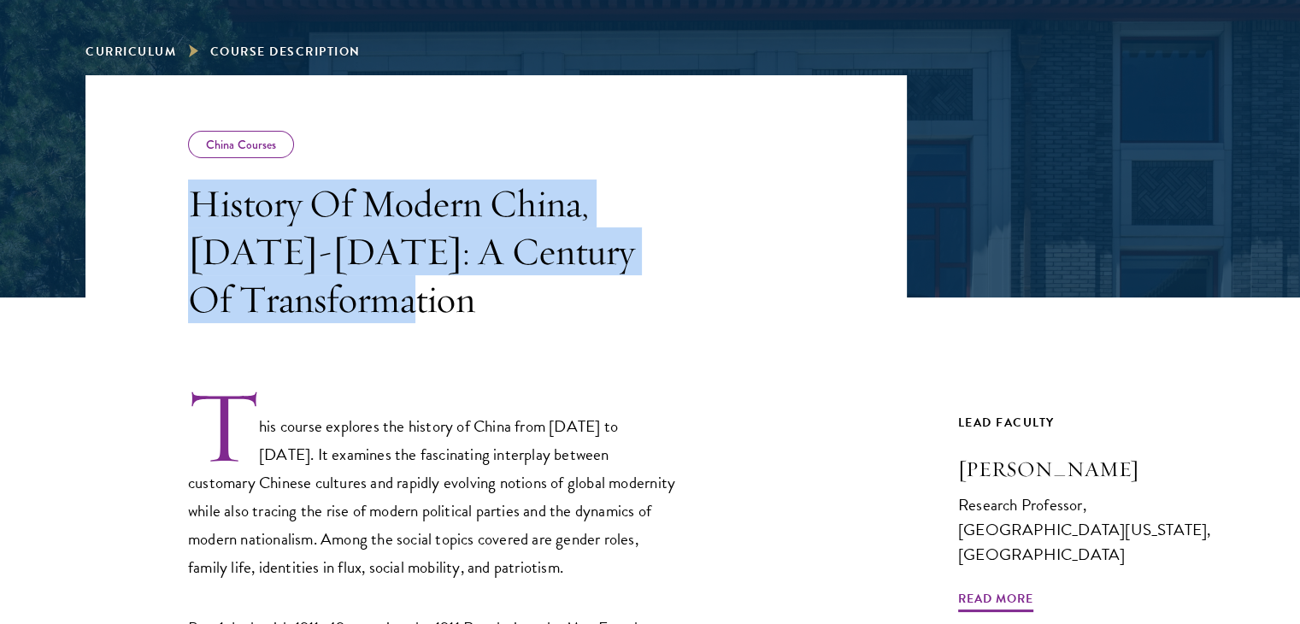
click at [497, 294] on h3 "History Of Modern China, [DATE]-[DATE]: A Century Of Transformation" at bounding box center [431, 251] width 487 height 144
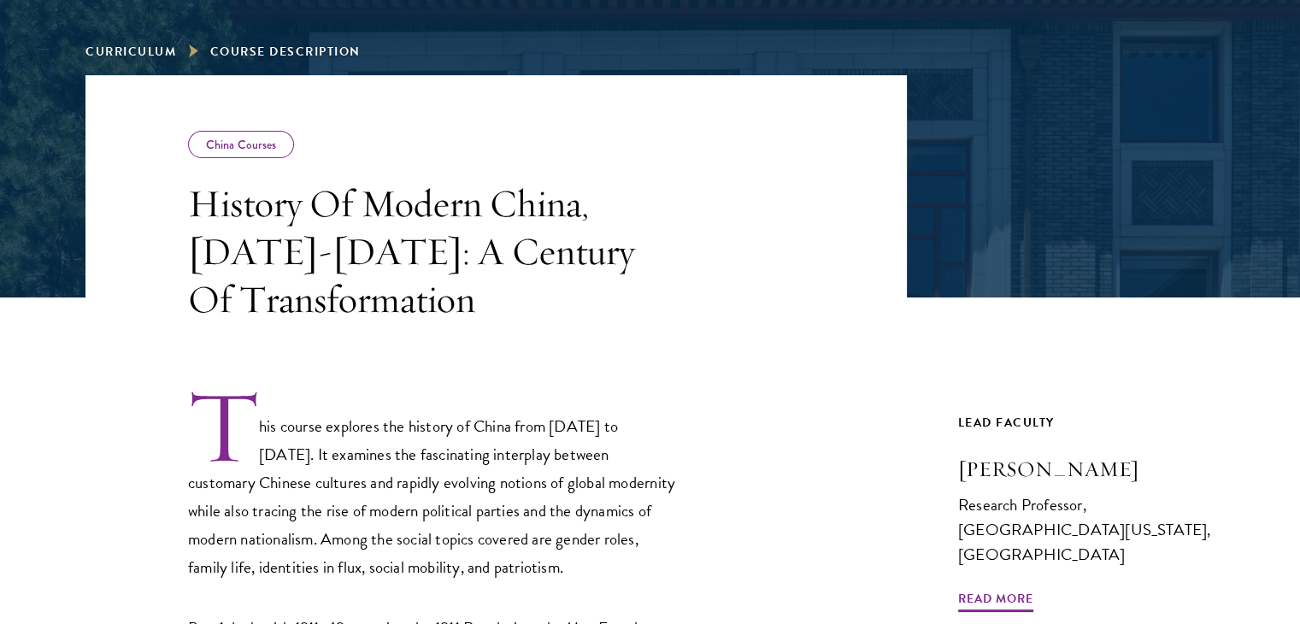
click at [915, 471] on div "China Courses History Of Modern [GEOGRAPHIC_DATA], [DATE]-[DATE]: A Century Of …" at bounding box center [649, 599] width 1129 height 1048
drag, startPoint x: 935, startPoint y: 468, endPoint x: 1169, endPoint y: 473, distance: 234.2
click at [1169, 473] on div "China Courses History Of Modern [GEOGRAPHIC_DATA], [DATE]-[DATE]: A Century Of …" at bounding box center [649, 599] width 1129 height 1048
copy h3 "[PERSON_NAME]"
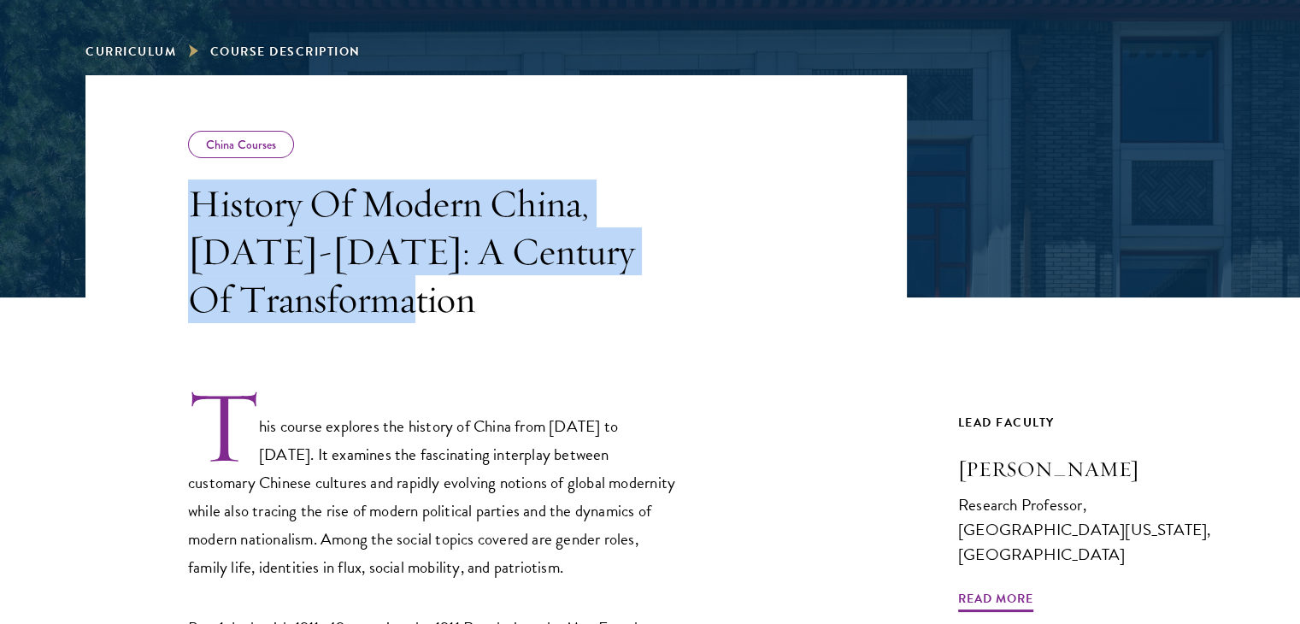
drag, startPoint x: 191, startPoint y: 205, endPoint x: 428, endPoint y: 295, distance: 253.1
click at [428, 295] on h3 "History Of Modern China, [DATE]-[DATE]: A Century Of Transformation" at bounding box center [431, 251] width 487 height 144
copy h3 "History Of Modern China, [DATE]-[DATE]: A Century Of Transformation"
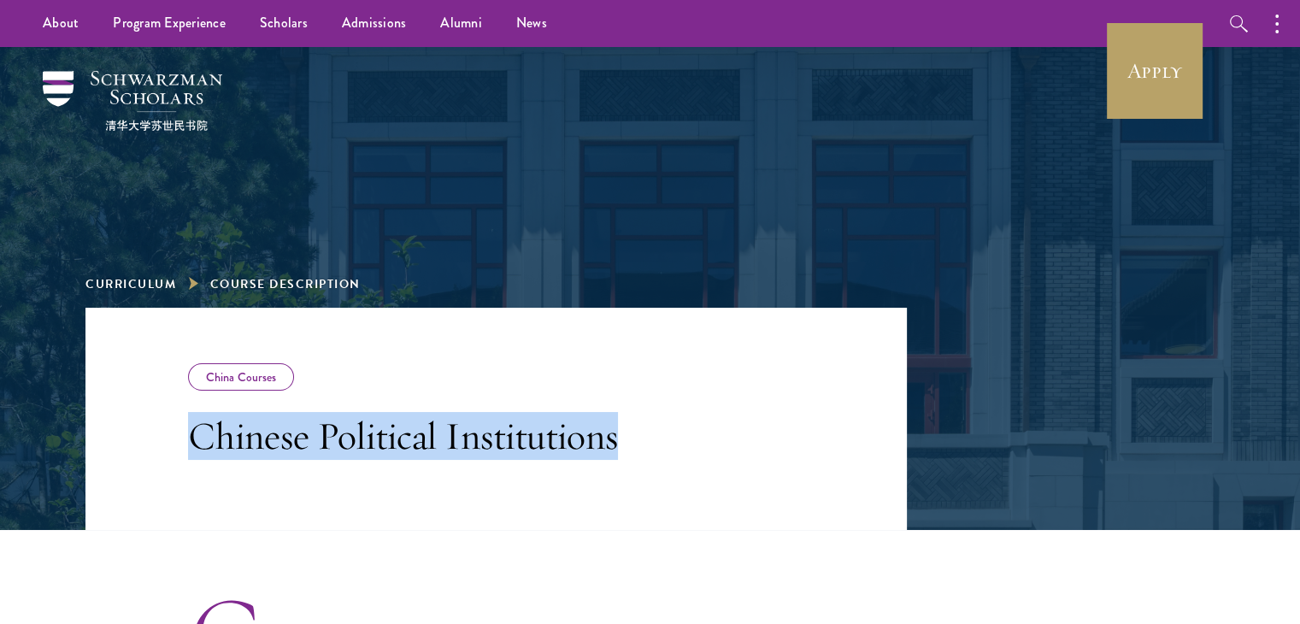
drag, startPoint x: 188, startPoint y: 430, endPoint x: 666, endPoint y: 425, distance: 477.7
click at [666, 425] on h3 "Chinese Political Institutions" at bounding box center [431, 436] width 487 height 48
copy h3 "Chinese Political Institutions"
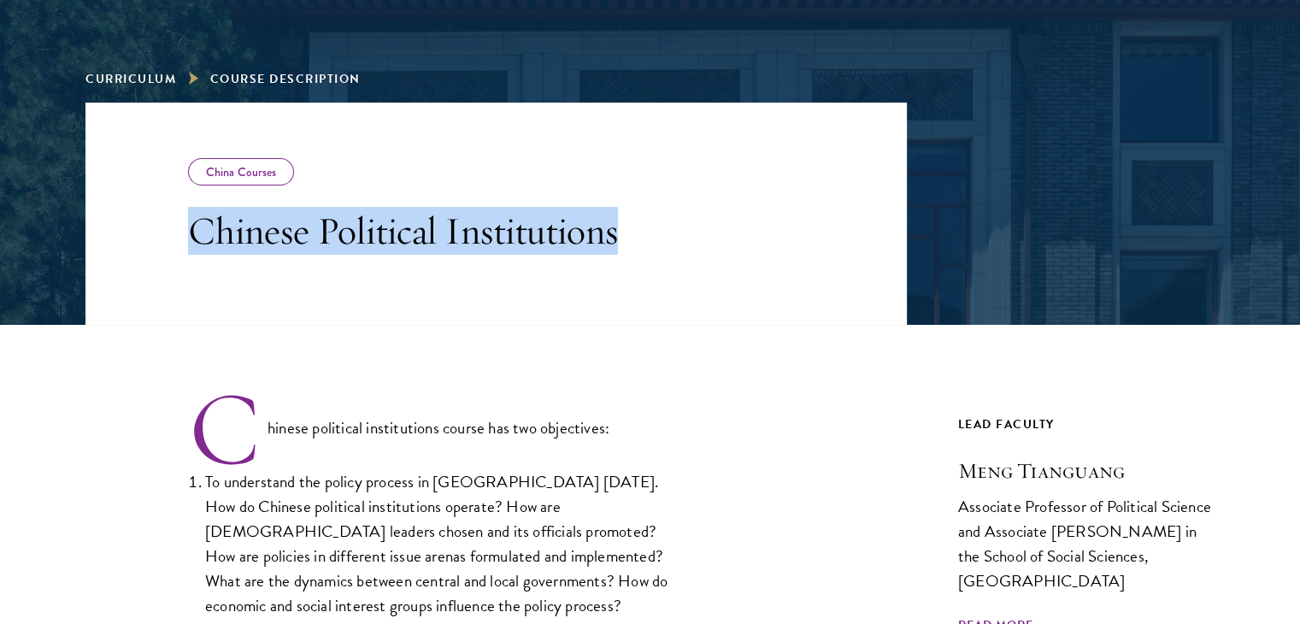
scroll to position [205, 0]
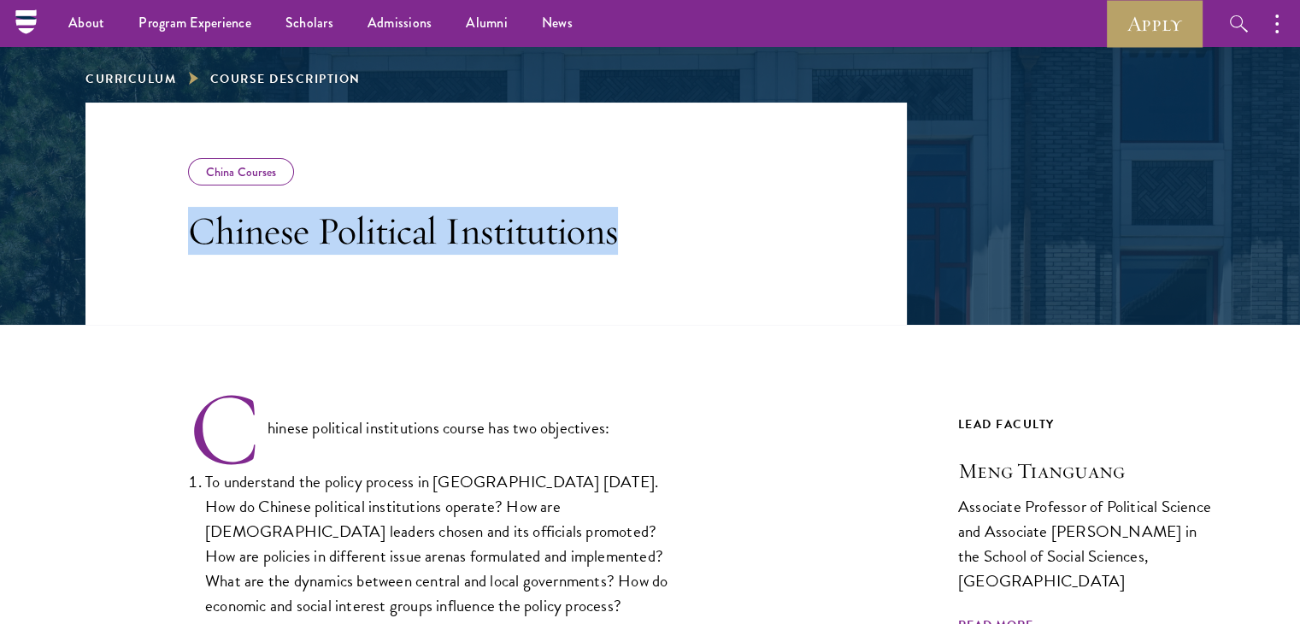
copy h3 "Chinese Political Institutions"
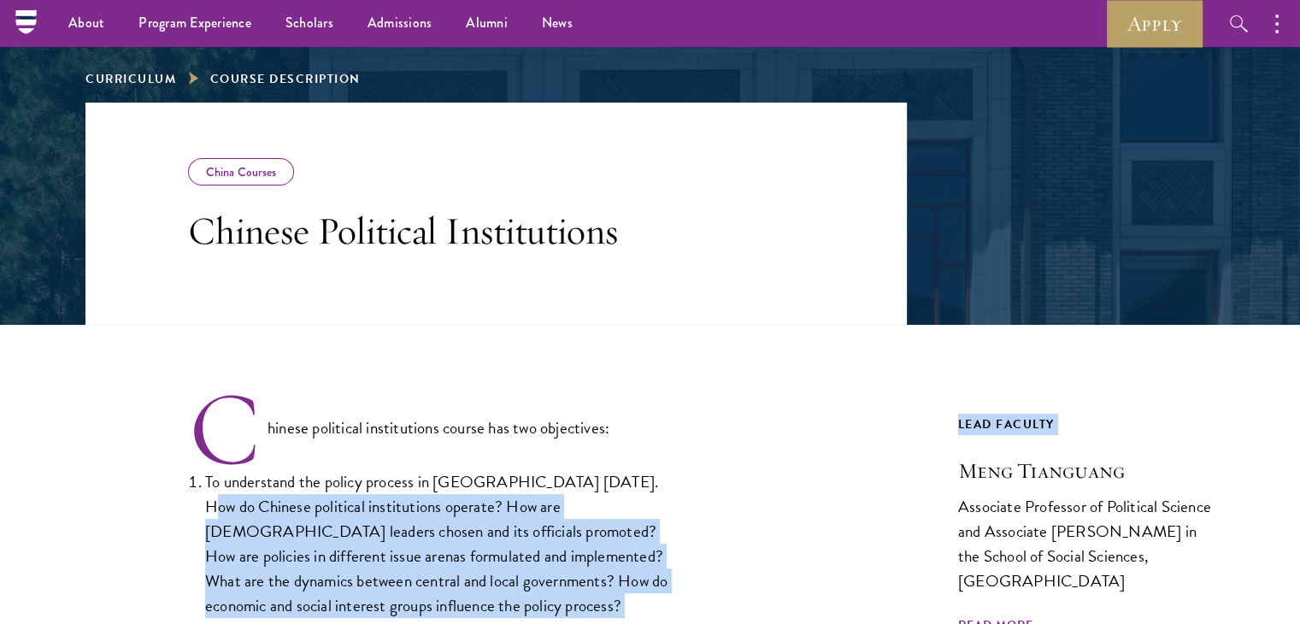
drag, startPoint x: 919, startPoint y: 478, endPoint x: 947, endPoint y: 463, distance: 31.0
drag, startPoint x: 919, startPoint y: 473, endPoint x: 1163, endPoint y: 478, distance: 243.6
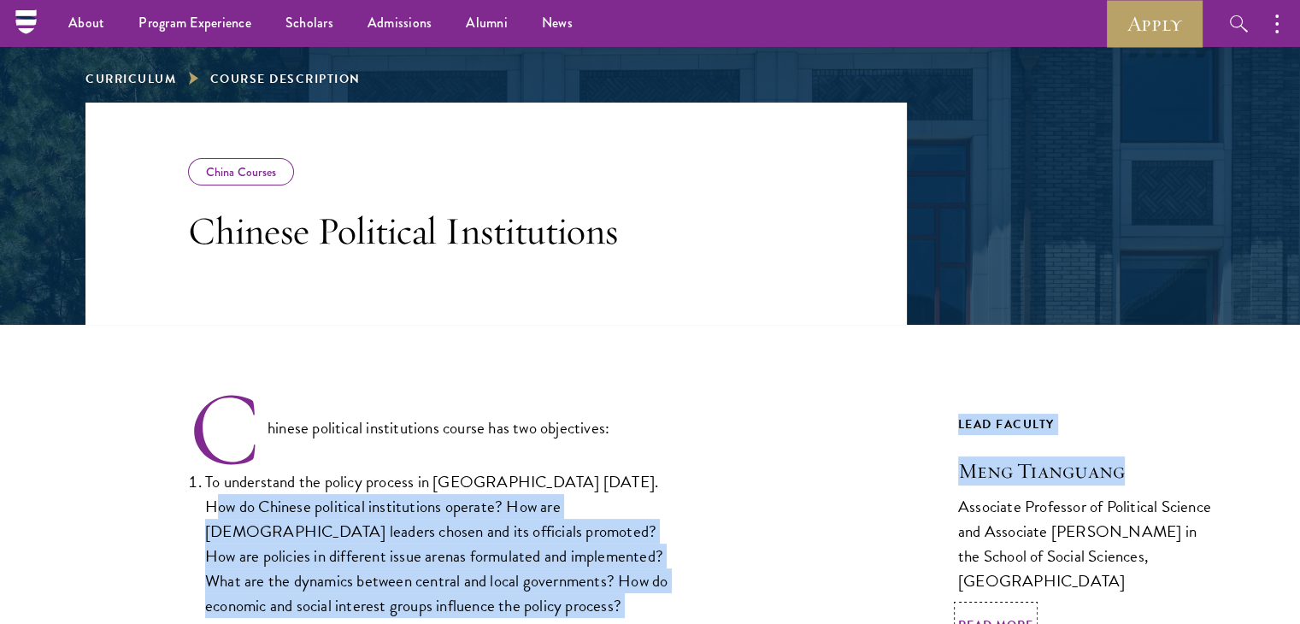
click at [1163, 478] on h3 "Meng Tianguang" at bounding box center [1086, 470] width 256 height 29
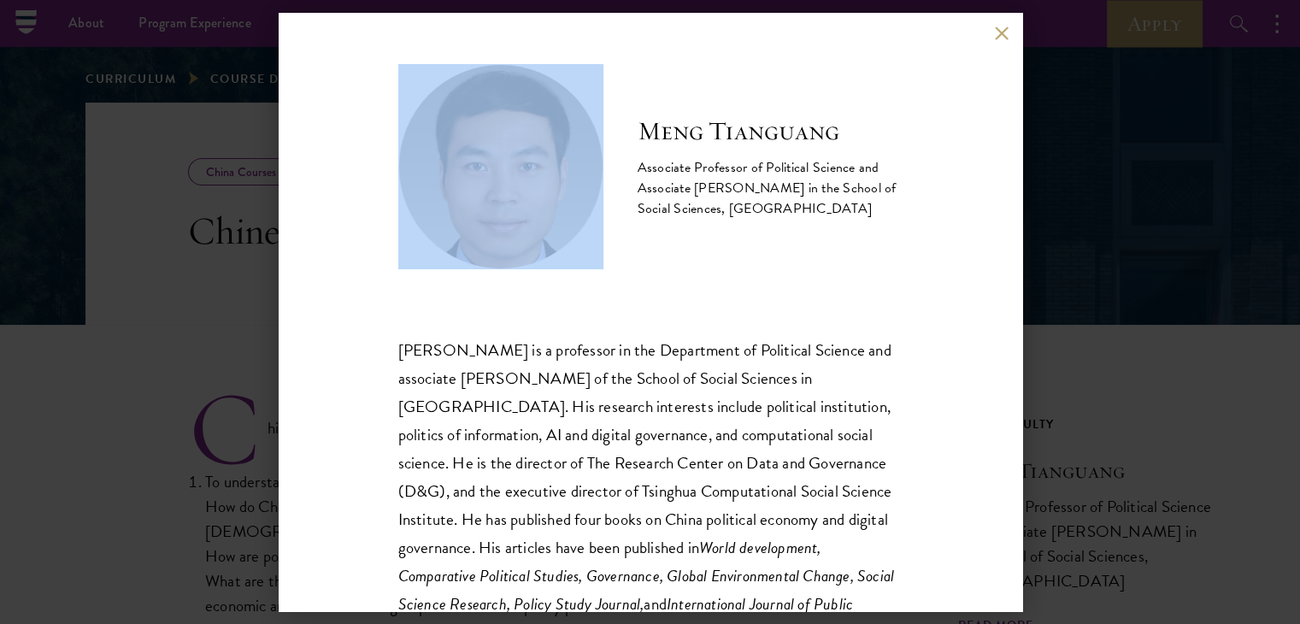
drag, startPoint x: 633, startPoint y: 133, endPoint x: 397, endPoint y: 246, distance: 261.4
click at [398, 246] on div "Meng Tianguang Associate Professor of Political Science and Associate Dean in t…" at bounding box center [650, 166] width 504 height 205
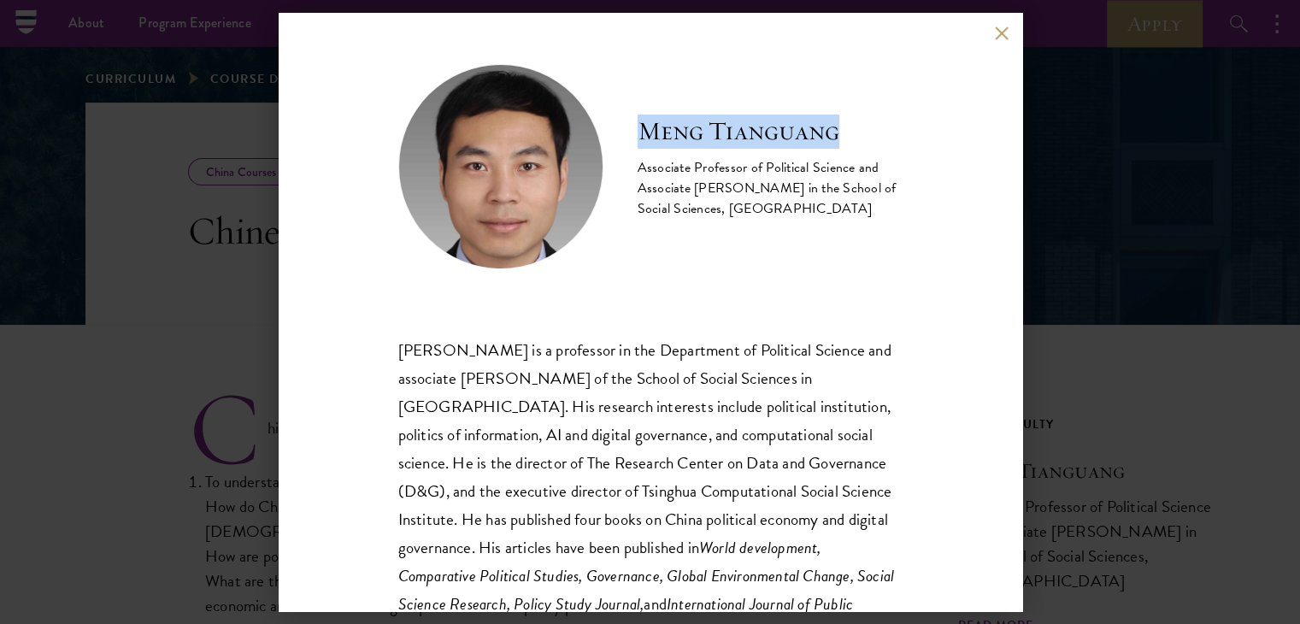
drag, startPoint x: 837, startPoint y: 138, endPoint x: 645, endPoint y: 127, distance: 191.7
click at [645, 127] on h2 "Meng Tianguang" at bounding box center [769, 132] width 265 height 34
copy h2 "Meng Tianguang"
click at [1001, 36] on button at bounding box center [1002, 33] width 15 height 15
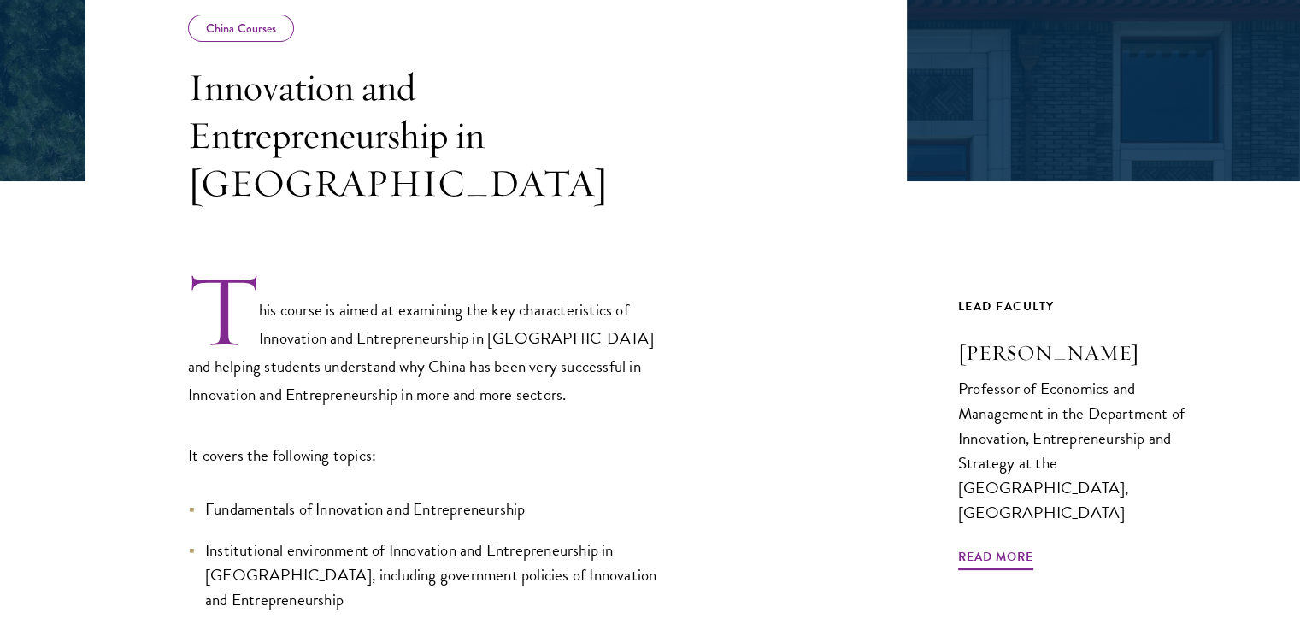
scroll to position [374, 0]
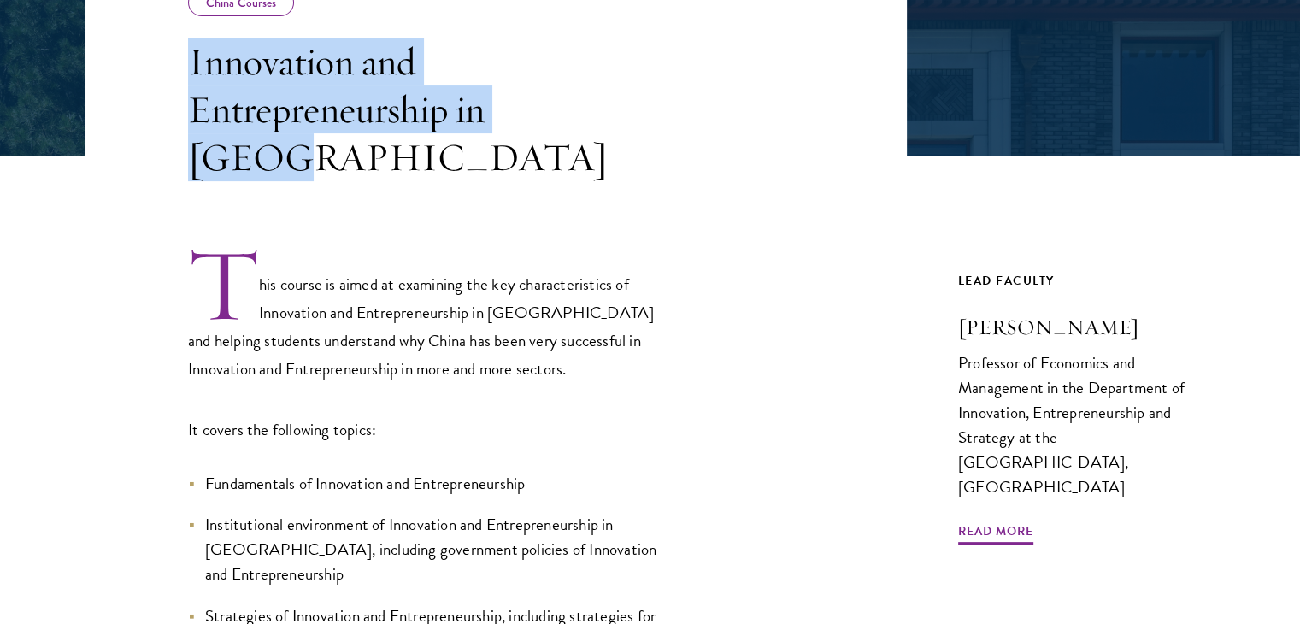
drag, startPoint x: 173, startPoint y: 64, endPoint x: 596, endPoint y: 101, distance: 424.6
click at [596, 101] on header "China Courses Innovation and Entrepreneurship in [GEOGRAPHIC_DATA]" at bounding box center [495, 57] width 821 height 248
copy h3 "Innovation and Entrepreneurship in [GEOGRAPHIC_DATA]"
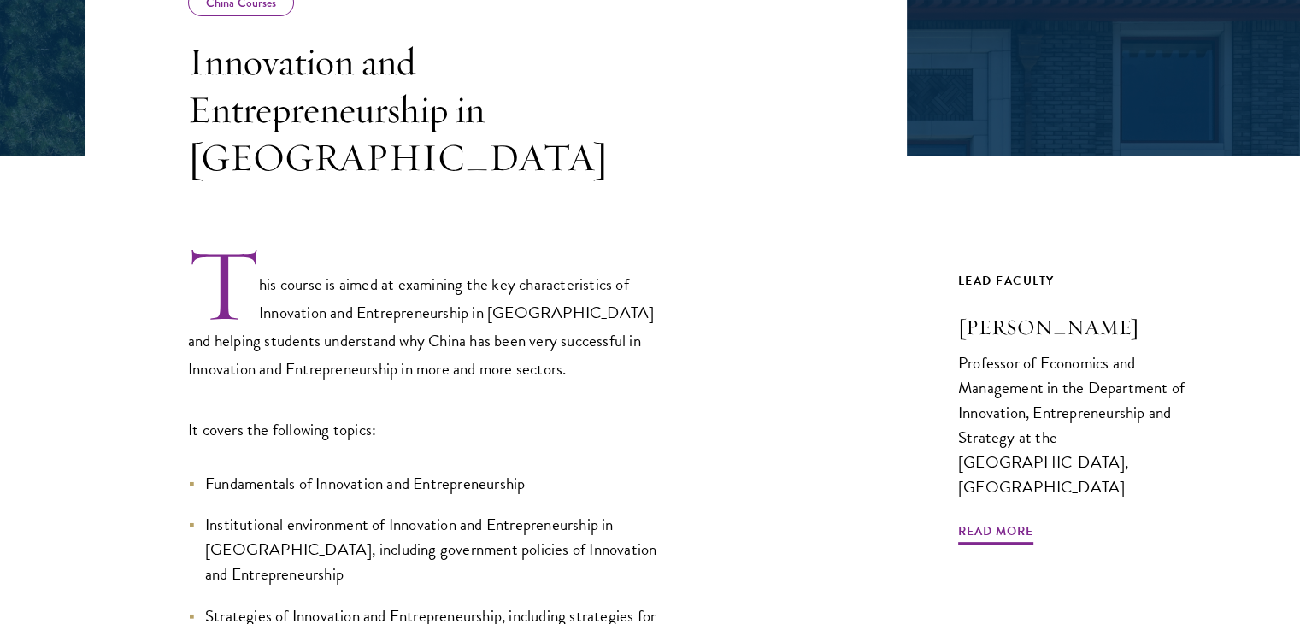
click at [906, 314] on div "China Courses Innovation and Entrepreneurship in [GEOGRAPHIC_DATA] This course …" at bounding box center [649, 393] width 1129 height 920
drag, startPoint x: 943, startPoint y: 305, endPoint x: 1116, endPoint y: 286, distance: 173.6
click at [1116, 286] on div "China Courses Innovation and Entrepreneurship in [GEOGRAPHIC_DATA] This course …" at bounding box center [649, 393] width 1129 height 920
copy h3 "[PERSON_NAME]"
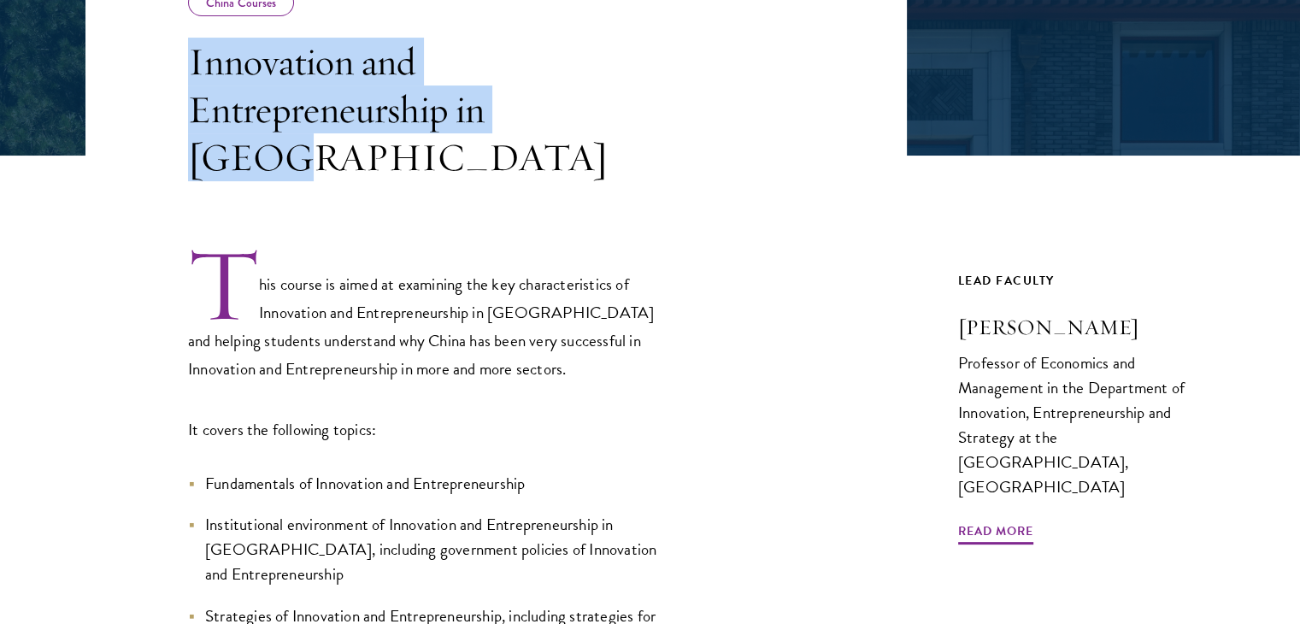
drag, startPoint x: 193, startPoint y: 51, endPoint x: 584, endPoint y: 117, distance: 396.0
click at [584, 117] on h3 "Innovation and Entrepreneurship in [GEOGRAPHIC_DATA]" at bounding box center [431, 110] width 487 height 144
copy h3 "Innovation and Entrepreneurship in [GEOGRAPHIC_DATA]"
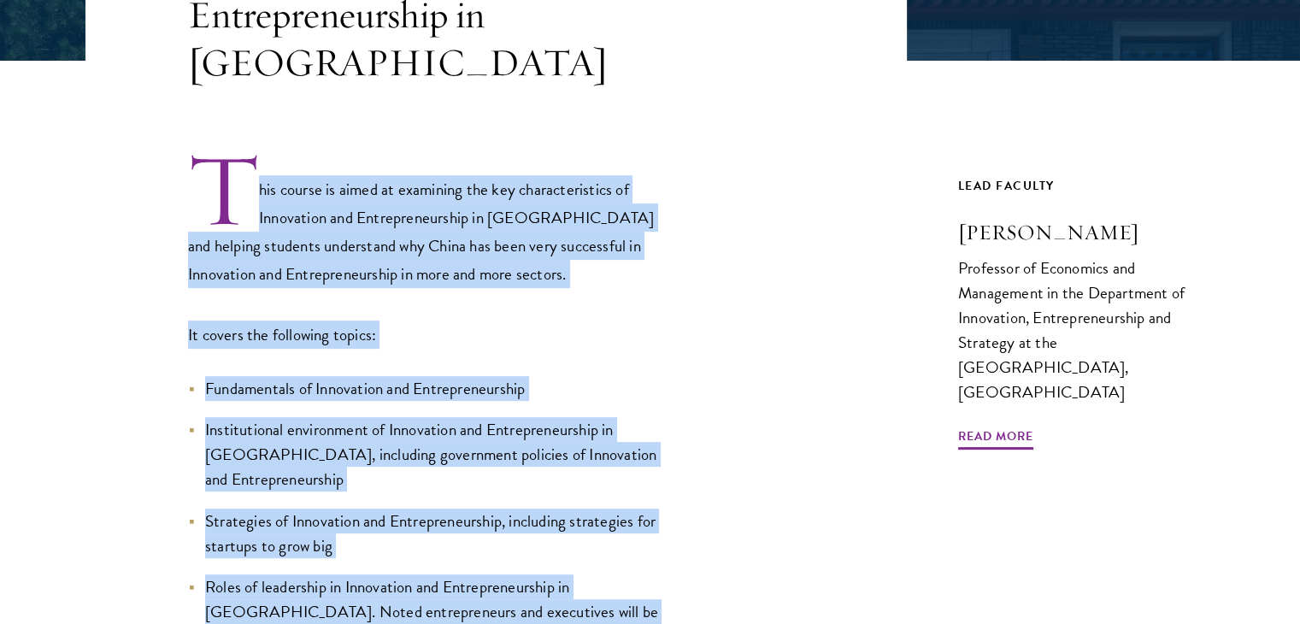
scroll to position [509, 0]
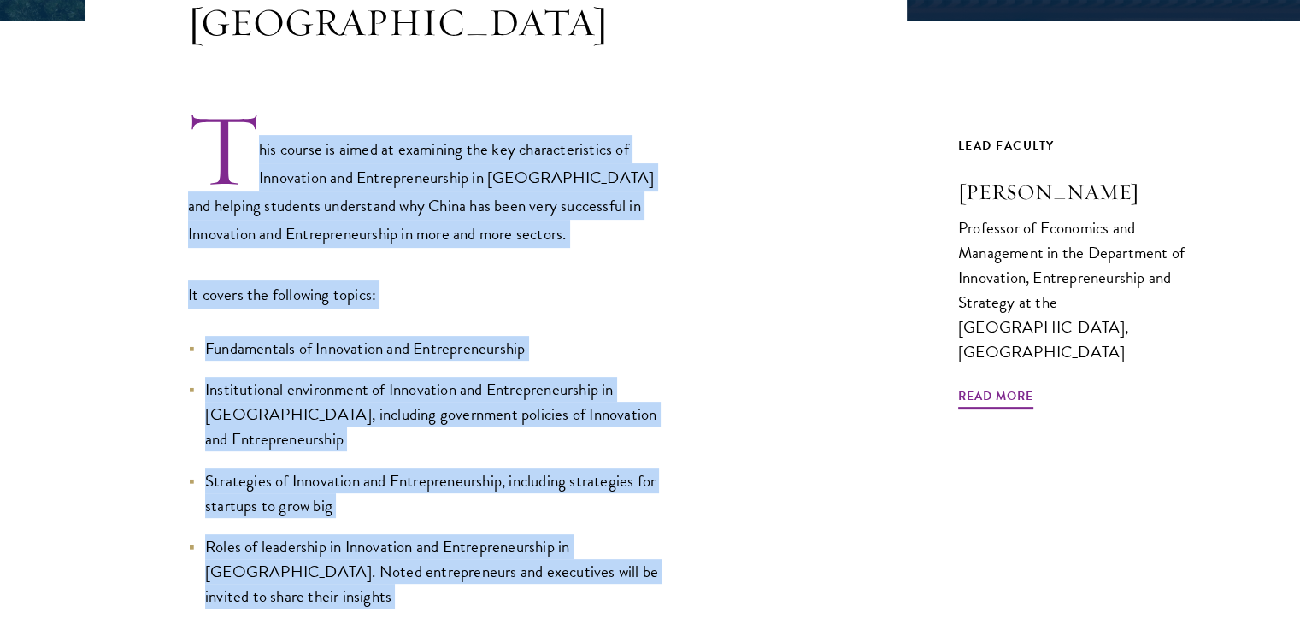
drag, startPoint x: 257, startPoint y: 261, endPoint x: 520, endPoint y: 589, distance: 420.1
click at [520, 589] on div "This course is aimed at examining the key characteristics of Innovation and Ent…" at bounding box center [495, 382] width 821 height 672
copy div "his course is aimed at examining the key characteristics of Innovation and Entr…"
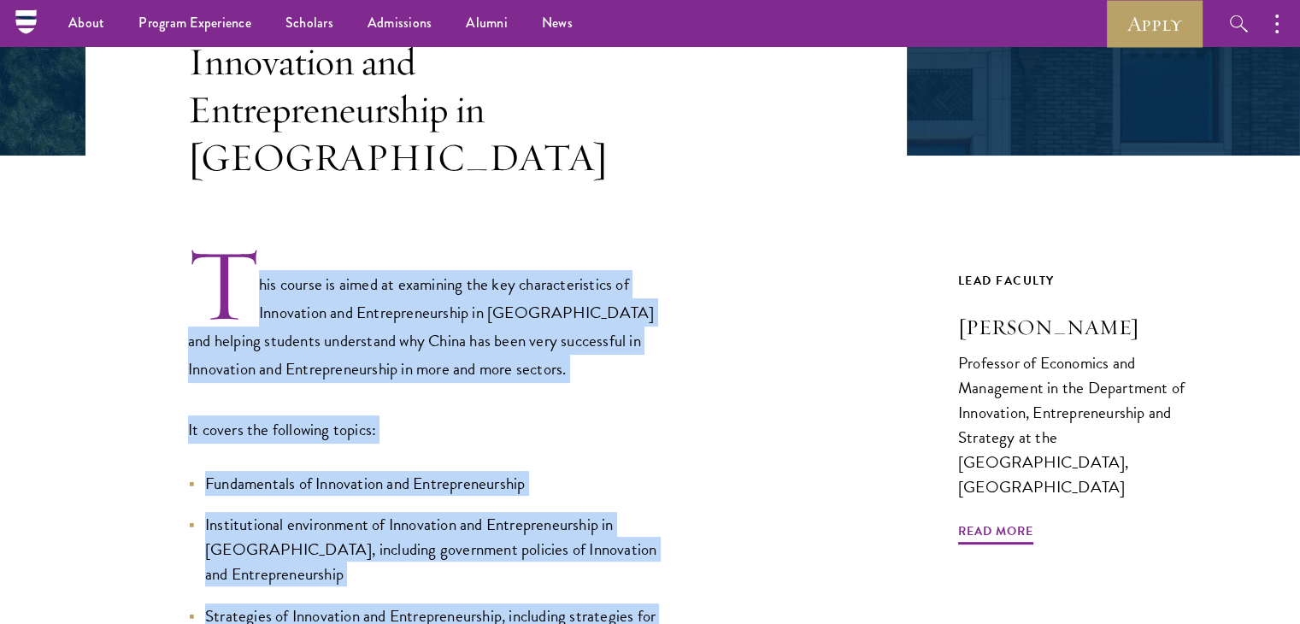
scroll to position [373, 0]
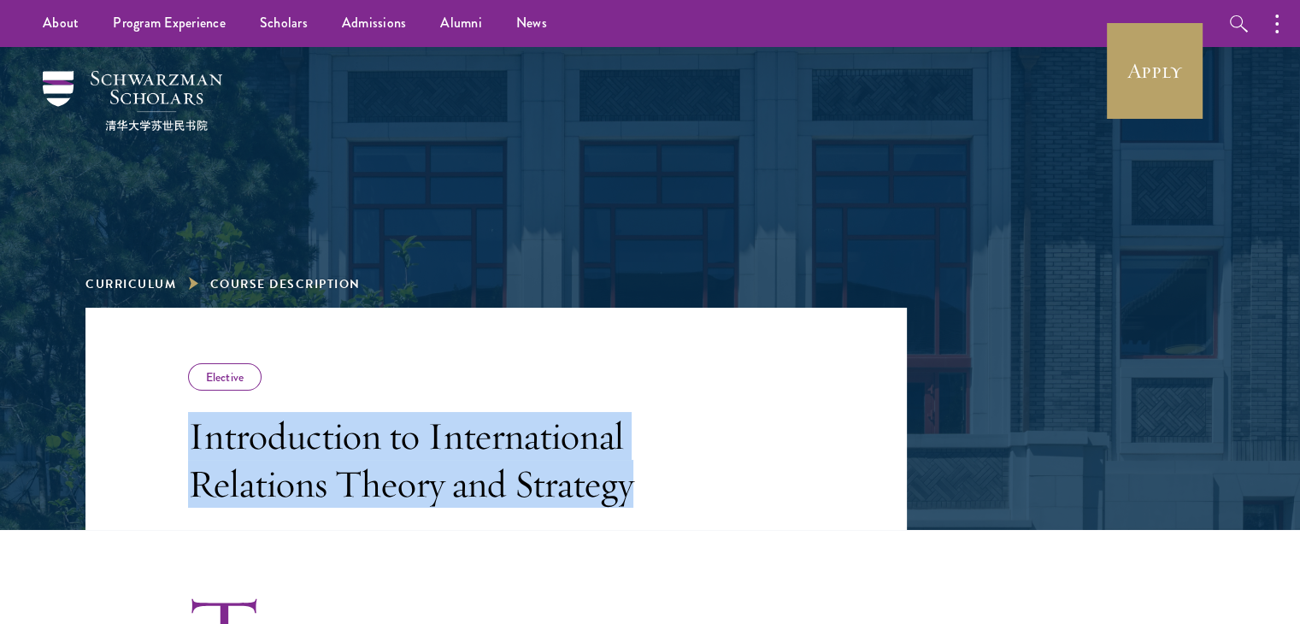
drag, startPoint x: 194, startPoint y: 428, endPoint x: 678, endPoint y: 508, distance: 491.0
click at [678, 508] on header "Elective Introduction to International Relations Theory and Strategy" at bounding box center [495, 419] width 821 height 222
copy h3 "Introduction to International Relations Theory and Strategy"
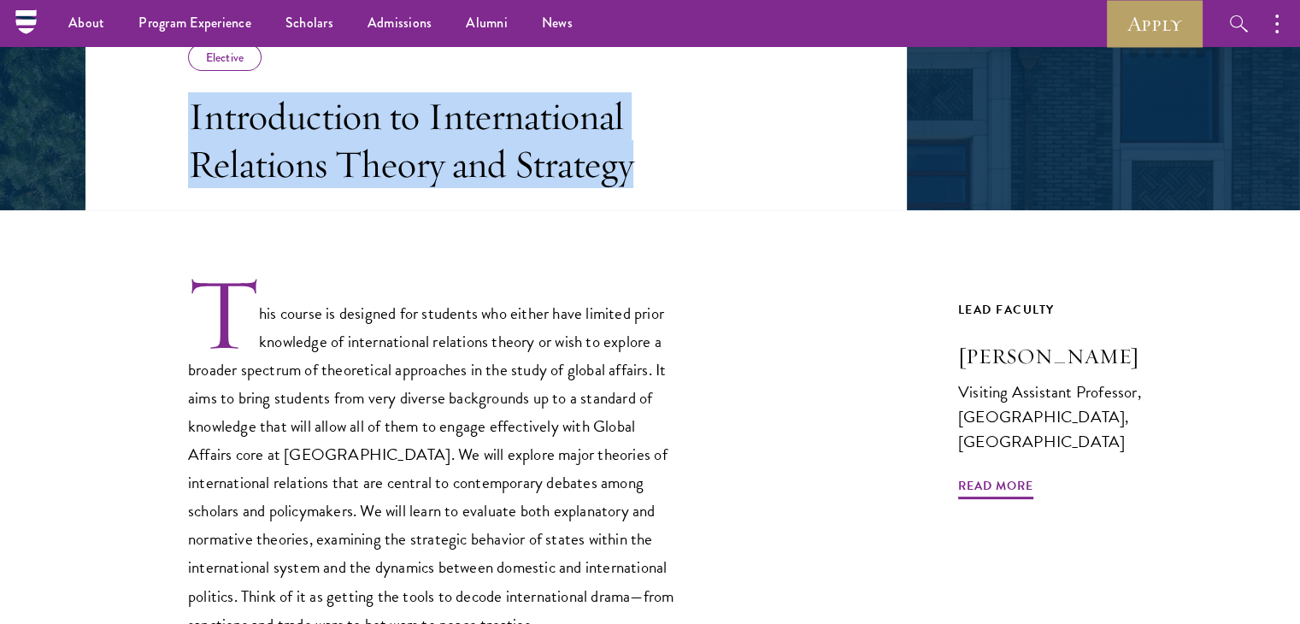
scroll to position [317, 0]
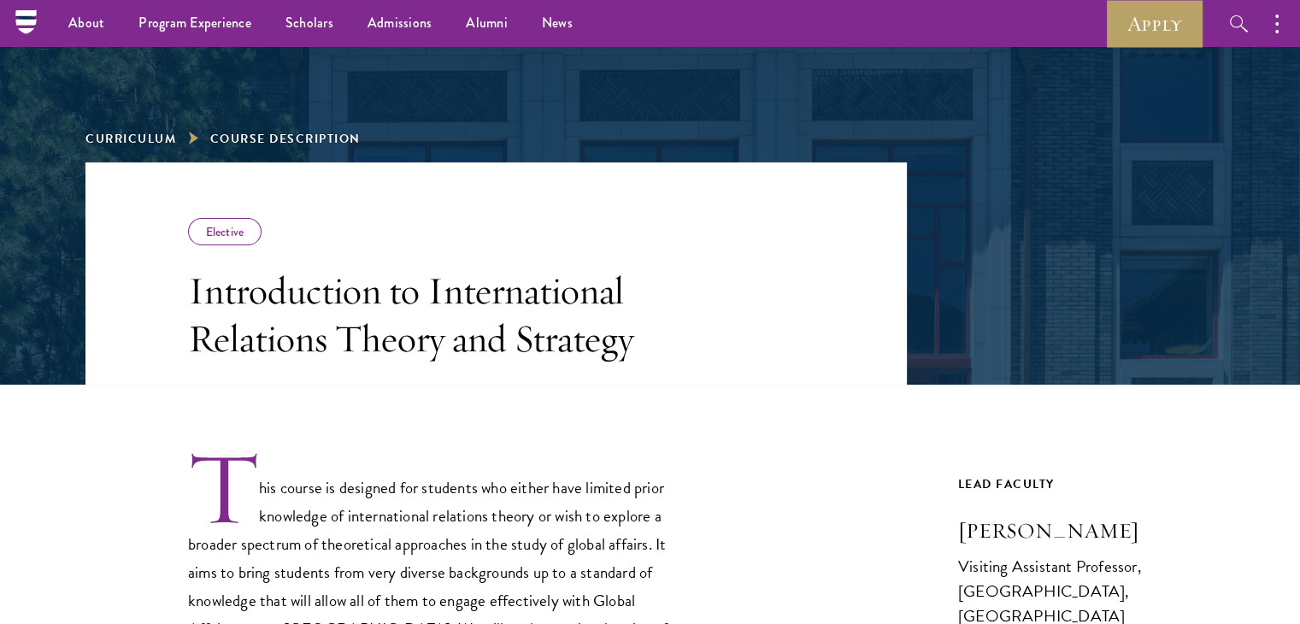
scroll to position [140, 0]
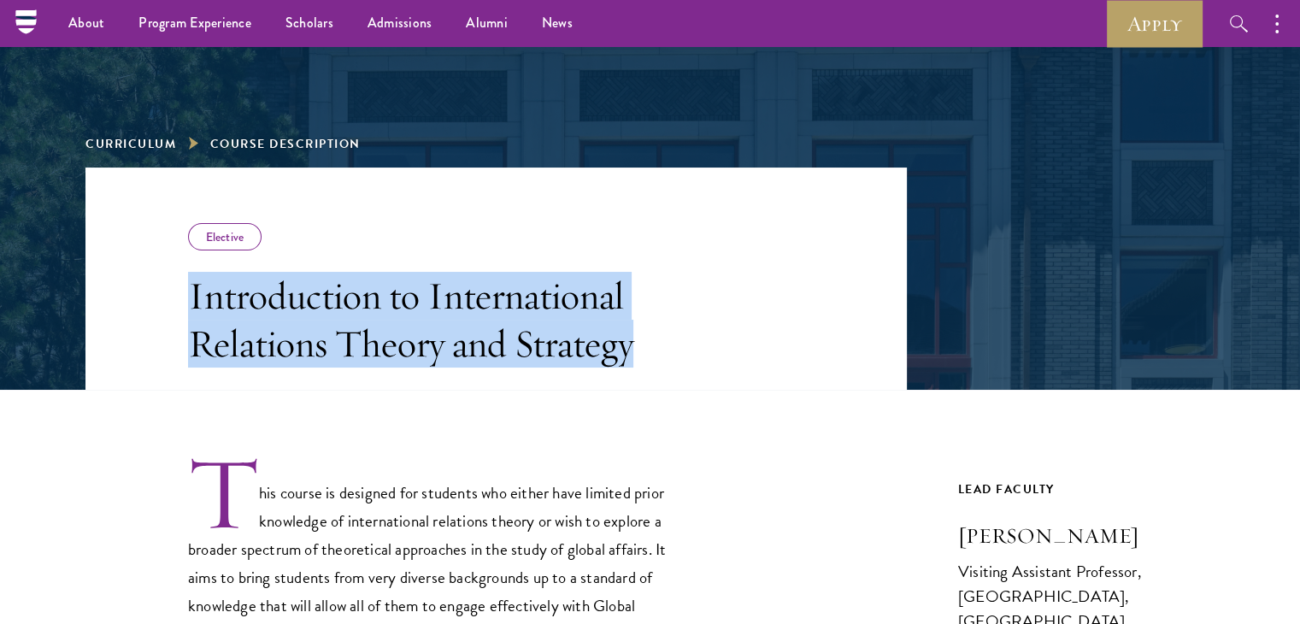
drag, startPoint x: 181, startPoint y: 297, endPoint x: 717, endPoint y: 378, distance: 541.9
click at [717, 378] on header "Elective Introduction to International Relations Theory and Strategy" at bounding box center [495, 278] width 821 height 222
copy h3 "Introduction to International Relations Theory and Strategy"
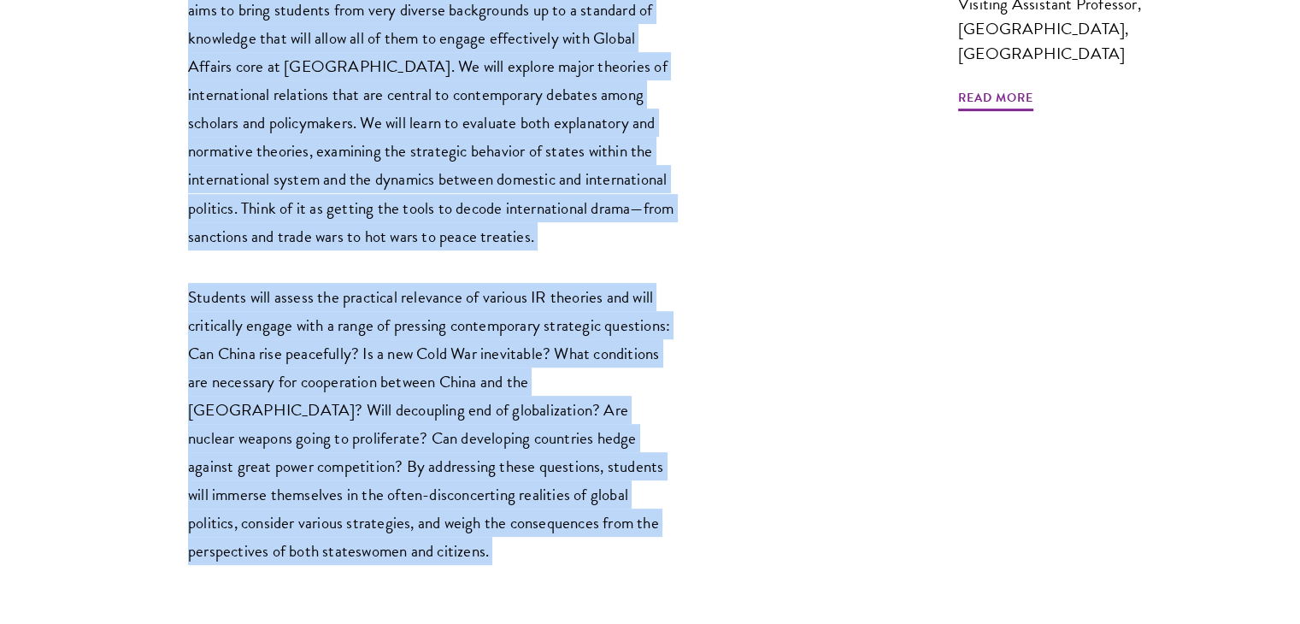
scroll to position [729, 0]
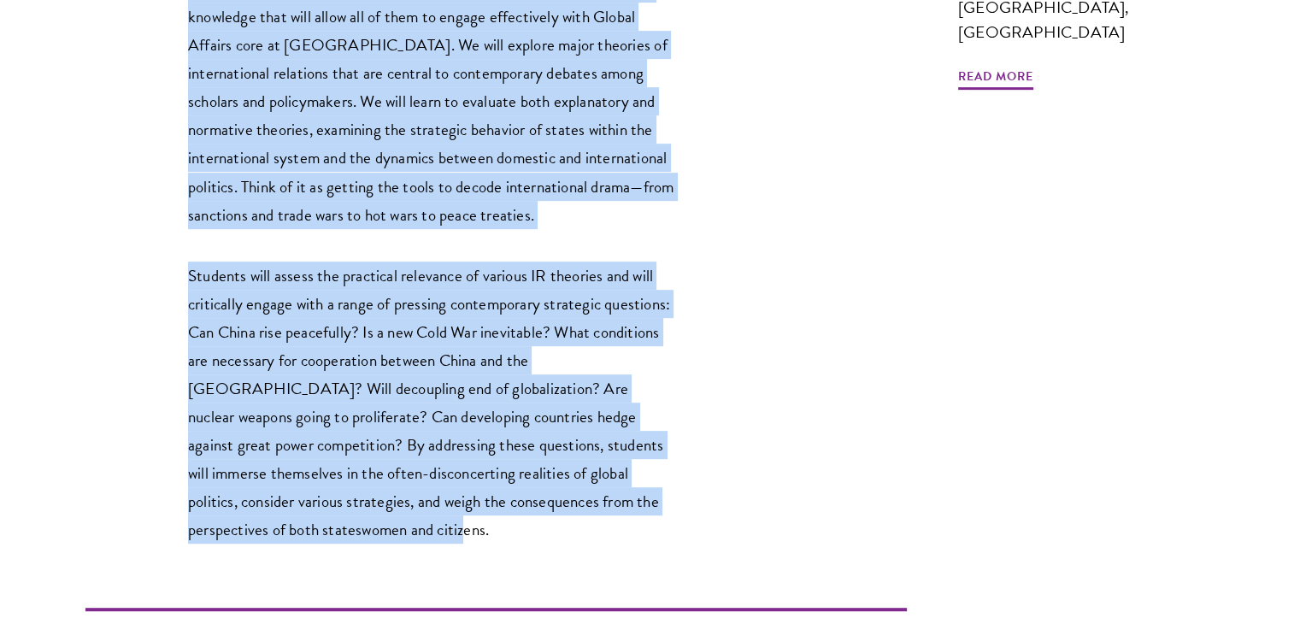
drag, startPoint x: 260, startPoint y: 86, endPoint x: 628, endPoint y: 531, distance: 577.8
click at [628, 531] on div "This course is designed for students who either have limited prior knowledge of…" at bounding box center [431, 204] width 487 height 678
copy div "lor ipsumd si ametcons adi elitsedd eiu tempor inci utlabor etdol magnaaliq en …"
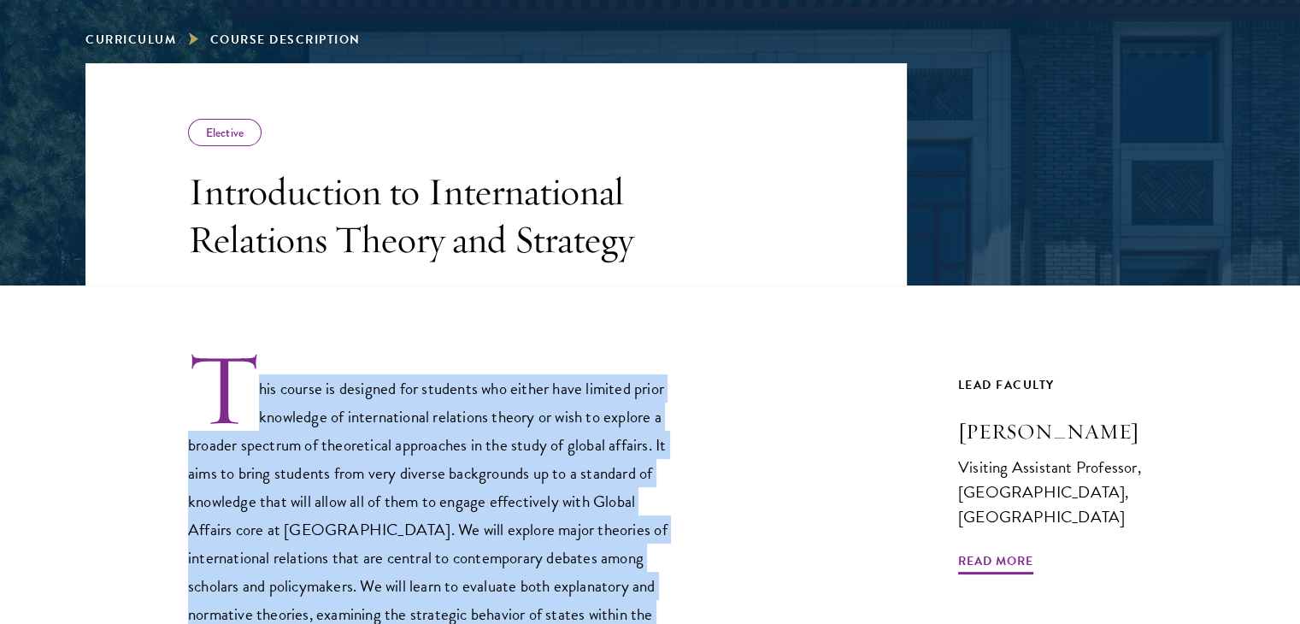
scroll to position [255, 0]
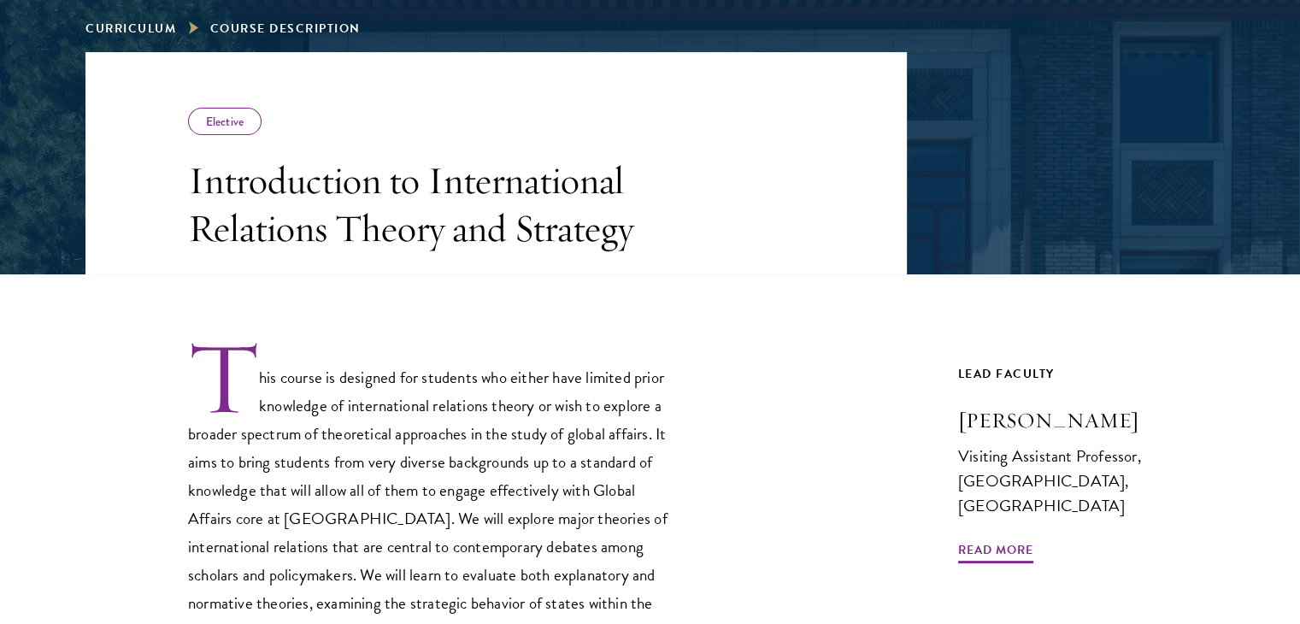
click at [945, 418] on div "Elective Introduction to International Relations Theory and Strategy This cours…" at bounding box center [649, 589] width 1129 height 1075
drag, startPoint x: 948, startPoint y: 419, endPoint x: 1111, endPoint y: 402, distance: 164.0
click at [1111, 402] on div "Elective Introduction to International Relations Theory and Strategy This cours…" at bounding box center [649, 589] width 1129 height 1075
copy h3 "[PERSON_NAME]"
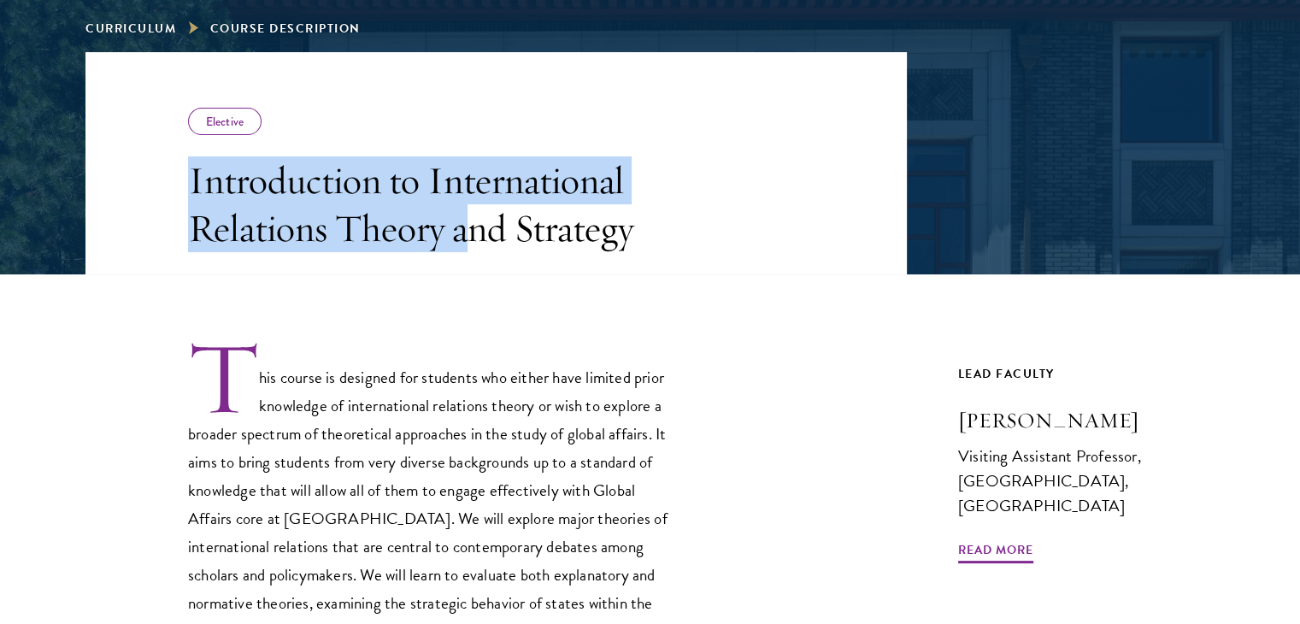
drag, startPoint x: 191, startPoint y: 180, endPoint x: 521, endPoint y: 223, distance: 333.4
click at [507, 221] on h3 "Introduction to International Relations Theory and Strategy" at bounding box center [431, 204] width 487 height 96
drag, startPoint x: 637, startPoint y: 238, endPoint x: 167, endPoint y: 166, distance: 475.4
click at [167, 166] on header "Elective Introduction to International Relations Theory and Strategy" at bounding box center [495, 163] width 821 height 222
copy h3 "Introduction to International Relations Theory and Strategy"
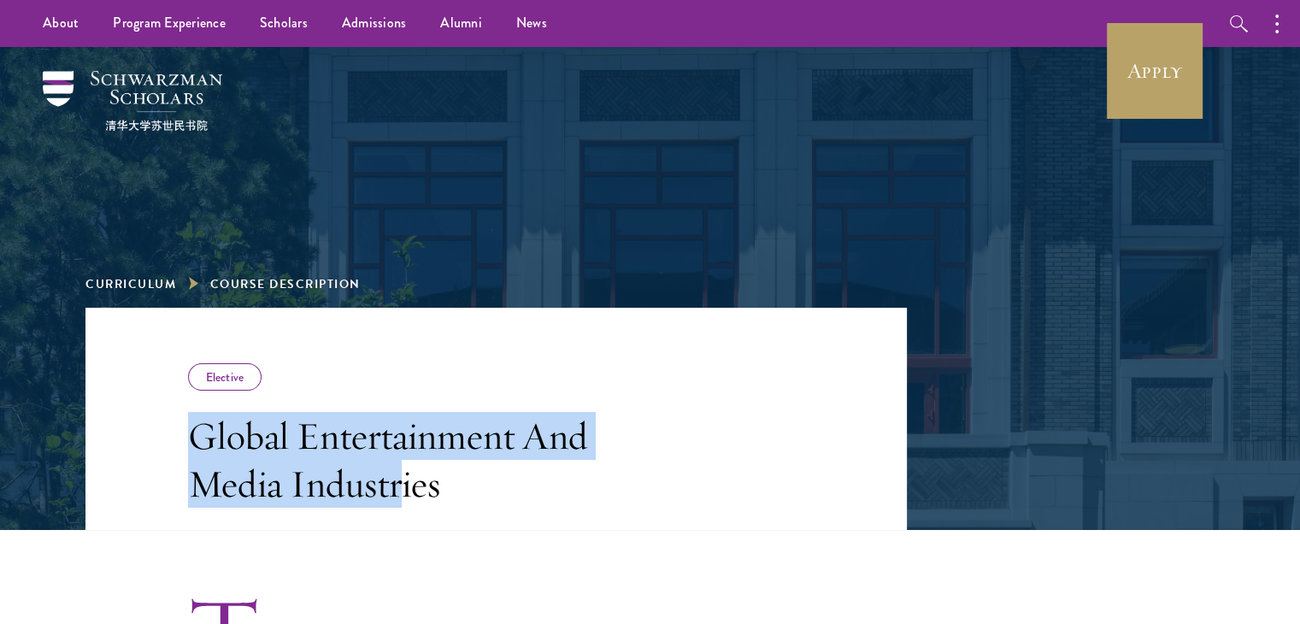
scroll to position [63, 0]
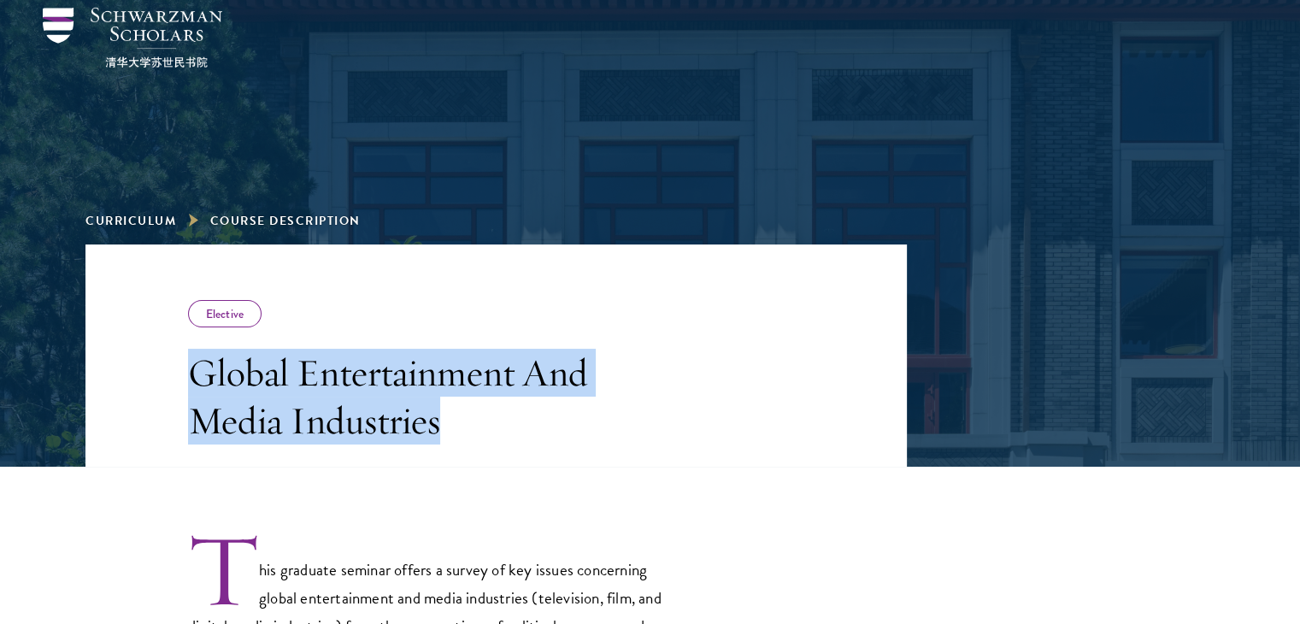
drag, startPoint x: 190, startPoint y: 435, endPoint x: 467, endPoint y: 459, distance: 277.9
click at [467, 459] on header "Elective Global Entertainment And Media Industries" at bounding box center [495, 355] width 821 height 222
copy h3 "Global Entertainment And Media Industries"
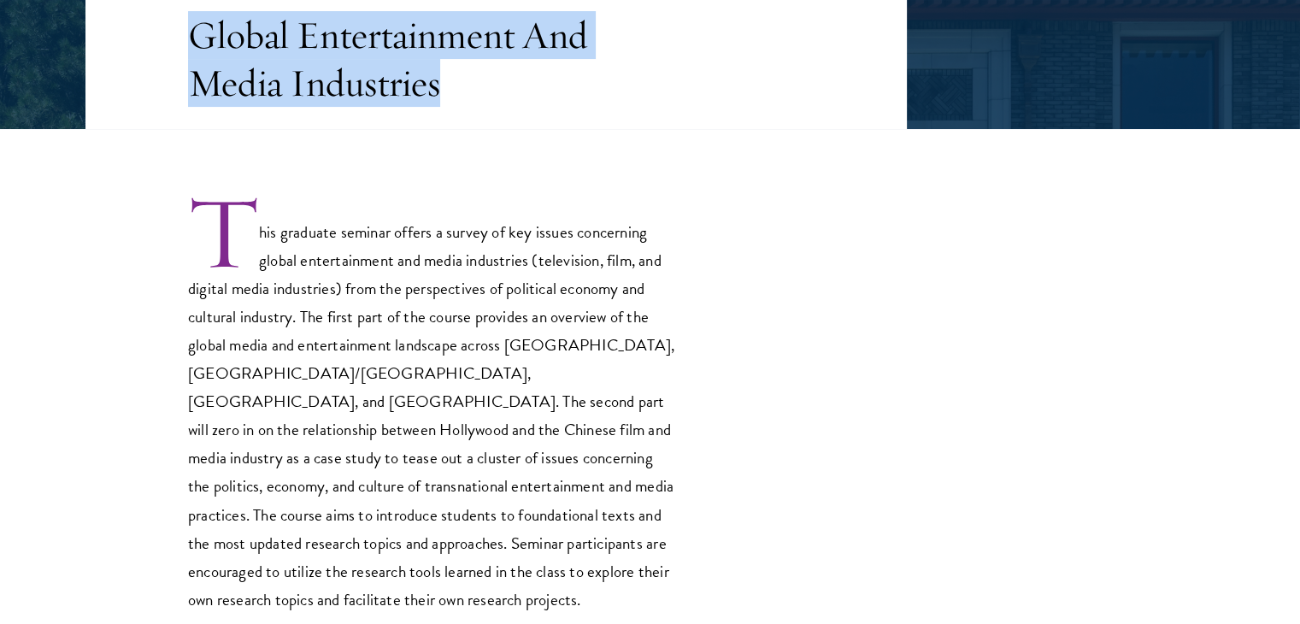
scroll to position [414, 0]
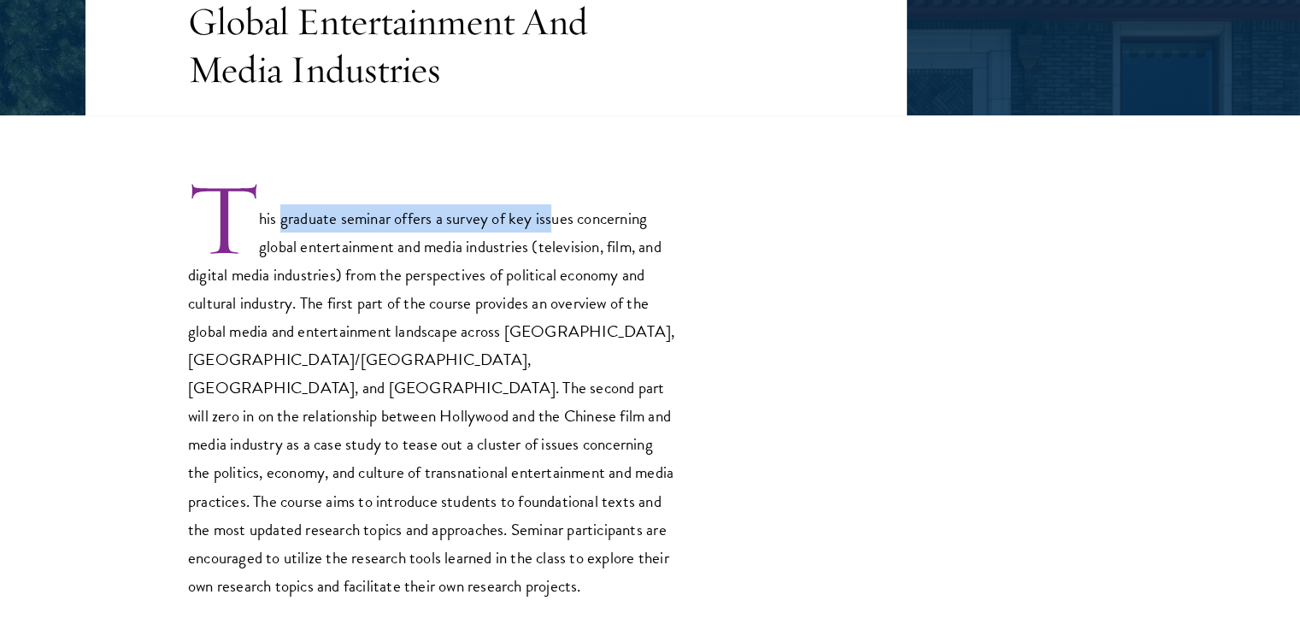
drag, startPoint x: 284, startPoint y: 225, endPoint x: 583, endPoint y: 101, distance: 323.7
click at [583, 101] on div "Elective Global Entertainment And Media Industries Previous Course Next Course" at bounding box center [649, 301] width 1129 height 817
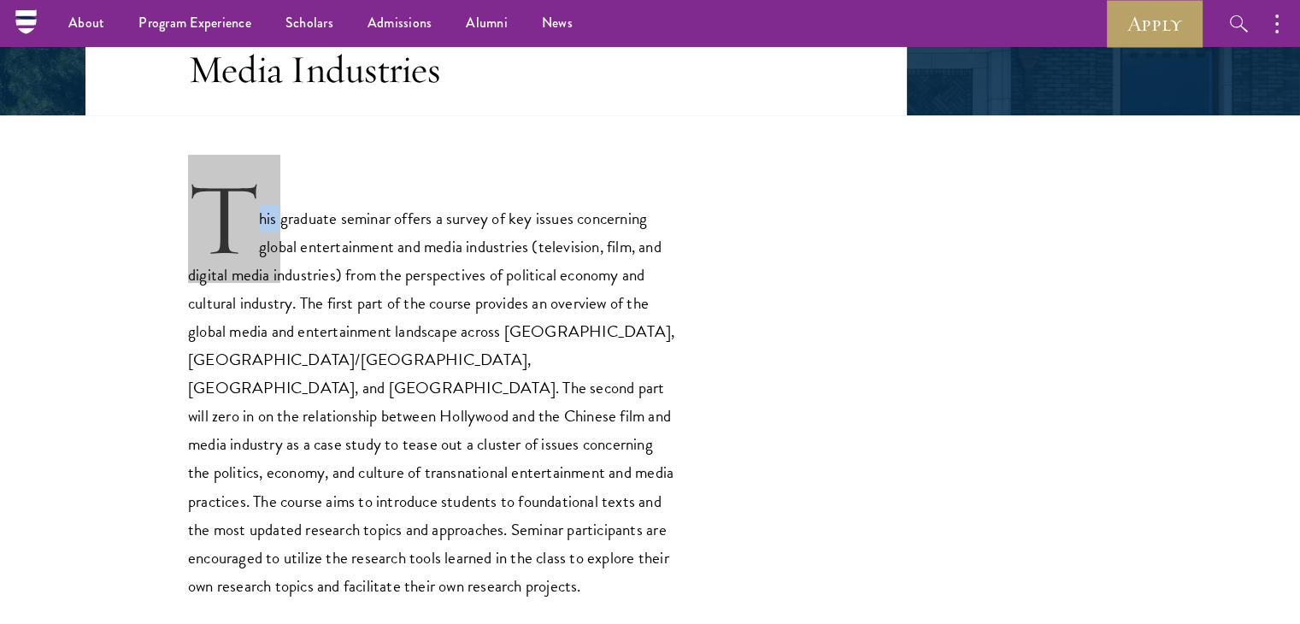
scroll to position [367, 0]
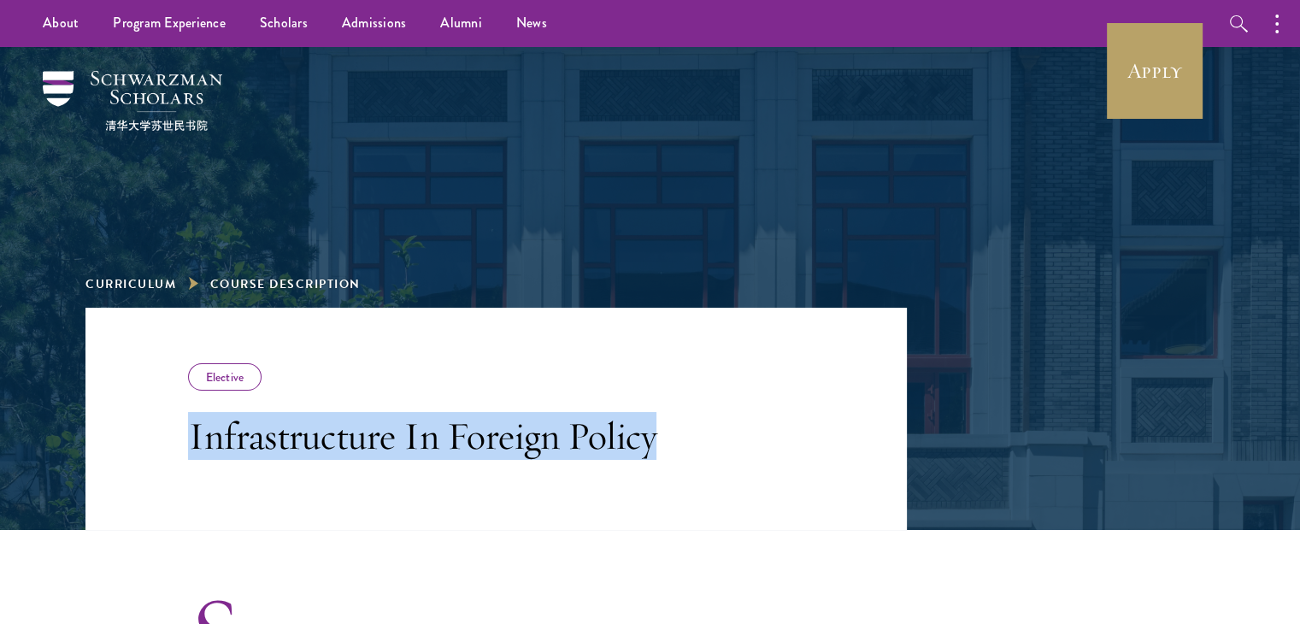
drag, startPoint x: 189, startPoint y: 442, endPoint x: 692, endPoint y: 447, distance: 503.3
click at [692, 447] on header "Elective Infrastructure In Foreign Policy" at bounding box center [495, 419] width 821 height 222
copy h3 "Infrastructure In Foreign Policy"
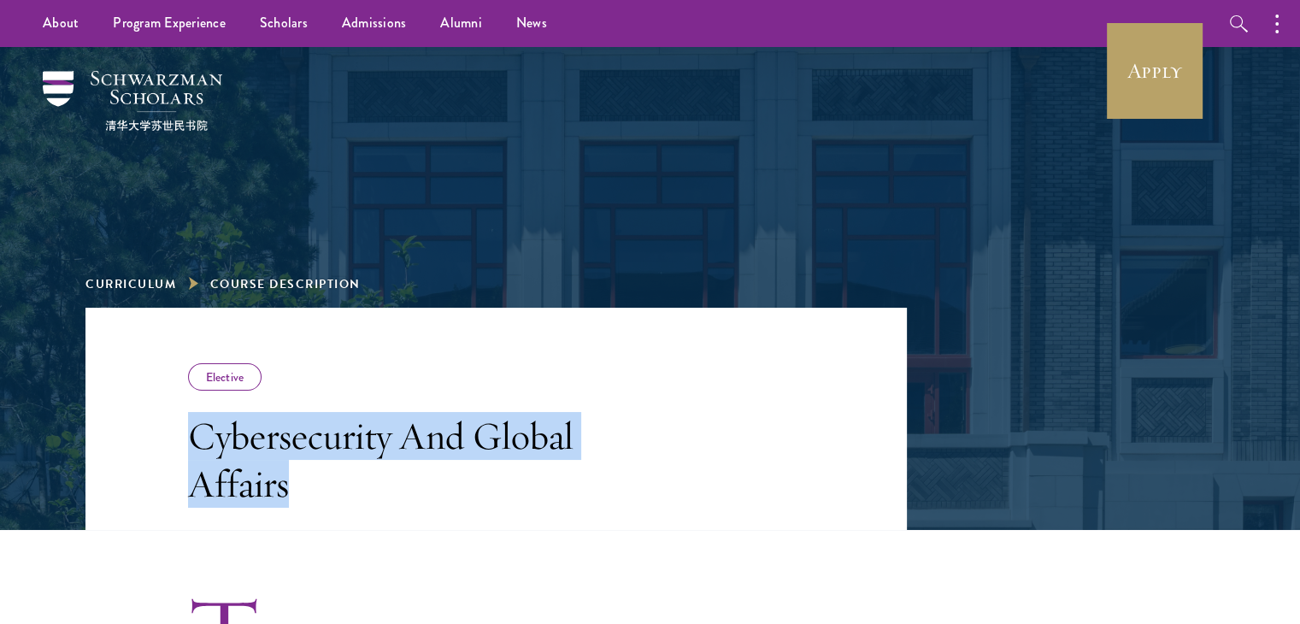
drag, startPoint x: 188, startPoint y: 440, endPoint x: 349, endPoint y: 486, distance: 167.1
click at [349, 486] on h3 "Cybersecurity And Global Affairs" at bounding box center [431, 460] width 487 height 96
copy h3 "Cybersecurity And Global Affairs"
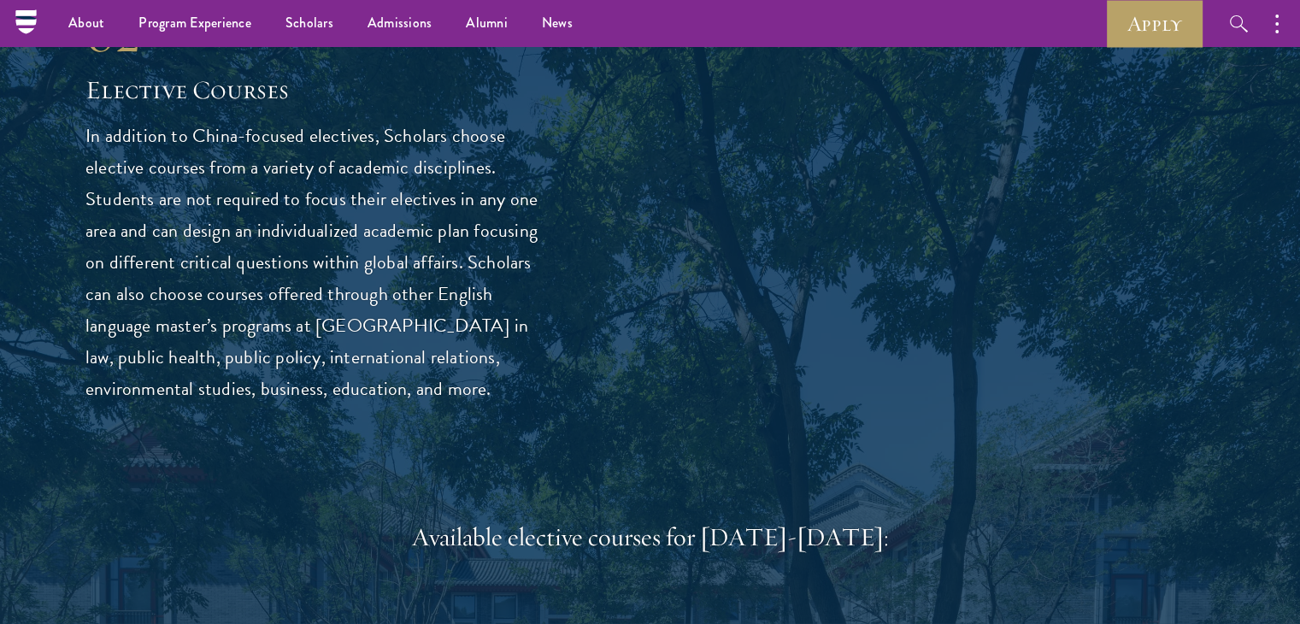
scroll to position [4555, 0]
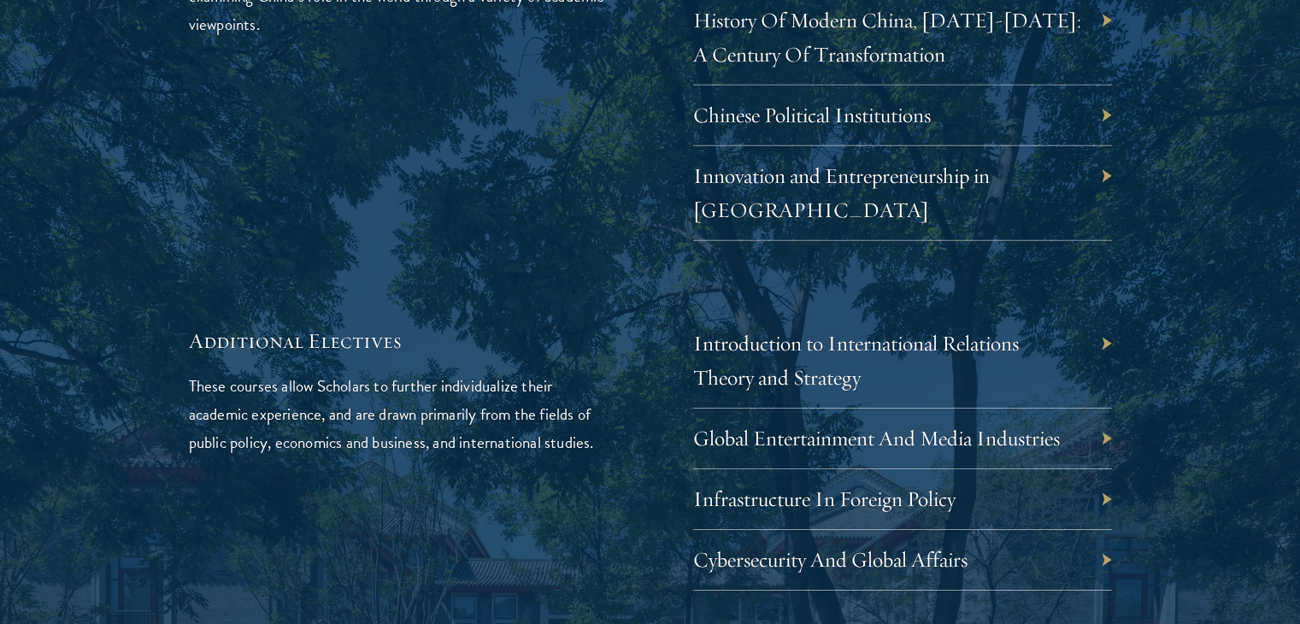
scroll to position [5291, 0]
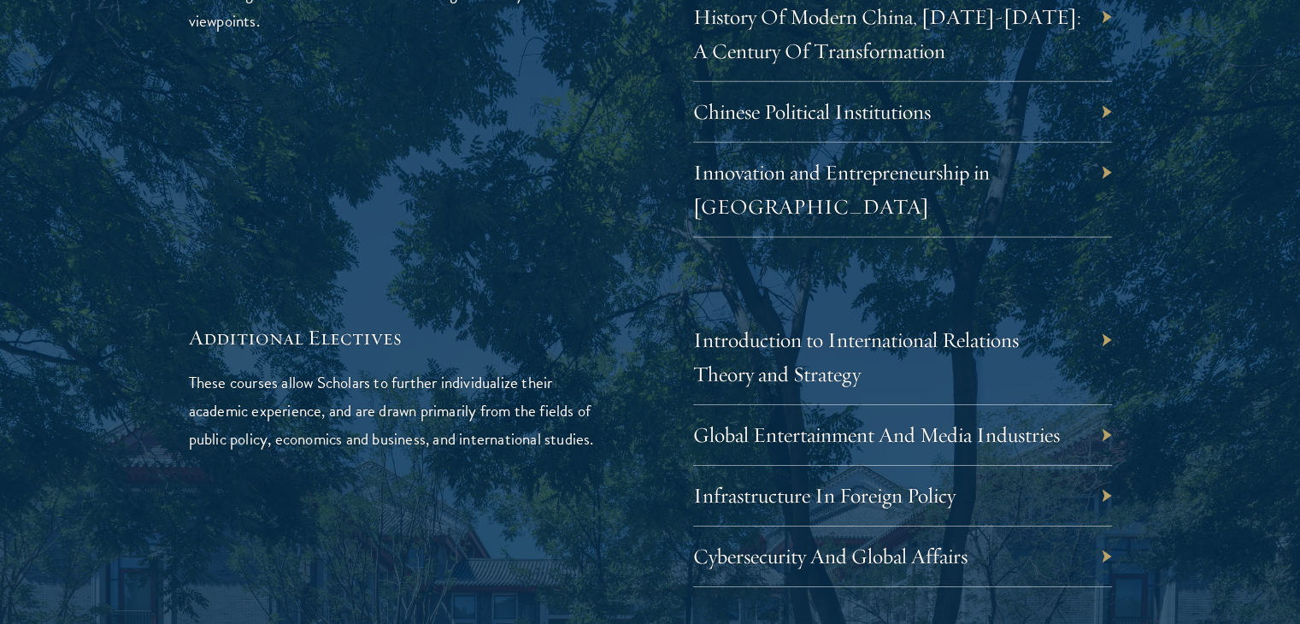
drag, startPoint x: 1034, startPoint y: 194, endPoint x: 669, endPoint y: 238, distance: 367.6
click at [669, 238] on div "Available elective courses for 2024-2025: China-Focused Electives These courses…" at bounding box center [650, 187] width 923 height 802
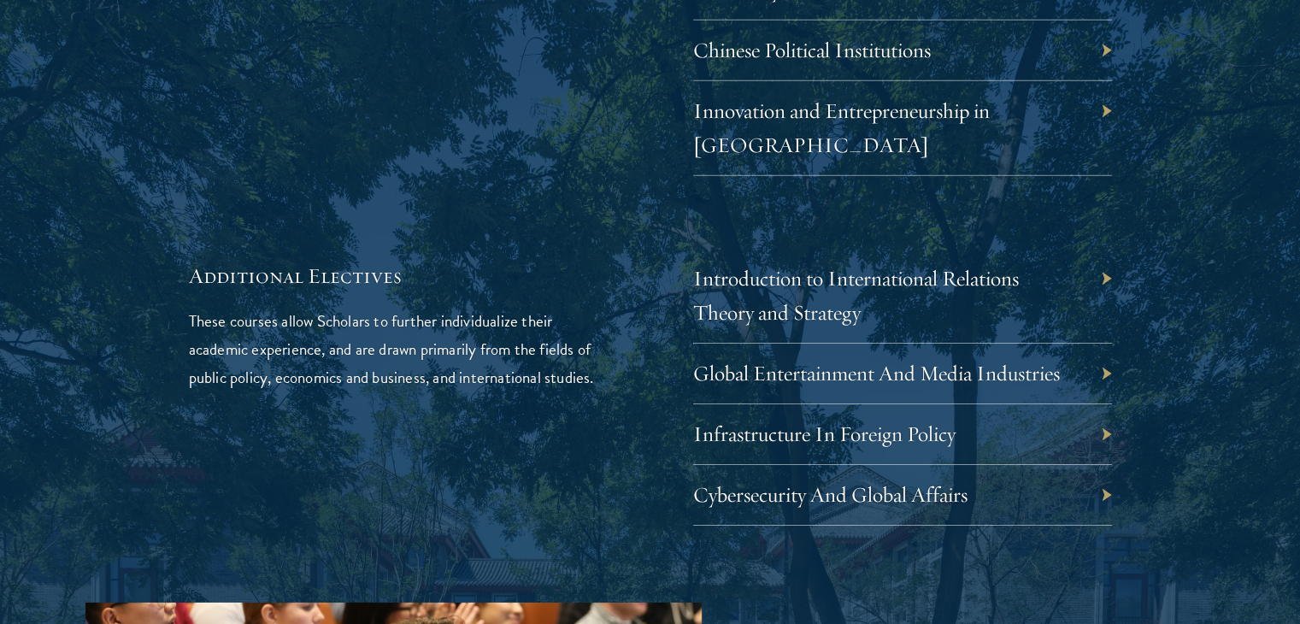
scroll to position [5380, 0]
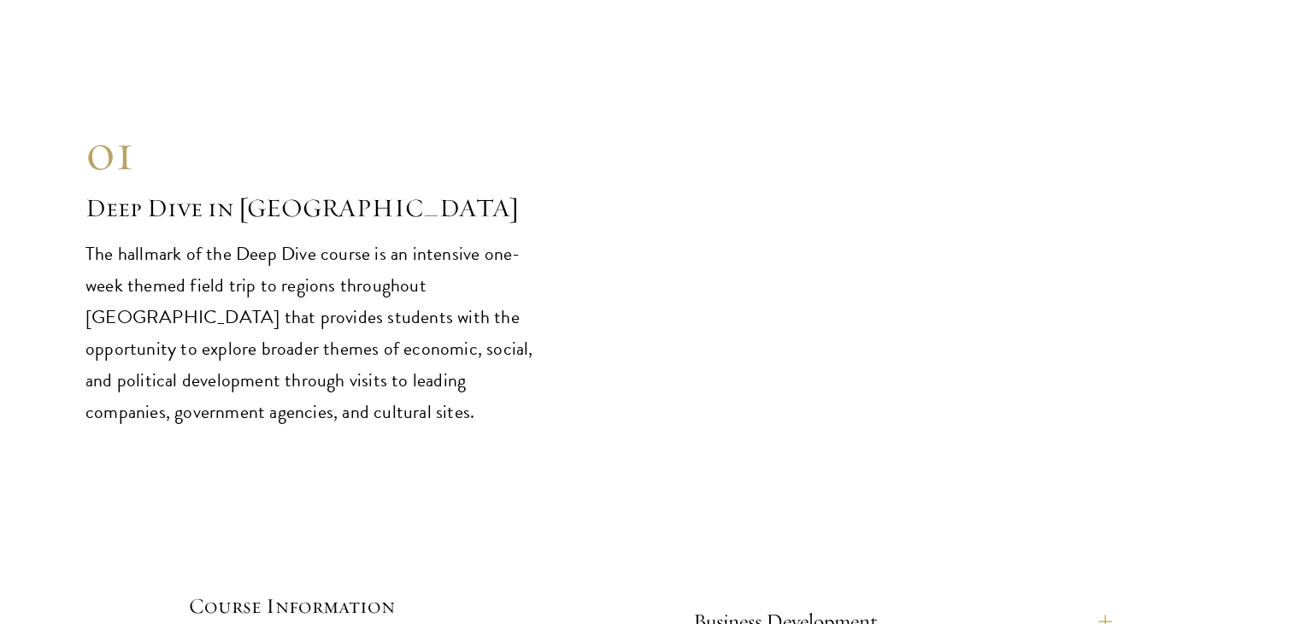
scroll to position [6935, 0]
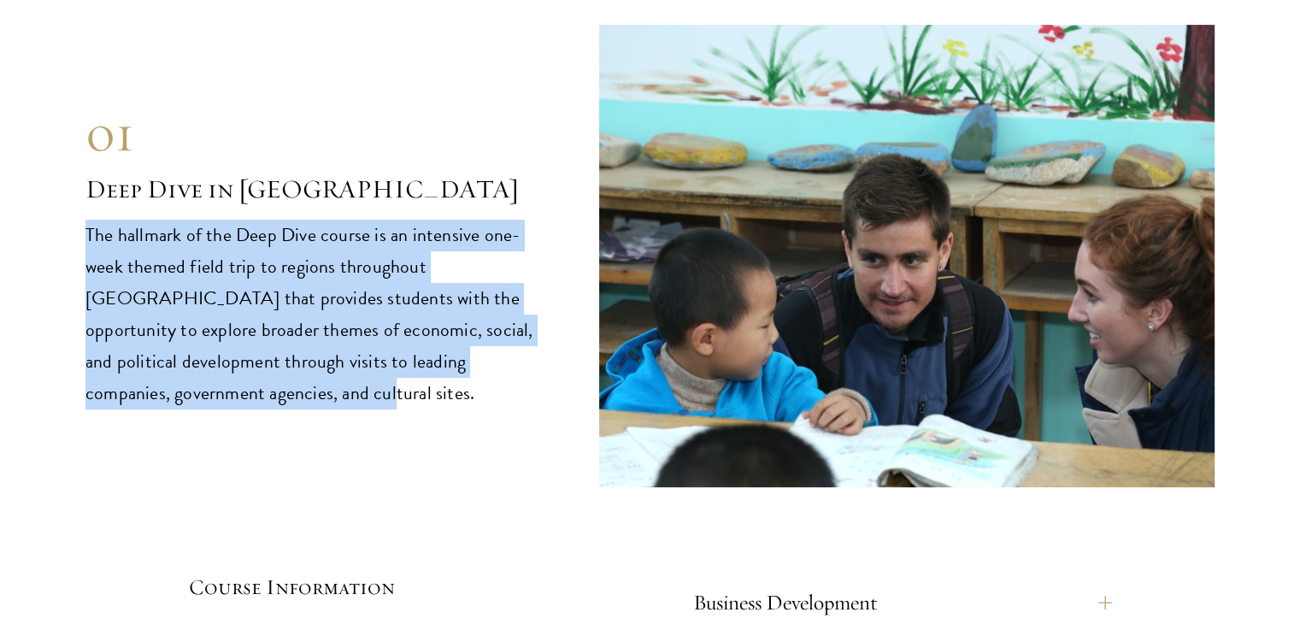
drag, startPoint x: 85, startPoint y: 164, endPoint x: 243, endPoint y: 327, distance: 227.2
copy p "The hallmark of the Deep Dive course is an intensive one-week themed field trip…"
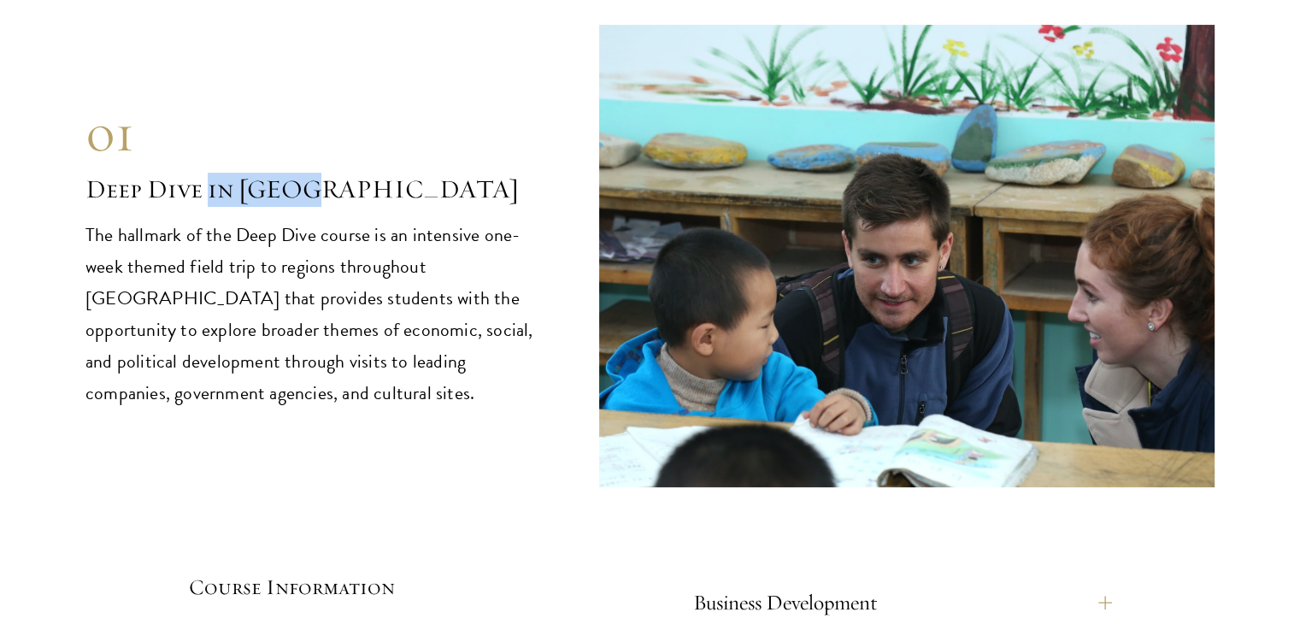
drag, startPoint x: 210, startPoint y: 119, endPoint x: 326, endPoint y: 105, distance: 116.2
click at [326, 173] on h2 "Deep Dive in China" at bounding box center [316, 190] width 462 height 34
copy h2 "in China"
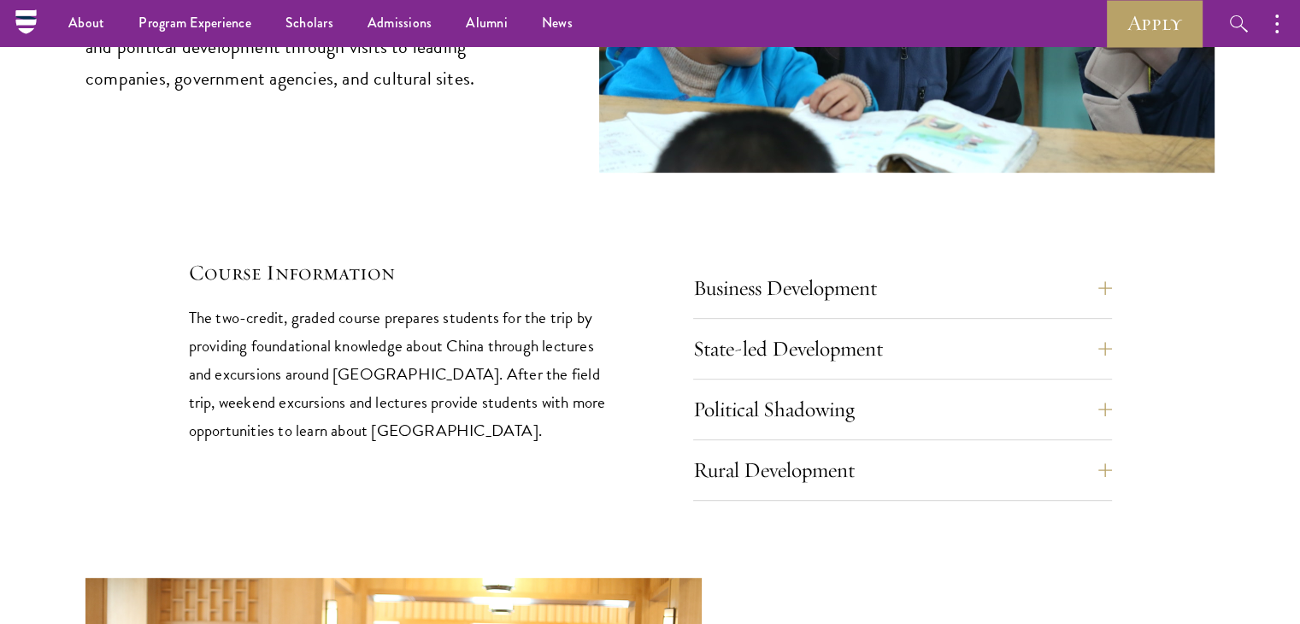
scroll to position [7238, 0]
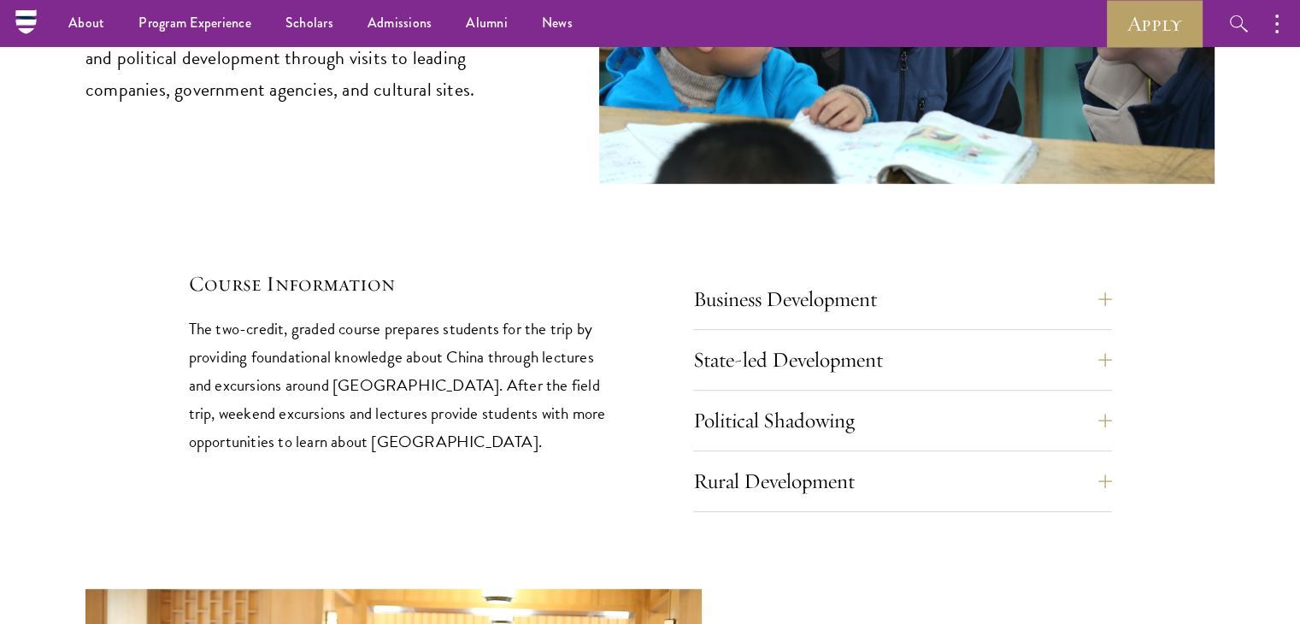
drag, startPoint x: 224, startPoint y: 313, endPoint x: 385, endPoint y: 171, distance: 214.9
click at [385, 171] on div "01 Deep Dive in China 01 Deep Dive in China The hallmark of the Deep Dive cours…" at bounding box center [649, 116] width 1129 height 790
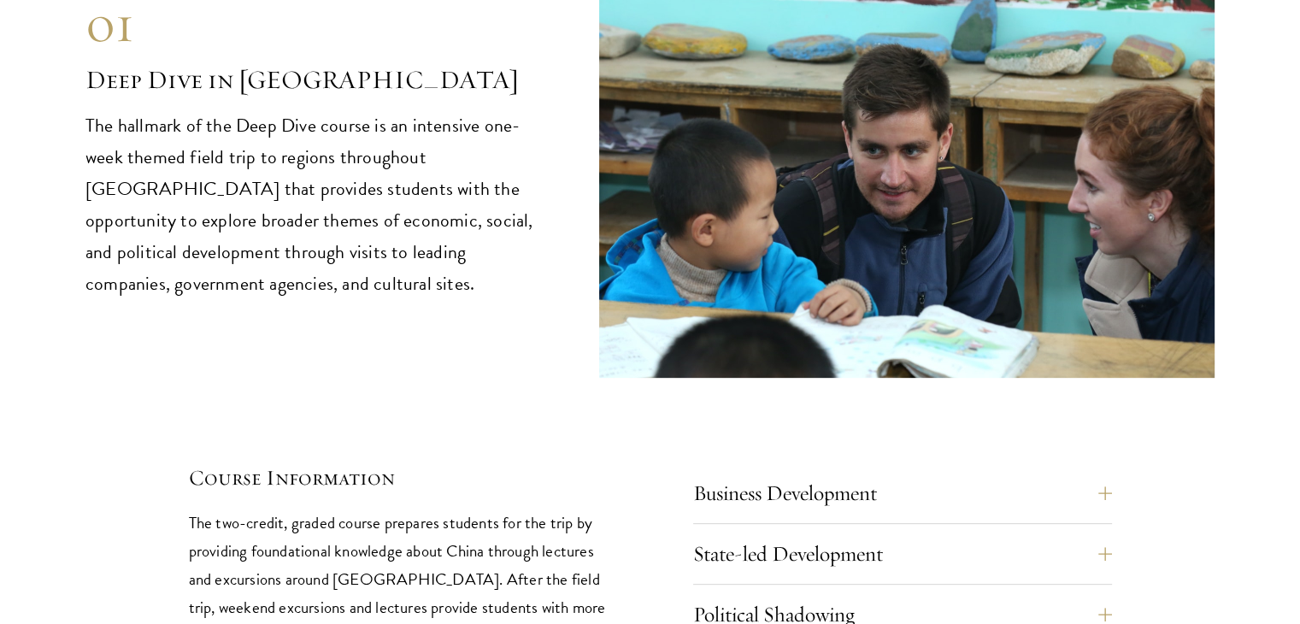
scroll to position [7044, 0]
click at [191, 508] on p "The two-credit, graded course prepares students for the trip by providing found…" at bounding box center [398, 578] width 419 height 141
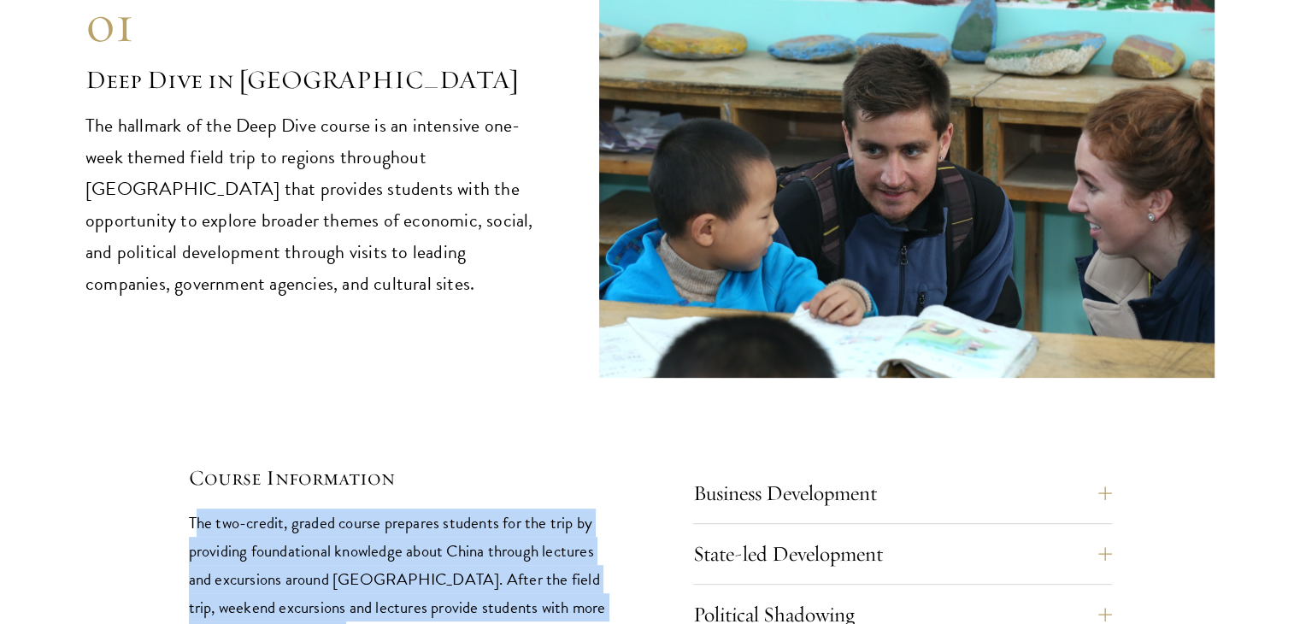
drag, startPoint x: 192, startPoint y: 450, endPoint x: 360, endPoint y: 555, distance: 197.3
click at [360, 555] on p "The two-credit, graded course prepares students for the trip by providing found…" at bounding box center [398, 578] width 419 height 141
drag, startPoint x: 341, startPoint y: 562, endPoint x: 187, endPoint y: 443, distance: 194.9
click at [187, 443] on div "01 Deep Dive in China 01 Deep Dive in China The hallmark of the Deep Dive cours…" at bounding box center [649, 310] width 1129 height 790
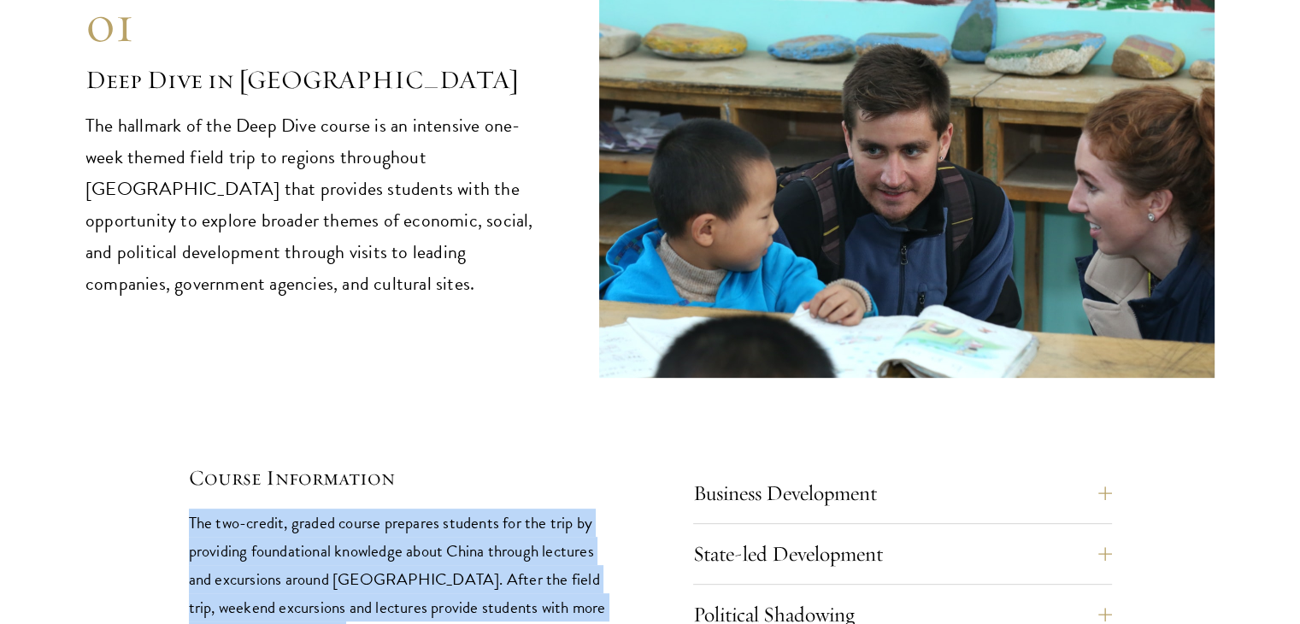
copy p "The two-credit, graded course prepares students for the trip by providing found…"
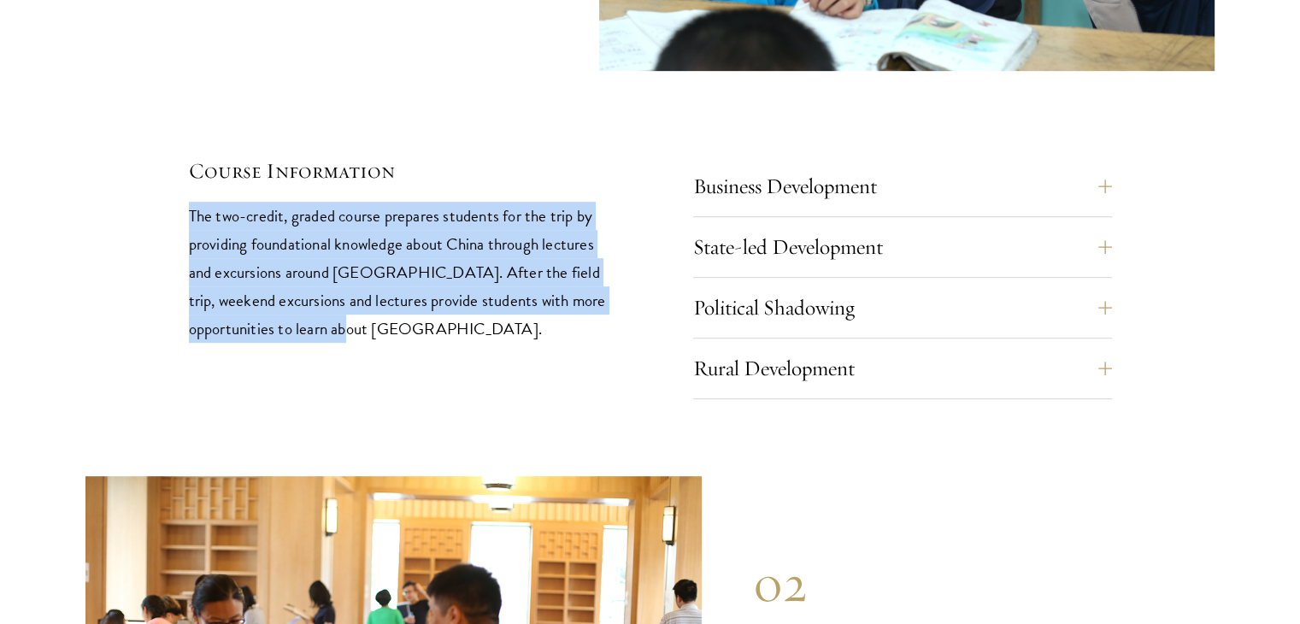
scroll to position [7355, 0]
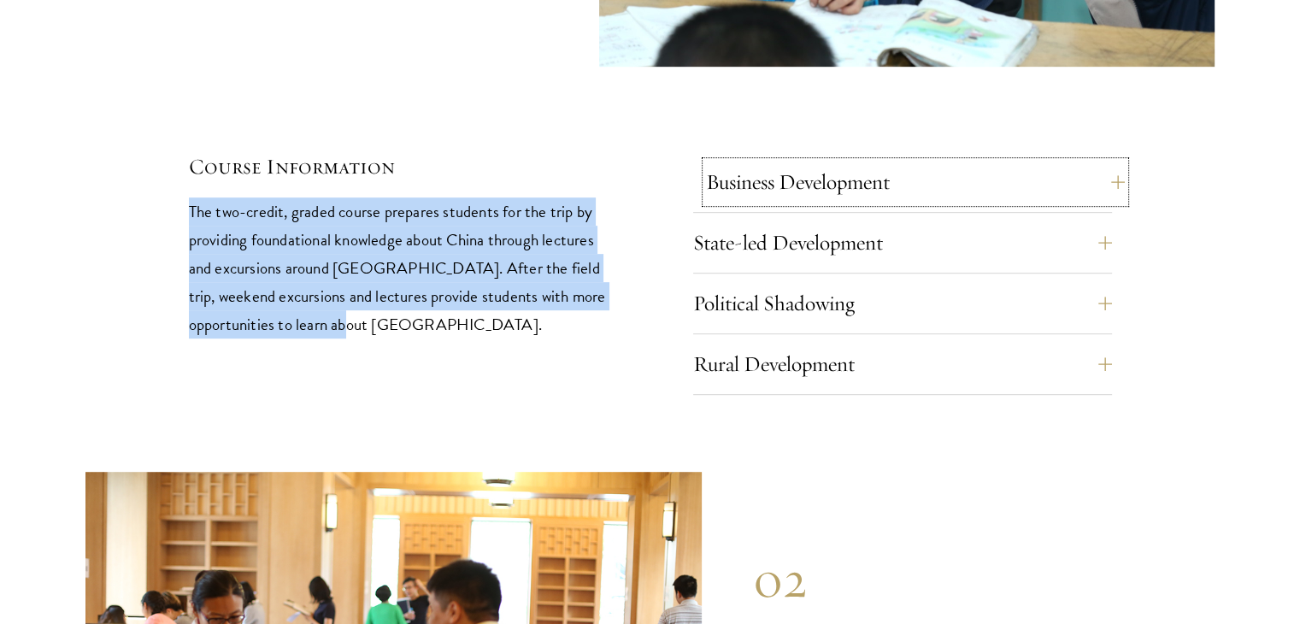
click at [742, 161] on button "Business Development" at bounding box center [915, 181] width 419 height 41
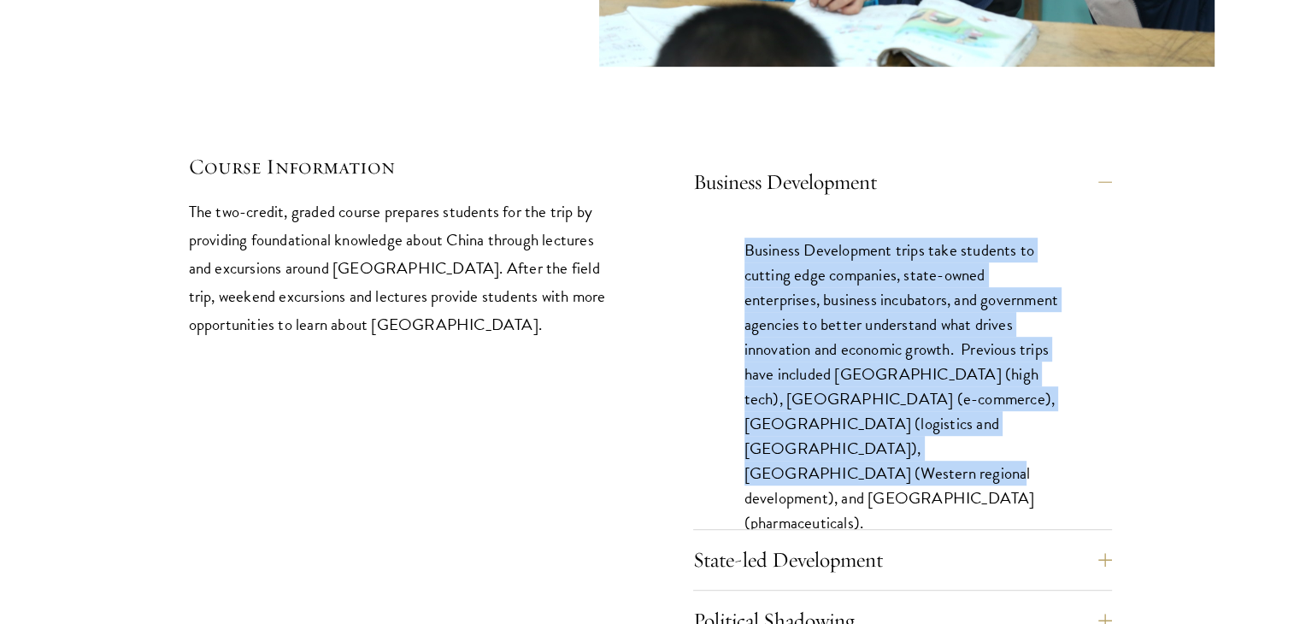
drag, startPoint x: 748, startPoint y: 173, endPoint x: 878, endPoint y: 426, distance: 284.7
click at [878, 426] on div "Business Development trips take students to cutting edge companies, state-owned…" at bounding box center [902, 395] width 419 height 367
copy p "Business Development trips take students to cutting edge companies, state-owned…"
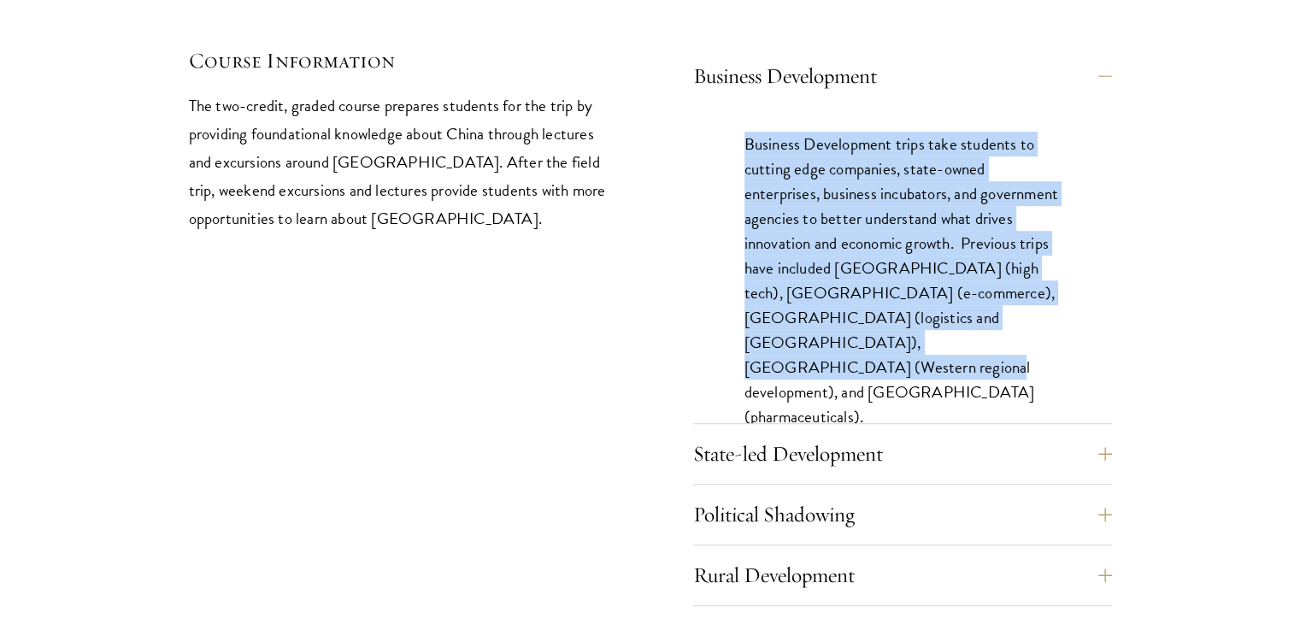
scroll to position [7379, 0]
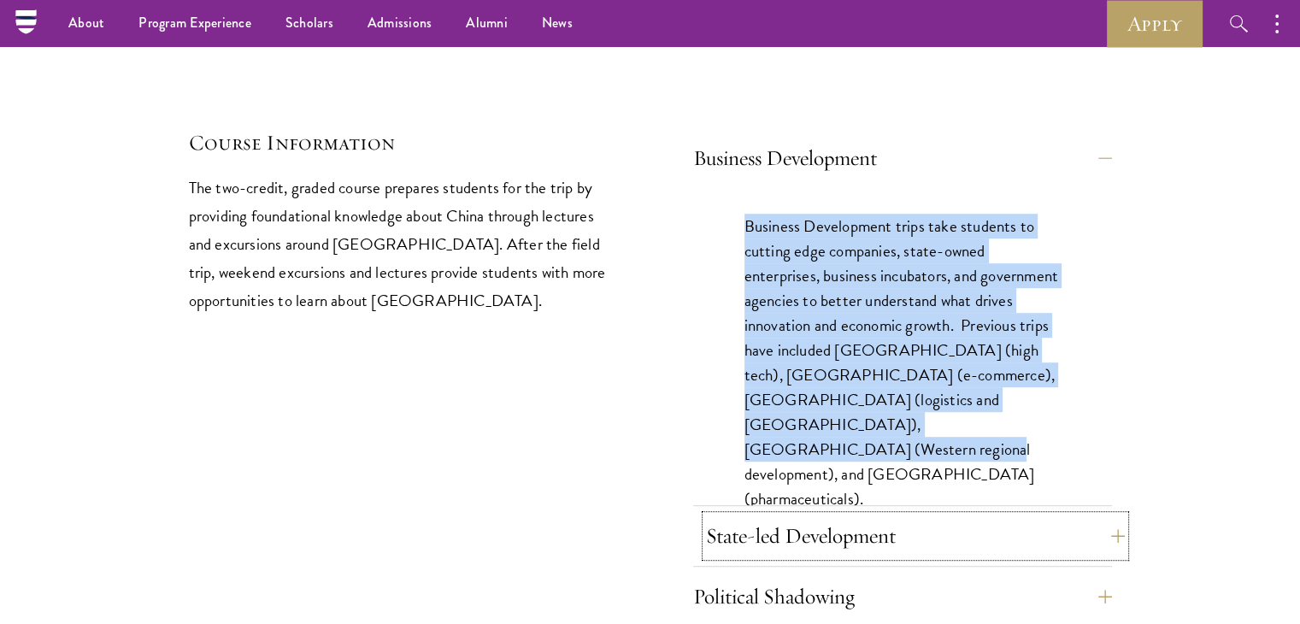
click at [807, 515] on button "State-led Development" at bounding box center [915, 535] width 419 height 41
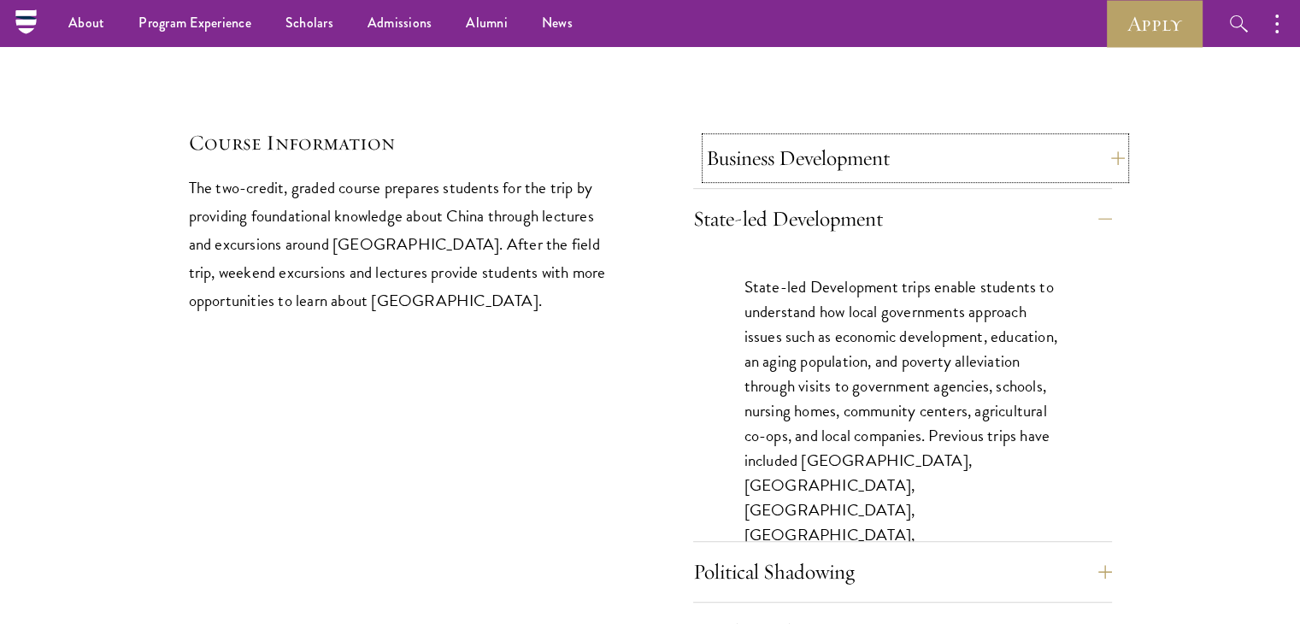
click at [820, 138] on button "Business Development" at bounding box center [915, 158] width 419 height 41
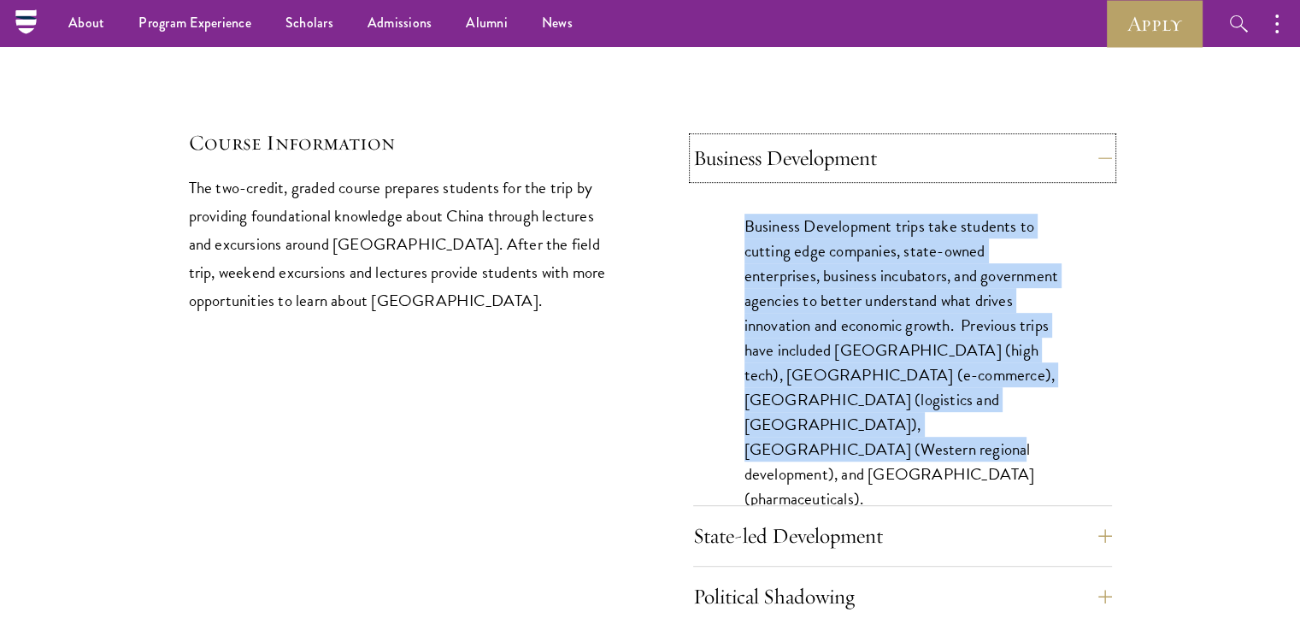
copy p "Business Development trips take students to cutting edge companies, state-owned…"
click at [746, 515] on button "State-led Development" at bounding box center [915, 535] width 419 height 41
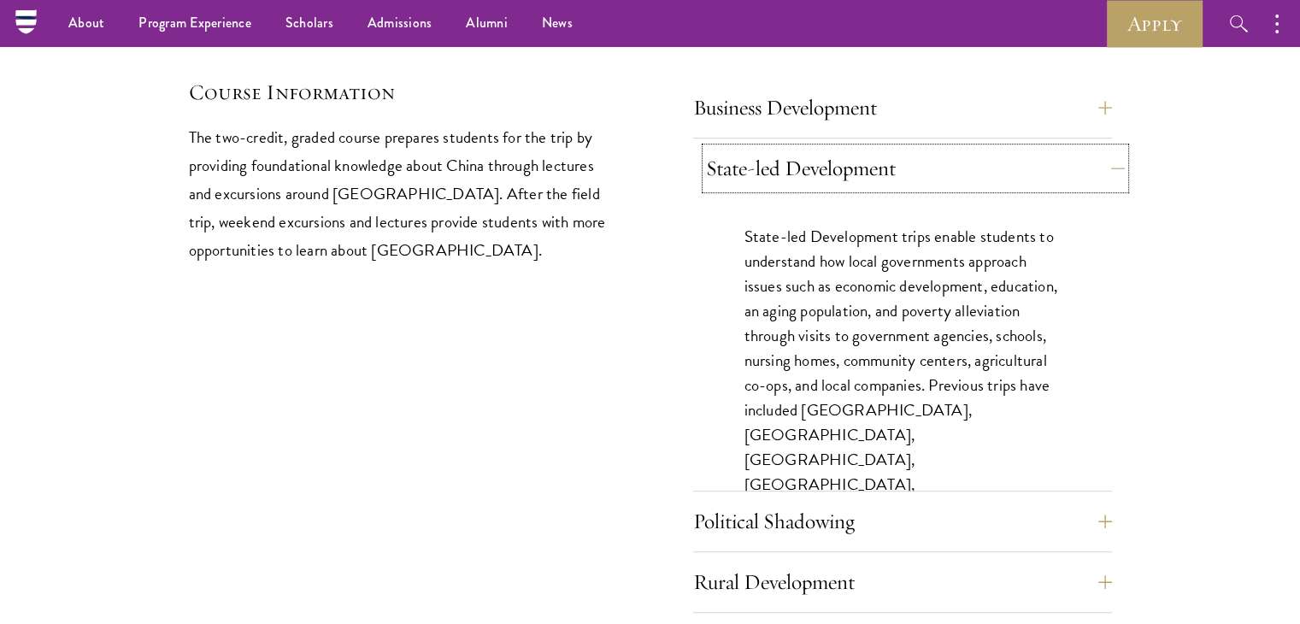
scroll to position [7366, 0]
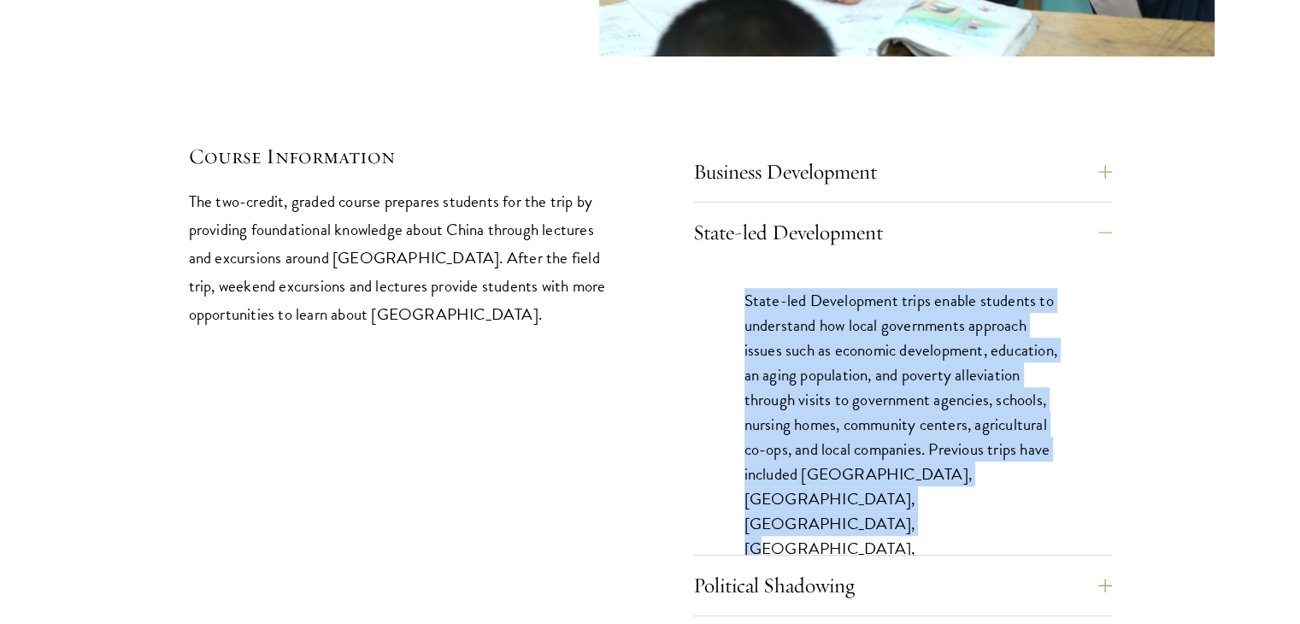
drag, startPoint x: 735, startPoint y: 221, endPoint x: 900, endPoint y: 450, distance: 282.2
click at [900, 450] on div "State-led Development trips enable students to understand how local governments…" at bounding box center [902, 457] width 419 height 391
copy p "State-led Development trips enable students to understand how local governments…"
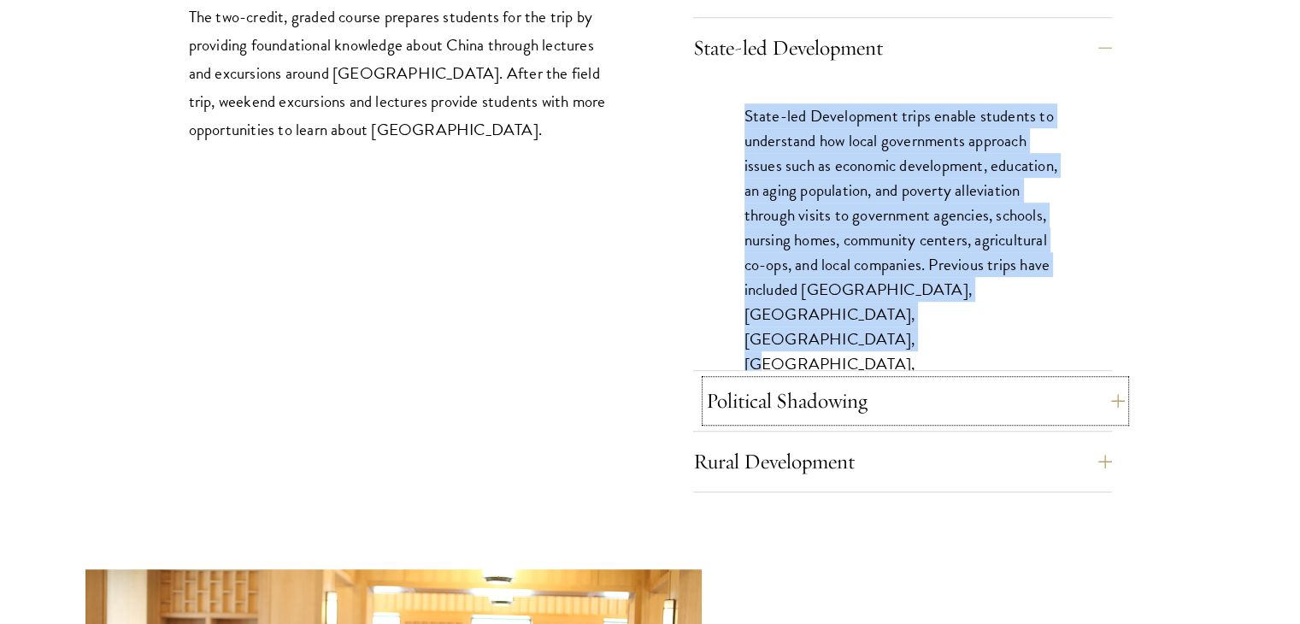
click at [778, 380] on button "Political Shadowing" at bounding box center [915, 400] width 419 height 41
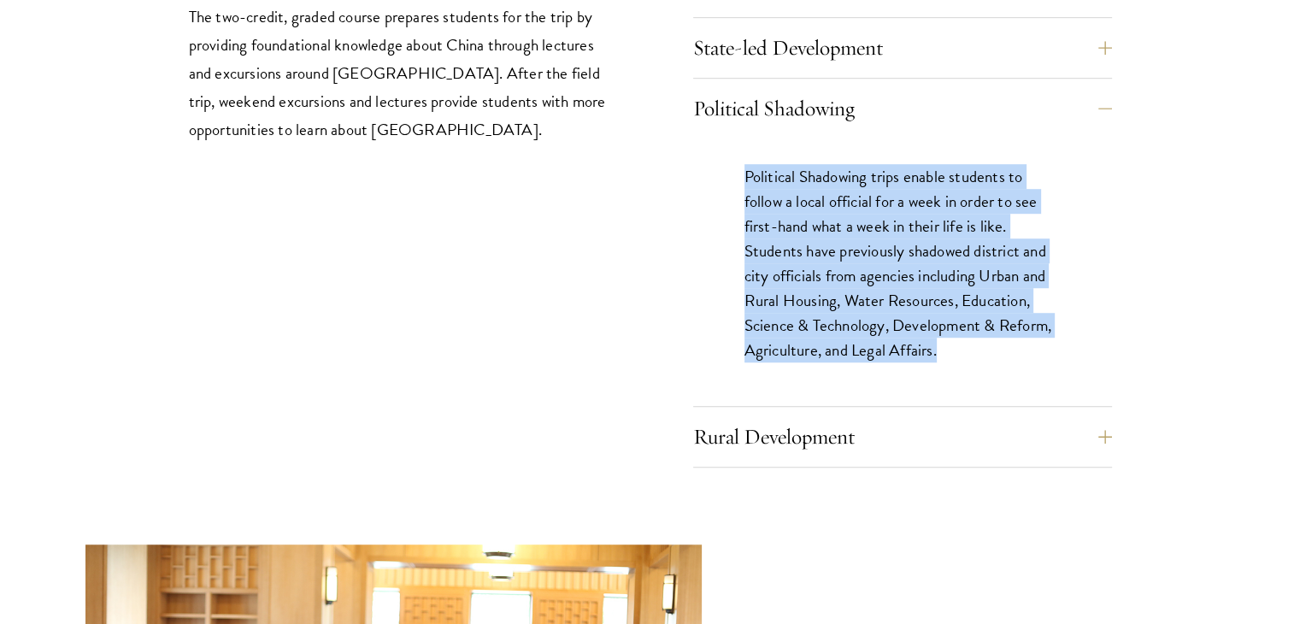
drag, startPoint x: 743, startPoint y: 96, endPoint x: 957, endPoint y: 277, distance: 280.1
click at [957, 277] on p "Political Shadowing trips enable students to follow a local official for a week…" at bounding box center [902, 263] width 316 height 199
copy p "Political Shadowing trips enable students to follow a local official for a week…"
click at [889, 416] on button "Rural Development" at bounding box center [915, 436] width 419 height 41
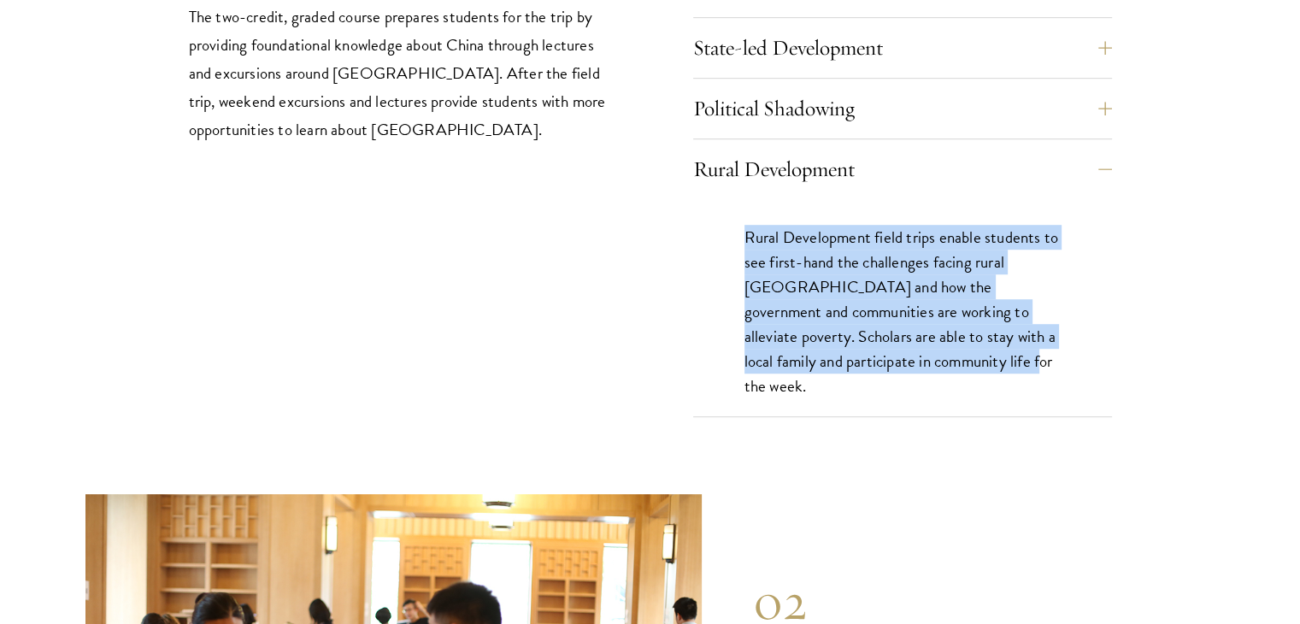
drag, startPoint x: 744, startPoint y: 167, endPoint x: 1002, endPoint y: 304, distance: 292.4
click at [1002, 304] on div "Rural Development field trips enable students to see first-hand the challenges …" at bounding box center [902, 320] width 419 height 242
copy p "Rural Development field trips enable students to see first-hand the challenges …"
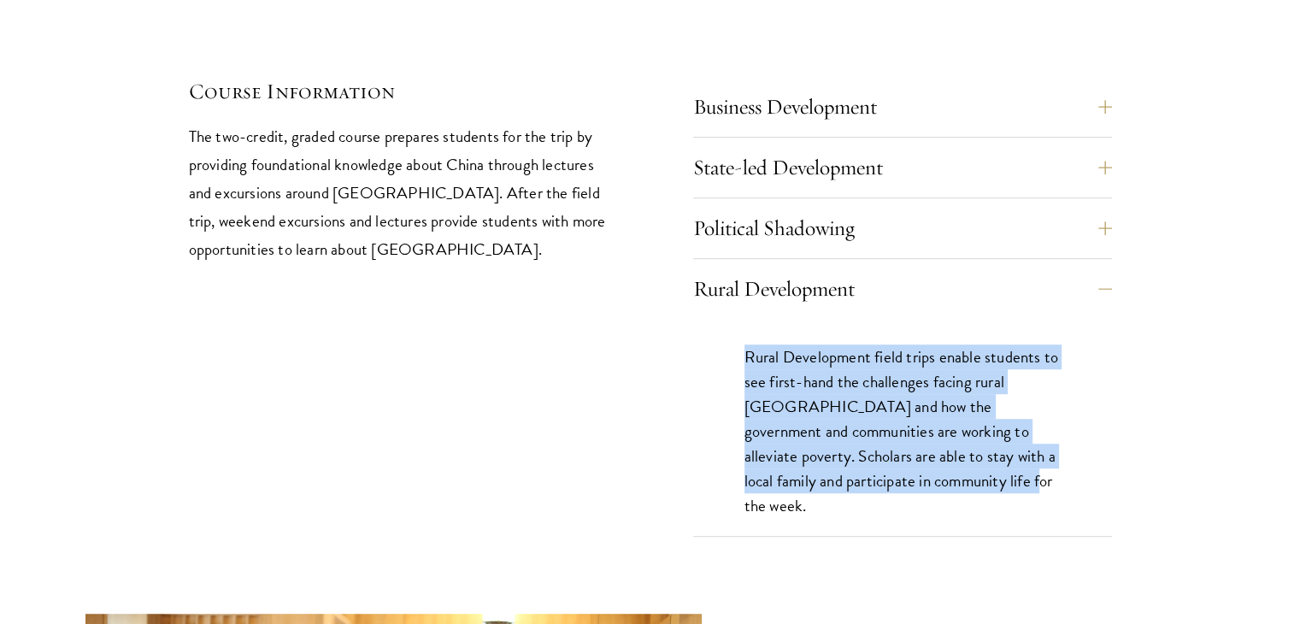
scroll to position [7430, 0]
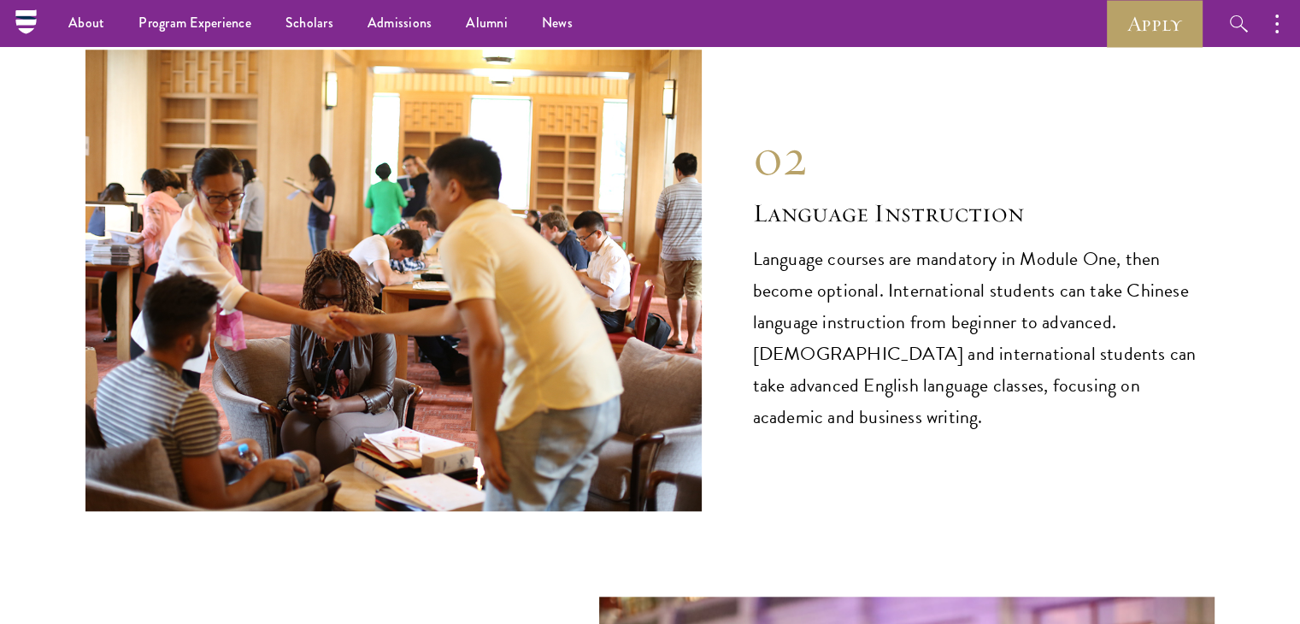
scroll to position [7995, 0]
drag, startPoint x: 765, startPoint y: 224, endPoint x: 547, endPoint y: 223, distance: 217.9
click at [547, 223] on img at bounding box center [393, 280] width 616 height 461
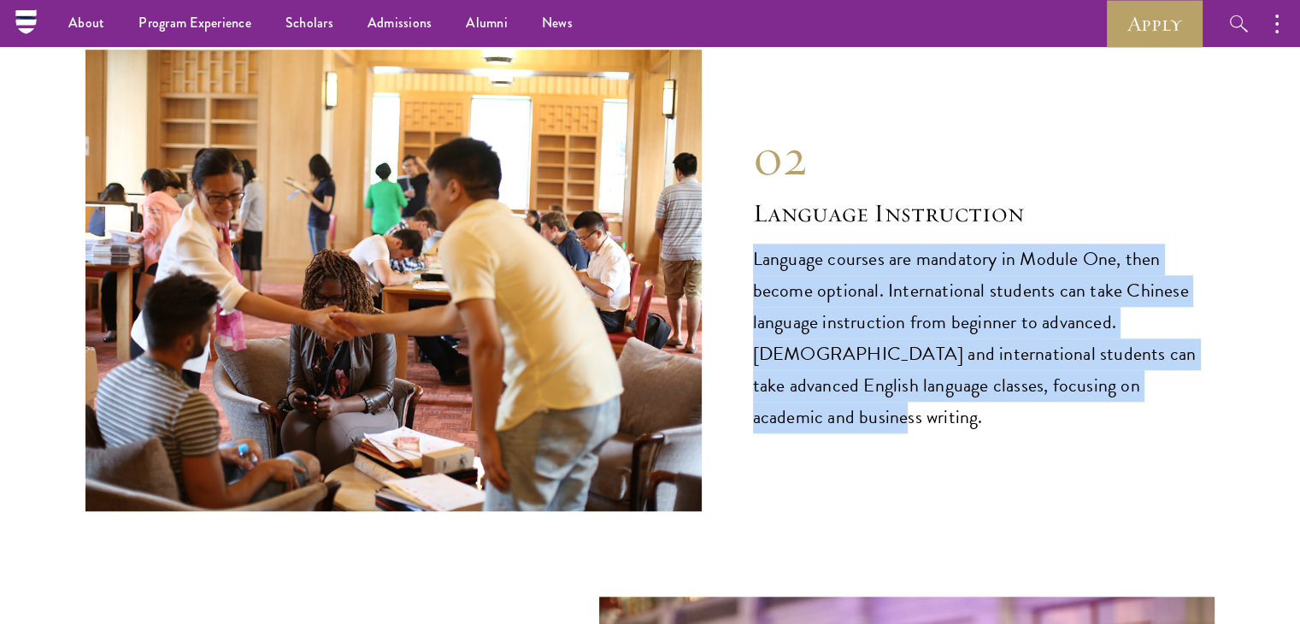
drag, startPoint x: 746, startPoint y: 203, endPoint x: 1242, endPoint y: 340, distance: 514.9
click at [1242, 340] on section "Immersive Curriculum Each year, the Schwarzman Scholars curriculum is evaluated…" at bounding box center [650, 292] width 1300 height 3192
copy p "Language courses are mandatory in Module One, then become optional. Internation…"
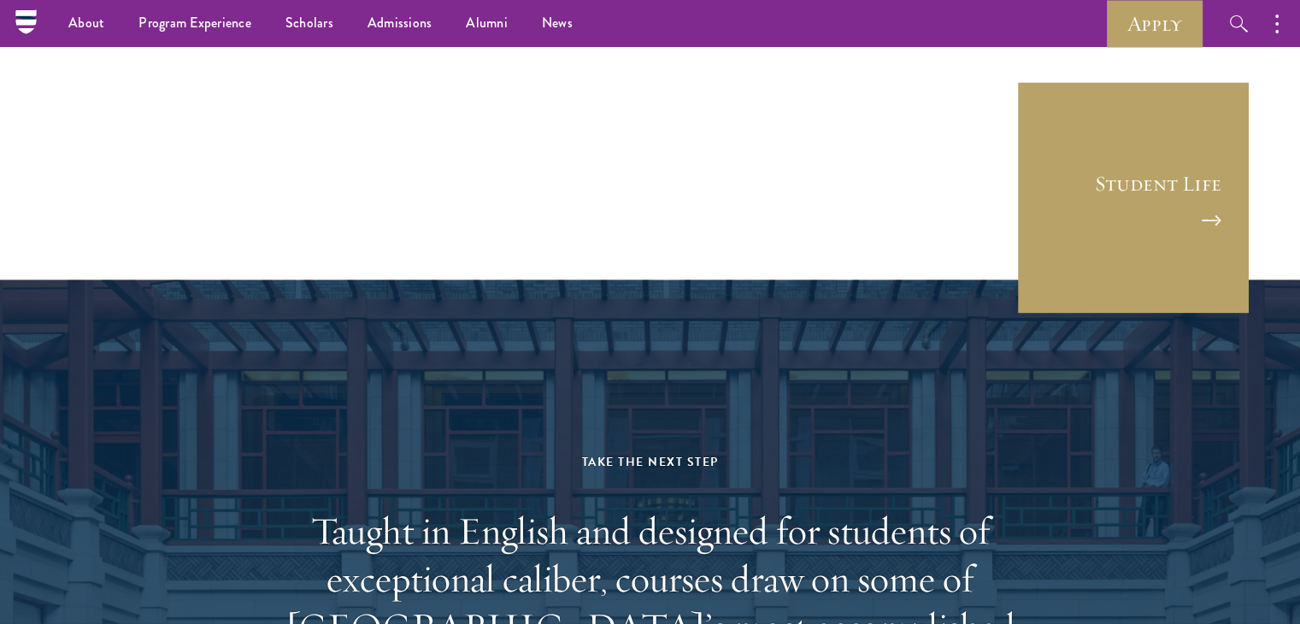
scroll to position [10117, 0]
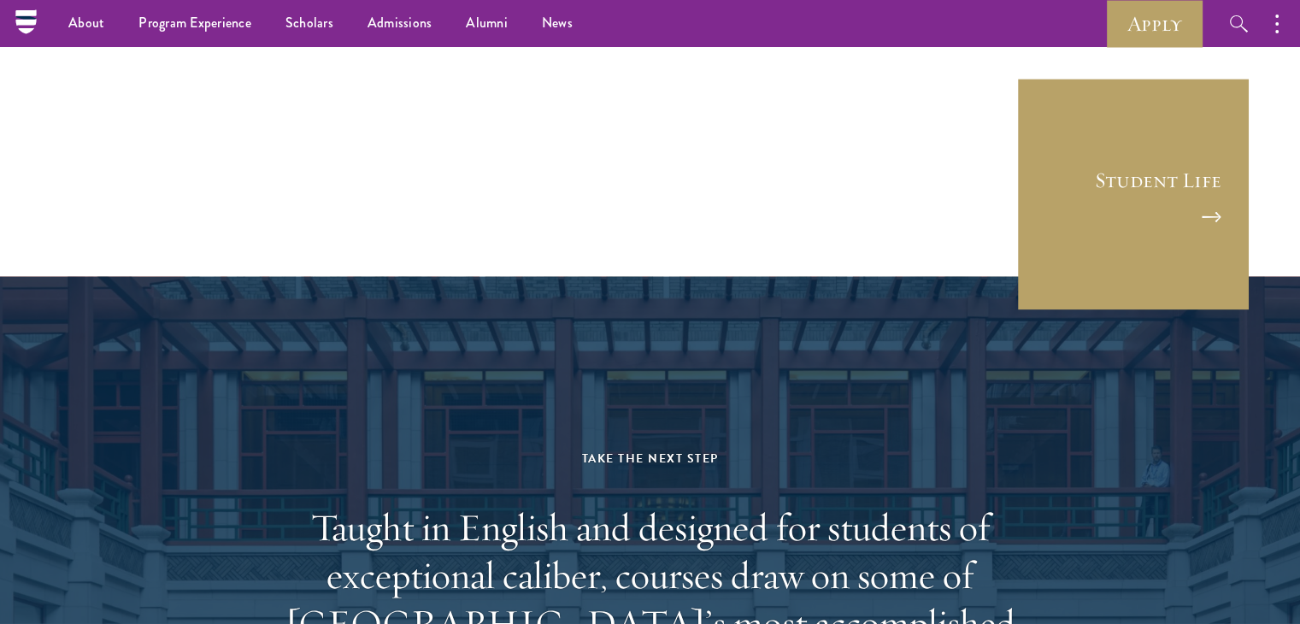
drag, startPoint x: 825, startPoint y: 257, endPoint x: 645, endPoint y: 320, distance: 191.1
click at [645, 320] on aside "Take the Next Step Taught in English and designed for students of exceptional c…" at bounding box center [650, 619] width 1300 height 684
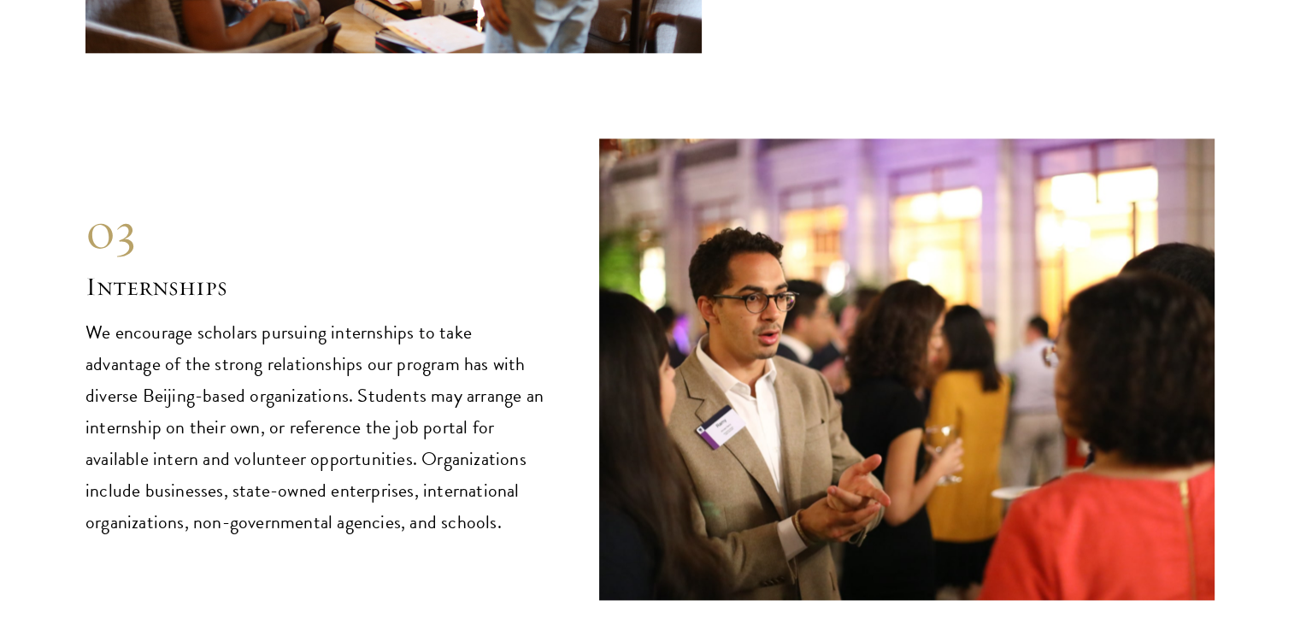
scroll to position [8462, 0]
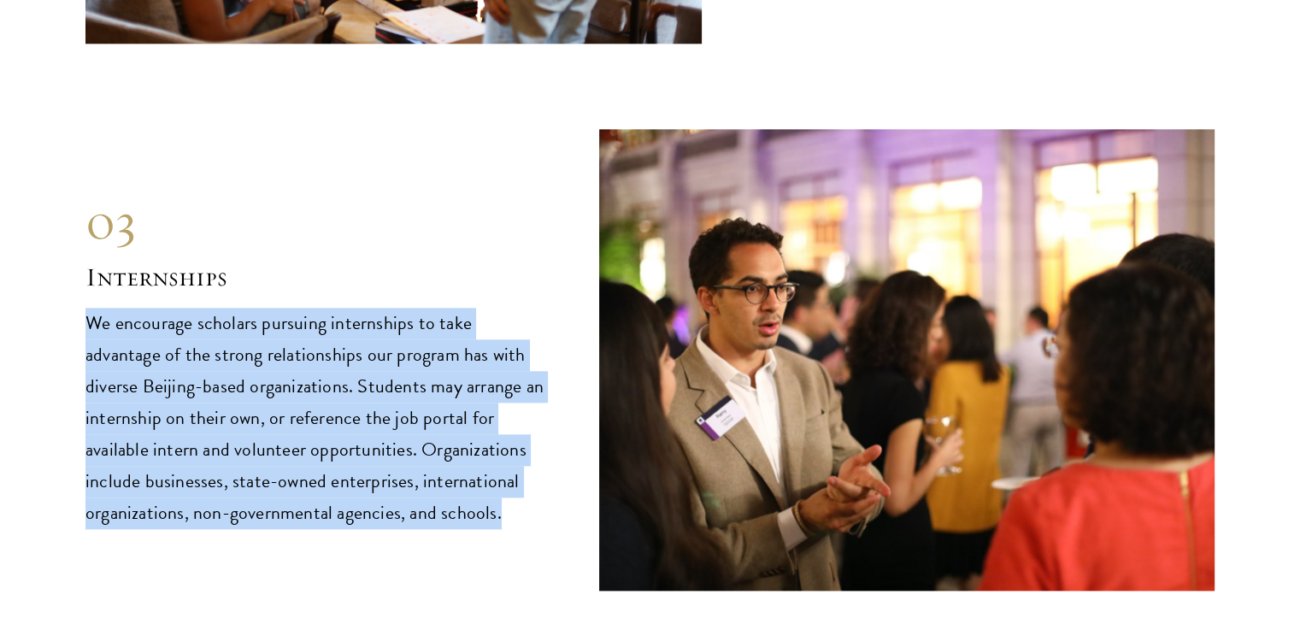
drag, startPoint x: 86, startPoint y: 250, endPoint x: 518, endPoint y: 452, distance: 476.3
click at [518, 452] on p "We encourage scholars pursuing internships to take advantage of the strong rela…" at bounding box center [316, 418] width 462 height 221
copy p "We encourage scholars pursuing internships to take advantage of the strong rela…"
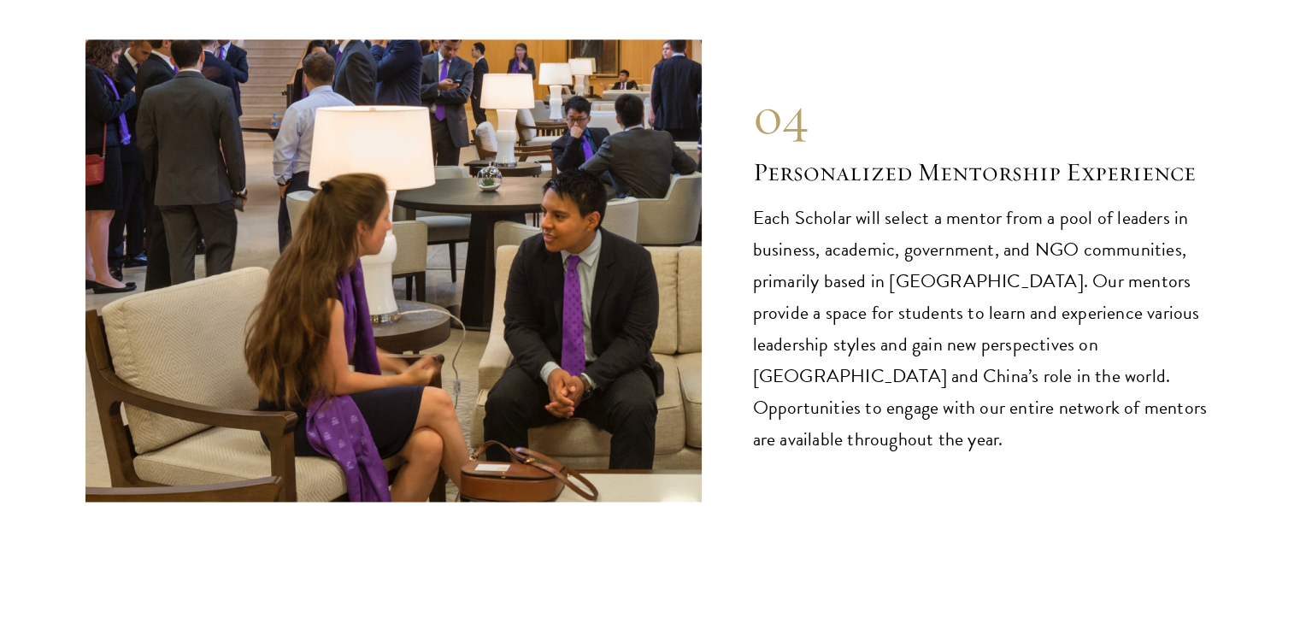
scroll to position [9101, 0]
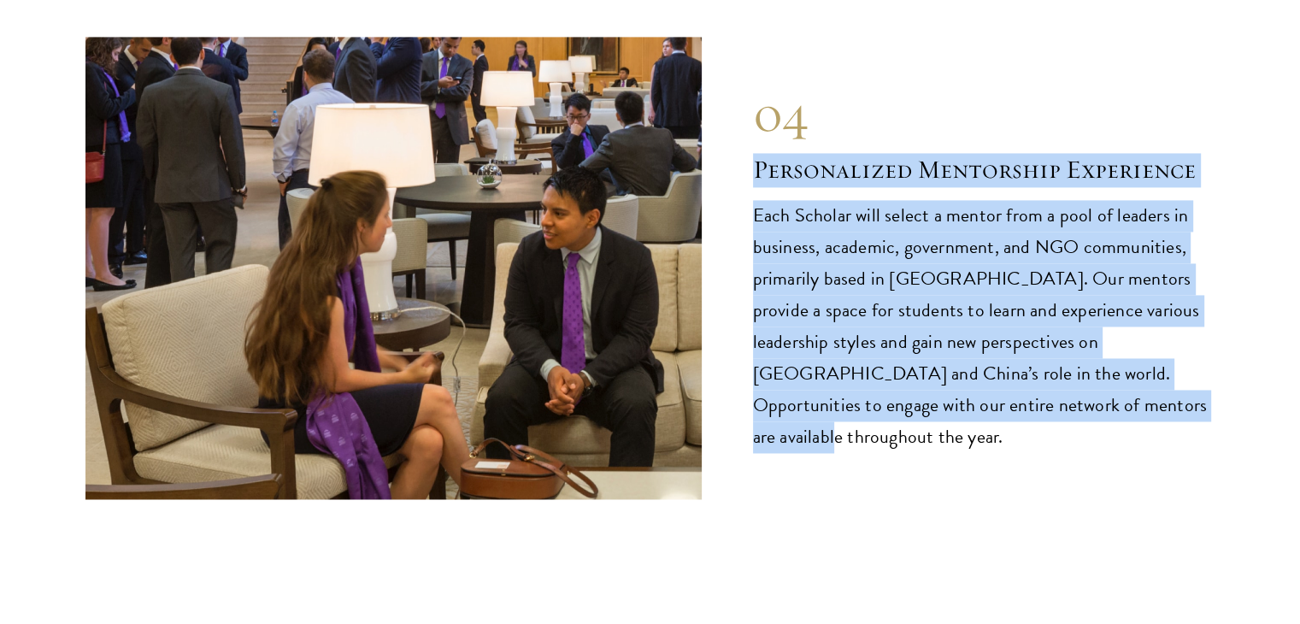
drag, startPoint x: 749, startPoint y: 108, endPoint x: 1008, endPoint y: 391, distance: 384.0
click at [1008, 391] on div "04 Personalized Mentorship Experience 04 Personalized Mentorship Experience Eac…" at bounding box center [649, 267] width 1129 height 461
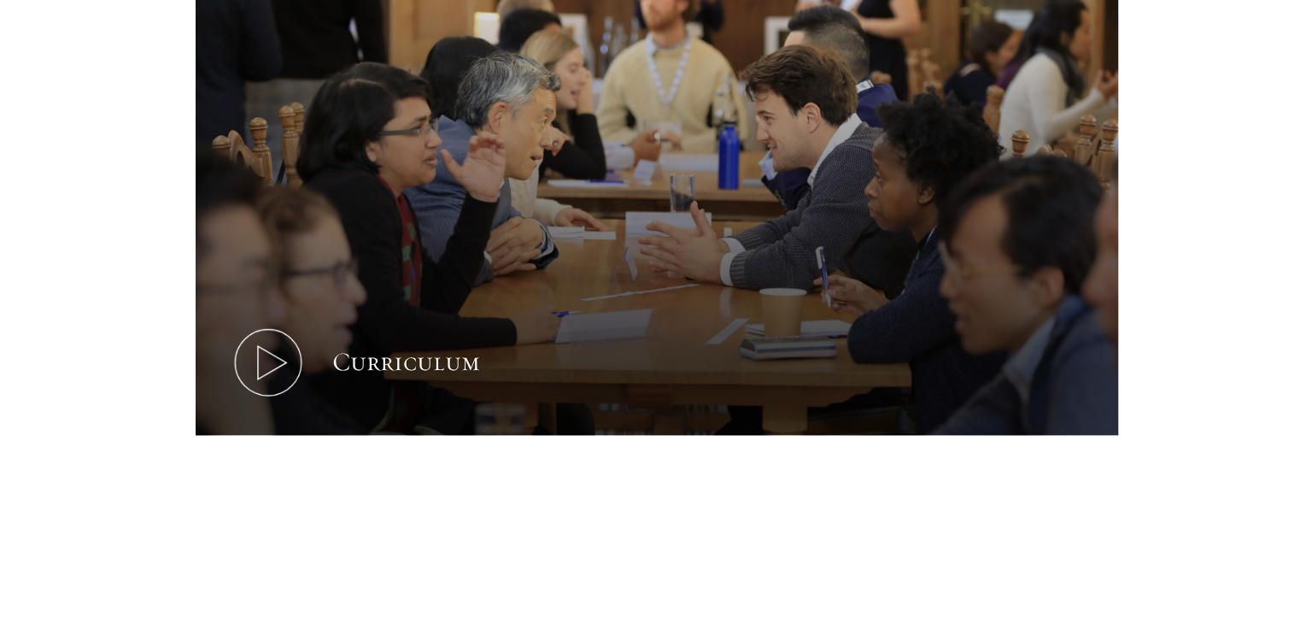
scroll to position [813, 0]
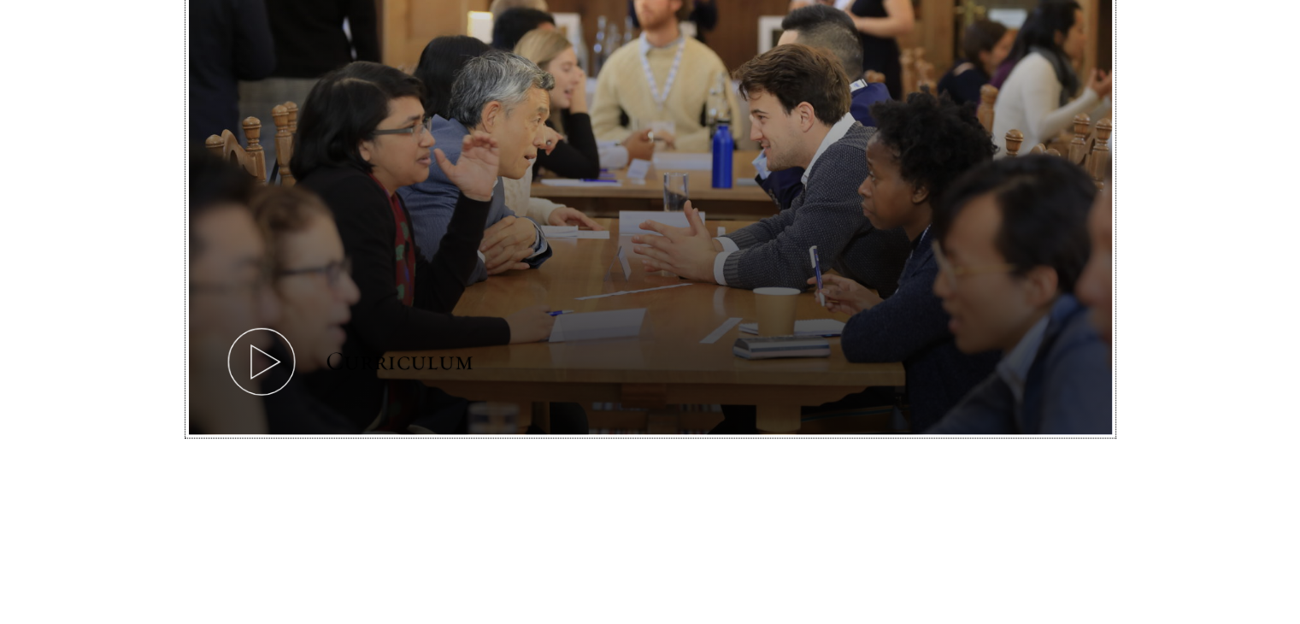
click at [430, 363] on div "Curriculum" at bounding box center [400, 361] width 148 height 34
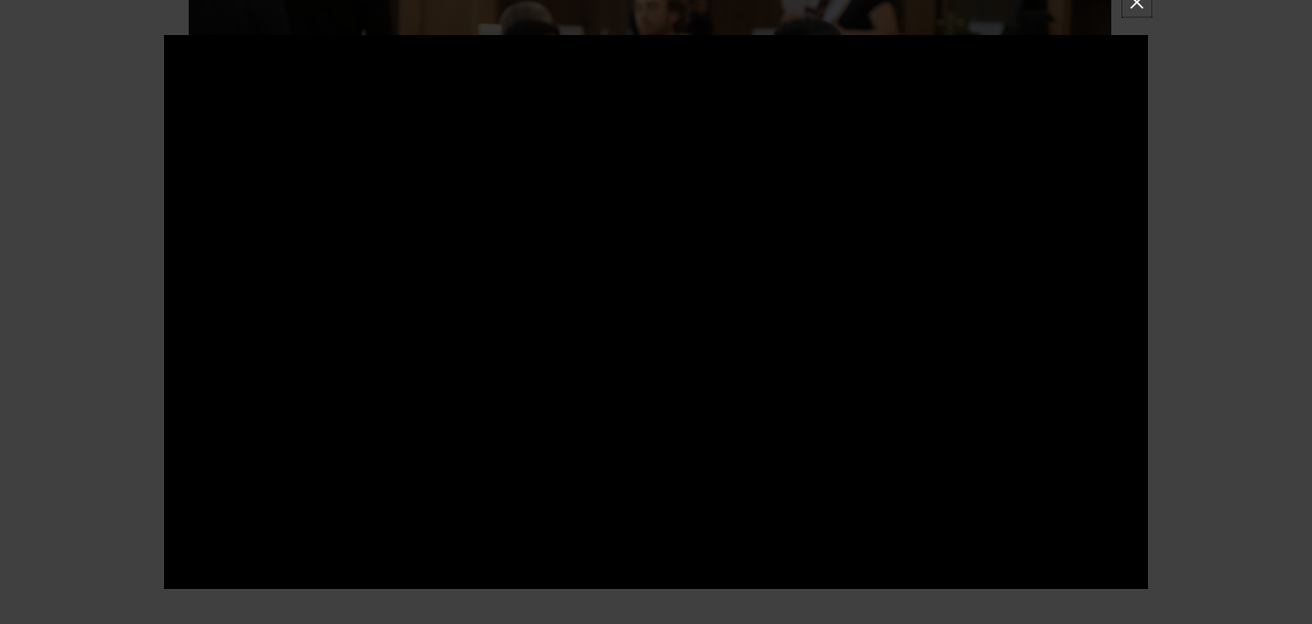
click at [1128, 3] on button at bounding box center [1137, 2] width 22 height 22
click at [1131, 8] on button at bounding box center [1137, 2] width 22 height 22
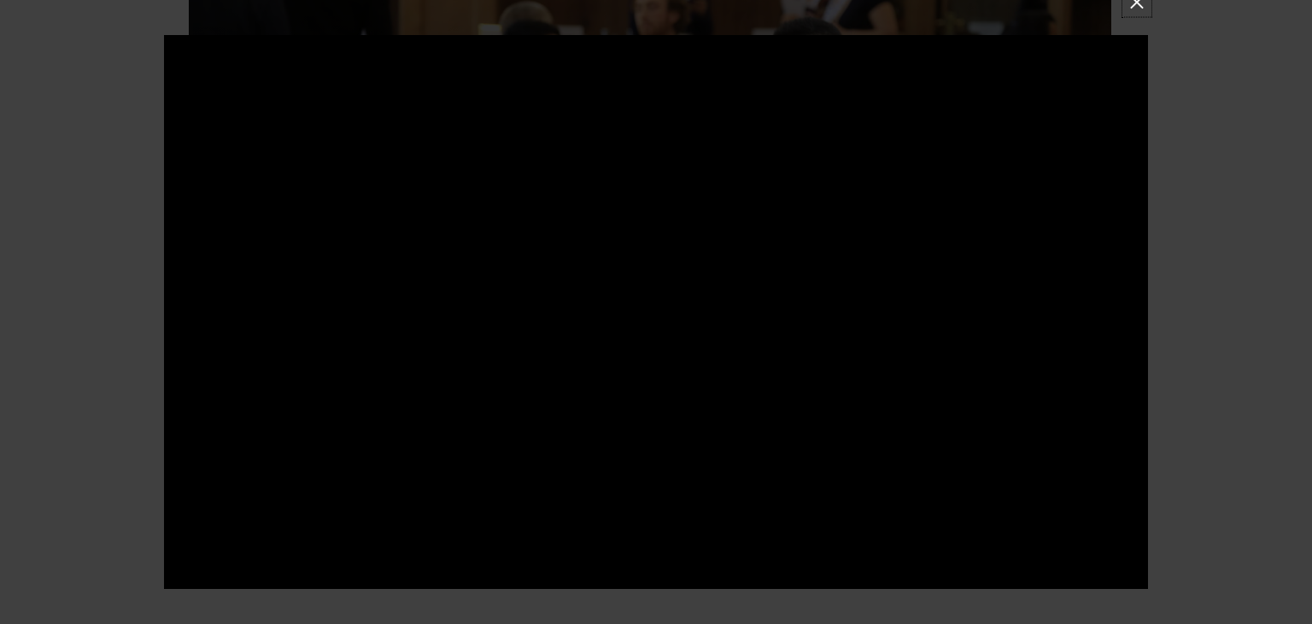
click at [1131, 8] on button at bounding box center [1137, 2] width 22 height 22
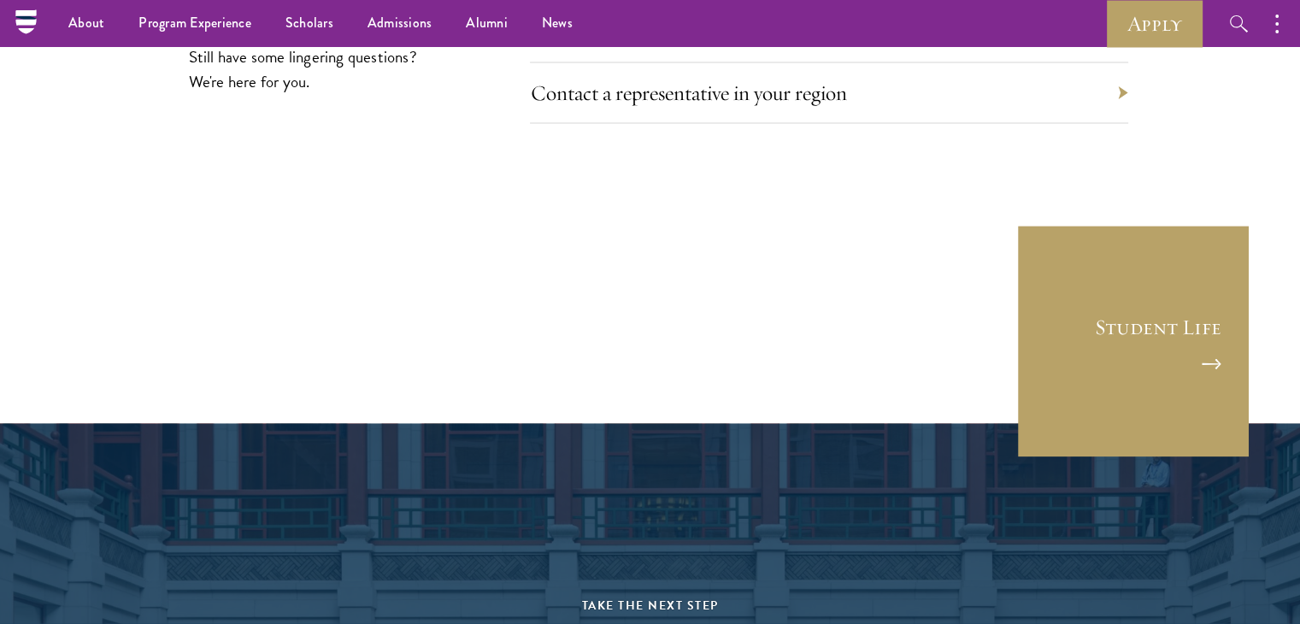
scroll to position [9731, 0]
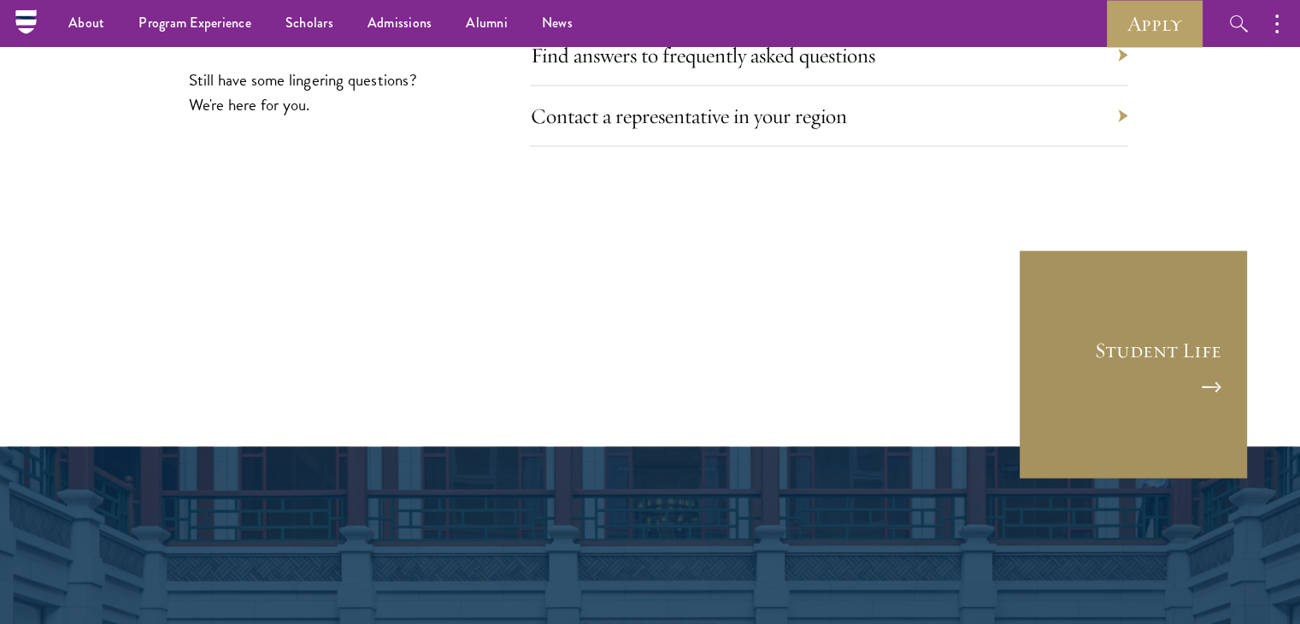
click at [1210, 299] on link "Student Life" at bounding box center [1133, 364] width 231 height 231
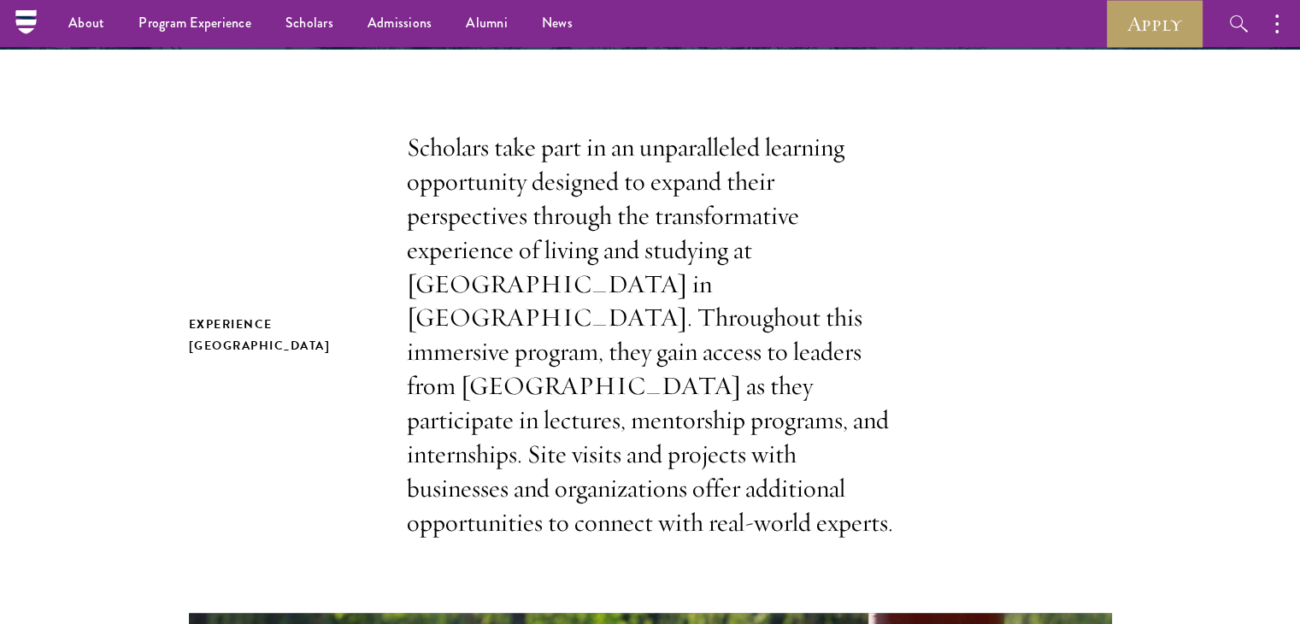
scroll to position [386, 0]
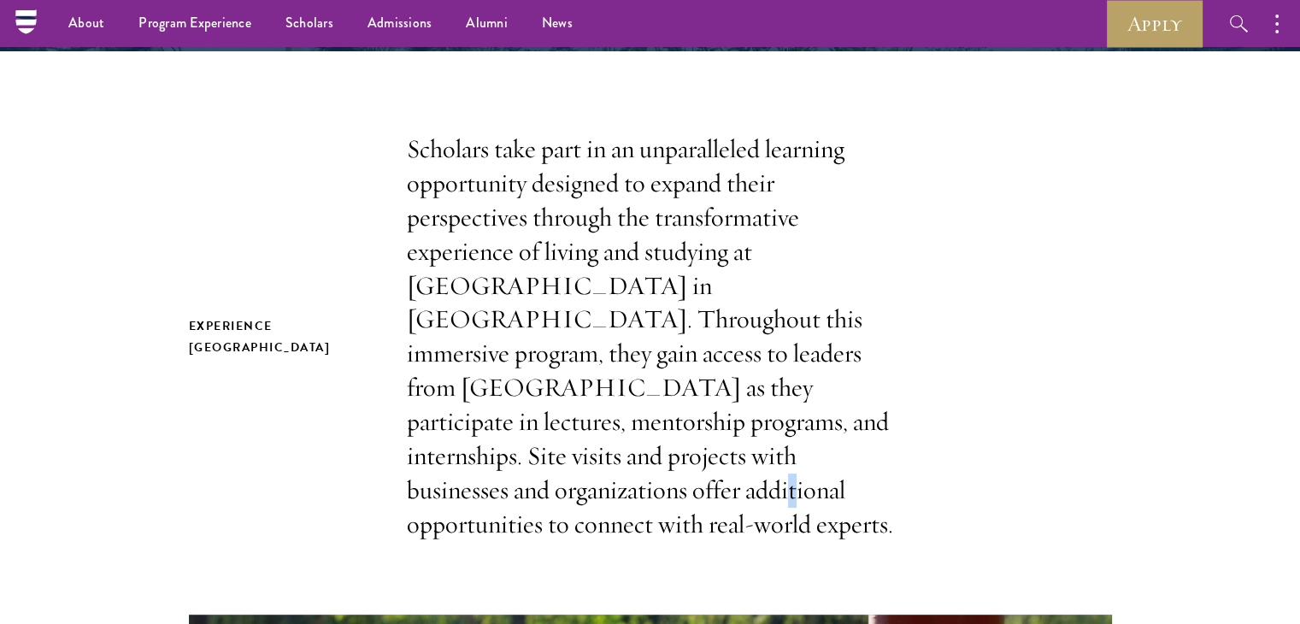
drag, startPoint x: 738, startPoint y: 411, endPoint x: 648, endPoint y: 459, distance: 102.4
click at [648, 459] on p "Scholars take part in an unparalleled learning opportunity designed to expand t…" at bounding box center [650, 336] width 487 height 409
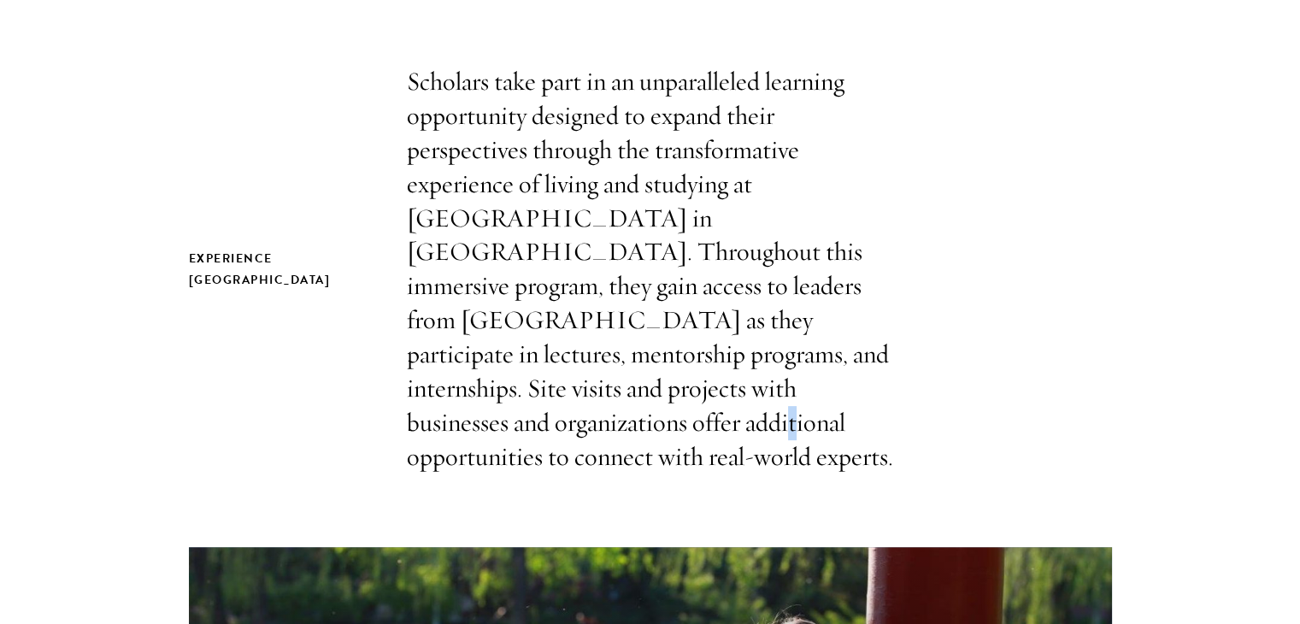
scroll to position [443, 0]
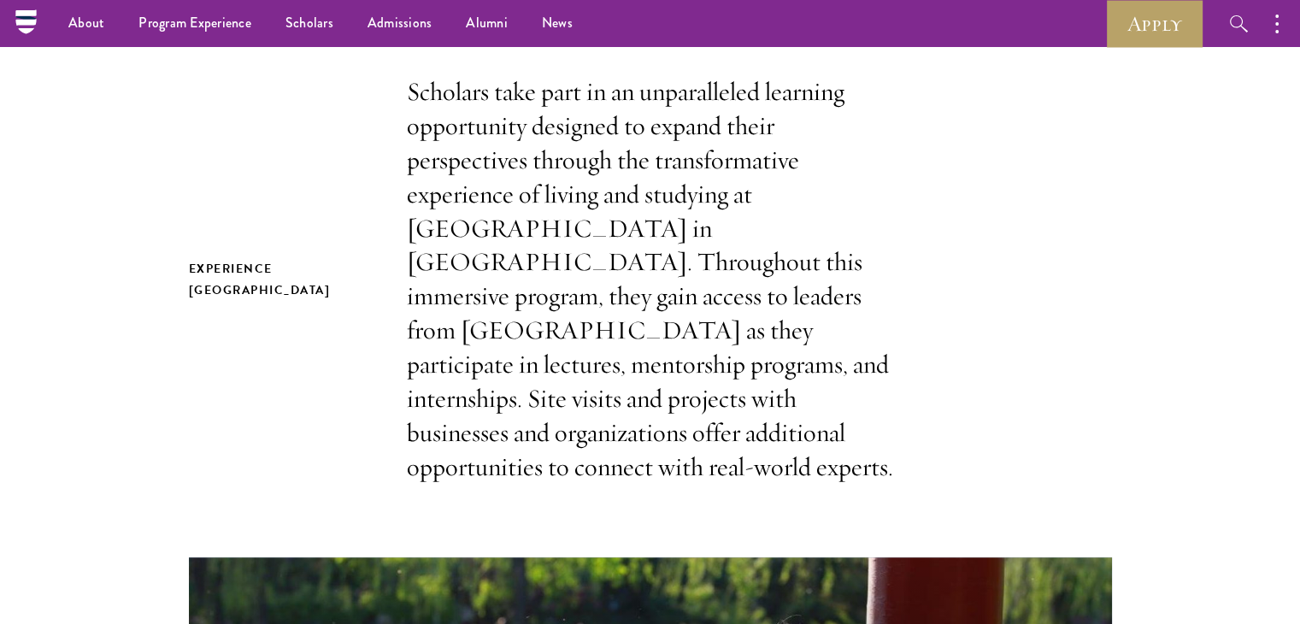
click at [648, 459] on section "Experience China Scholars take part in an unparalleled learning opportunity des…" at bounding box center [650, 577] width 1300 height 1005
drag, startPoint x: 648, startPoint y: 459, endPoint x: 728, endPoint y: 287, distance: 189.6
click at [728, 287] on section "Experience China Scholars take part in an unparalleled learning opportunity des…" at bounding box center [650, 577] width 1300 height 1005
click at [798, 26] on ul "About Overview Leadership Donors Program Experience Overview Curriculum Student…" at bounding box center [499, 23] width 897 height 47
click at [773, 126] on p "Scholars take part in an unparalleled learning opportunity designed to expand t…" at bounding box center [650, 279] width 487 height 409
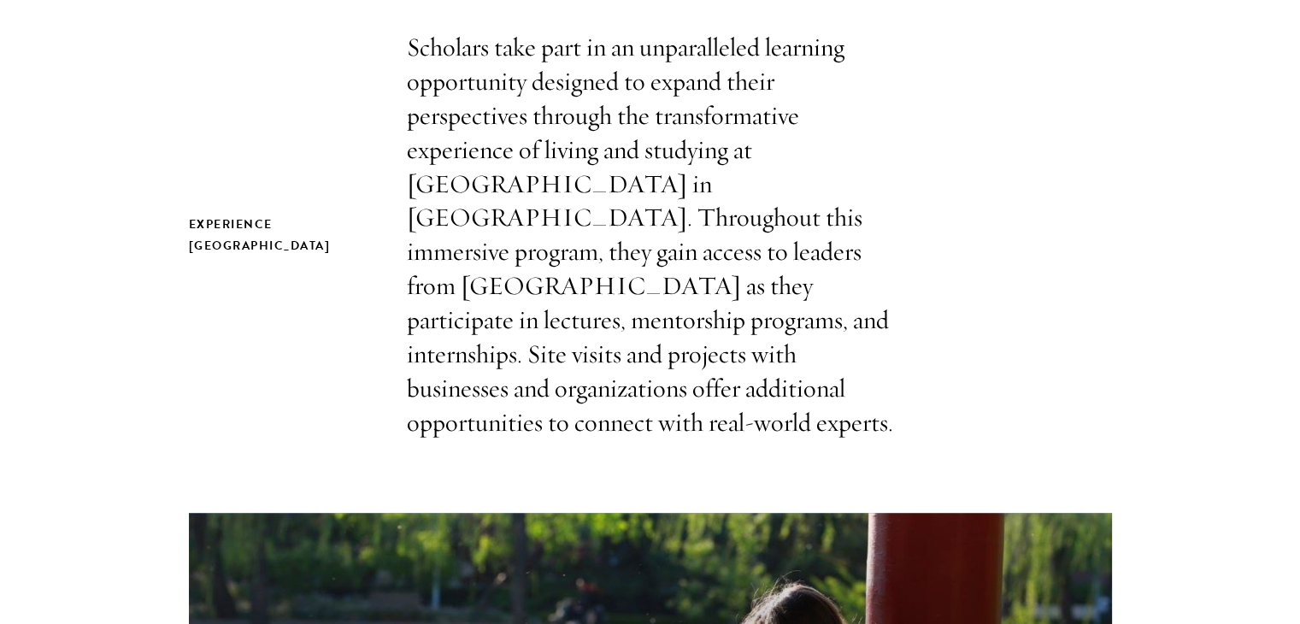
scroll to position [495, 0]
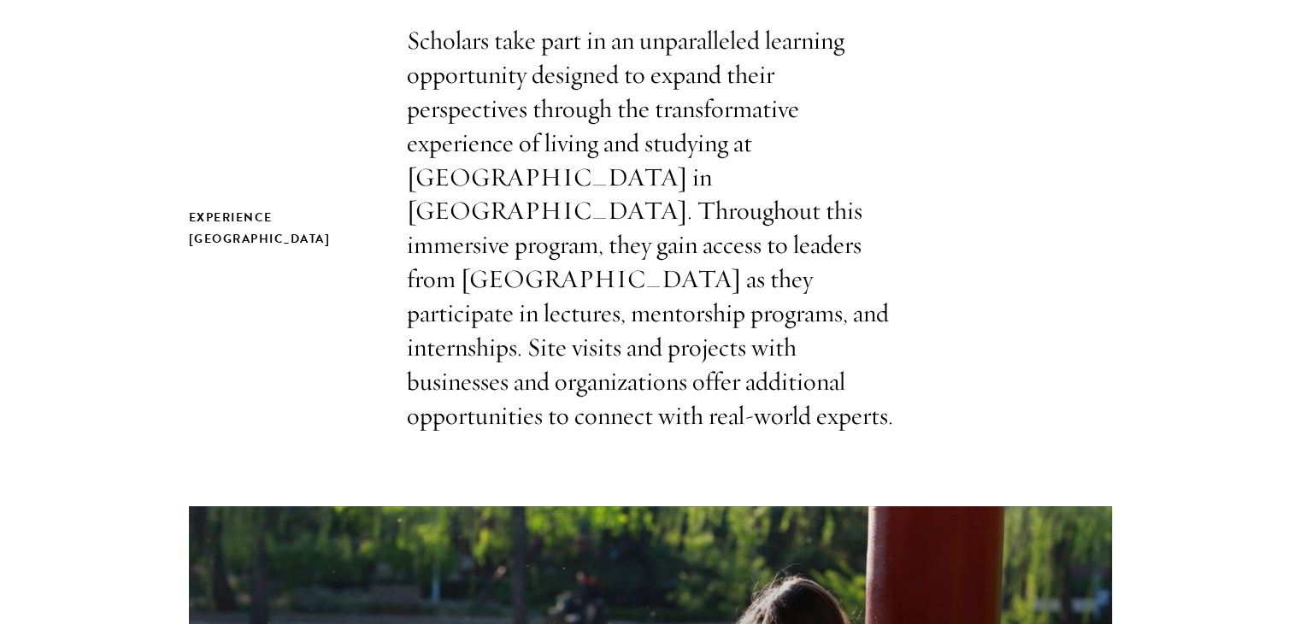
drag, startPoint x: 775, startPoint y: 272, endPoint x: 587, endPoint y: 257, distance: 188.5
click at [587, 257] on p "Scholars take part in an unparalleled learning opportunity designed to expand t…" at bounding box center [650, 228] width 487 height 409
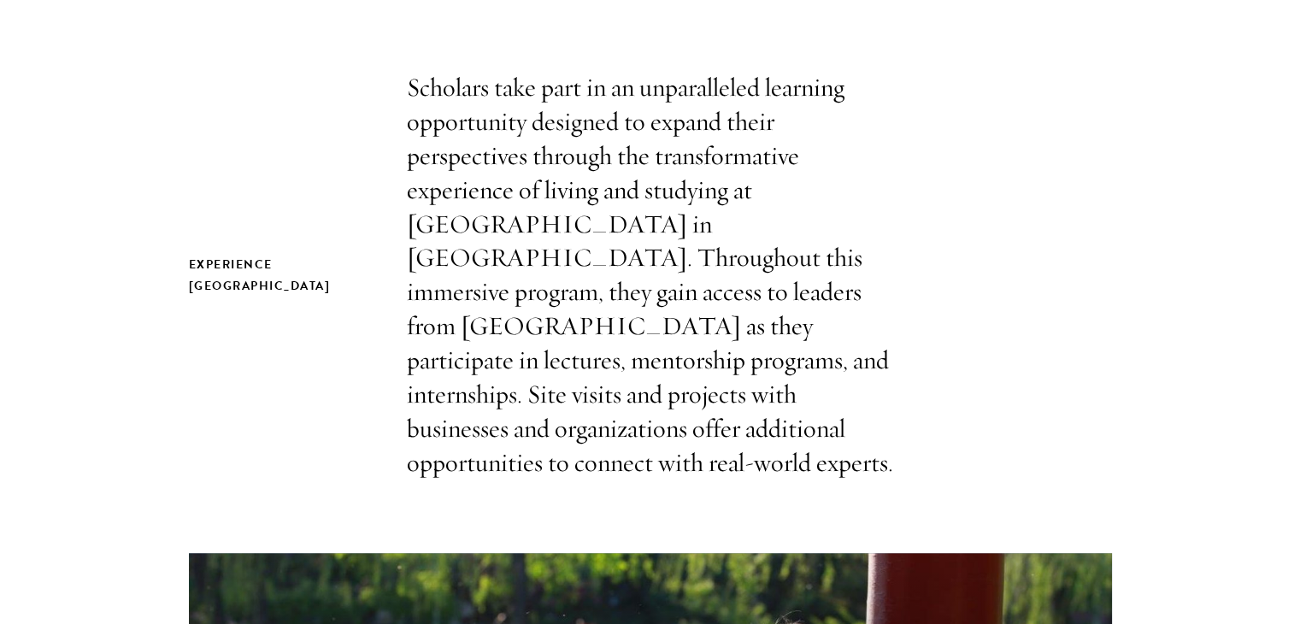
scroll to position [447, 0]
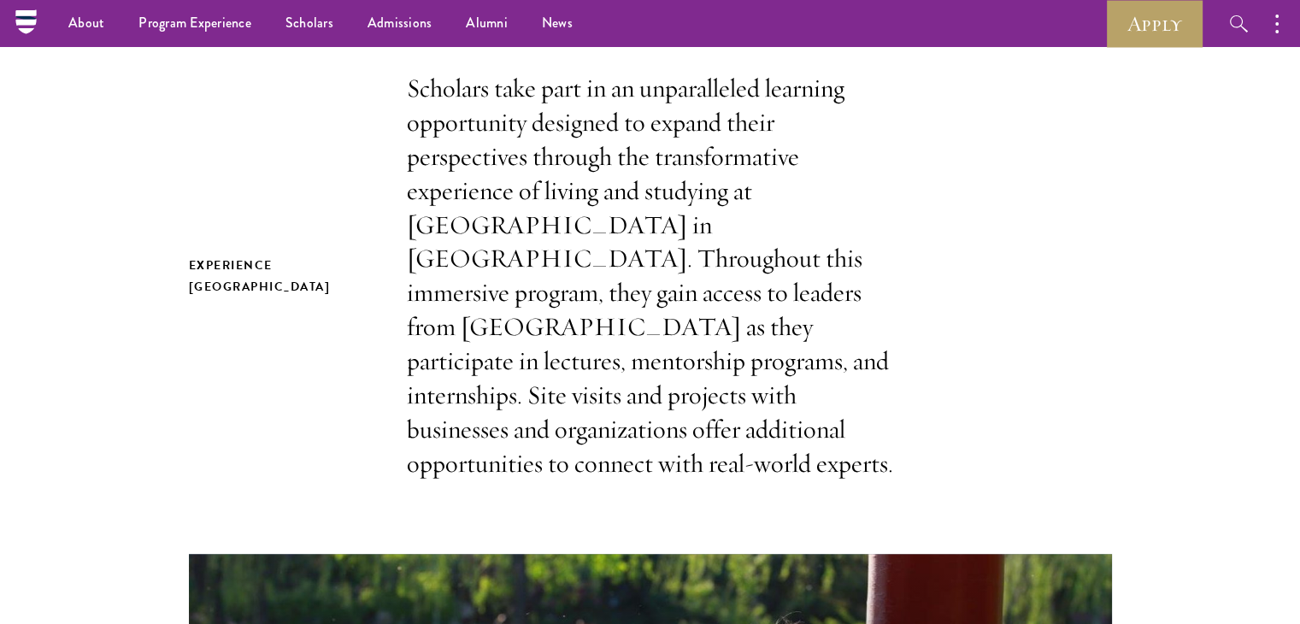
drag, startPoint x: 591, startPoint y: 276, endPoint x: 379, endPoint y: 180, distance: 233.3
click at [379, 180] on div "Experience China Scholars take part in an unparalleled learning opportunity des…" at bounding box center [650, 276] width 923 height 409
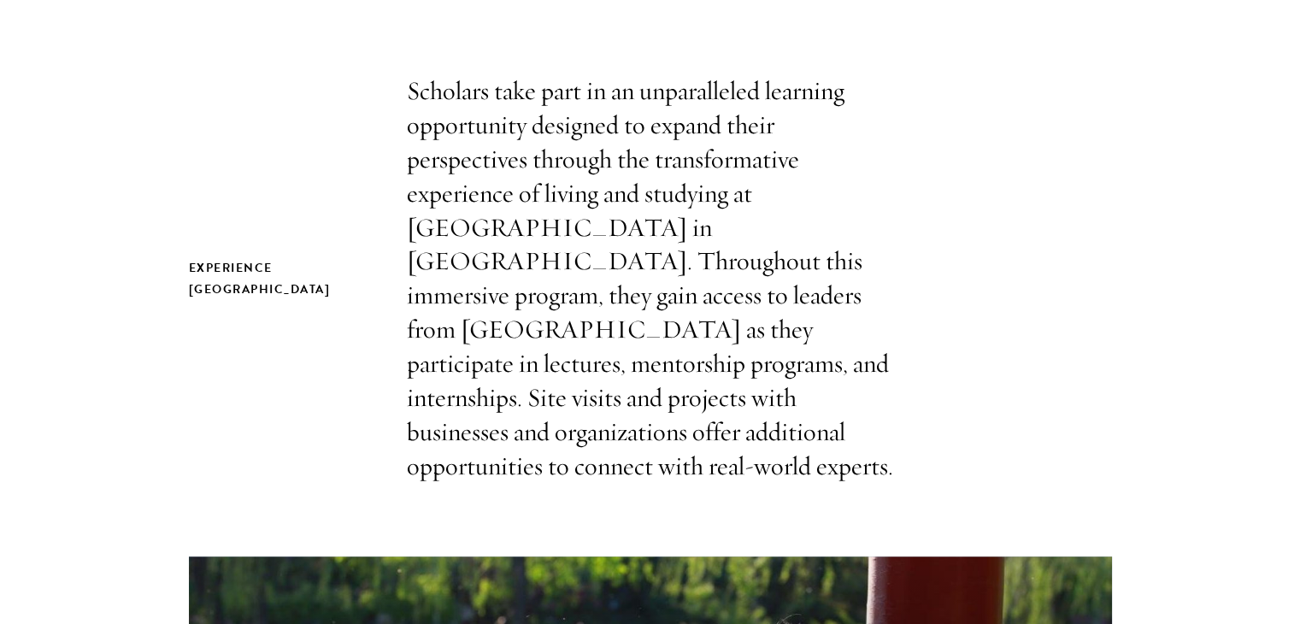
scroll to position [458, 0]
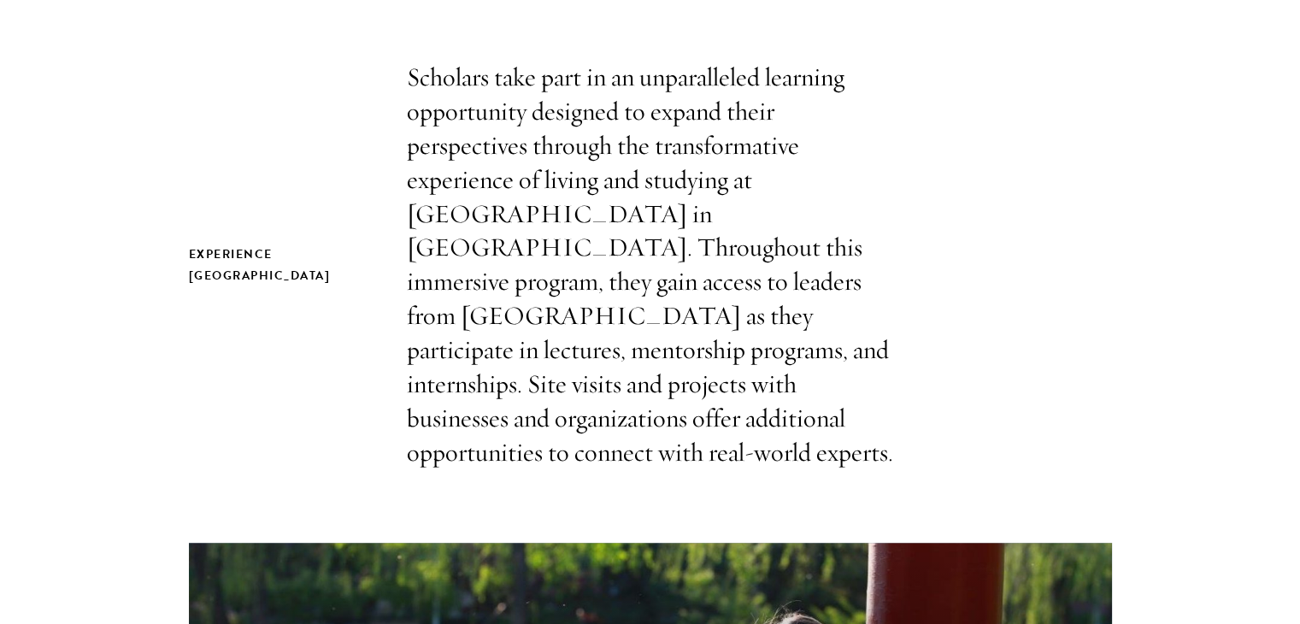
drag, startPoint x: 573, startPoint y: 346, endPoint x: 463, endPoint y: 383, distance: 116.2
click at [463, 383] on p "Scholars take part in an unparalleled learning opportunity designed to expand t…" at bounding box center [650, 265] width 487 height 409
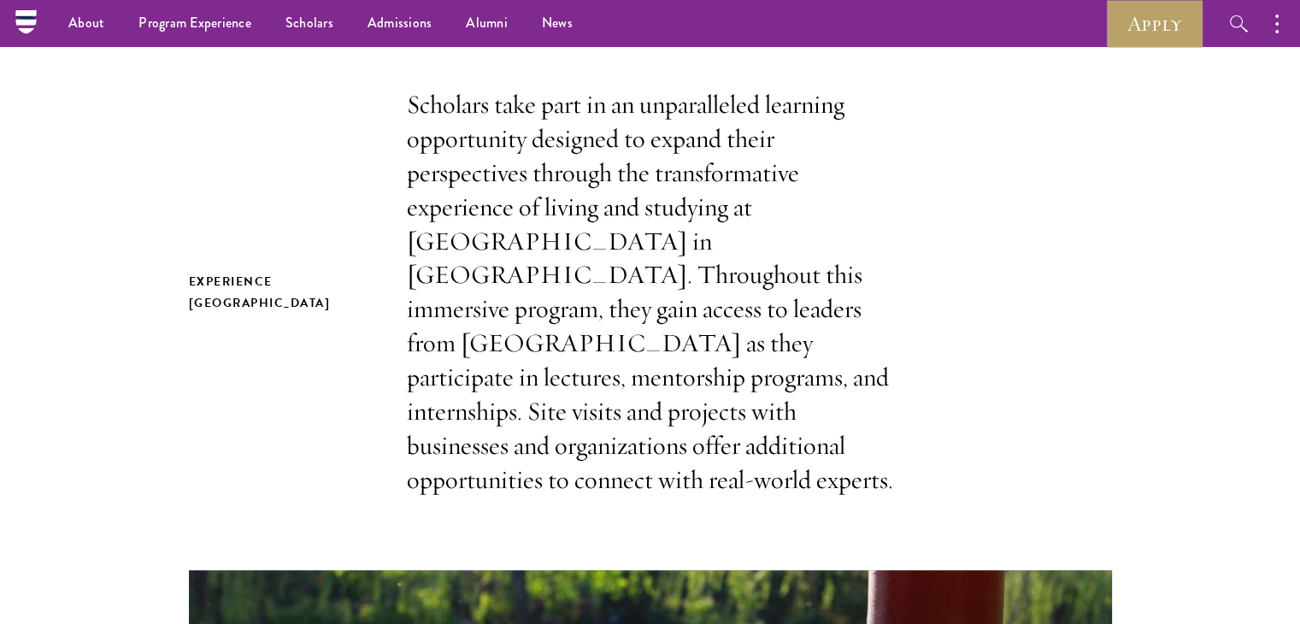
scroll to position [423, 0]
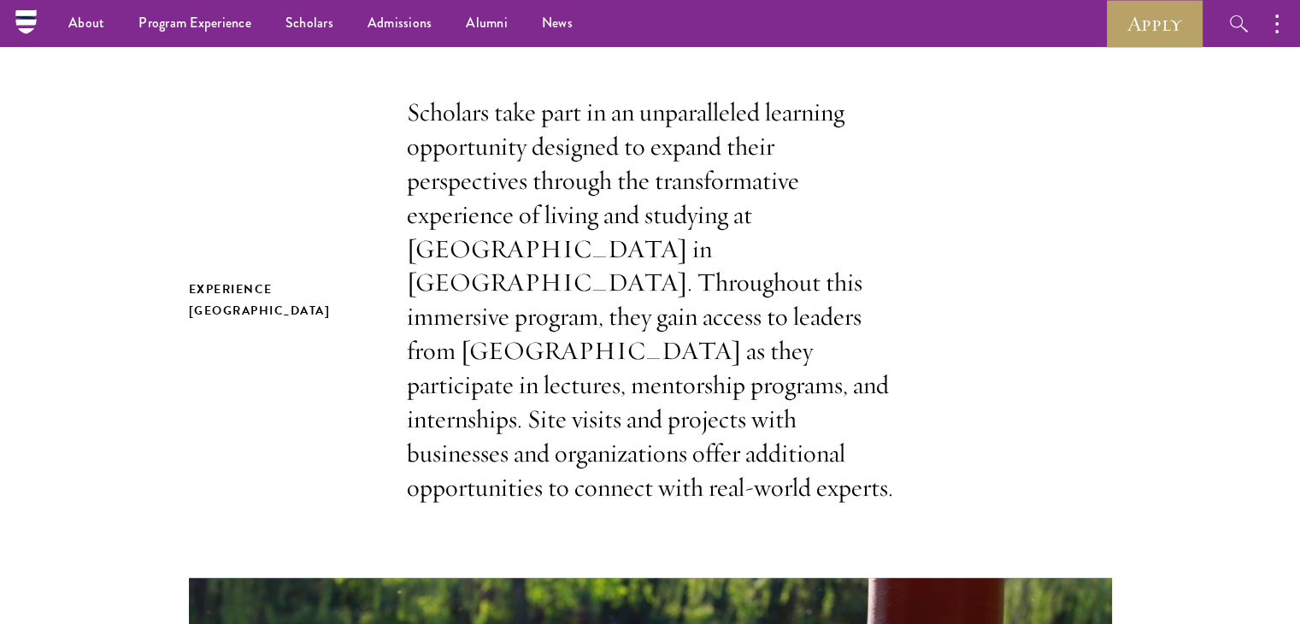
click at [579, 455] on p "Scholars take part in an unparalleled learning opportunity designed to expand t…" at bounding box center [650, 300] width 487 height 409
drag, startPoint x: 579, startPoint y: 455, endPoint x: 555, endPoint y: 461, distance: 25.7
click at [555, 461] on p "Scholars take part in an unparalleled learning opportunity designed to expand t…" at bounding box center [650, 300] width 487 height 409
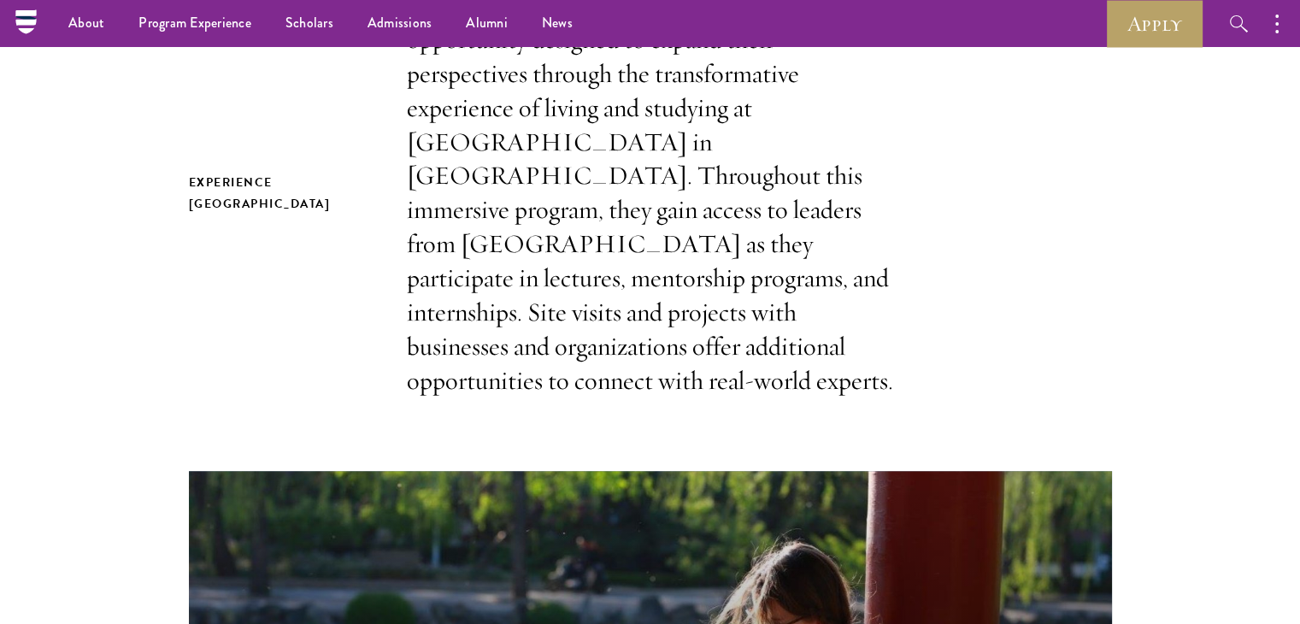
scroll to position [528, 0]
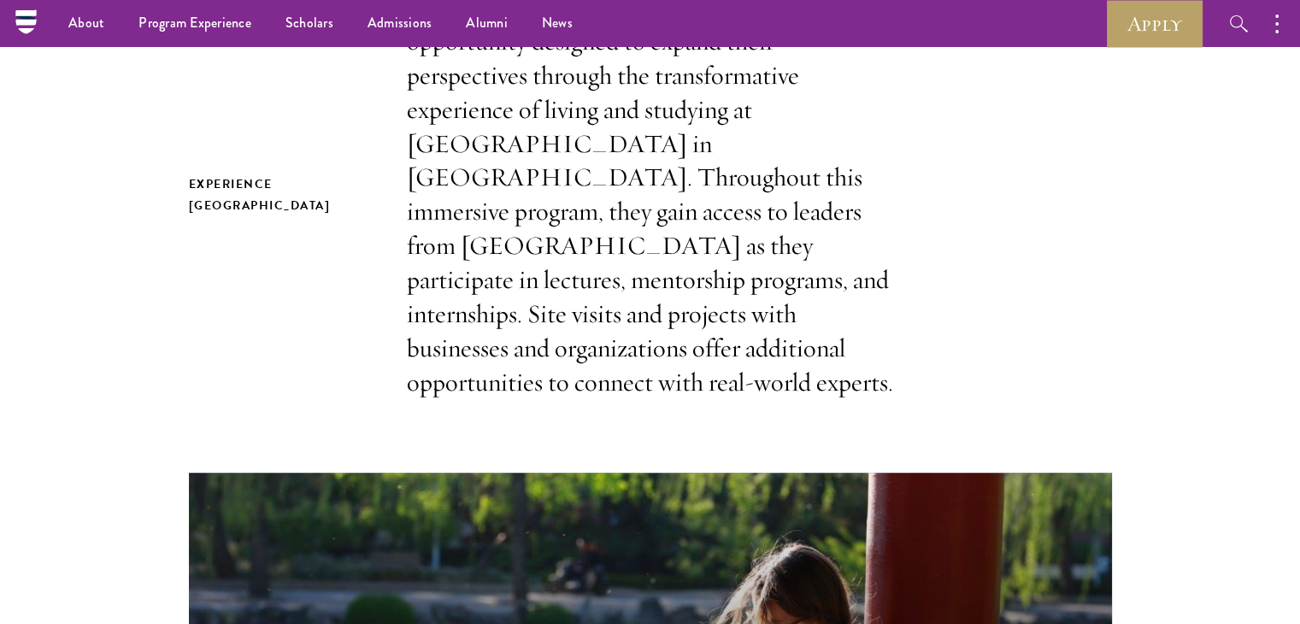
click at [625, 302] on p "Scholars take part in an unparalleled learning opportunity designed to expand t…" at bounding box center [650, 195] width 487 height 409
click at [608, 336] on p "Scholars take part in an unparalleled learning opportunity designed to expand t…" at bounding box center [650, 195] width 487 height 409
click at [601, 356] on p "Scholars take part in an unparalleled learning opportunity designed to expand t…" at bounding box center [650, 195] width 487 height 409
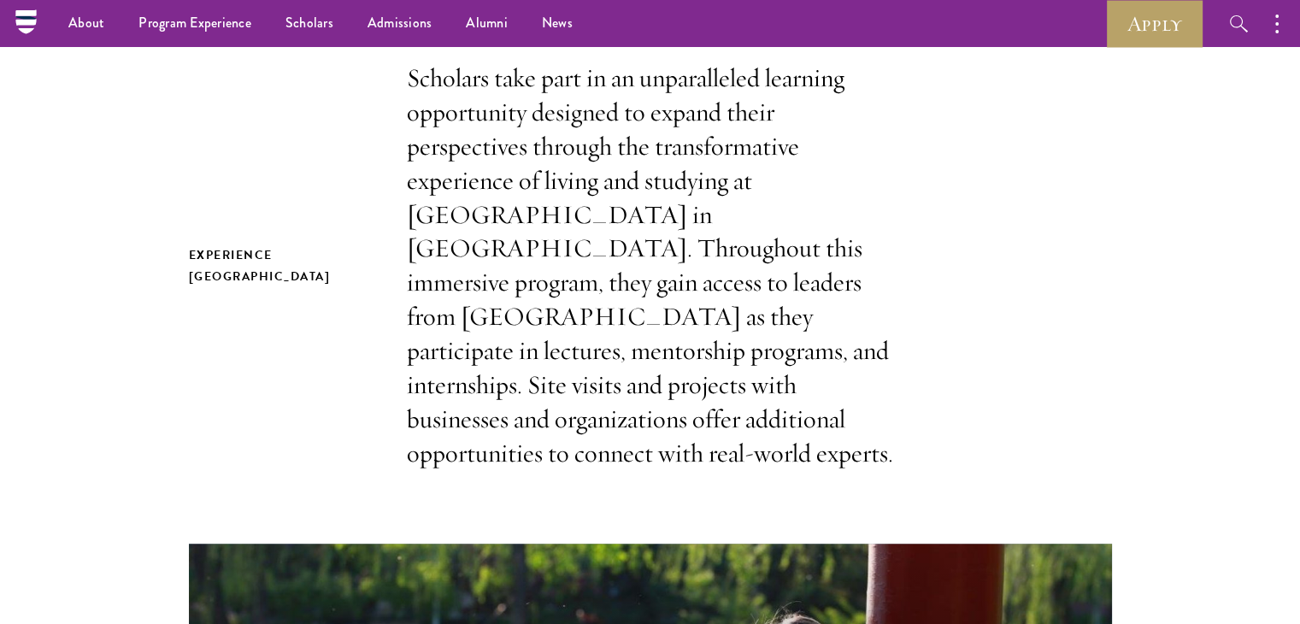
scroll to position [456, 0]
drag, startPoint x: 456, startPoint y: 373, endPoint x: 357, endPoint y: 427, distance: 113.2
click at [357, 427] on div "Experience China Scholars take part in an unparalleled learning opportunity des…" at bounding box center [650, 266] width 923 height 409
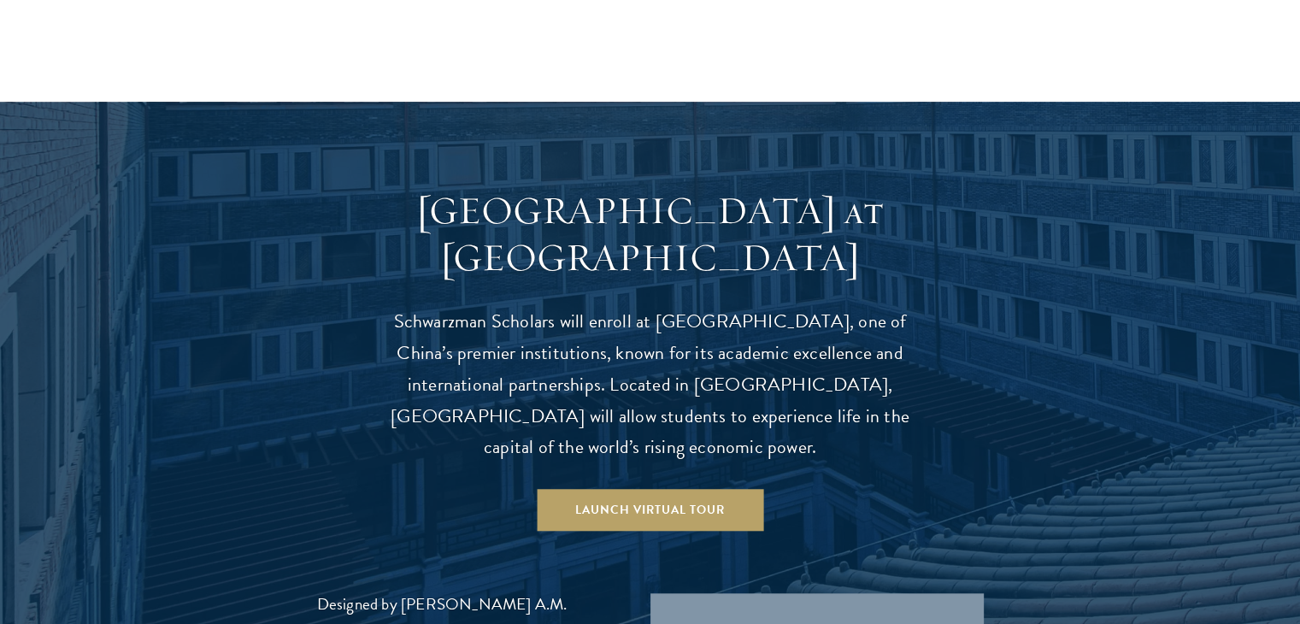
scroll to position [1650, 0]
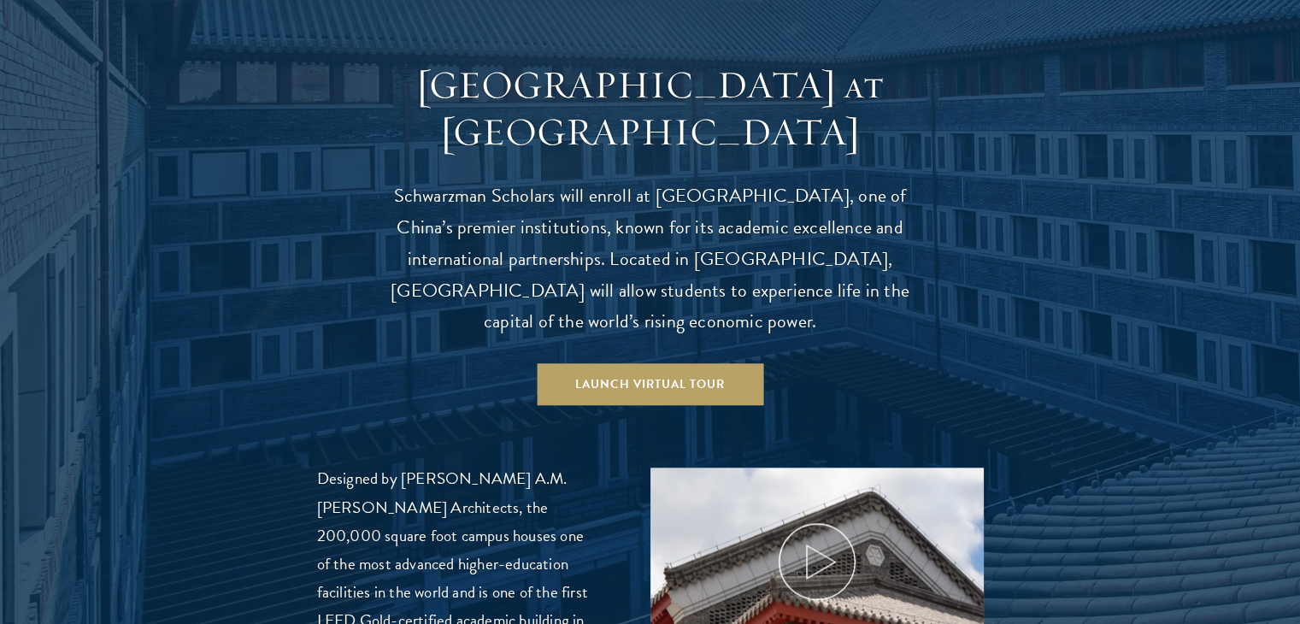
drag, startPoint x: 796, startPoint y: 92, endPoint x: 603, endPoint y: 104, distance: 193.5
click at [603, 104] on h3 "[GEOGRAPHIC_DATA] at [GEOGRAPHIC_DATA]" at bounding box center [650, 110] width 530 height 96
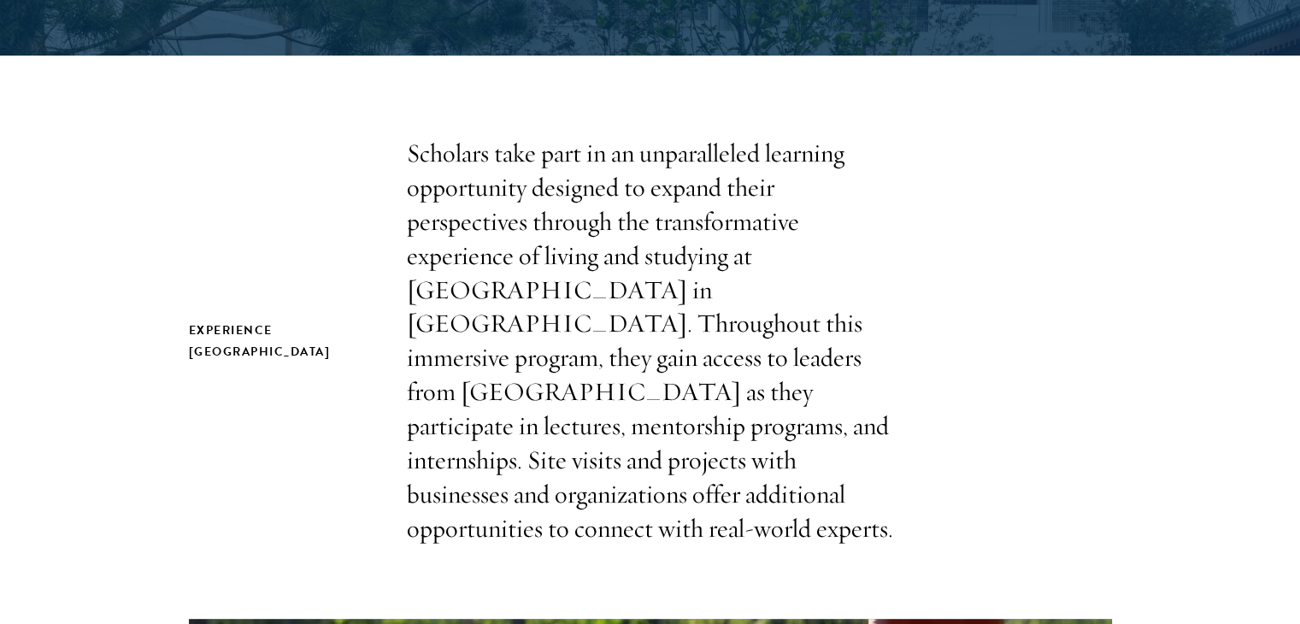
scroll to position [383, 0]
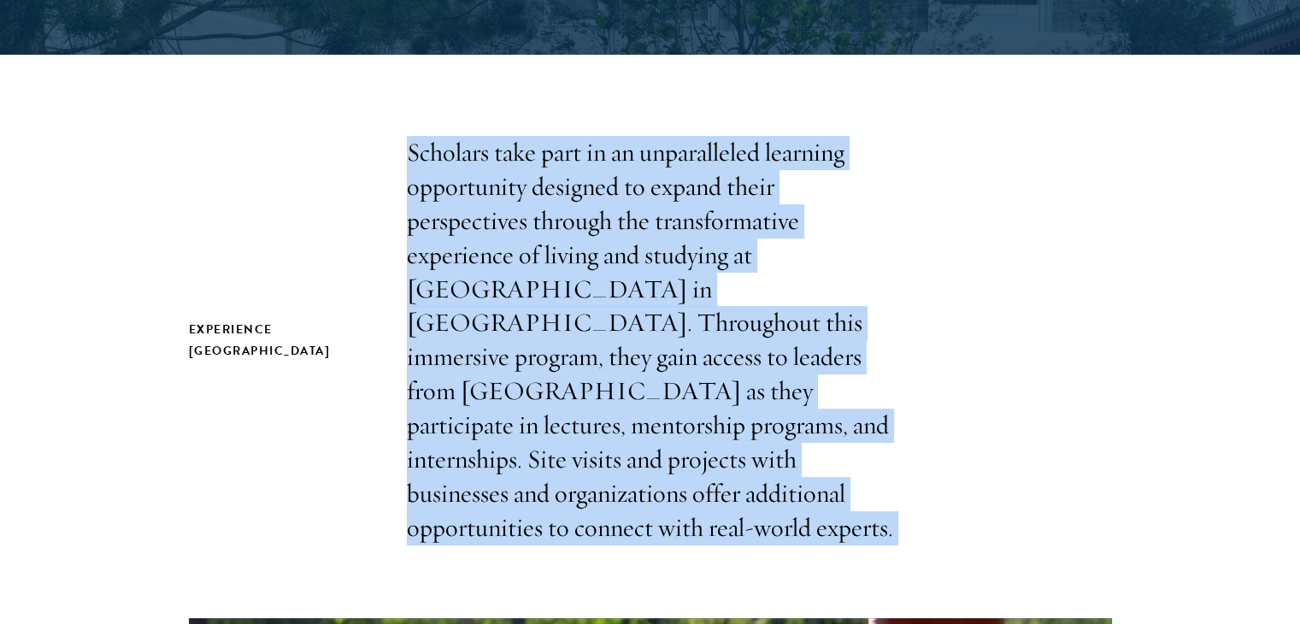
drag, startPoint x: 406, startPoint y: 153, endPoint x: 558, endPoint y: 514, distance: 391.4
copy section "Scholars take part in an unparalleled learning opportunity designed to expand t…"
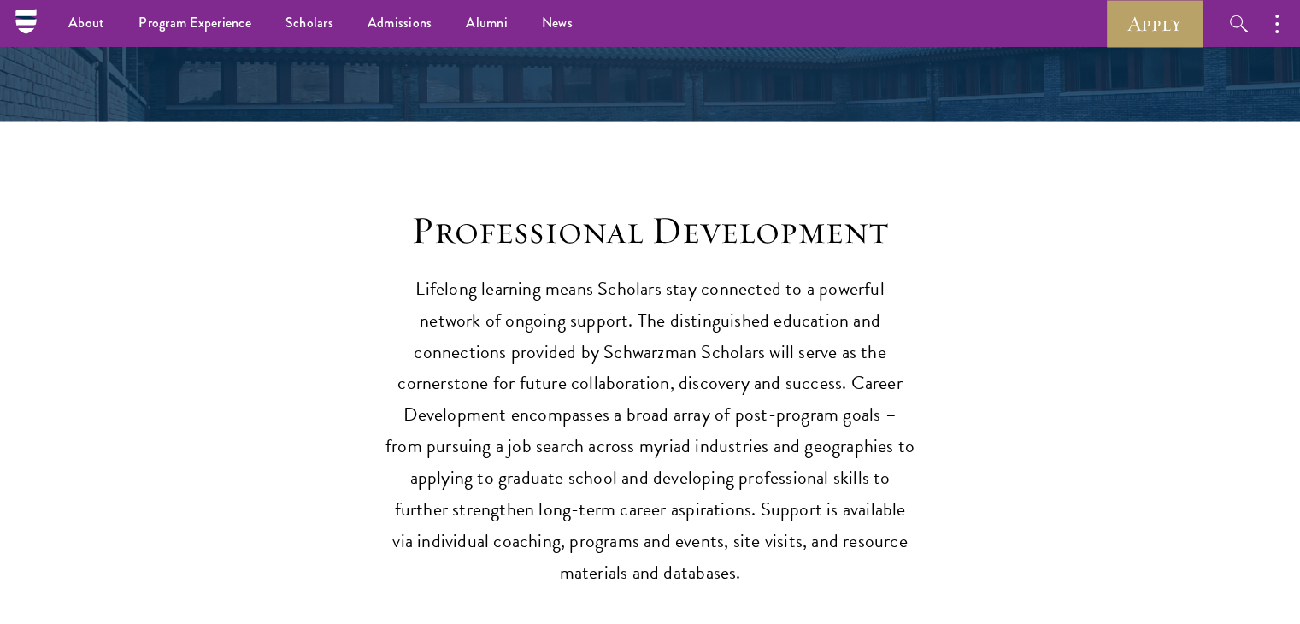
scroll to position [2272, 0]
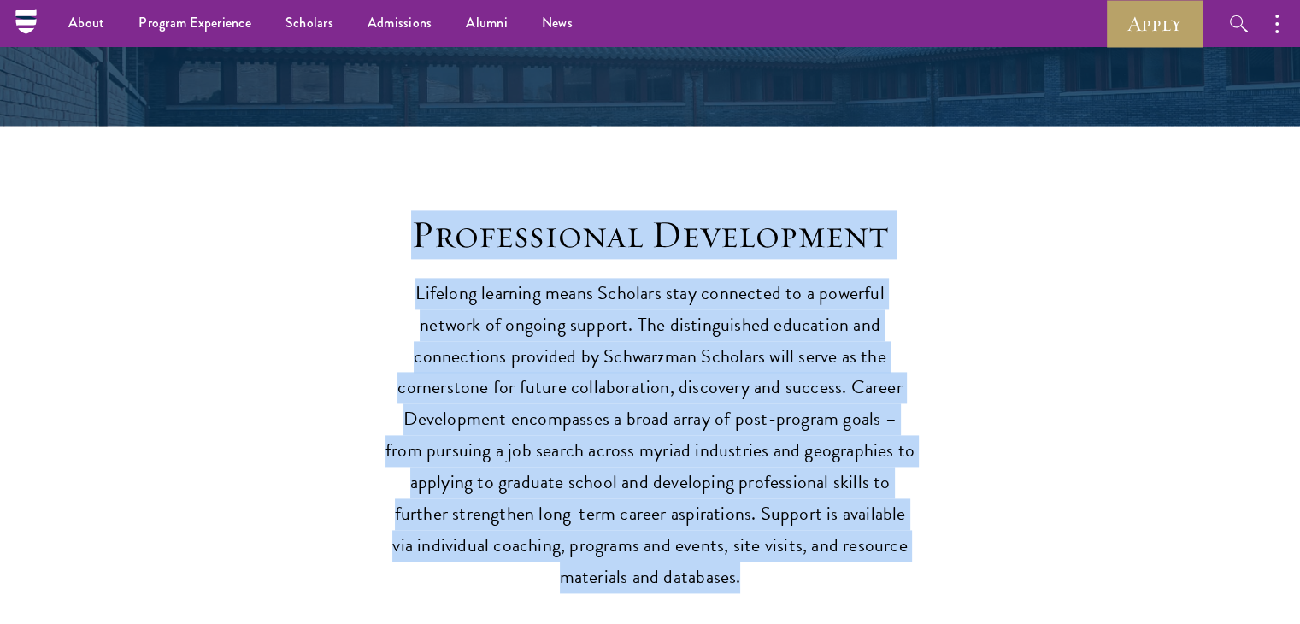
drag, startPoint x: 414, startPoint y: 197, endPoint x: 728, endPoint y: 549, distance: 471.5
click at [728, 549] on div "Professional Development Lifelong learning means Scholars stay connected to a p…" at bounding box center [650, 402] width 530 height 382
copy div "Professional Development Lifelong learning means Scholars stay connected to a p…"
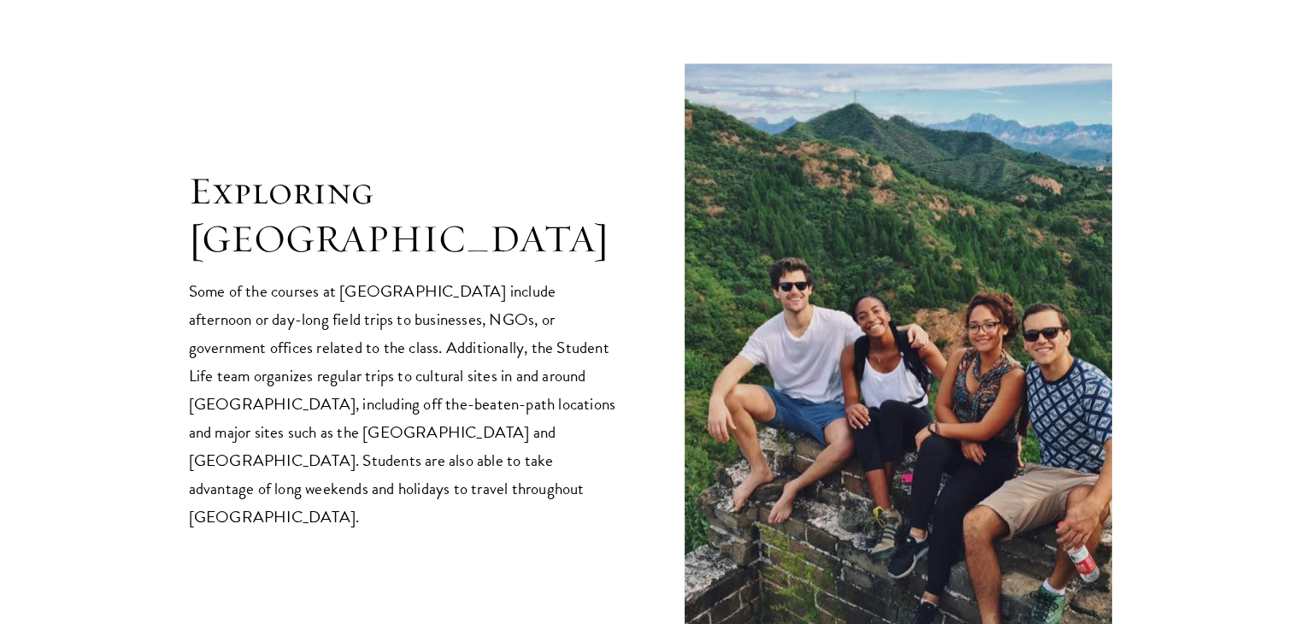
scroll to position [3452, 0]
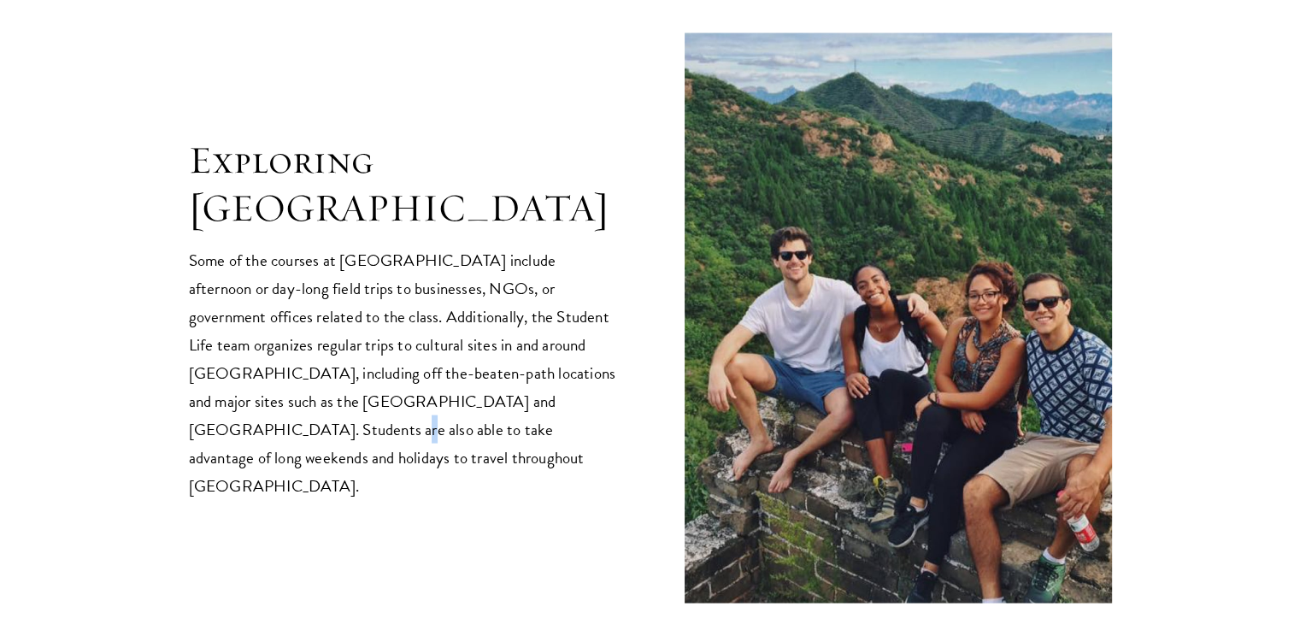
drag, startPoint x: 728, startPoint y: 549, endPoint x: 538, endPoint y: 373, distance: 258.2
click at [538, 373] on p "Some of the courses at [GEOGRAPHIC_DATA] include afternoon or day-long field tr…" at bounding box center [402, 373] width 427 height 254
click at [588, 396] on p "Some of the courses at [GEOGRAPHIC_DATA] include afternoon or day-long field tr…" at bounding box center [402, 373] width 427 height 254
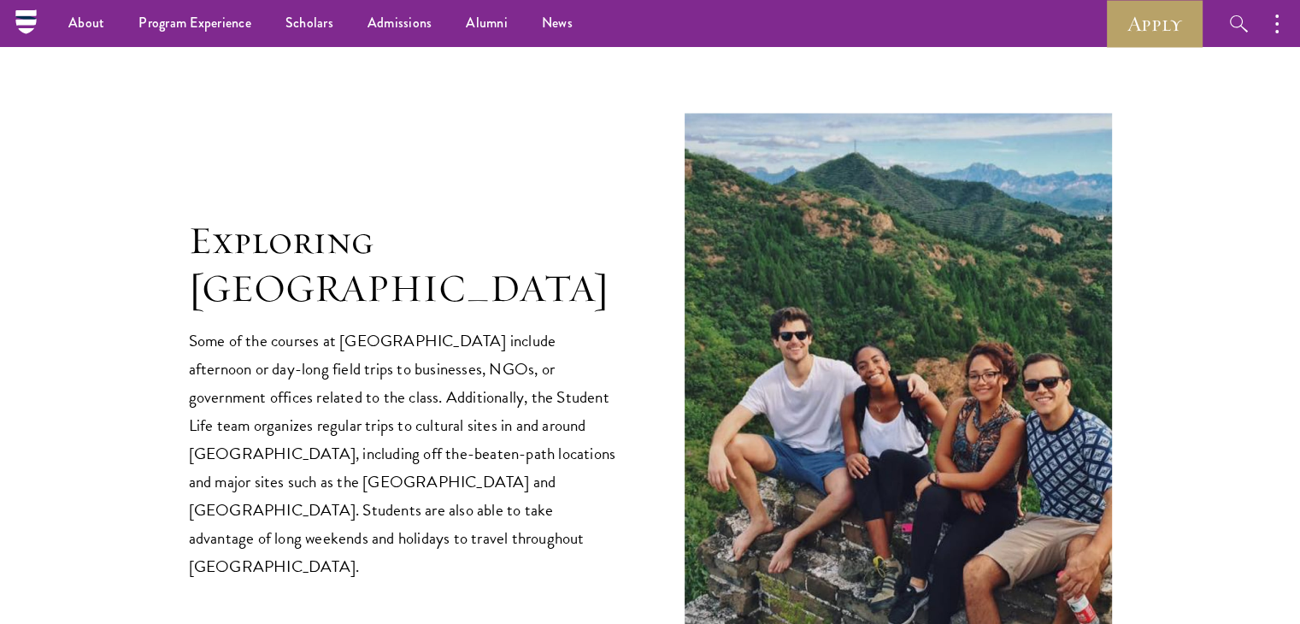
scroll to position [3370, 0]
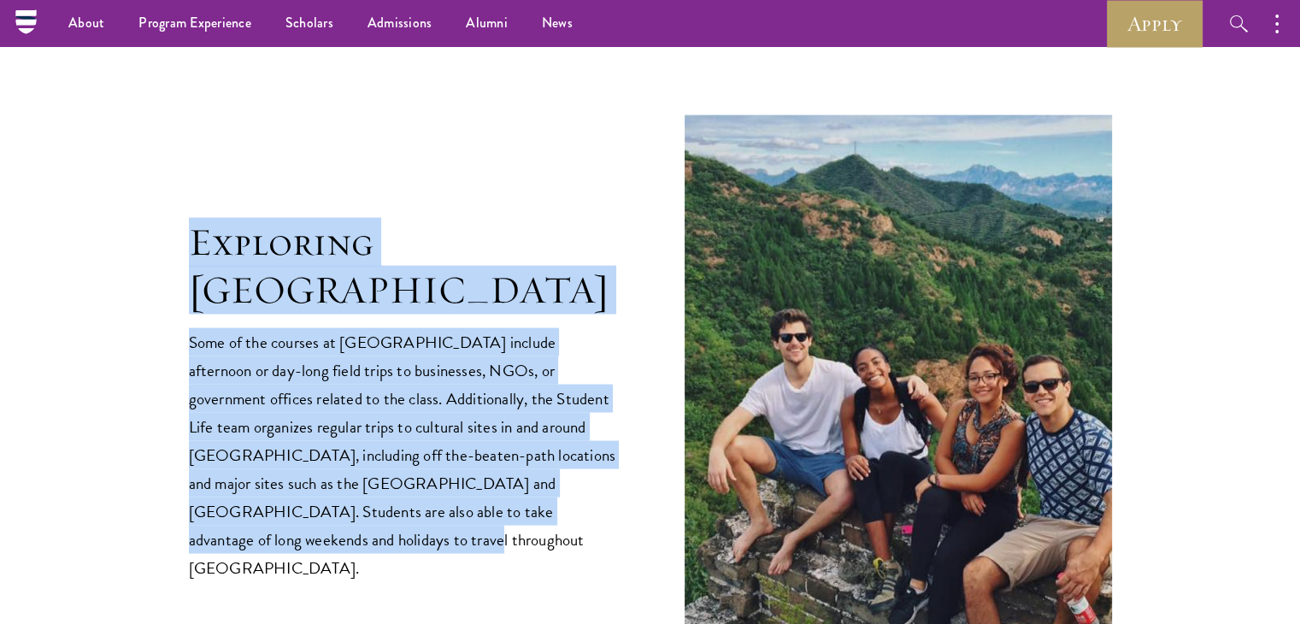
drag, startPoint x: 196, startPoint y: 254, endPoint x: 572, endPoint y: 476, distance: 436.7
click at [572, 476] on div "Exploring China Some of the courses at Schwarzman College include afternoon or …" at bounding box center [402, 400] width 427 height 363
copy div "Exploring China Some of the courses at Schwarzman College include afternoon or …"
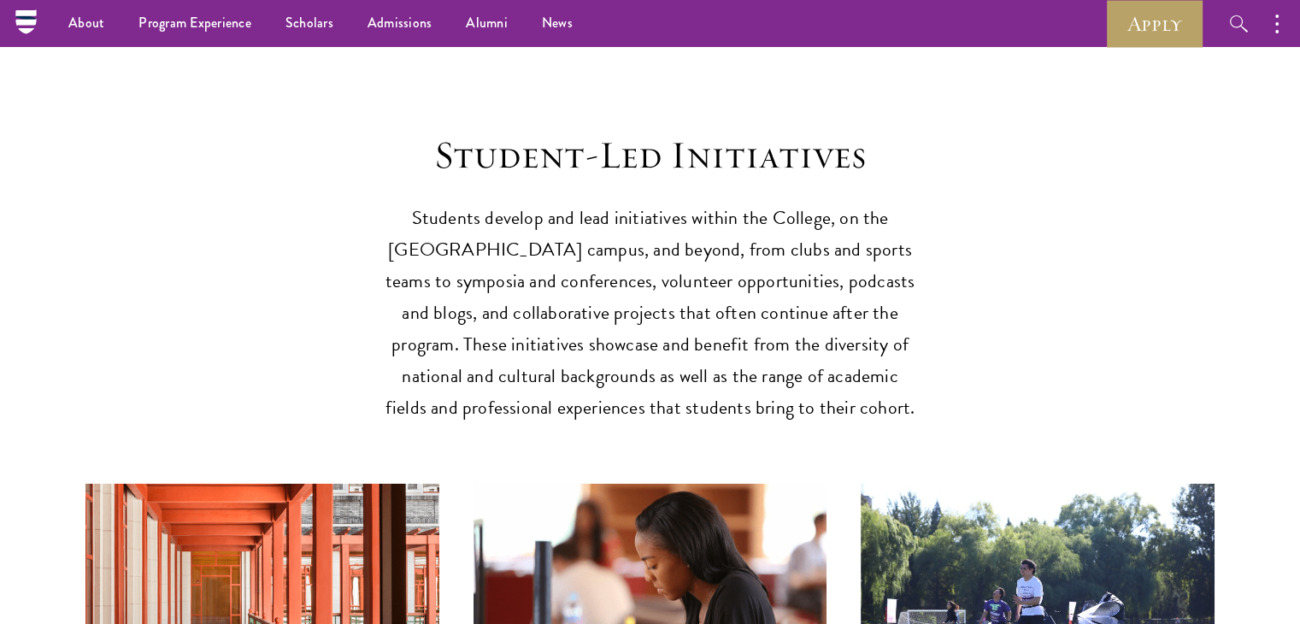
scroll to position [3992, 0]
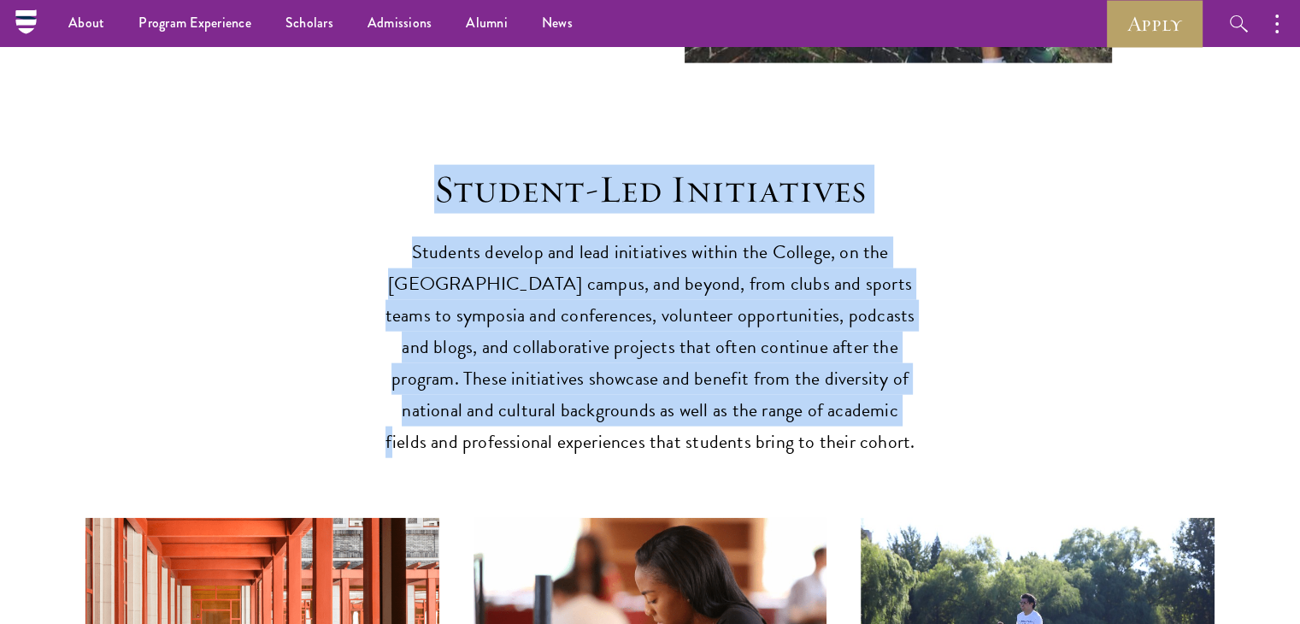
drag, startPoint x: 437, startPoint y: 149, endPoint x: 982, endPoint y: 377, distance: 590.2
click at [982, 377] on div "Student-Led Initiatives Students develop and lead initiatives within the Colleg…" at bounding box center [649, 598] width 1129 height 864
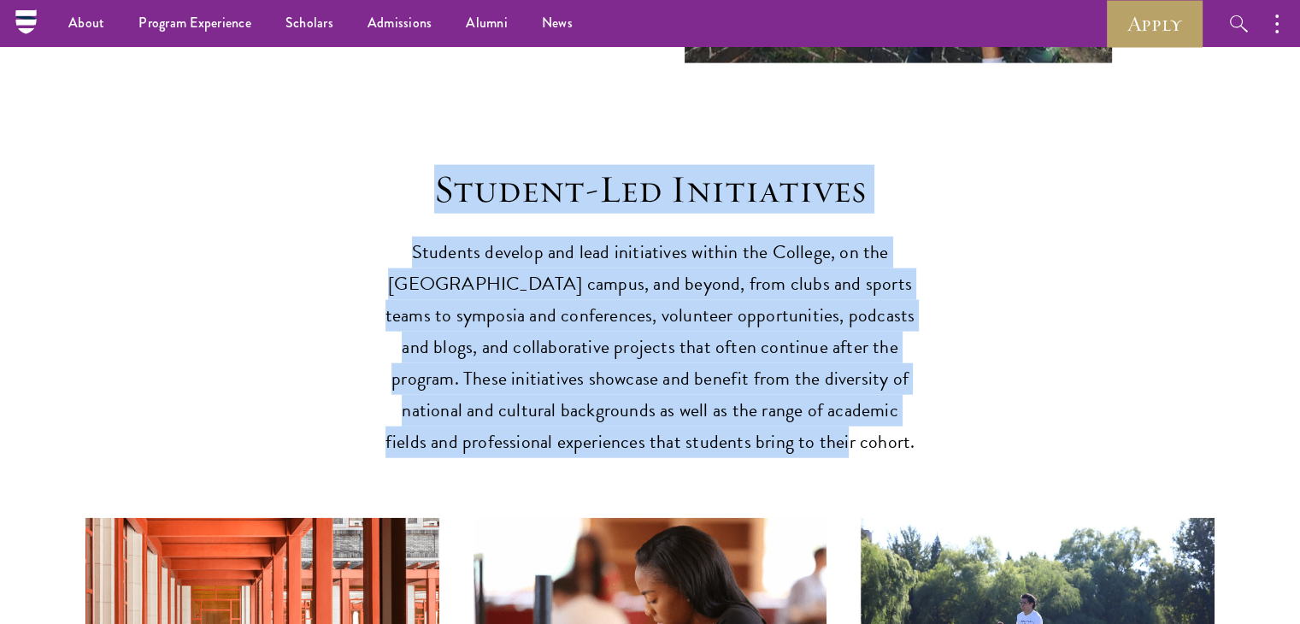
drag, startPoint x: 916, startPoint y: 387, endPoint x: 399, endPoint y: 121, distance: 581.3
copy header "Student-Led Initiatives Students develop and lead initiatives within the Colleg…"
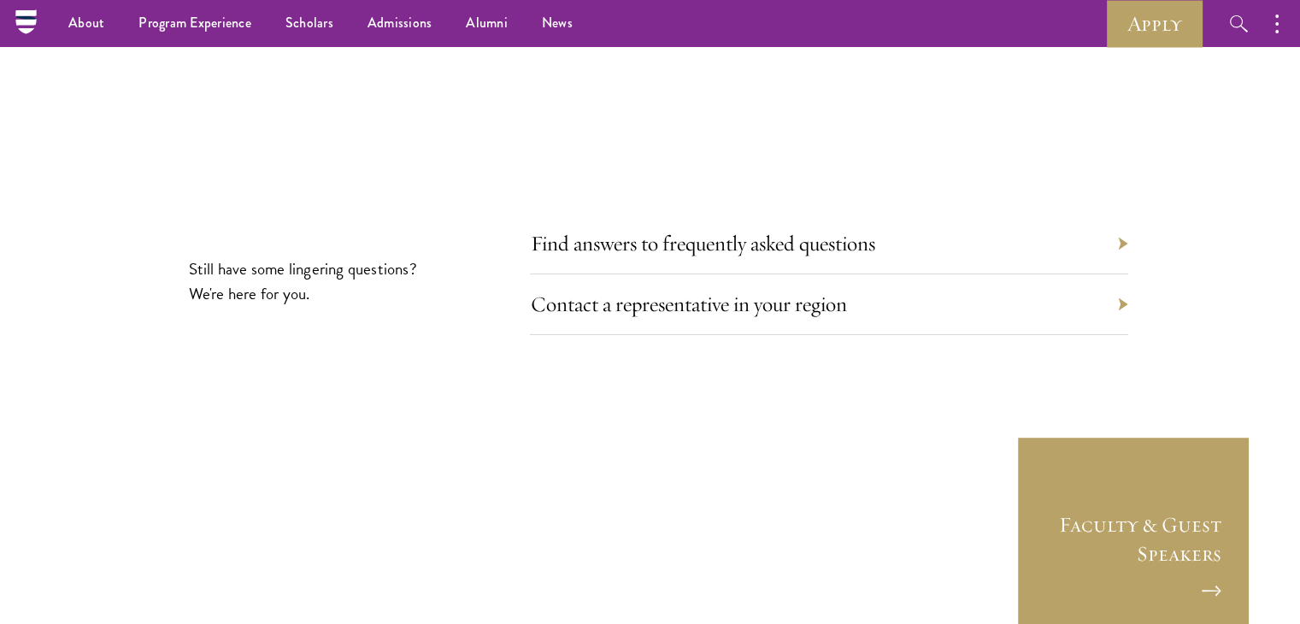
scroll to position [5624, 0]
click at [872, 231] on link "Find answers to frequently asked questions" at bounding box center [715, 244] width 344 height 26
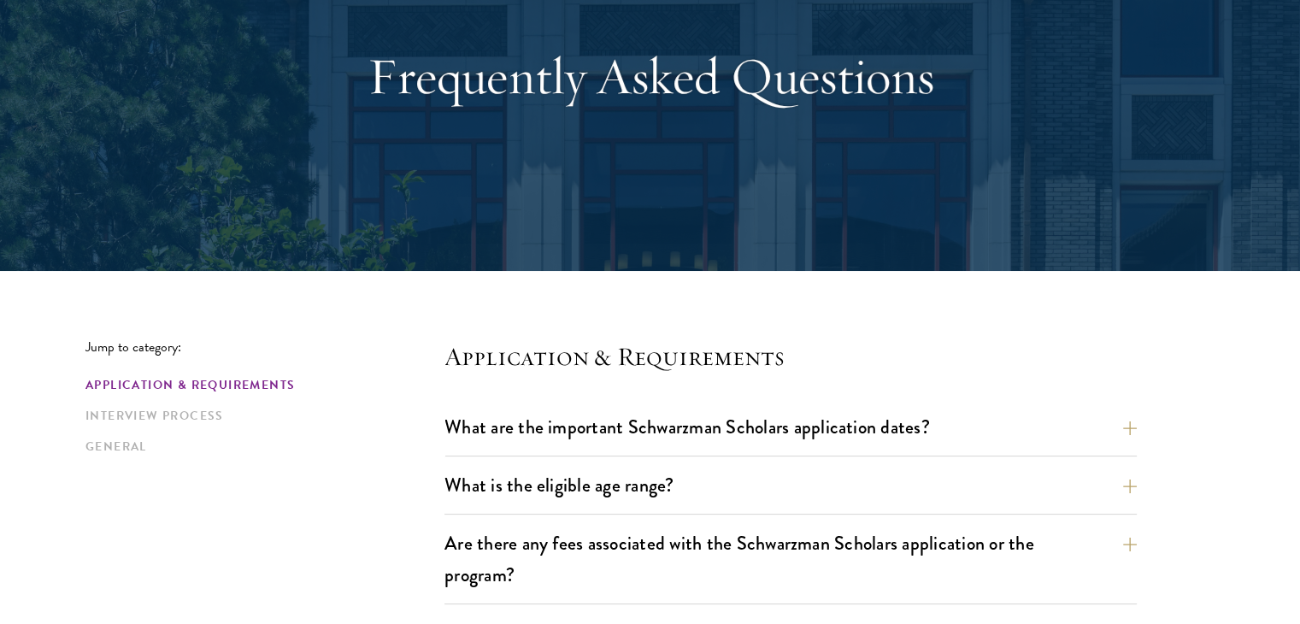
scroll to position [253, 0]
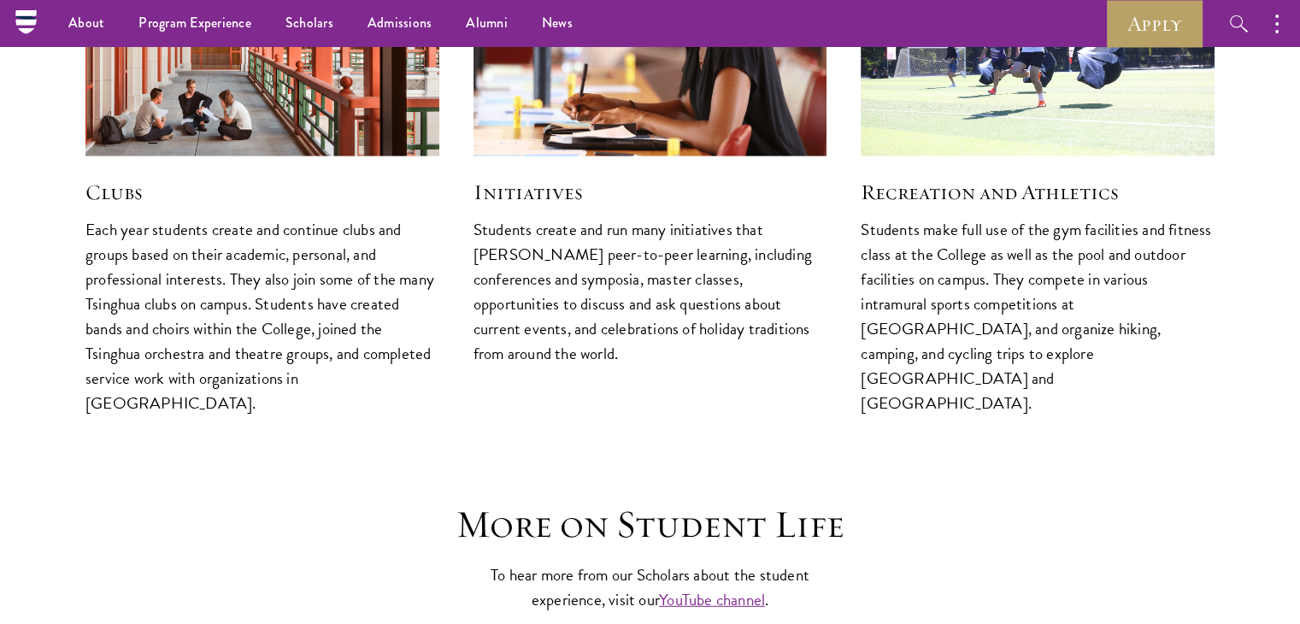
scroll to position [4589, 0]
click at [697, 588] on link "YouTube channel" at bounding box center [712, 600] width 106 height 25
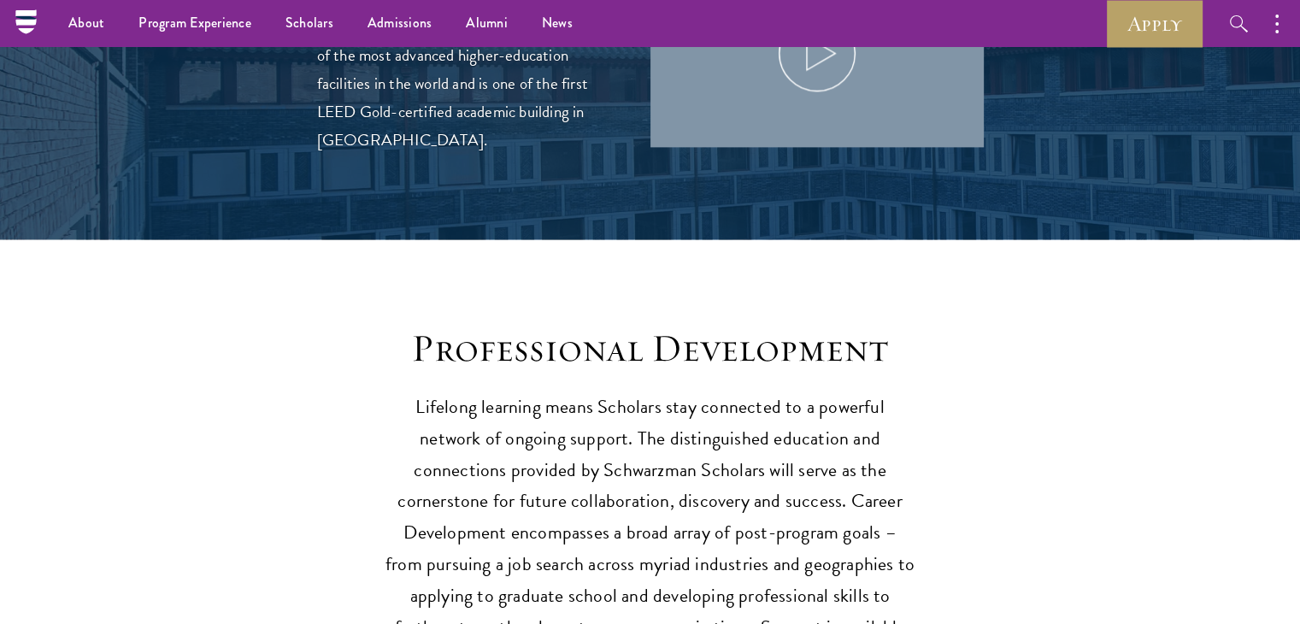
scroll to position [2153, 0]
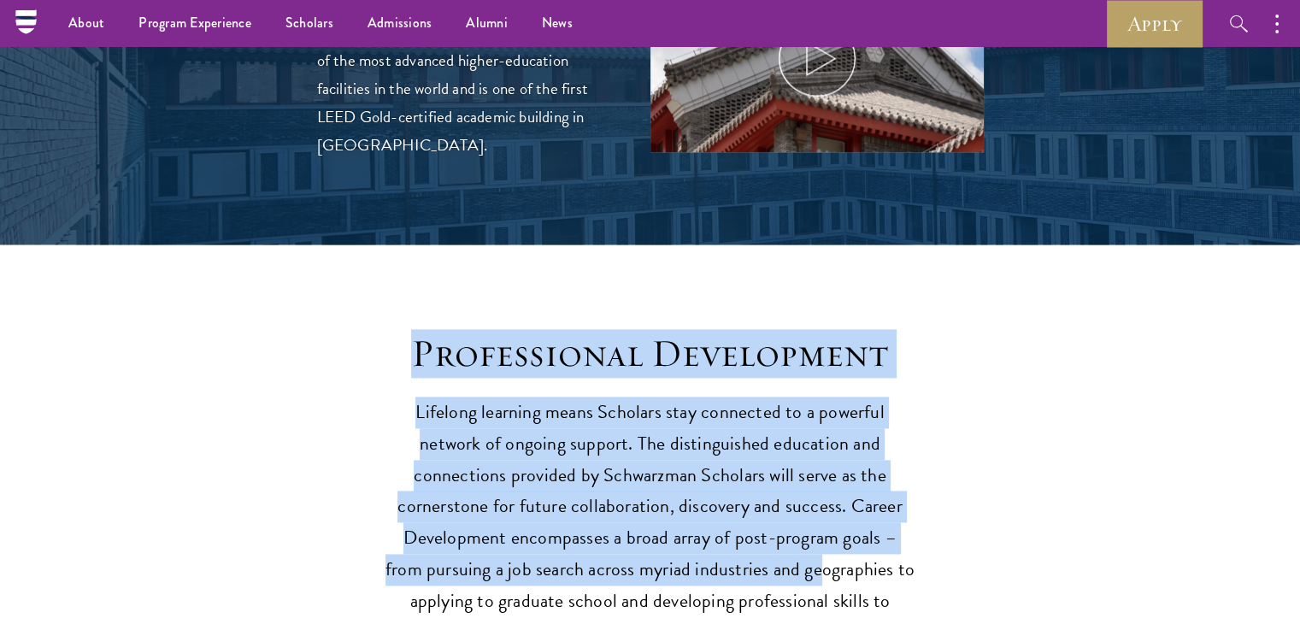
drag, startPoint x: 412, startPoint y: 312, endPoint x: 704, endPoint y: 541, distance: 371.3
click at [704, 541] on div "Professional Development Lifelong learning means Scholars stay connected to a p…" at bounding box center [650, 521] width 530 height 382
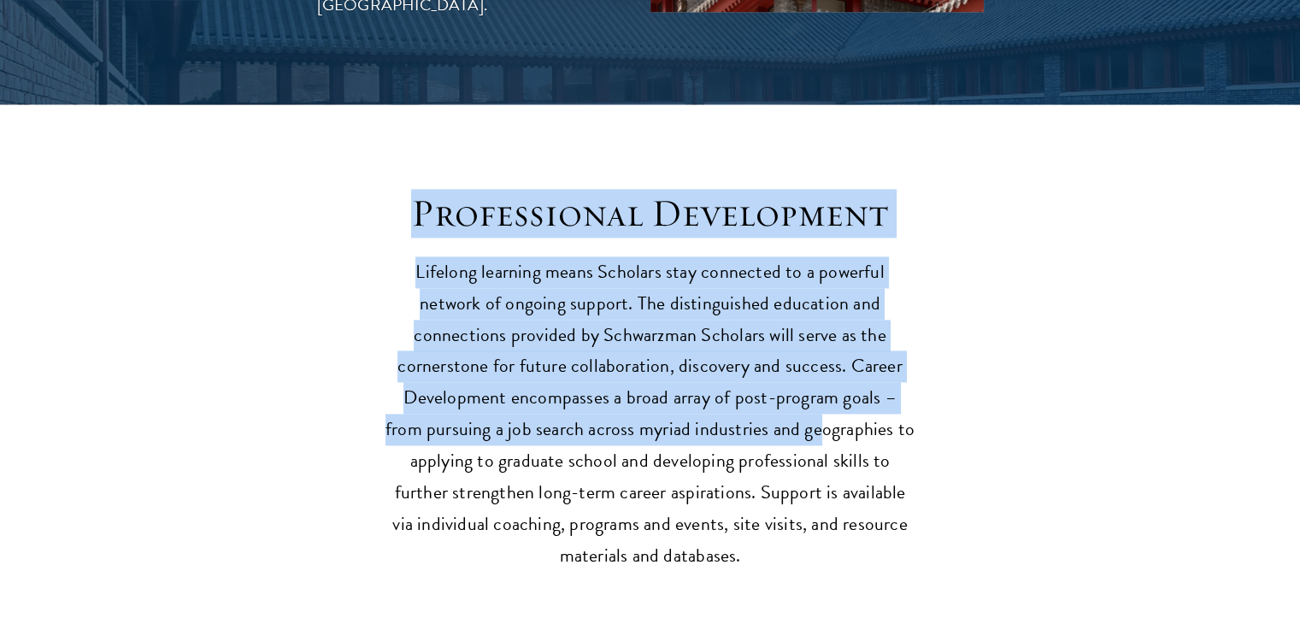
scroll to position [2295, 0]
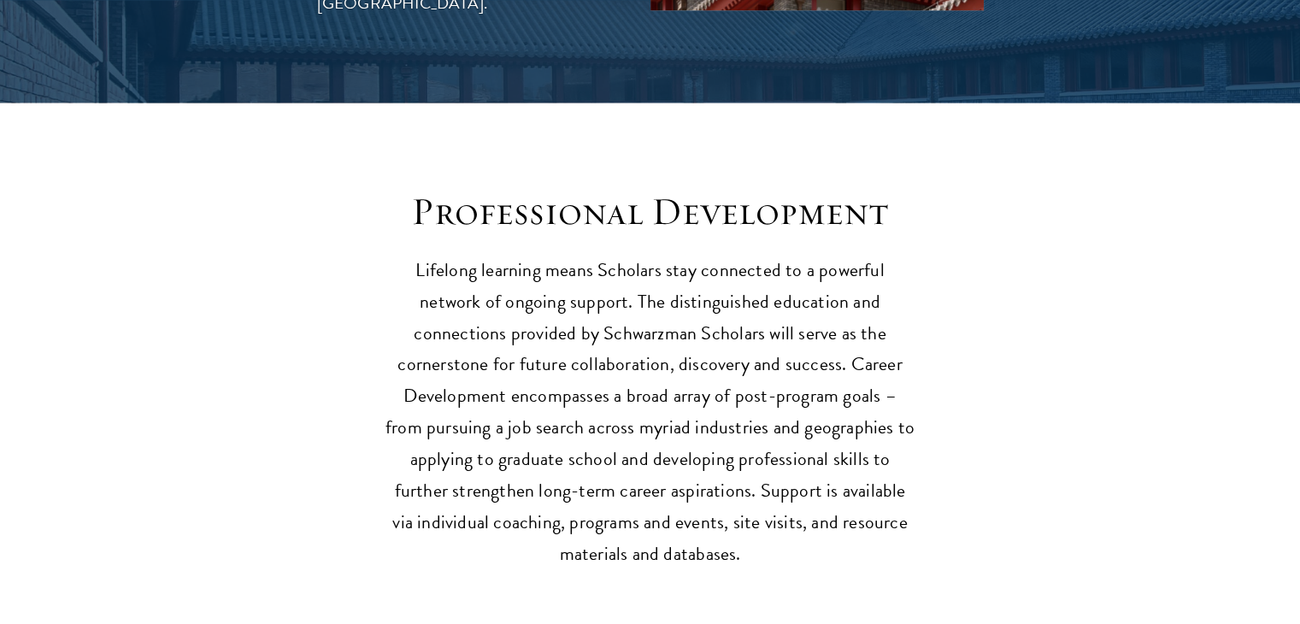
click at [687, 514] on p "Lifelong learning means Scholars stay connected to a powerful network of ongoin…" at bounding box center [650, 413] width 530 height 316
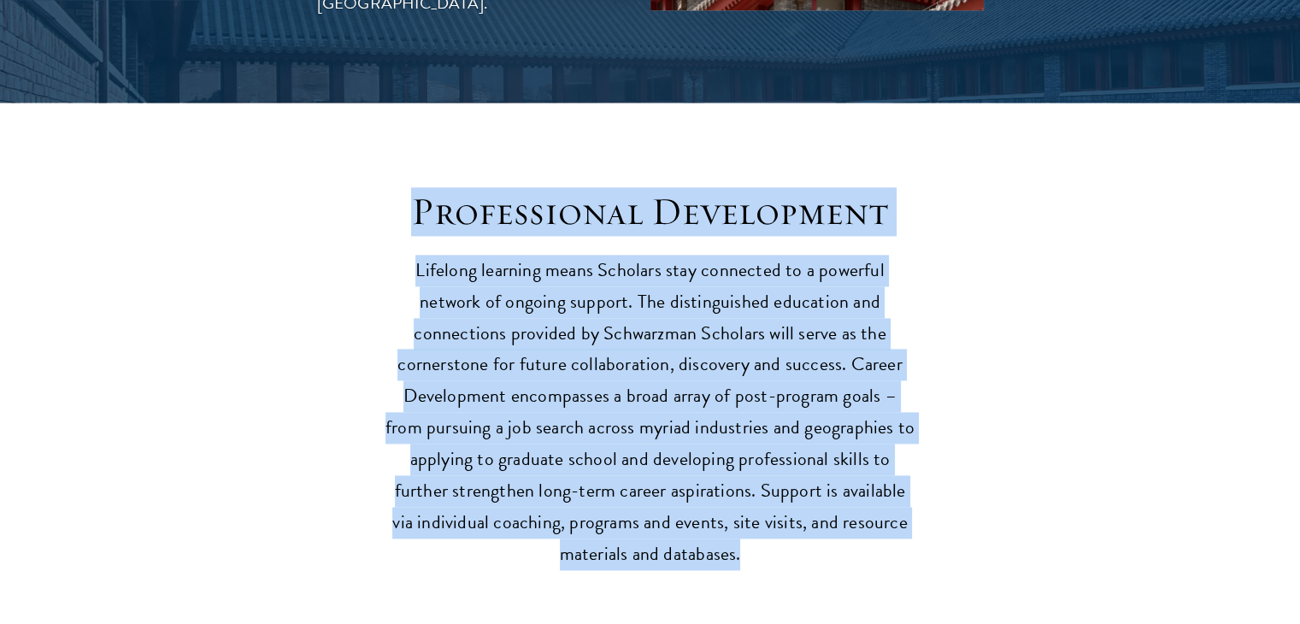
drag, startPoint x: 407, startPoint y: 172, endPoint x: 781, endPoint y: 556, distance: 536.6
copy div "Professional Development Lifelong learning means Scholars stay connected to a p…"
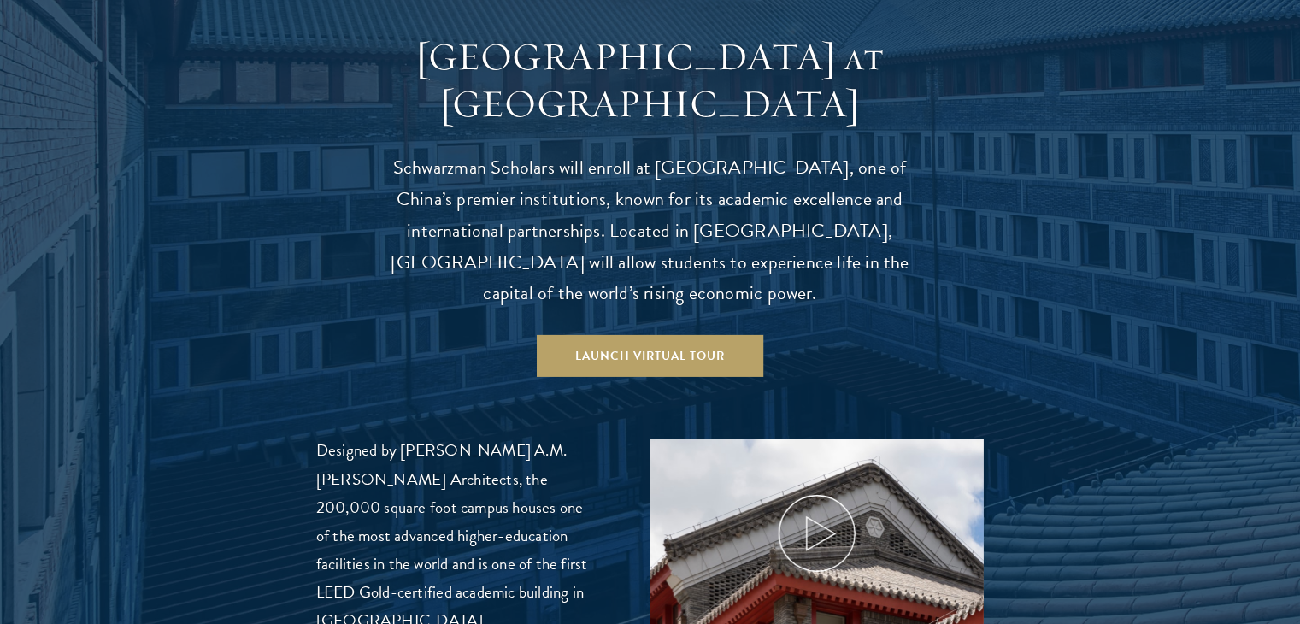
scroll to position [1678, 0]
click at [1056, 205] on div at bounding box center [650, 334] width 1300 height 772
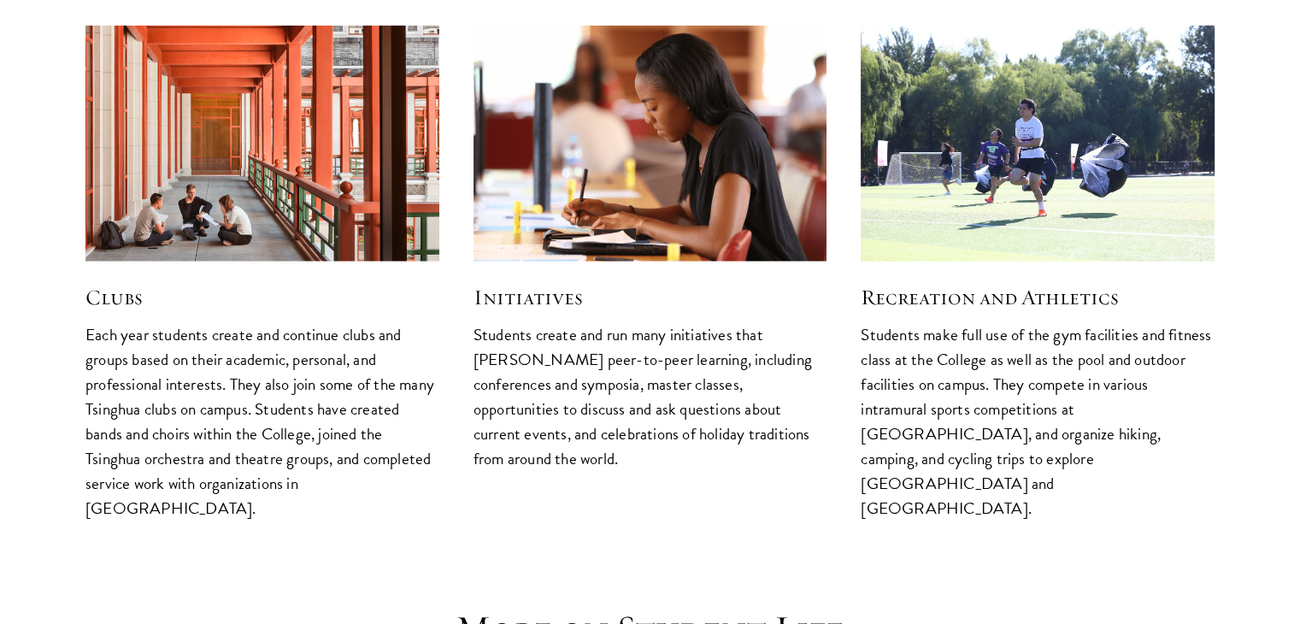
scroll to position [4484, 0]
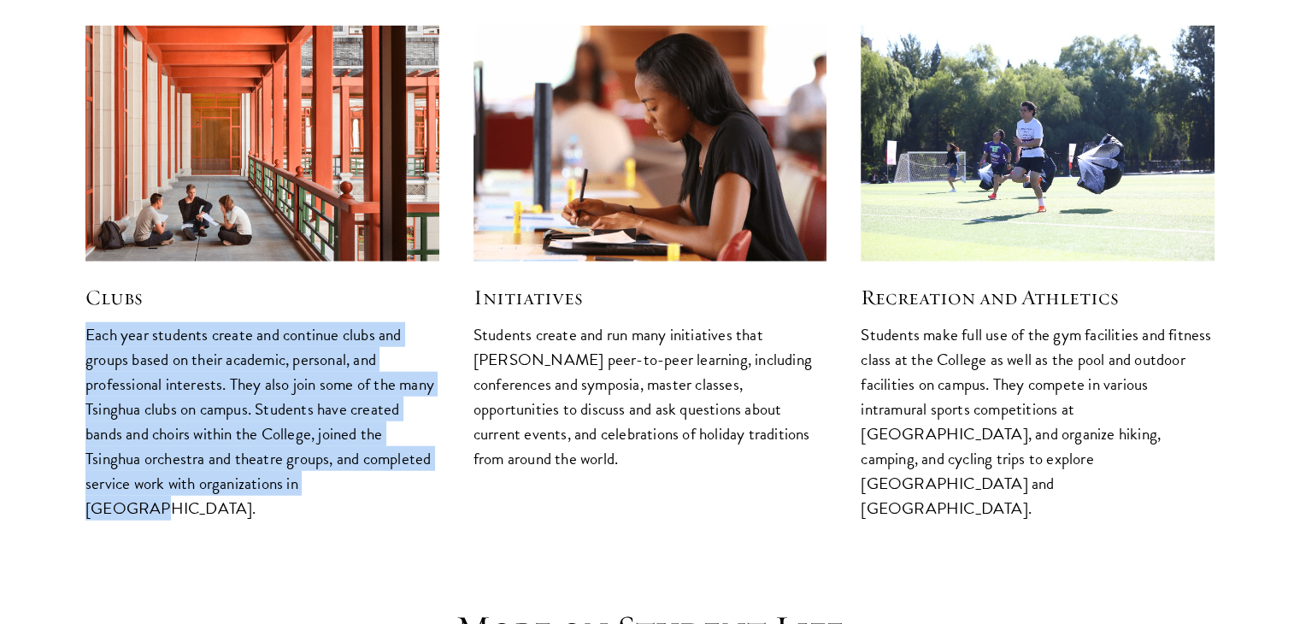
drag, startPoint x: 79, startPoint y: 280, endPoint x: 402, endPoint y: 462, distance: 371.5
click at [402, 462] on div "Clubs Each year students create and continue clubs and groups based on their ac…" at bounding box center [262, 273] width 388 height 529
copy p "Each year students create and continue clubs and groups based on their academic…"
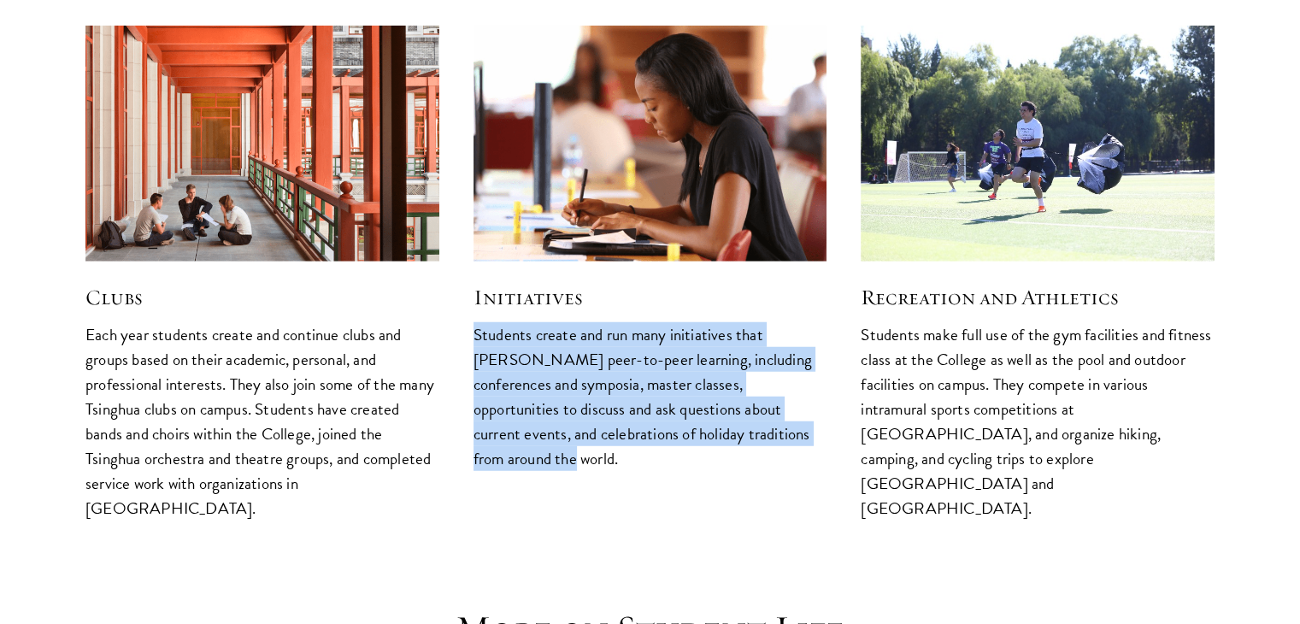
drag, startPoint x: 473, startPoint y: 291, endPoint x: 739, endPoint y: 415, distance: 293.2
click at [739, 415] on div "Initiatives Students create and run many initiatives that foster peer-to-peer l…" at bounding box center [650, 248] width 388 height 479
copy p "Students create and run many initiatives that foster peer-to-peer learning, inc…"
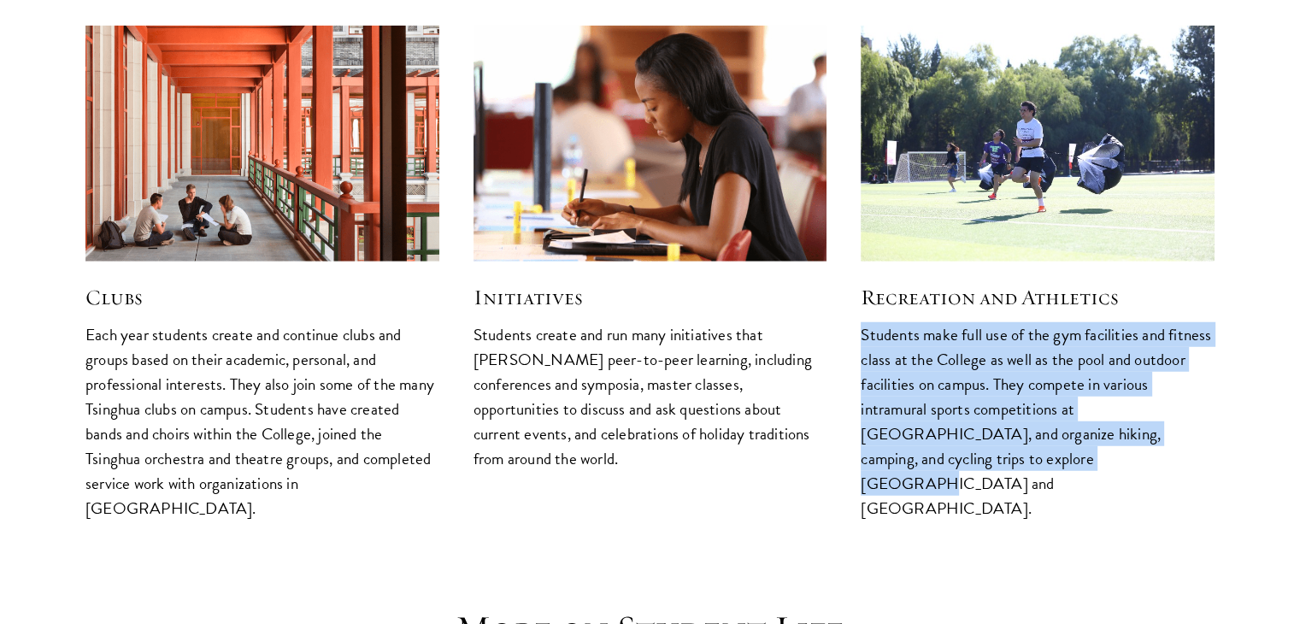
drag, startPoint x: 862, startPoint y: 285, endPoint x: 1032, endPoint y: 428, distance: 222.0
click at [1032, 428] on p "Students make full use of the gym facilities and fitness class at the College a…" at bounding box center [1037, 421] width 354 height 199
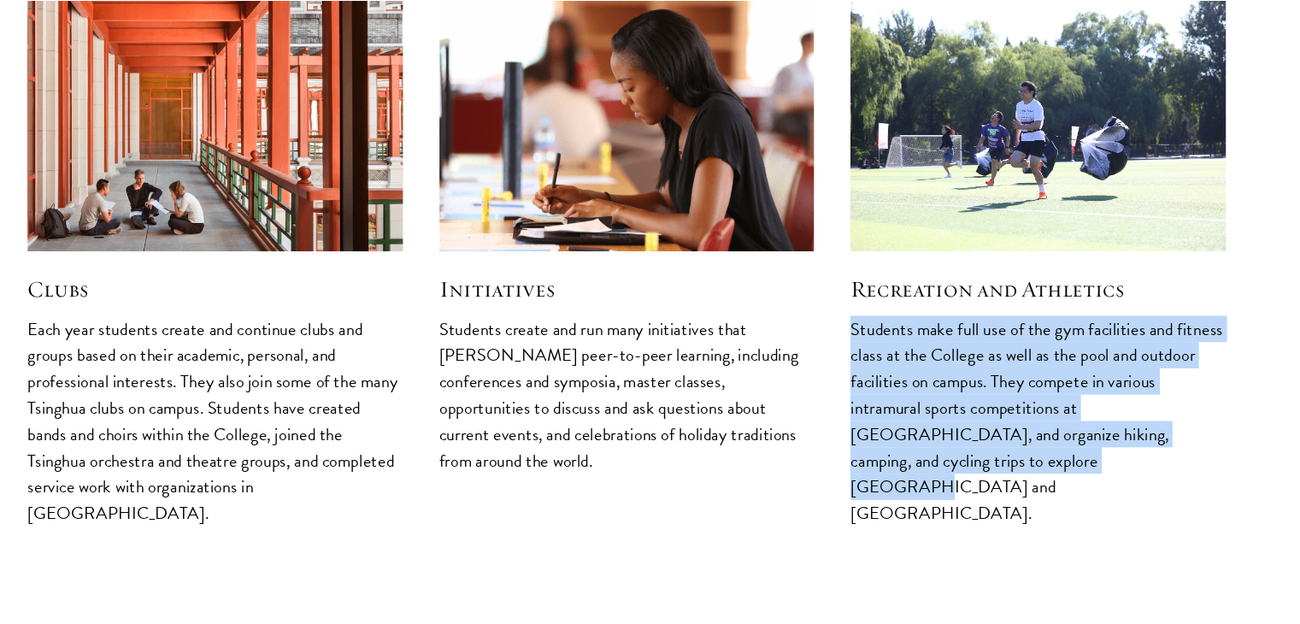
copy p "Students make full use of the gym facilities and fitness class at the College a…"
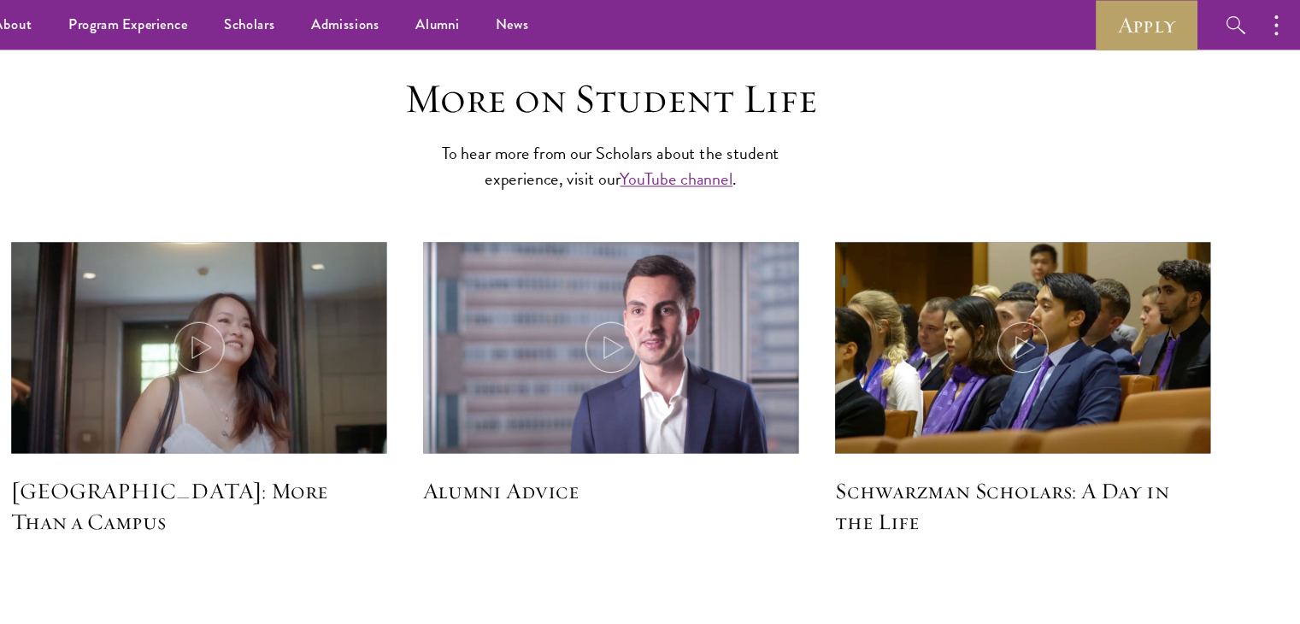
scroll to position [5020, 0]
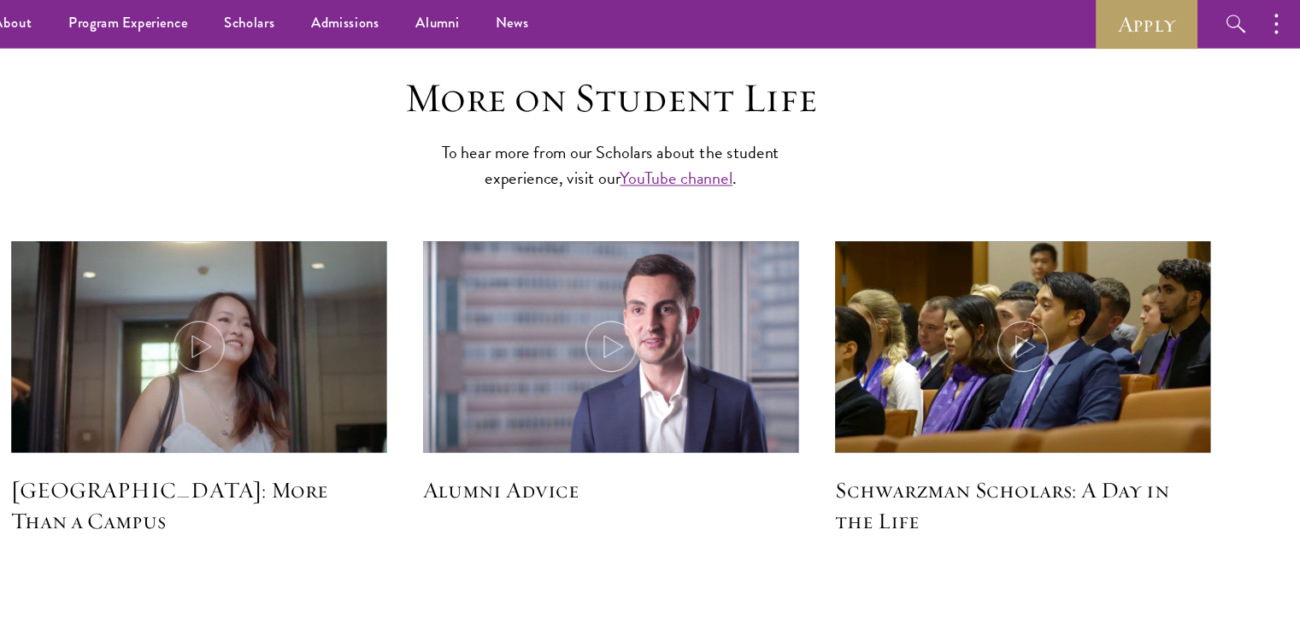
click at [277, 448] on h5 "Schwarzman College: More Than a Campus" at bounding box center [262, 477] width 354 height 58
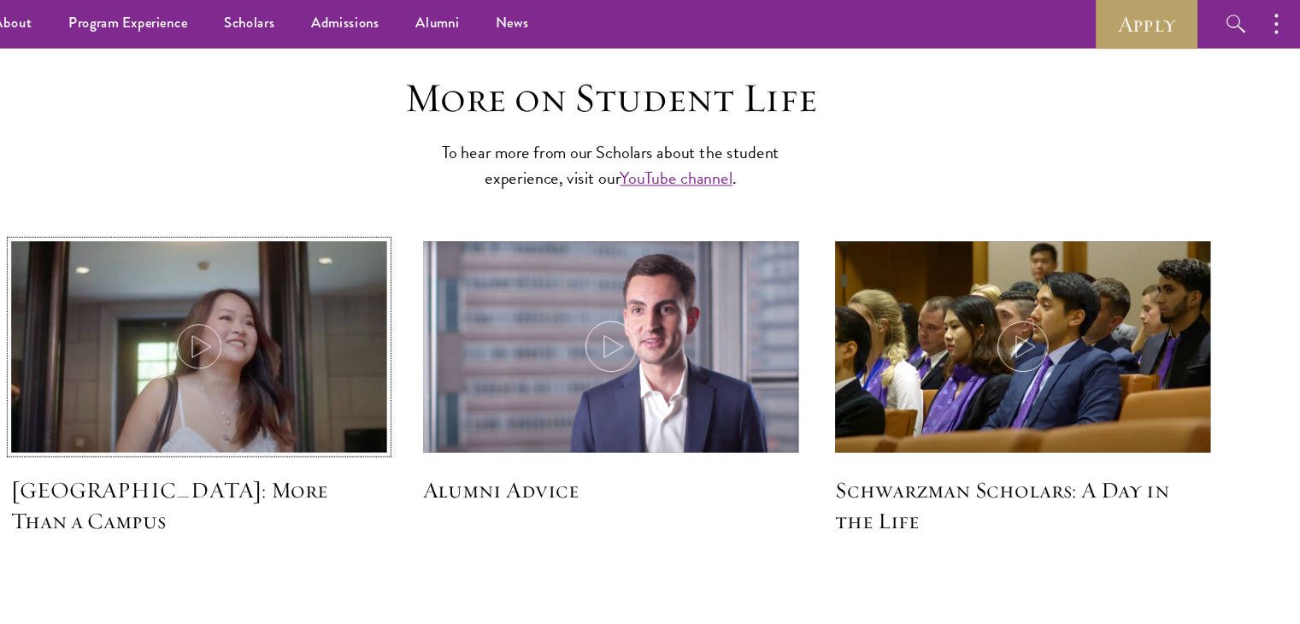
click at [255, 303] on icon at bounding box center [262, 327] width 48 height 48
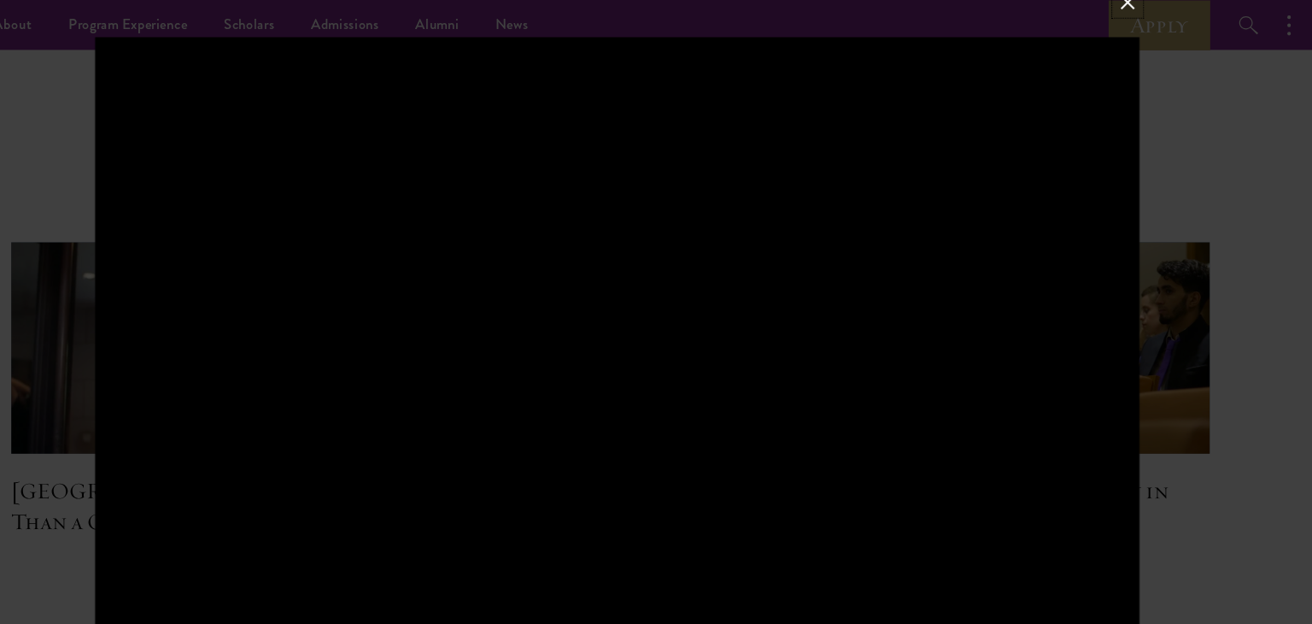
click at [1132, 1] on button at bounding box center [1137, 2] width 22 height 22
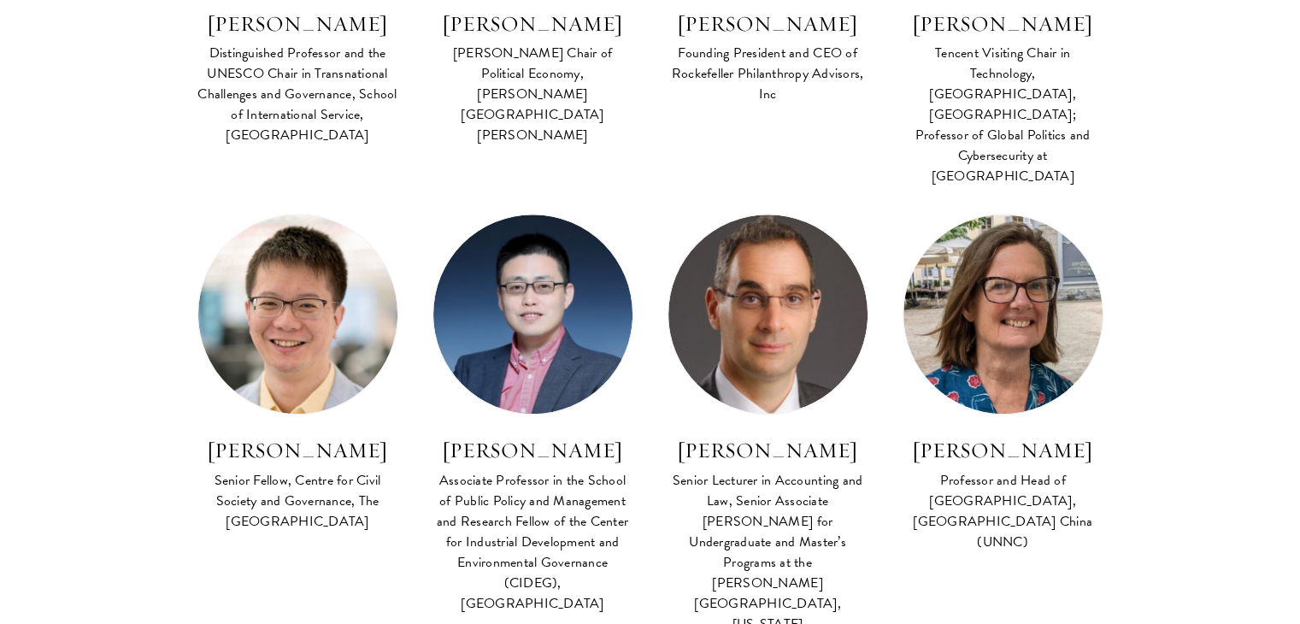
scroll to position [907, 0]
